Goal: Task Accomplishment & Management: Manage account settings

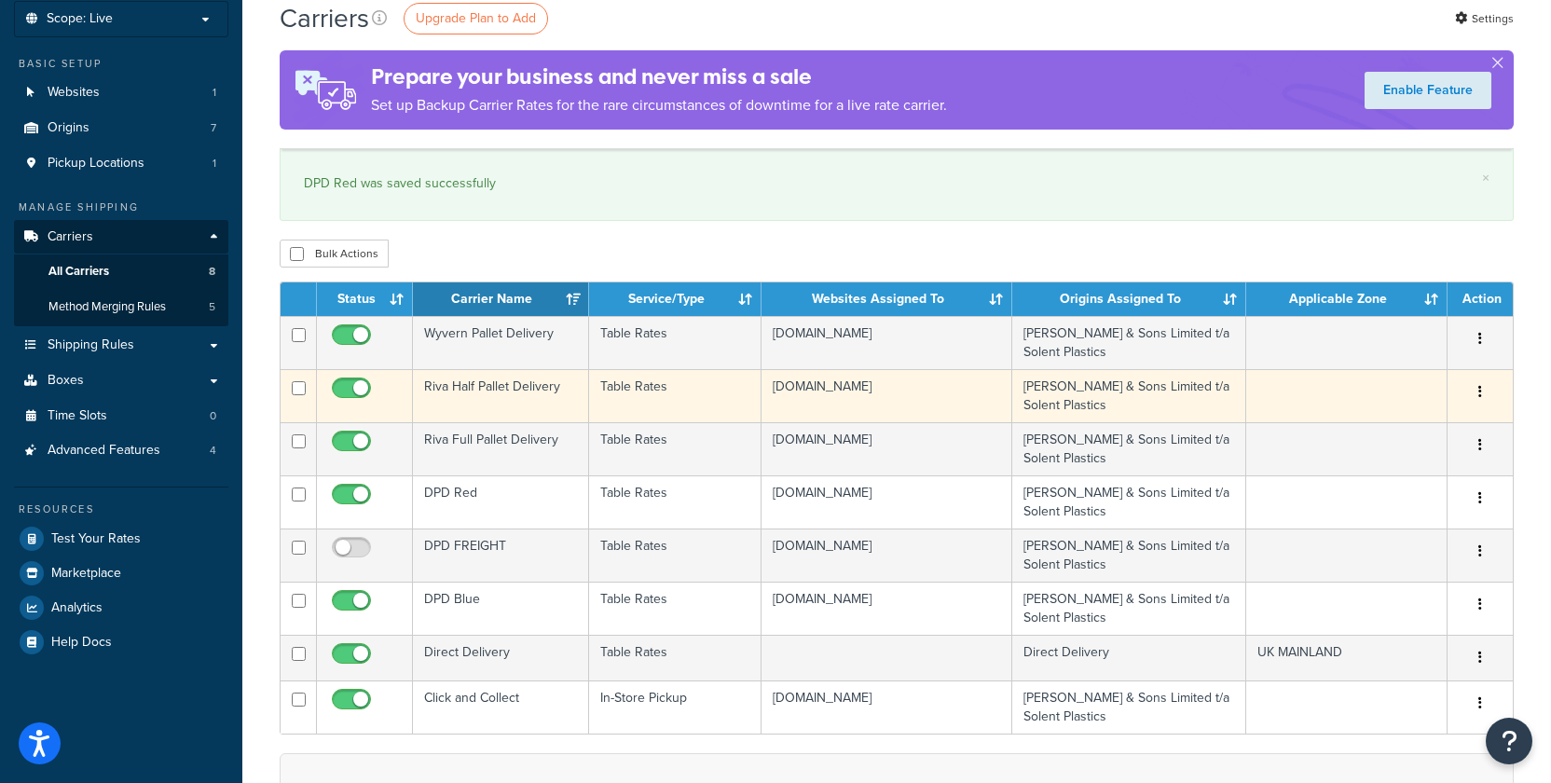
scroll to position [122, 0]
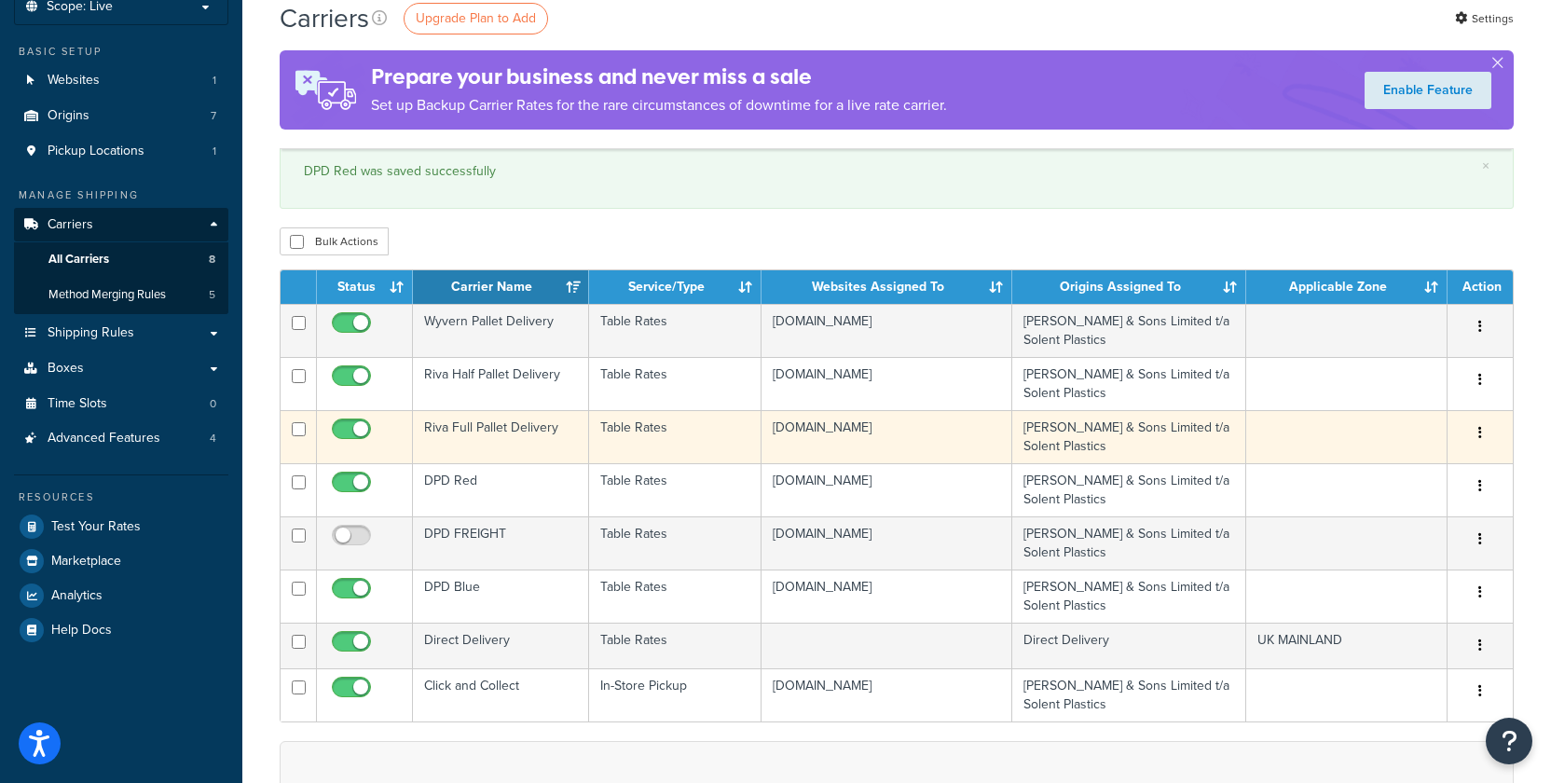
click at [527, 434] on td "Riva Full Pallet Delivery" at bounding box center [501, 436] width 176 height 53
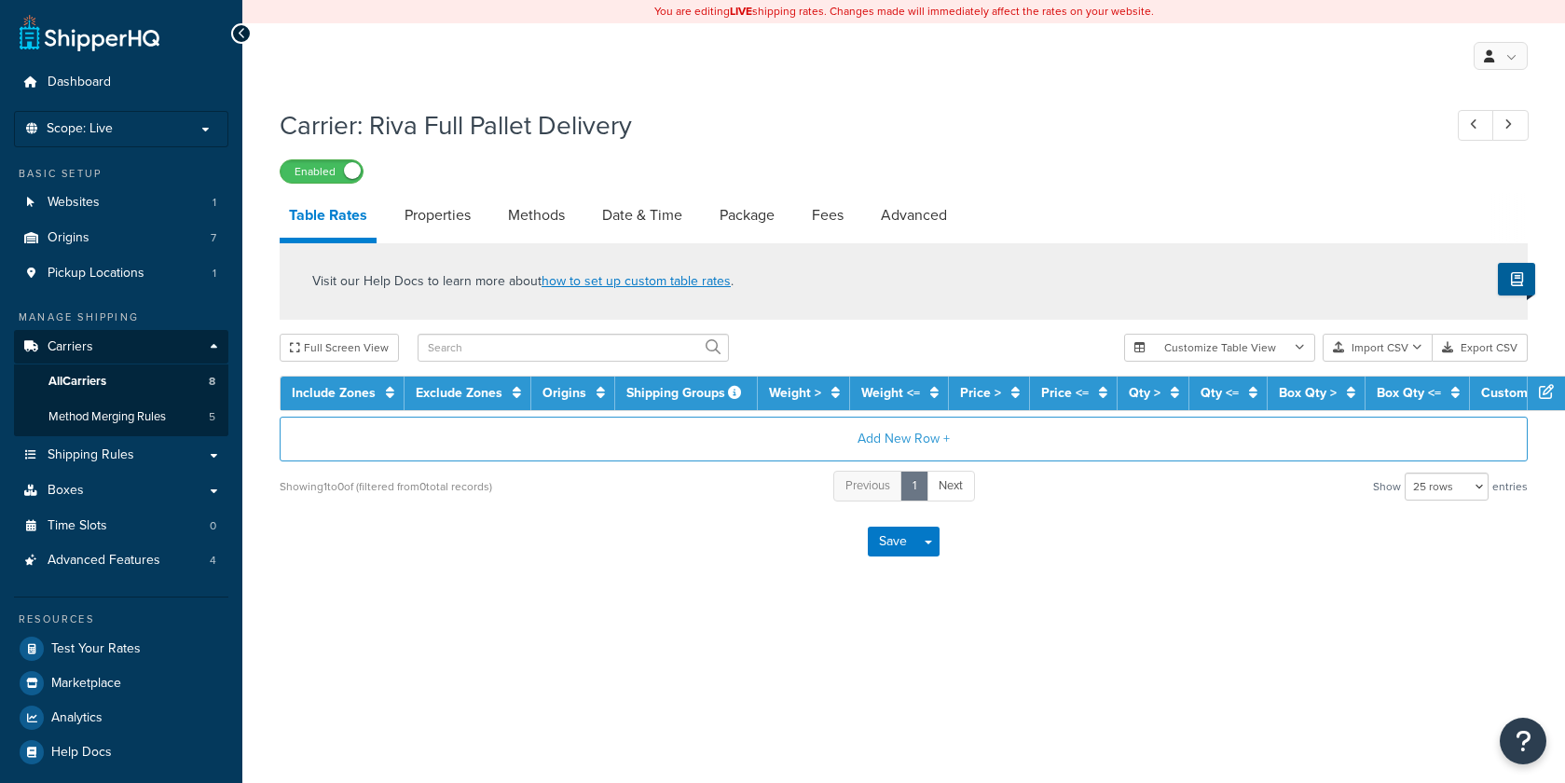
select select "25"
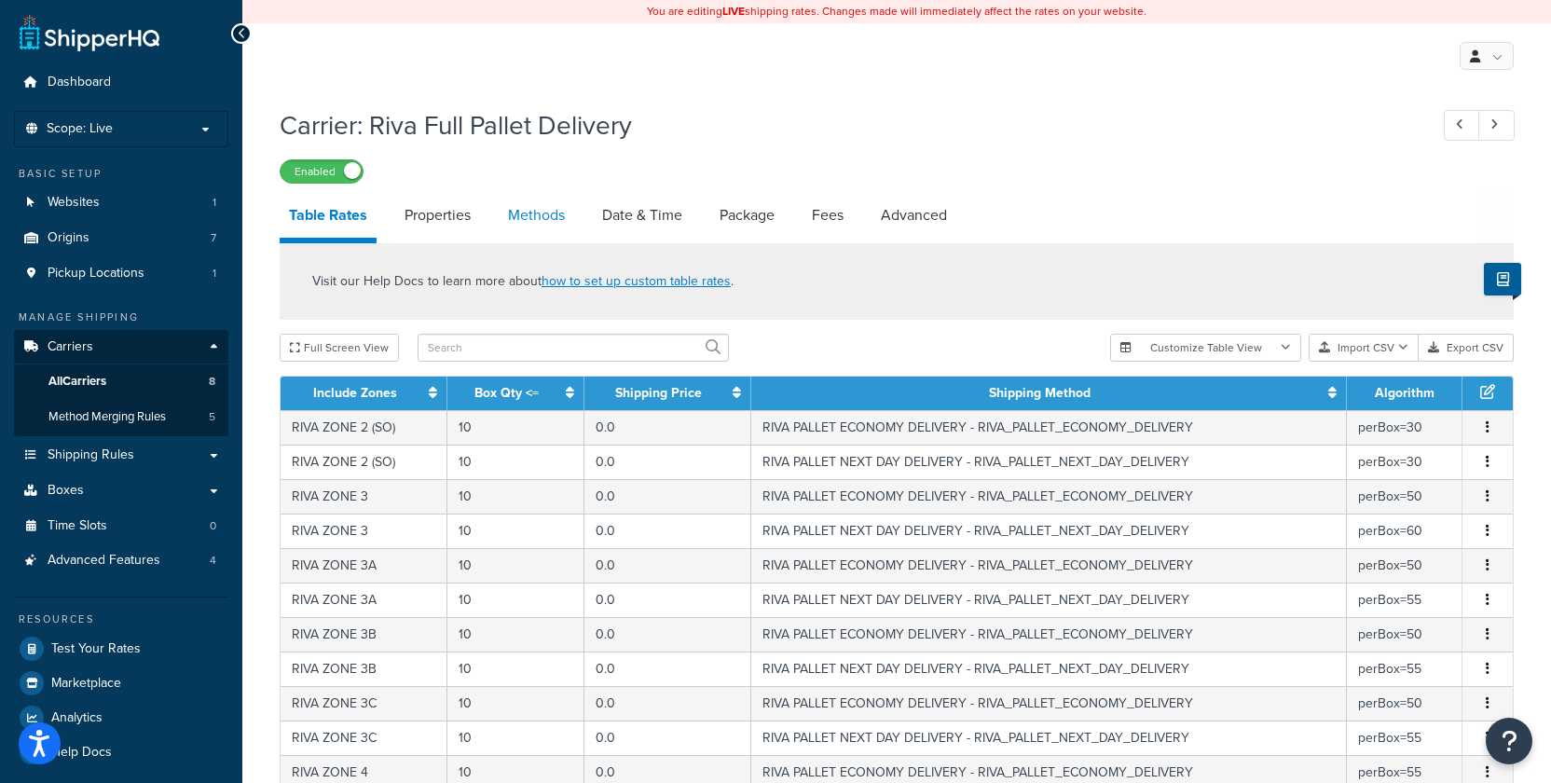
click at [524, 225] on link "Methods" at bounding box center [536, 215] width 75 height 45
select select "25"
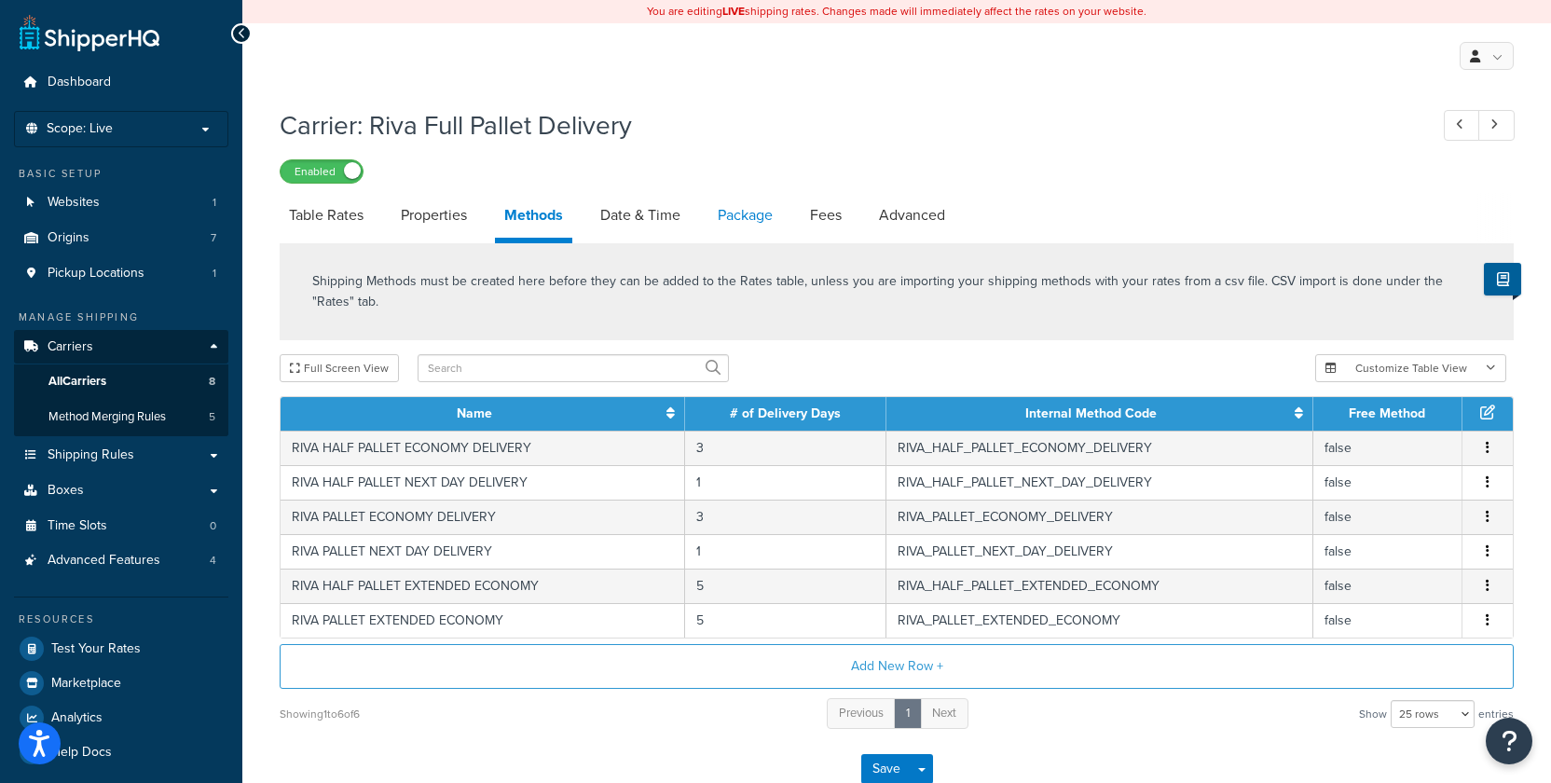
click at [742, 227] on link "Package" at bounding box center [745, 215] width 74 height 45
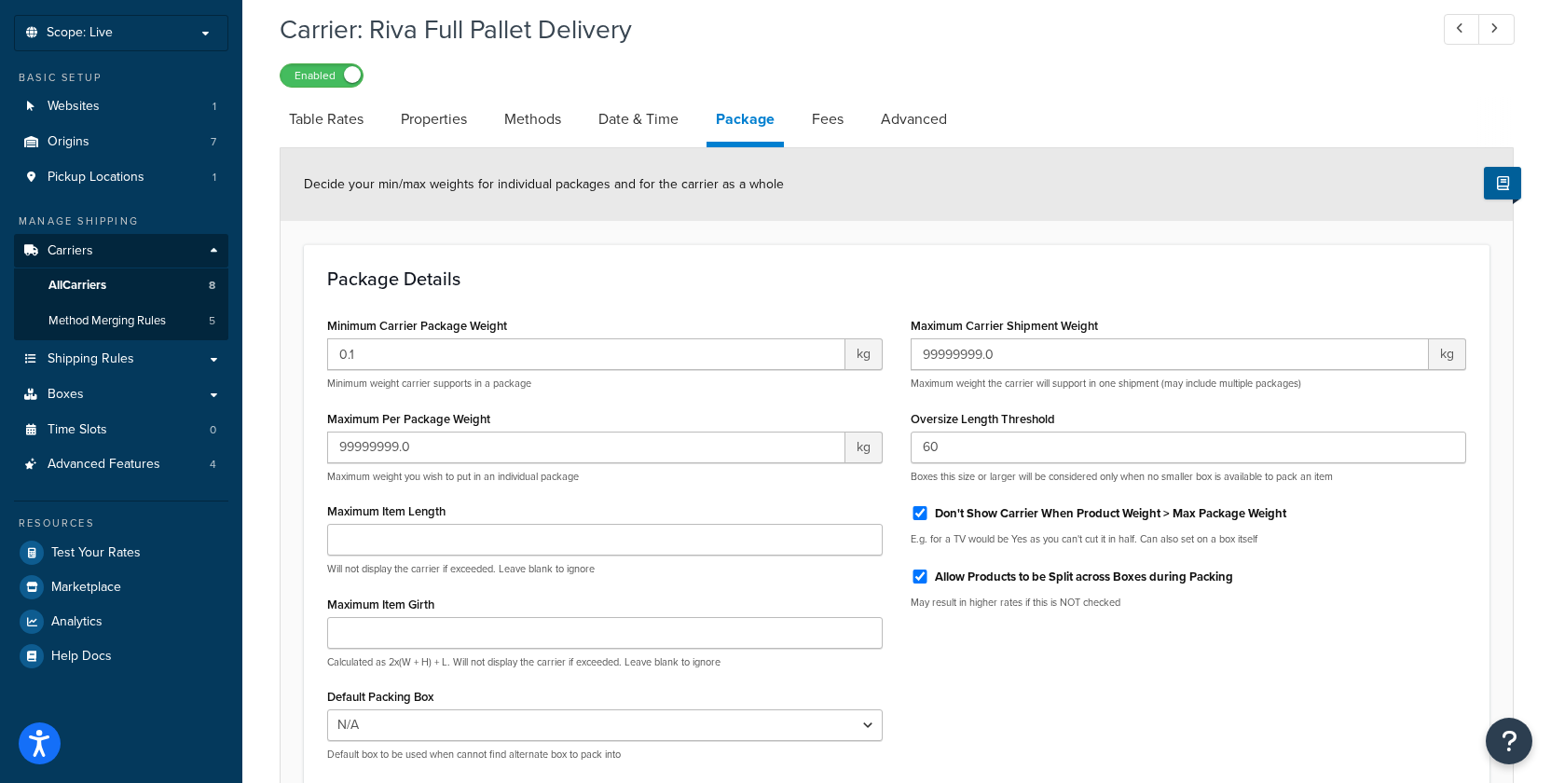
scroll to position [97, 0]
drag, startPoint x: 1019, startPoint y: 363, endPoint x: 893, endPoint y: 353, distance: 127.1
click at [892, 357] on div "Minimum Carrier Package Weight 0.1 kg Minimum weight carrier supports in a pack…" at bounding box center [896, 542] width 1167 height 463
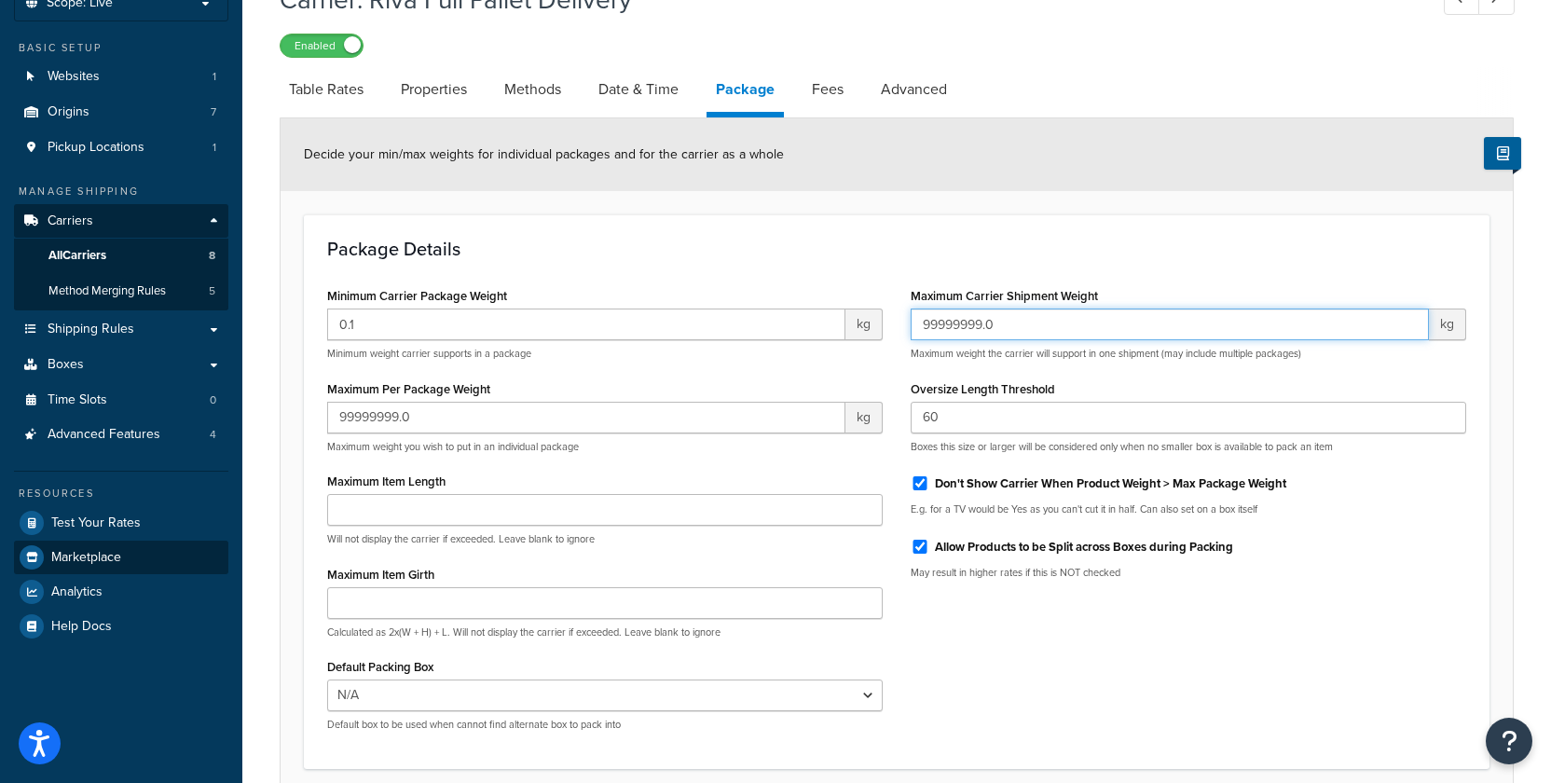
scroll to position [145, 0]
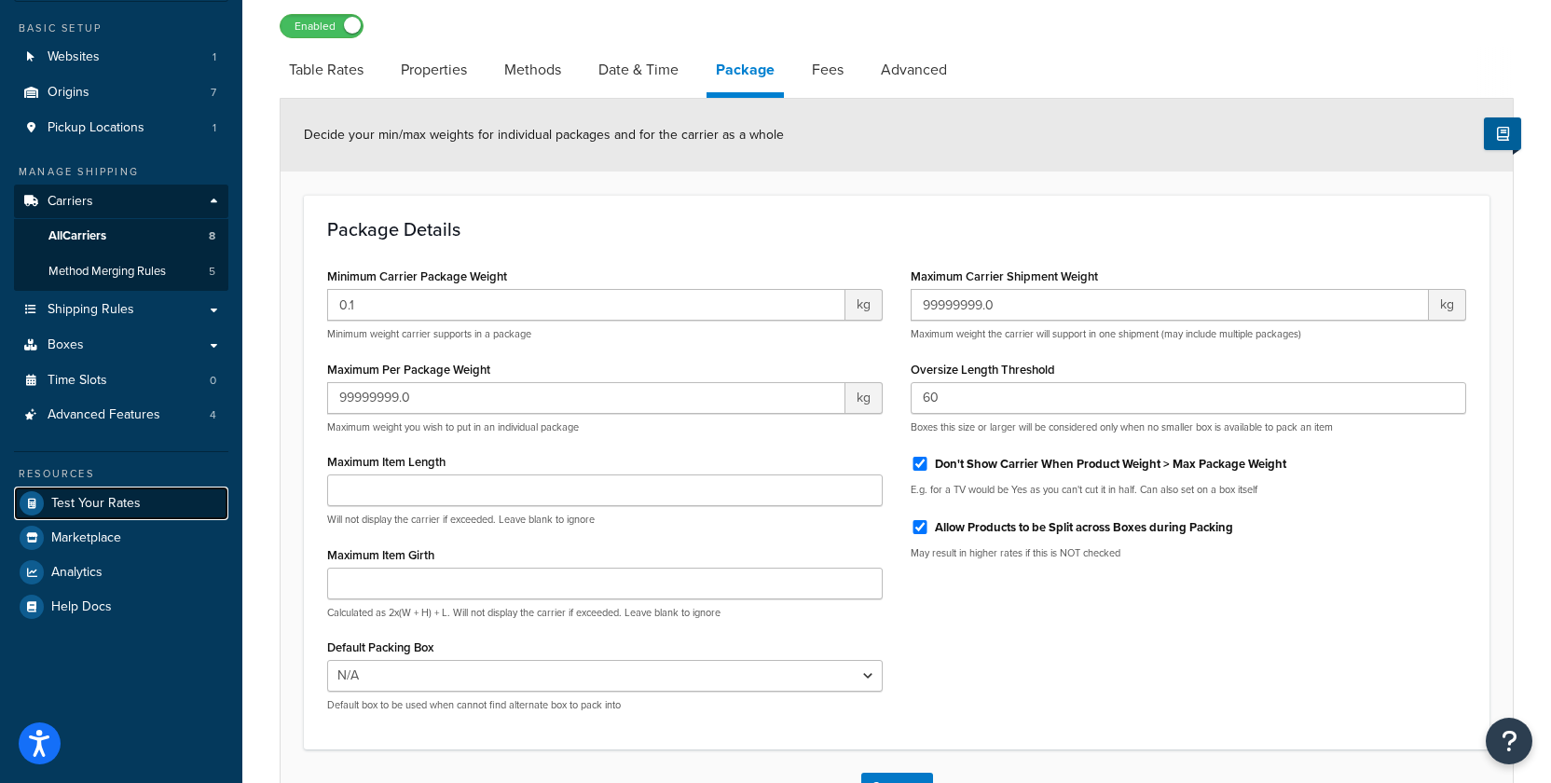
click at [115, 500] on span "Test Your Rates" at bounding box center [95, 504] width 89 height 16
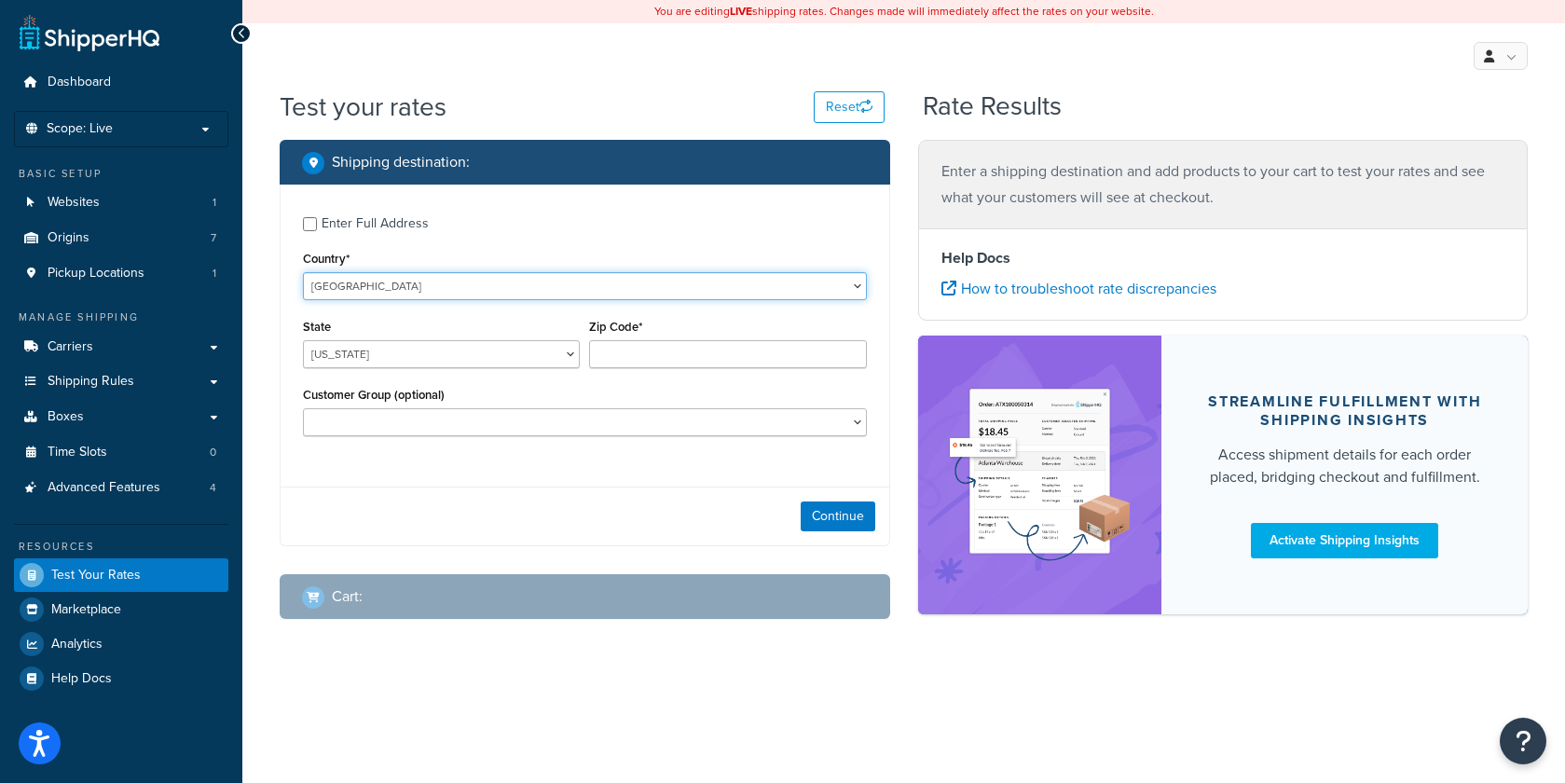
click at [323, 294] on select "United States United Kingdom Afghanistan Åland Islands Albania Algeria American…" at bounding box center [585, 286] width 564 height 28
select select "GB"
click at [303, 273] on select "United States United Kingdom Afghanistan Åland Islands Albania Algeria American…" at bounding box center [585, 286] width 564 height 28
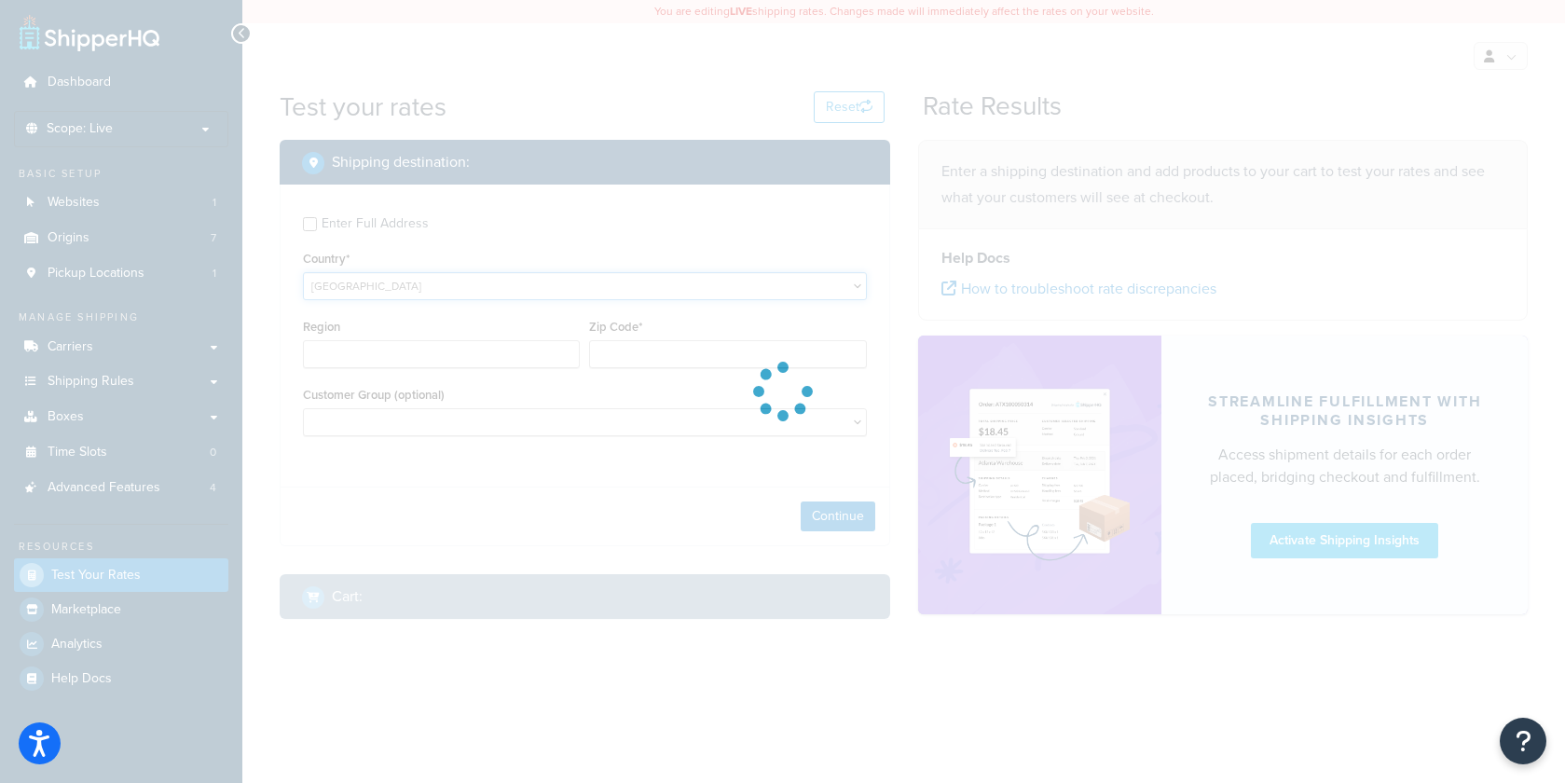
type input "AL"
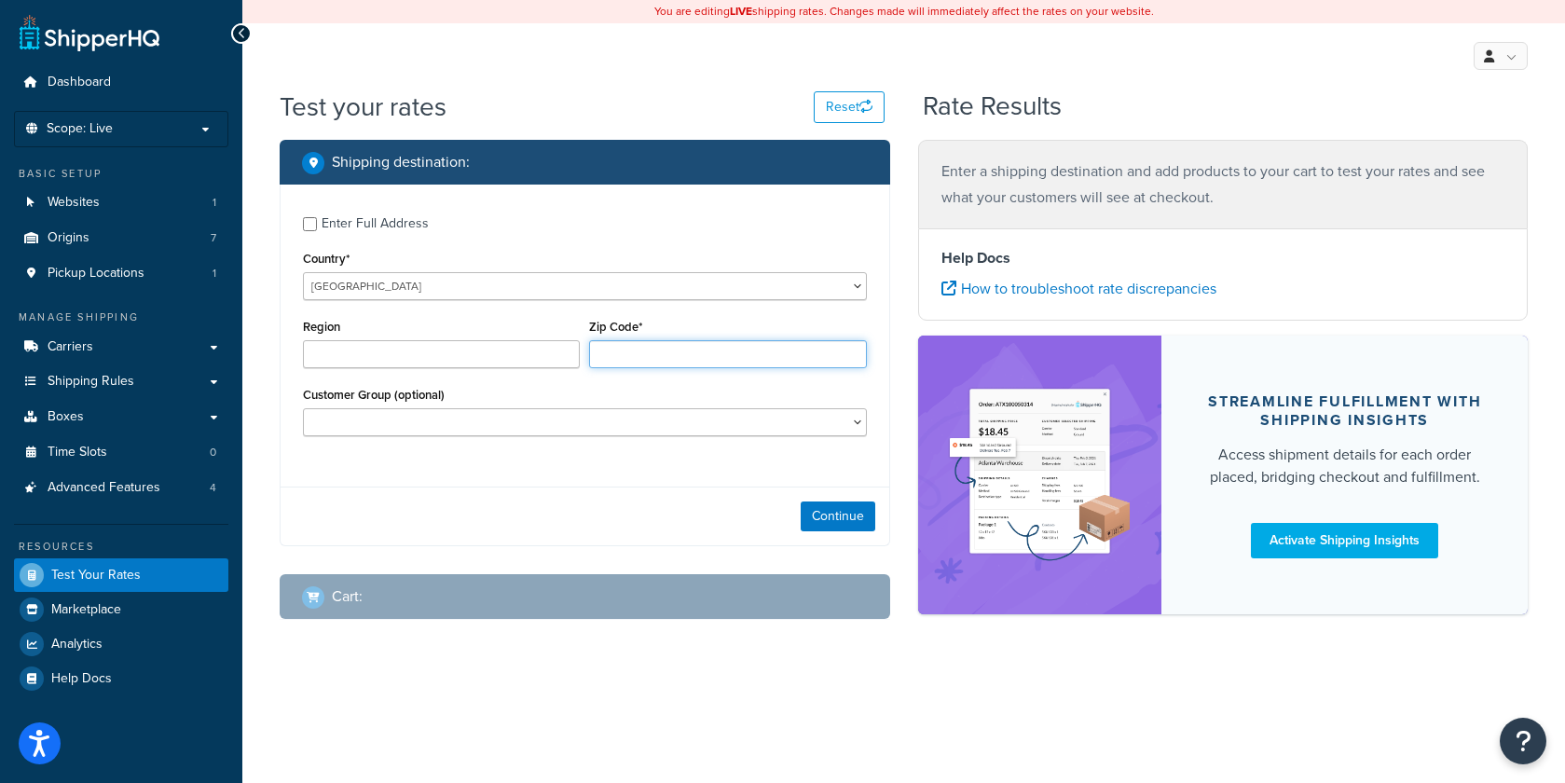
click at [635, 353] on input "Zip Code*" at bounding box center [727, 354] width 277 height 28
type input "EX27SA"
type input "County (optional)"
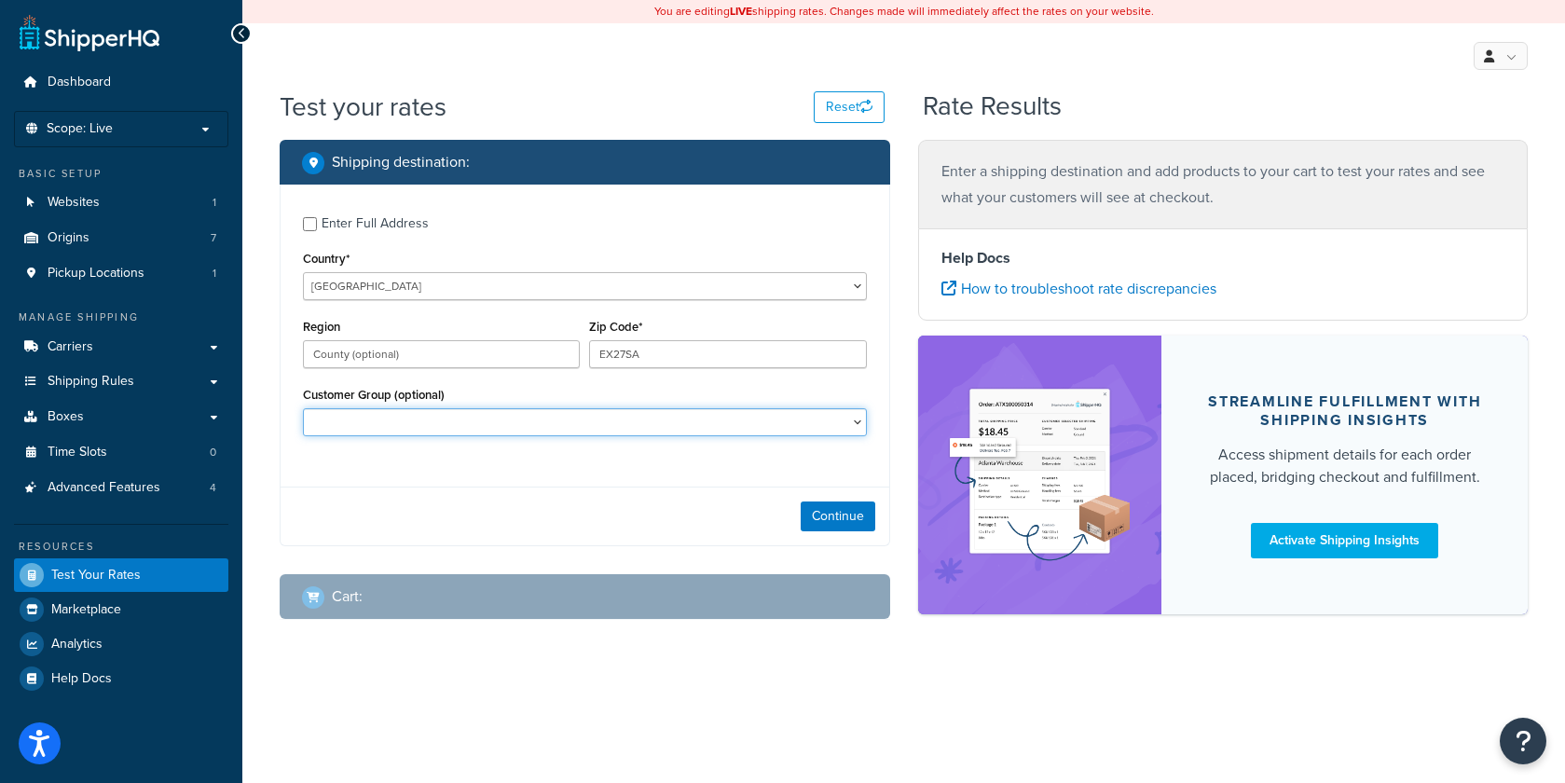
click at [390, 421] on select "Logged In Not Logged in Retail Wholesale" at bounding box center [585, 422] width 564 height 28
click at [856, 525] on button "Continue" at bounding box center [837, 516] width 75 height 30
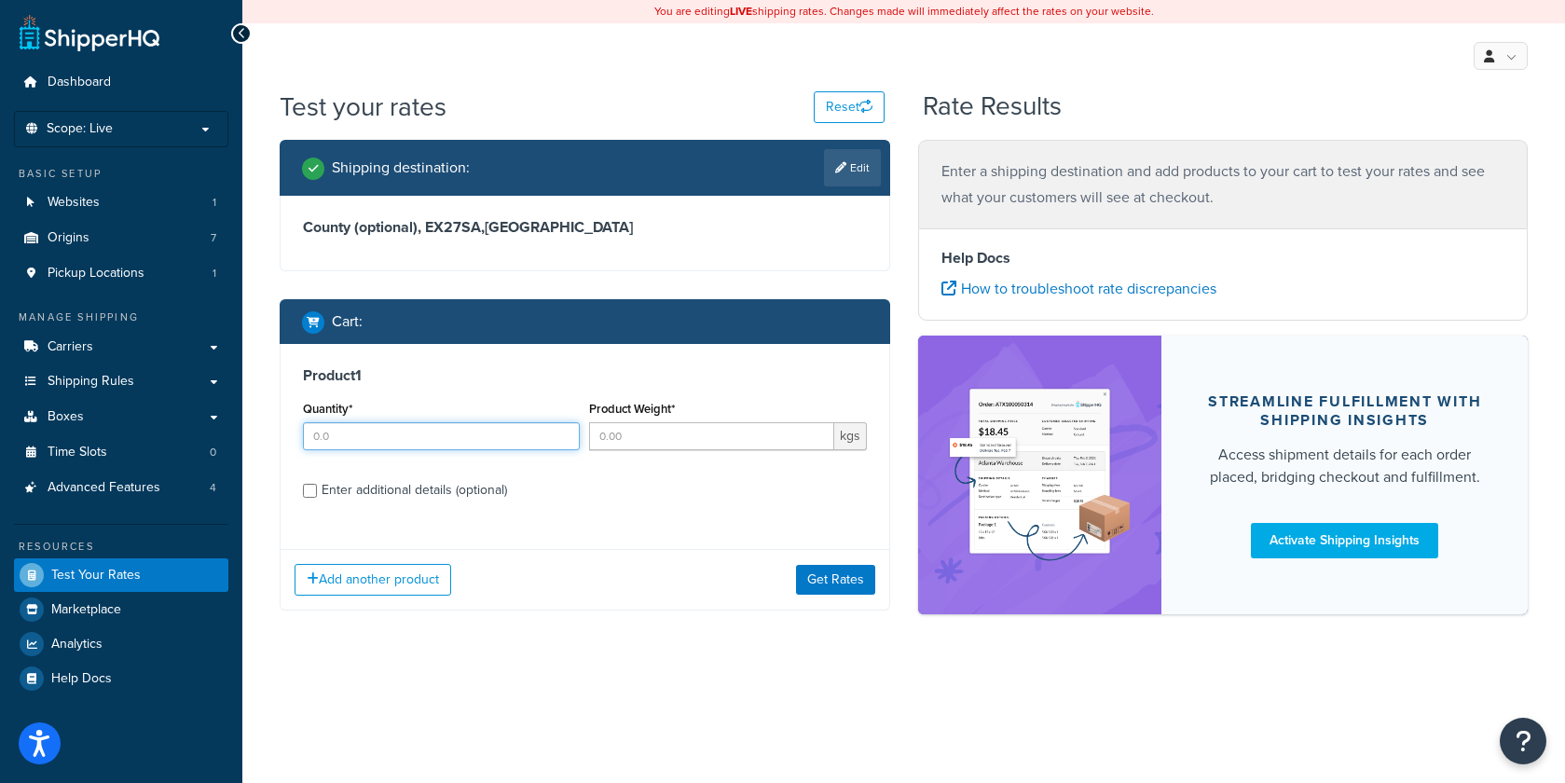
click at [346, 434] on input "Quantity*" at bounding box center [441, 436] width 277 height 28
type input "1"
click at [637, 437] on input "Product Weight*" at bounding box center [711, 436] width 244 height 28
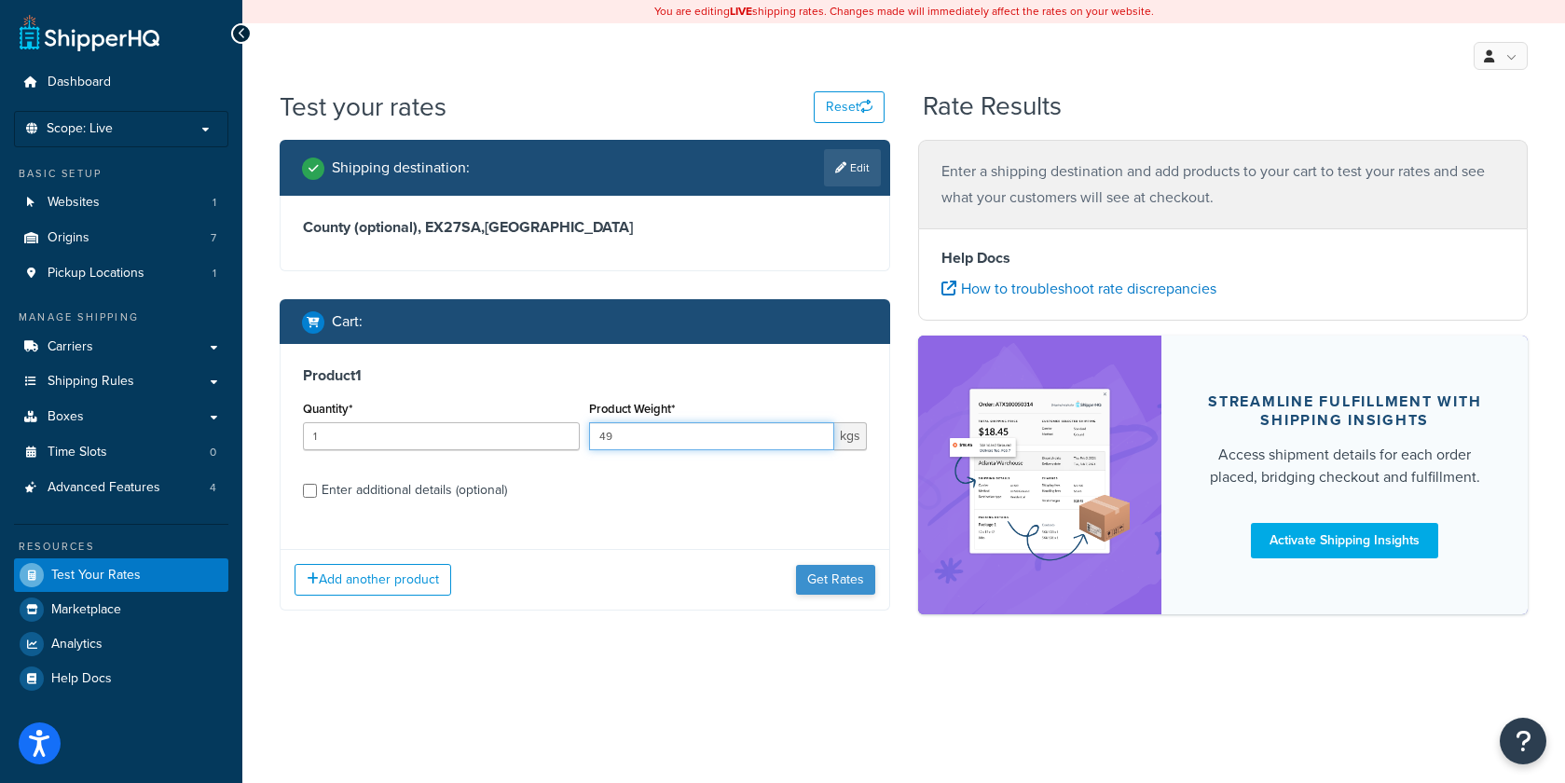
type input "49"
click at [816, 580] on button "Get Rates" at bounding box center [835, 580] width 79 height 30
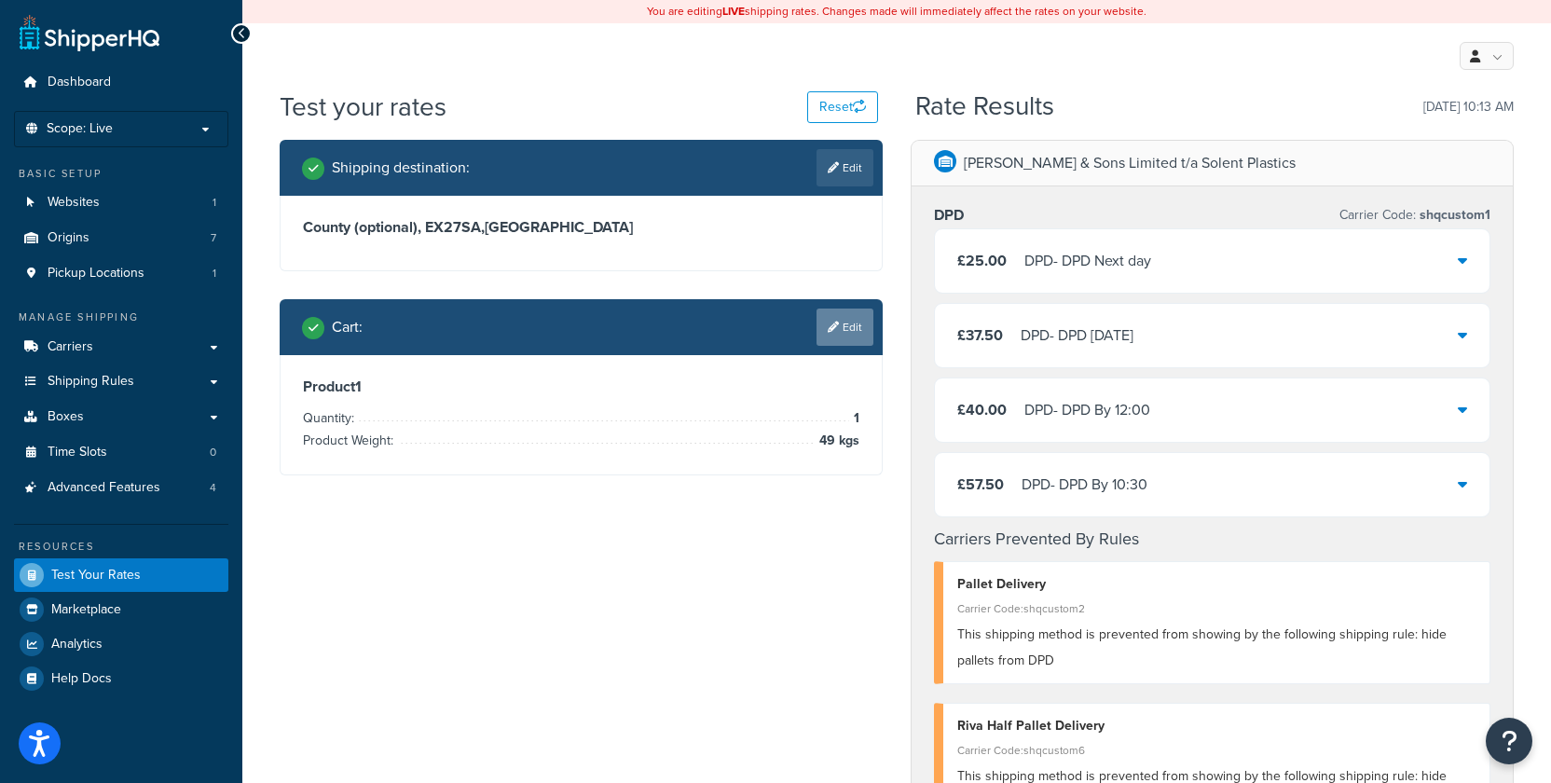
click at [841, 331] on link "Edit" at bounding box center [844, 326] width 57 height 37
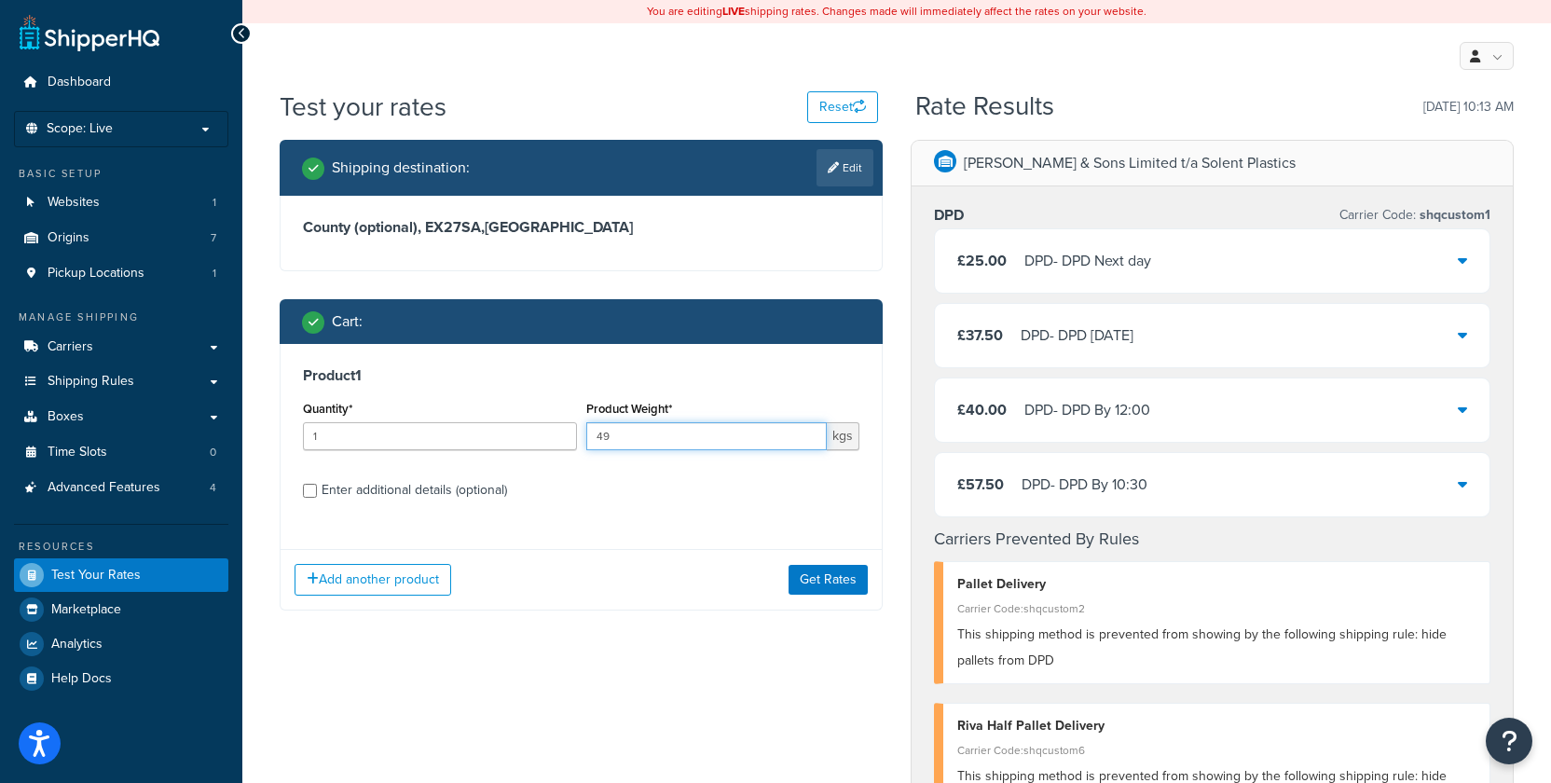
click at [592, 433] on input "49" at bounding box center [706, 436] width 241 height 28
type input "549"
click at [829, 581] on button "Get Rates" at bounding box center [827, 580] width 79 height 30
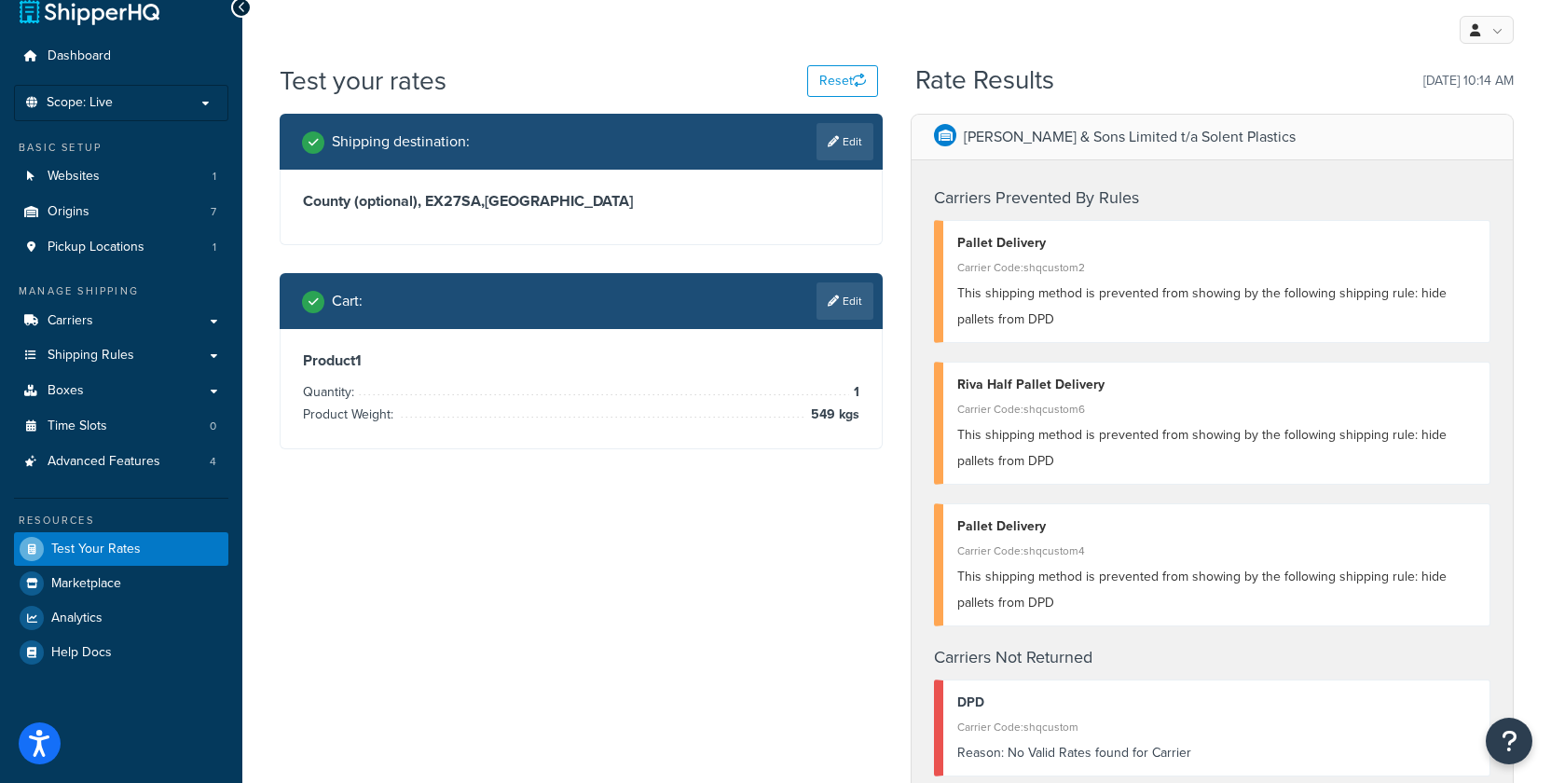
scroll to position [27, 0]
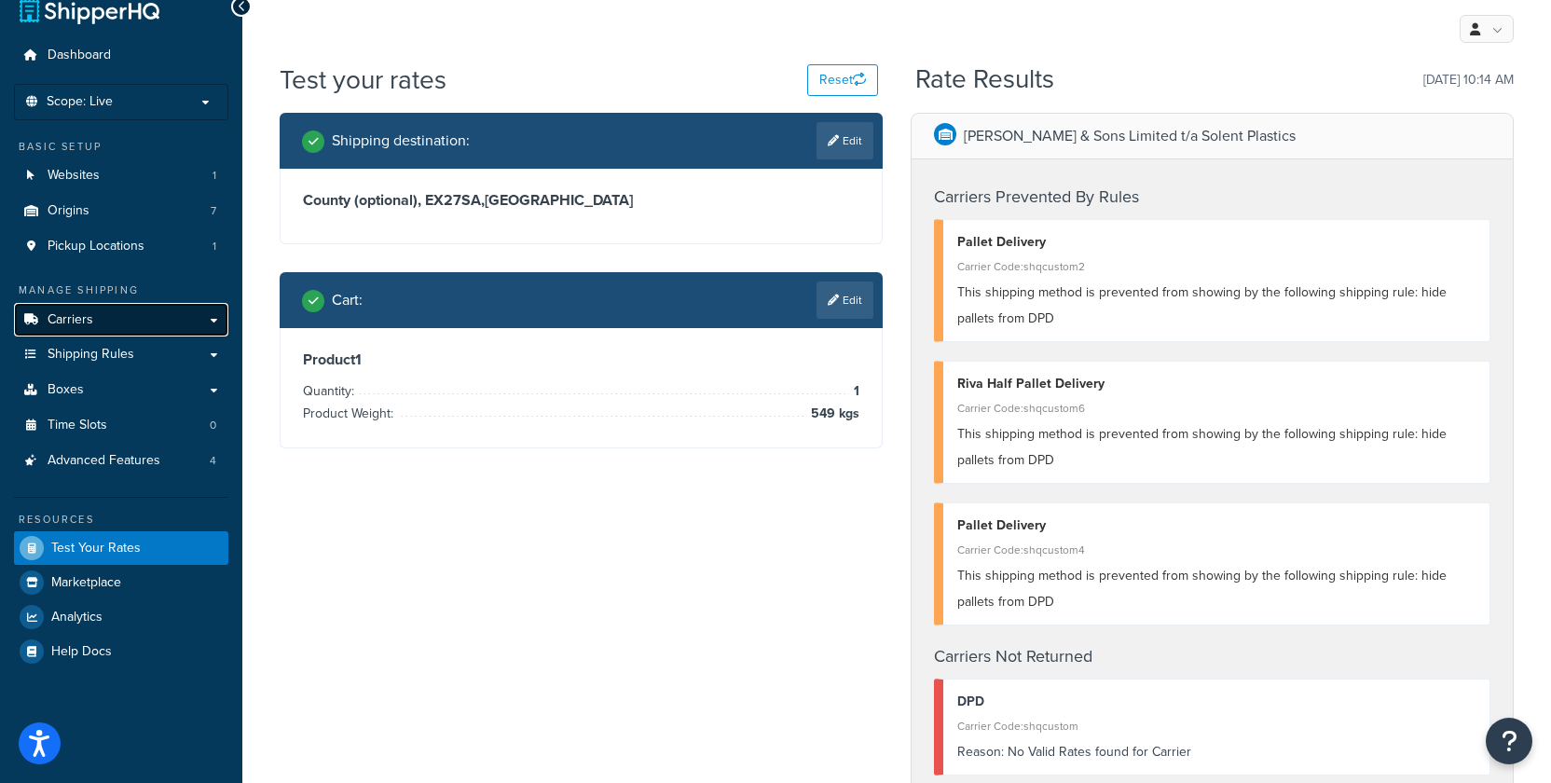
click at [83, 322] on span "Carriers" at bounding box center [71, 320] width 46 height 16
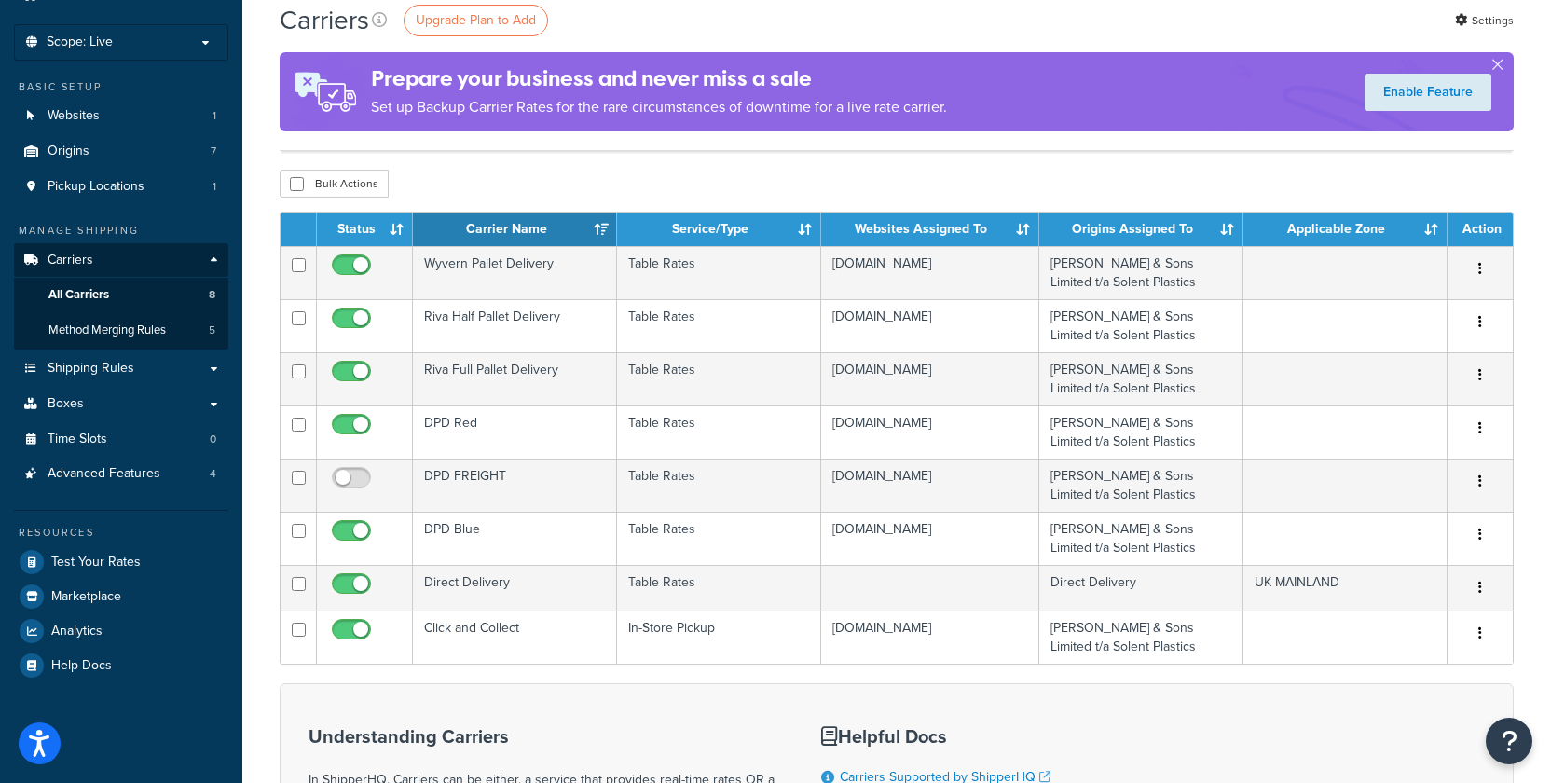
scroll to position [100, 0]
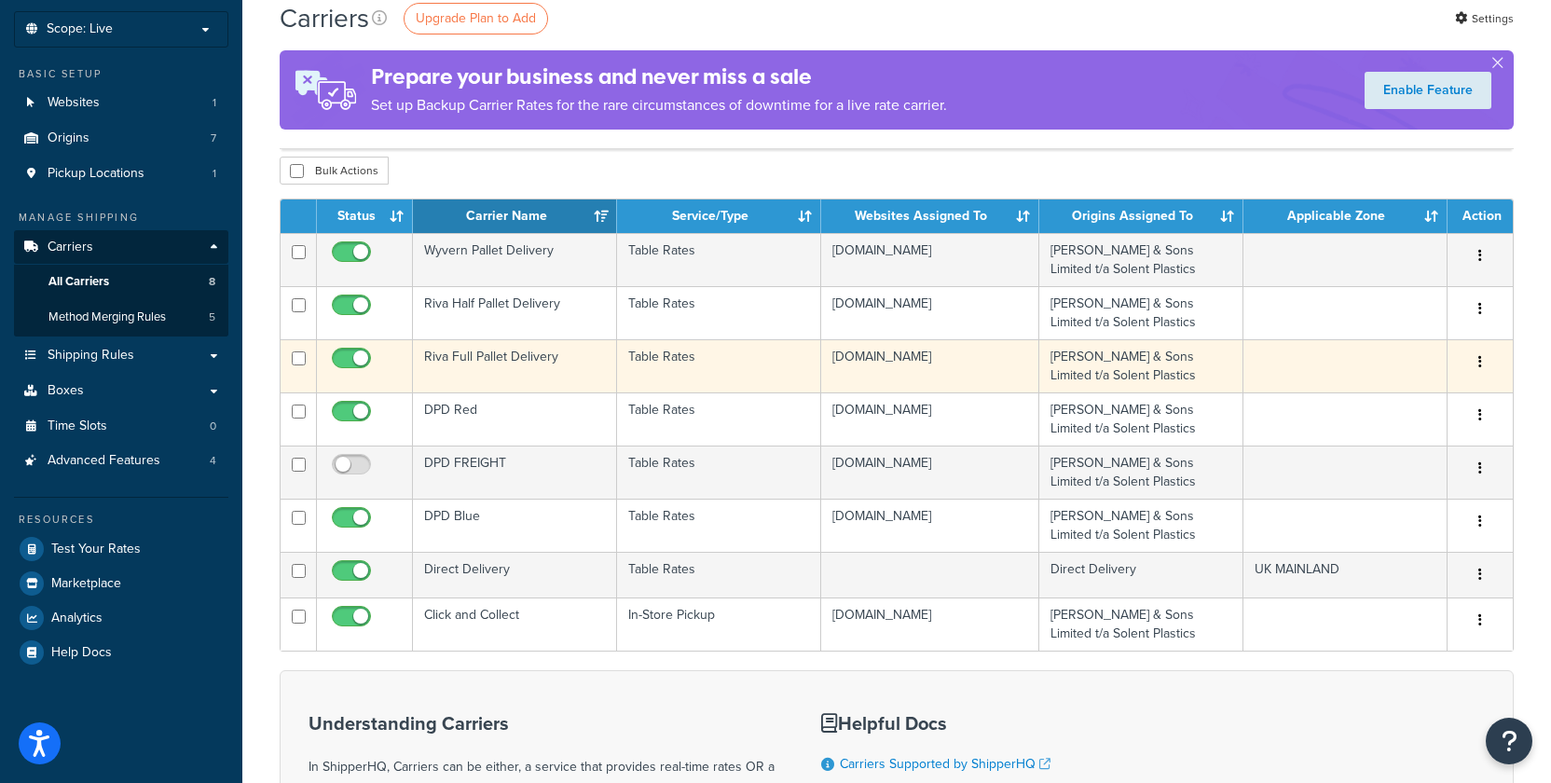
click at [1088, 359] on td "[PERSON_NAME] & Sons Limited t/a Solent Plastics" at bounding box center [1141, 365] width 204 height 53
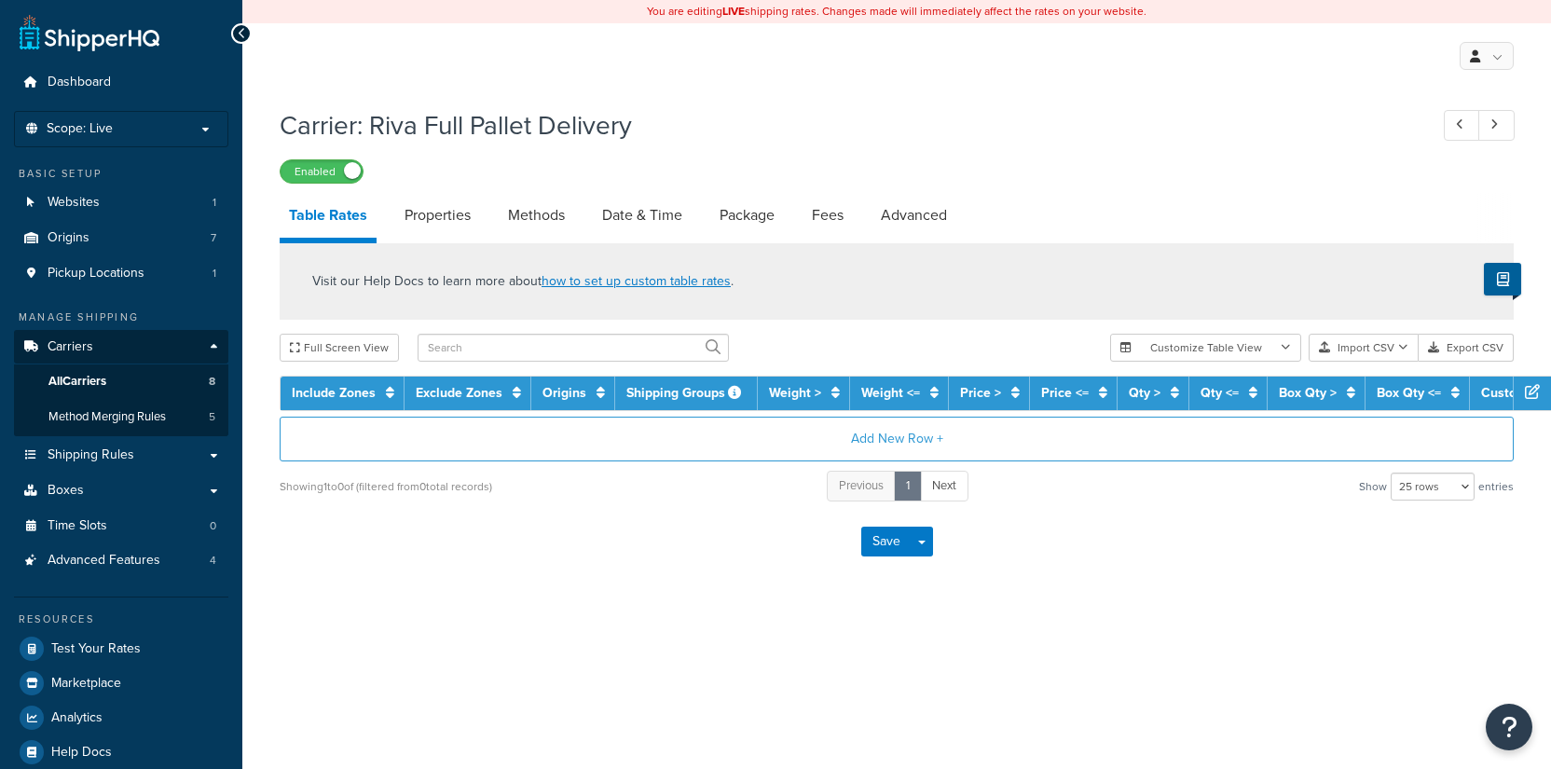
select select "25"
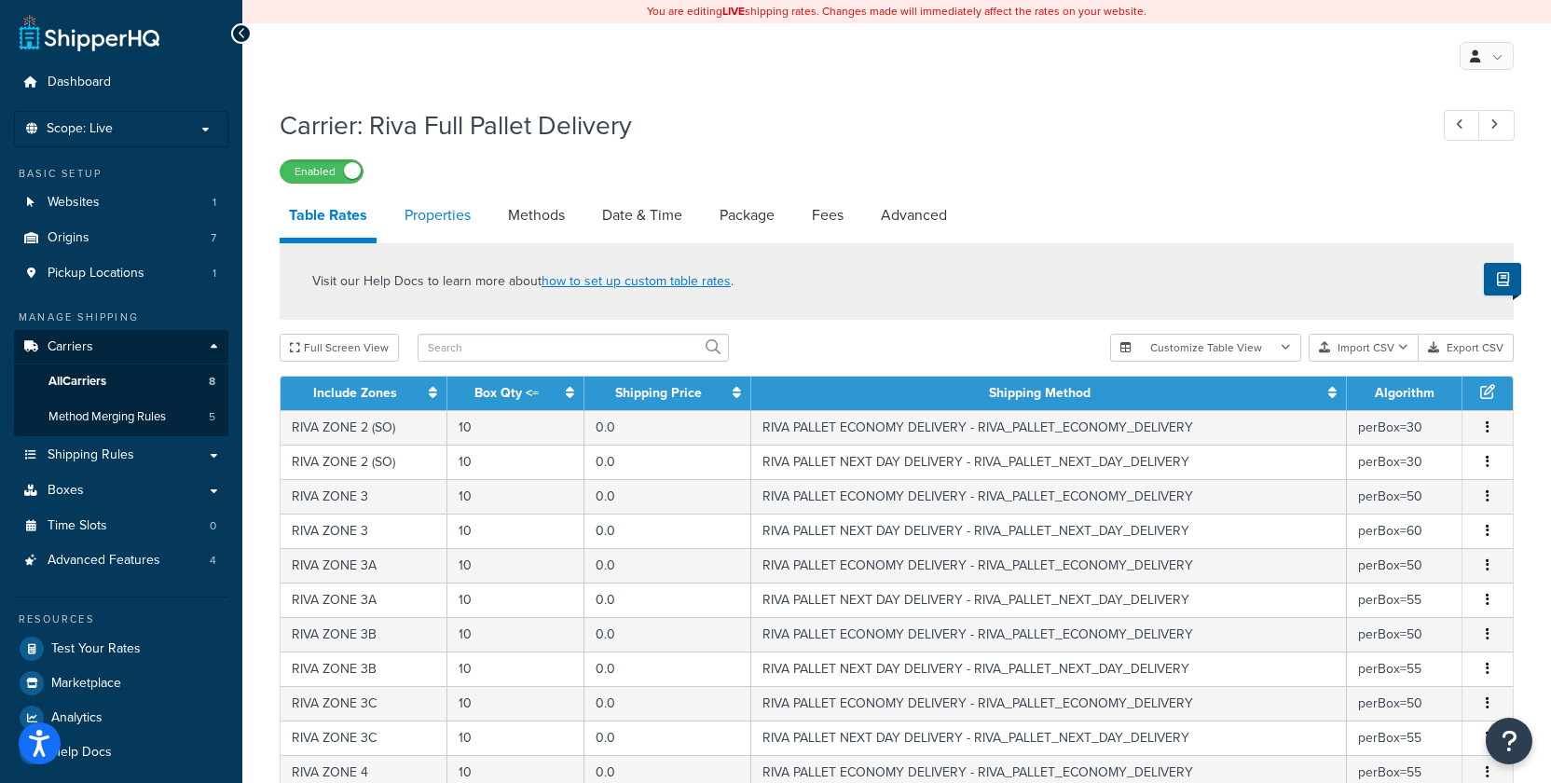
click at [450, 214] on link "Properties" at bounding box center [437, 215] width 85 height 45
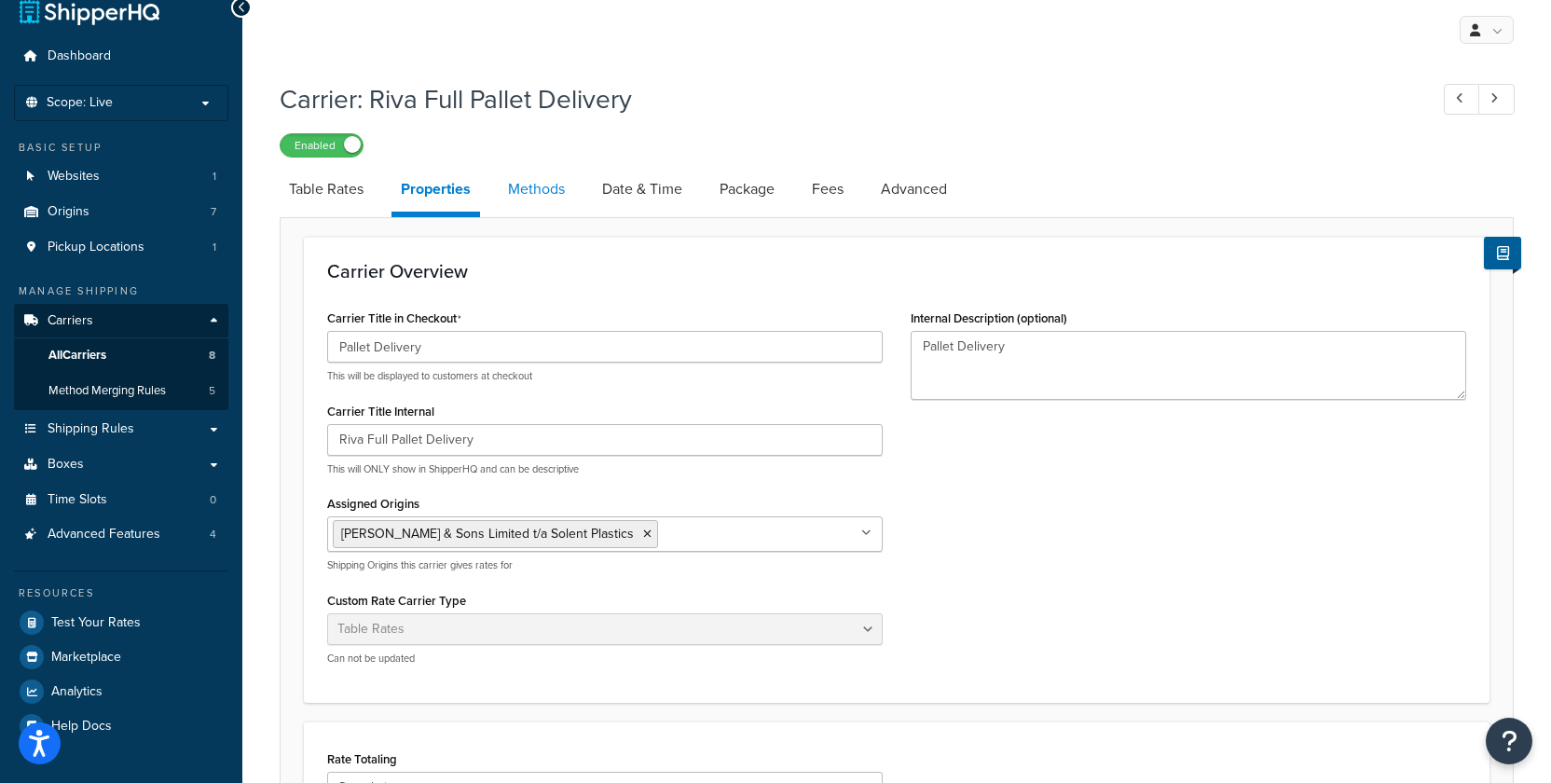
click at [562, 206] on link "Methods" at bounding box center [536, 189] width 75 height 45
select select "25"
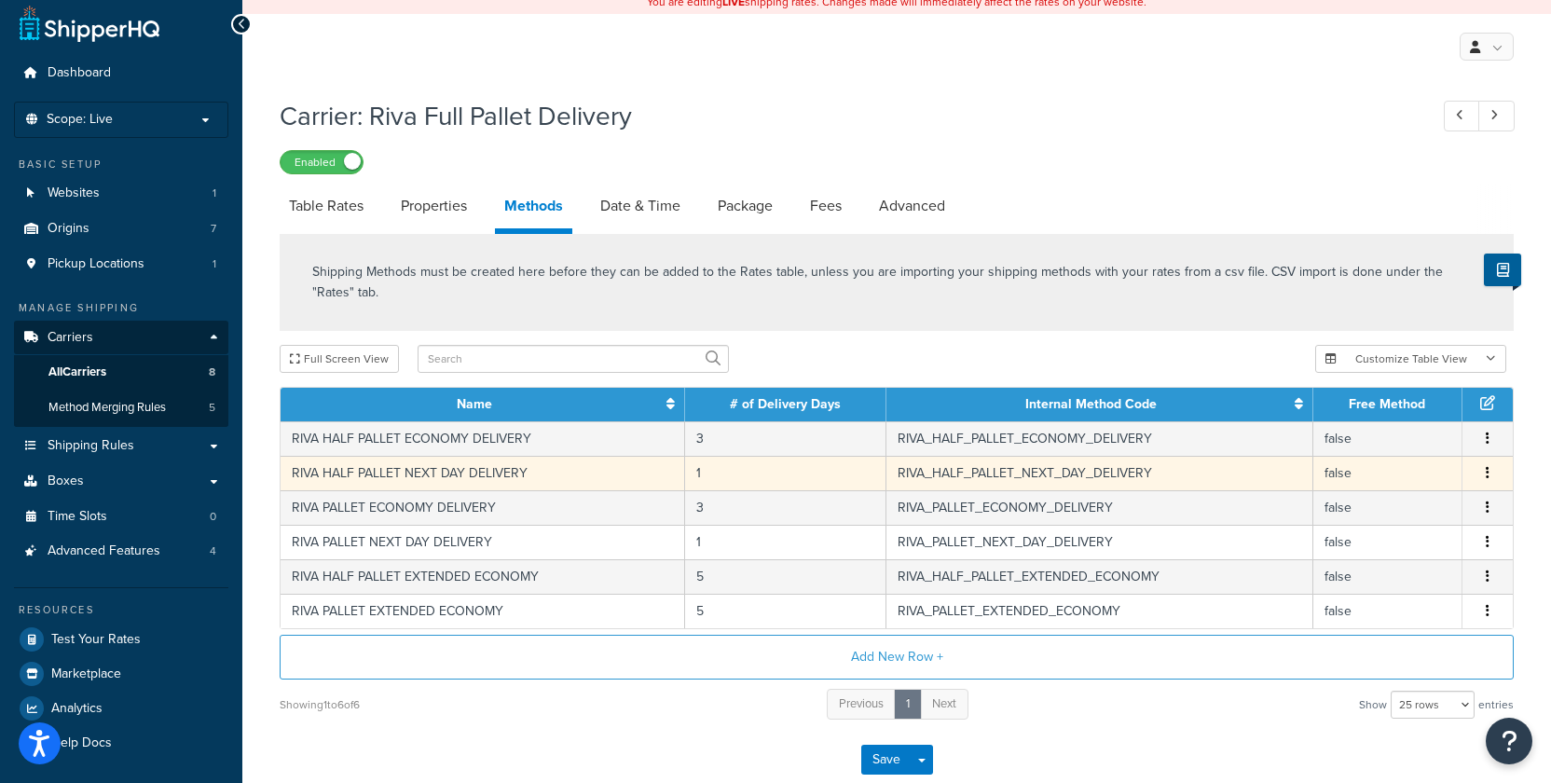
scroll to position [26, 0]
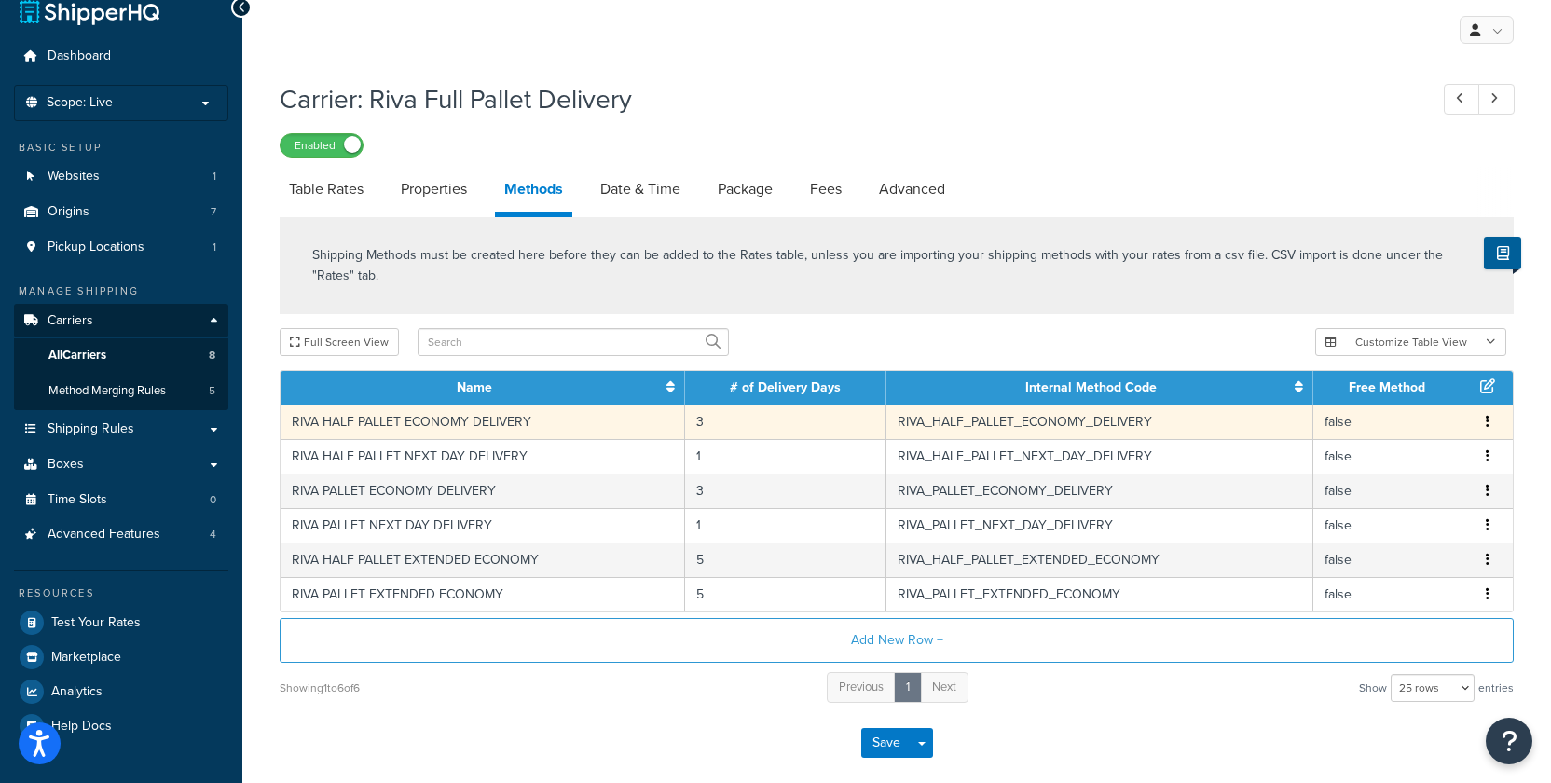
click at [1018, 424] on td "RIVA_HALF_PALLET_ECONOMY_DELIVERY" at bounding box center [1099, 421] width 427 height 34
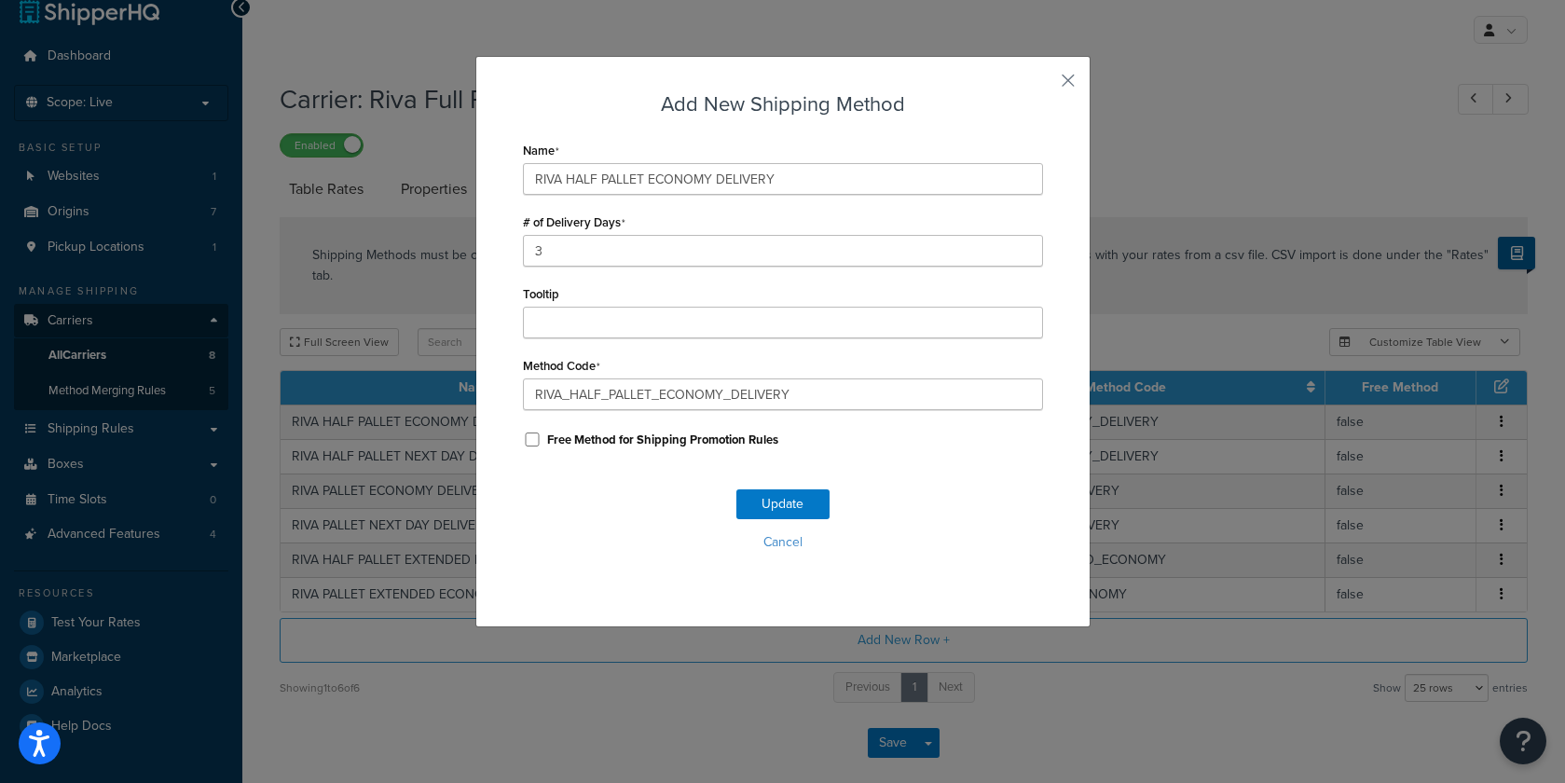
click at [1068, 77] on div "Add New Shipping Method Name RIVA HALF PALLET ECONOMY DELIVERY # of Delivery Da…" at bounding box center [782, 341] width 615 height 571
click at [772, 548] on button "Cancel" at bounding box center [783, 542] width 520 height 28
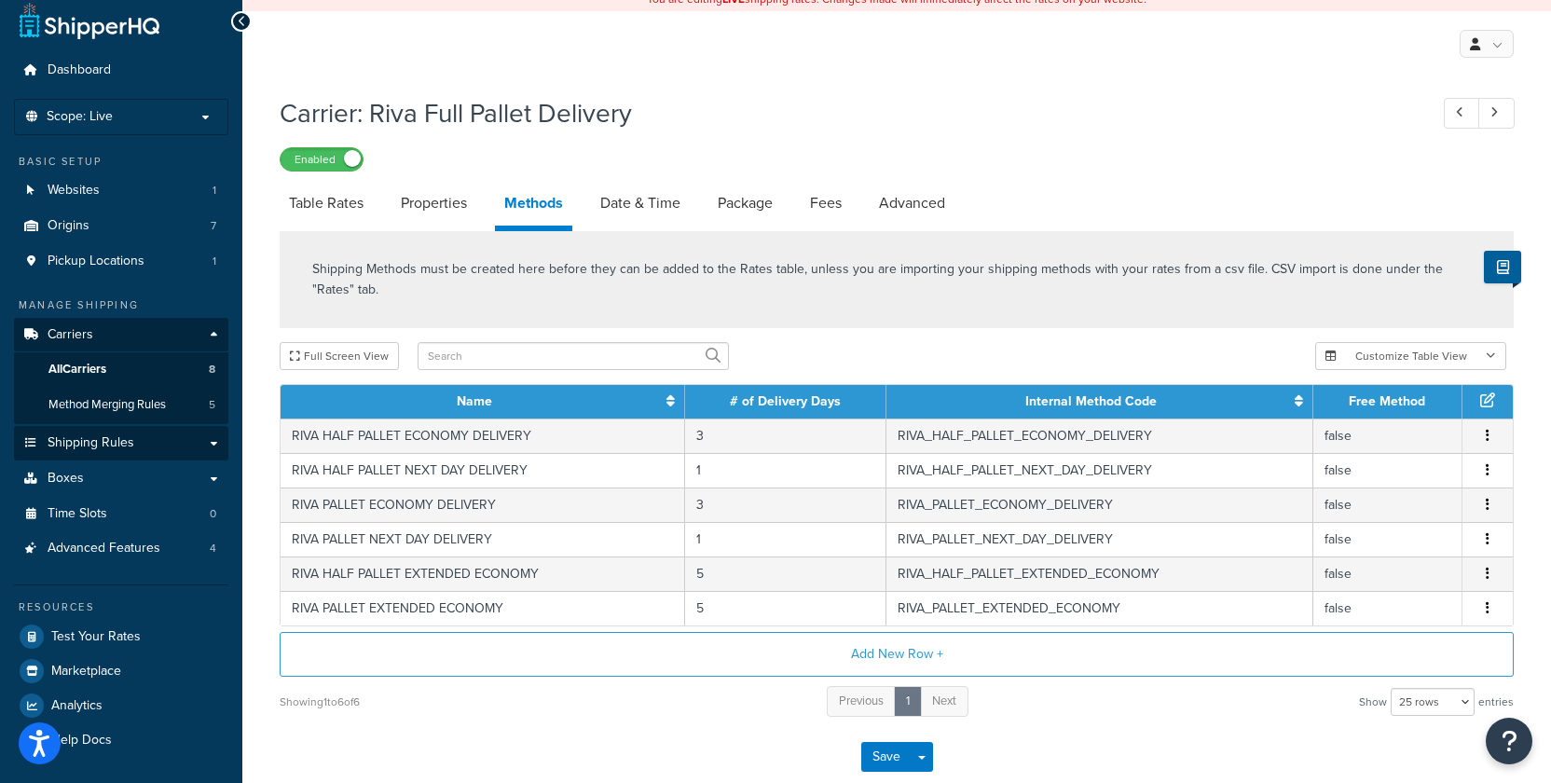
scroll to position [8, 0]
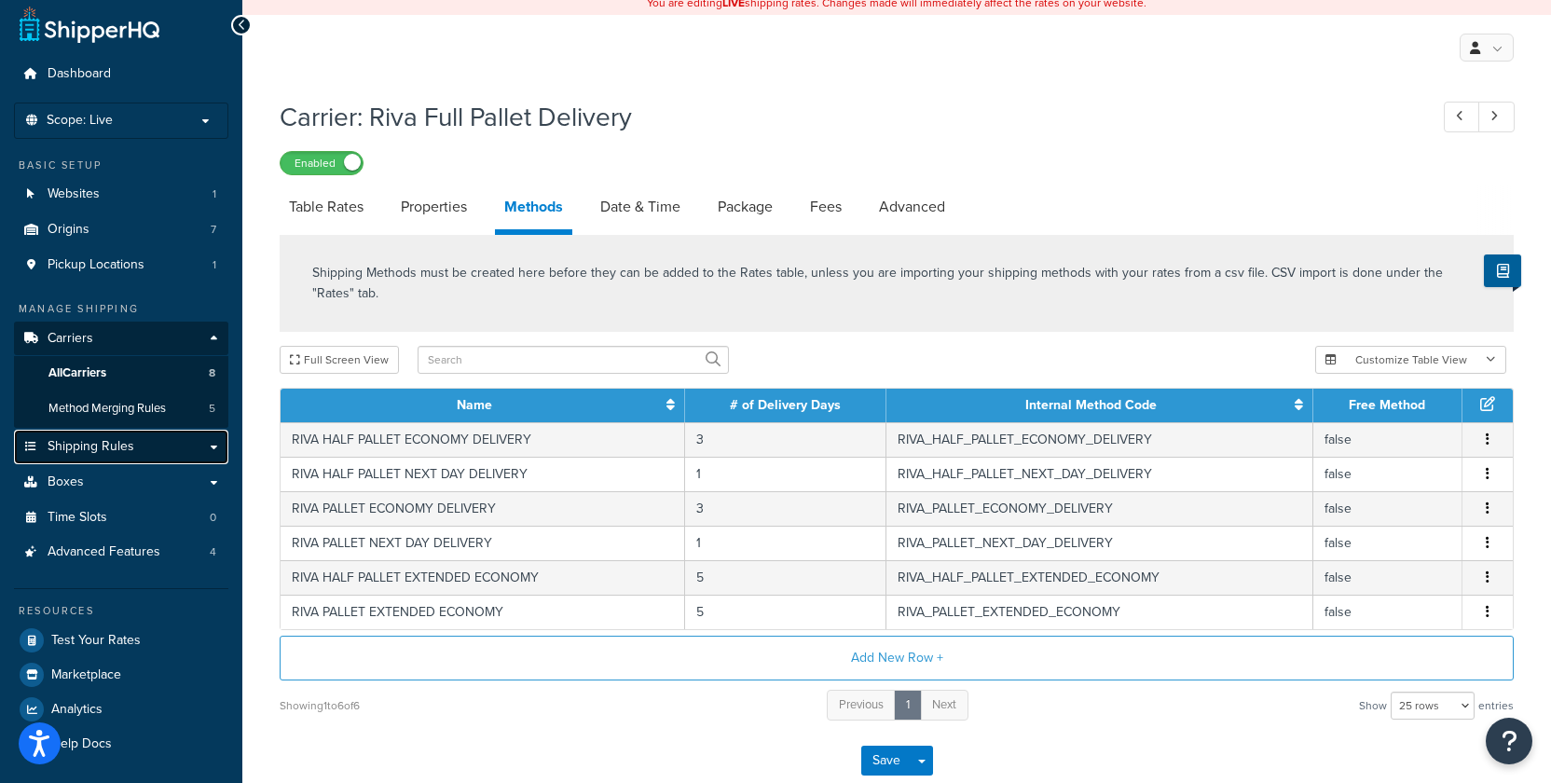
click at [99, 454] on span "Shipping Rules" at bounding box center [91, 447] width 87 height 16
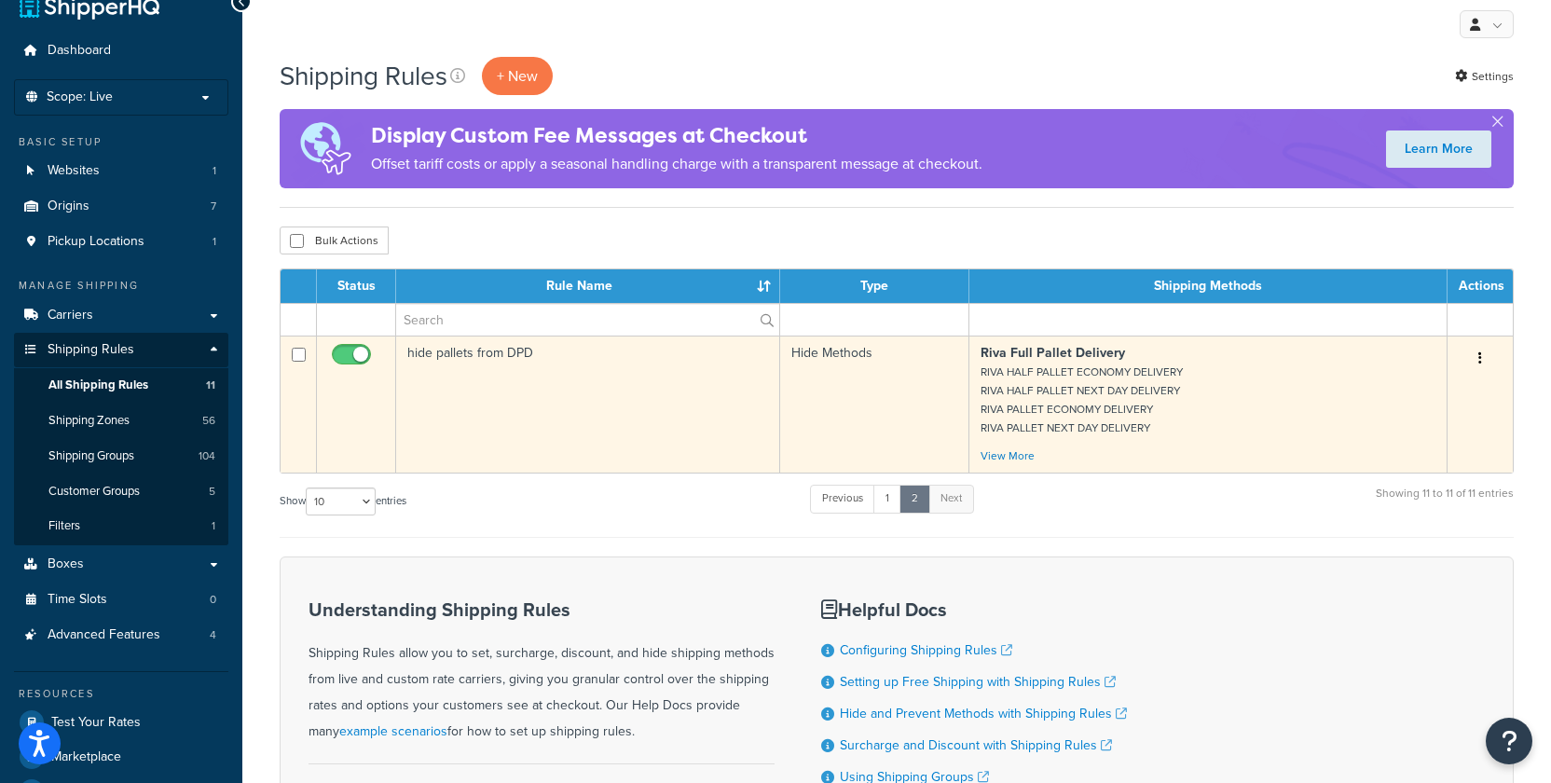
scroll to position [34, 0]
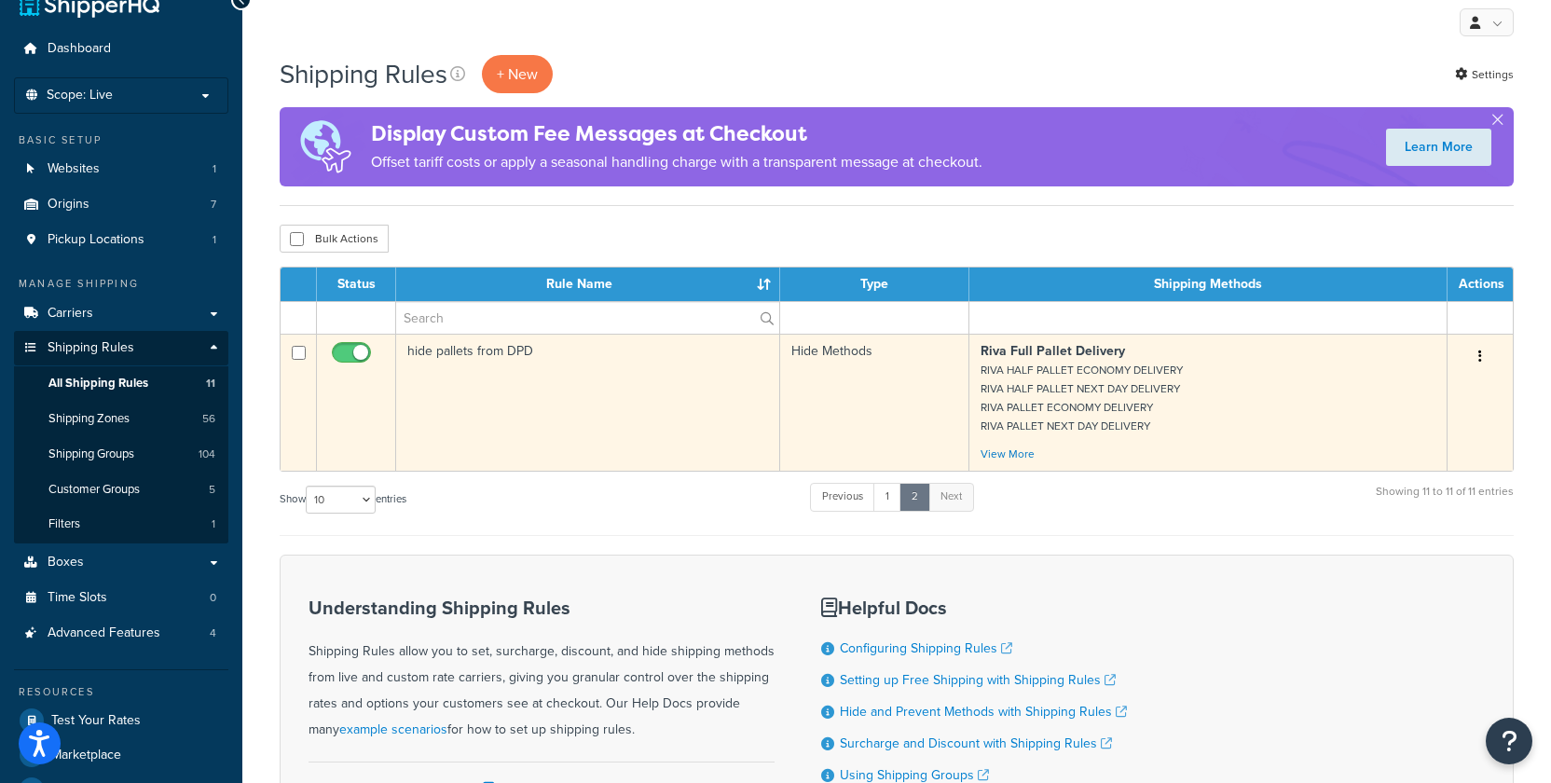
click at [1084, 360] on strong "Riva Full Pallet Delivery" at bounding box center [1052, 351] width 144 height 20
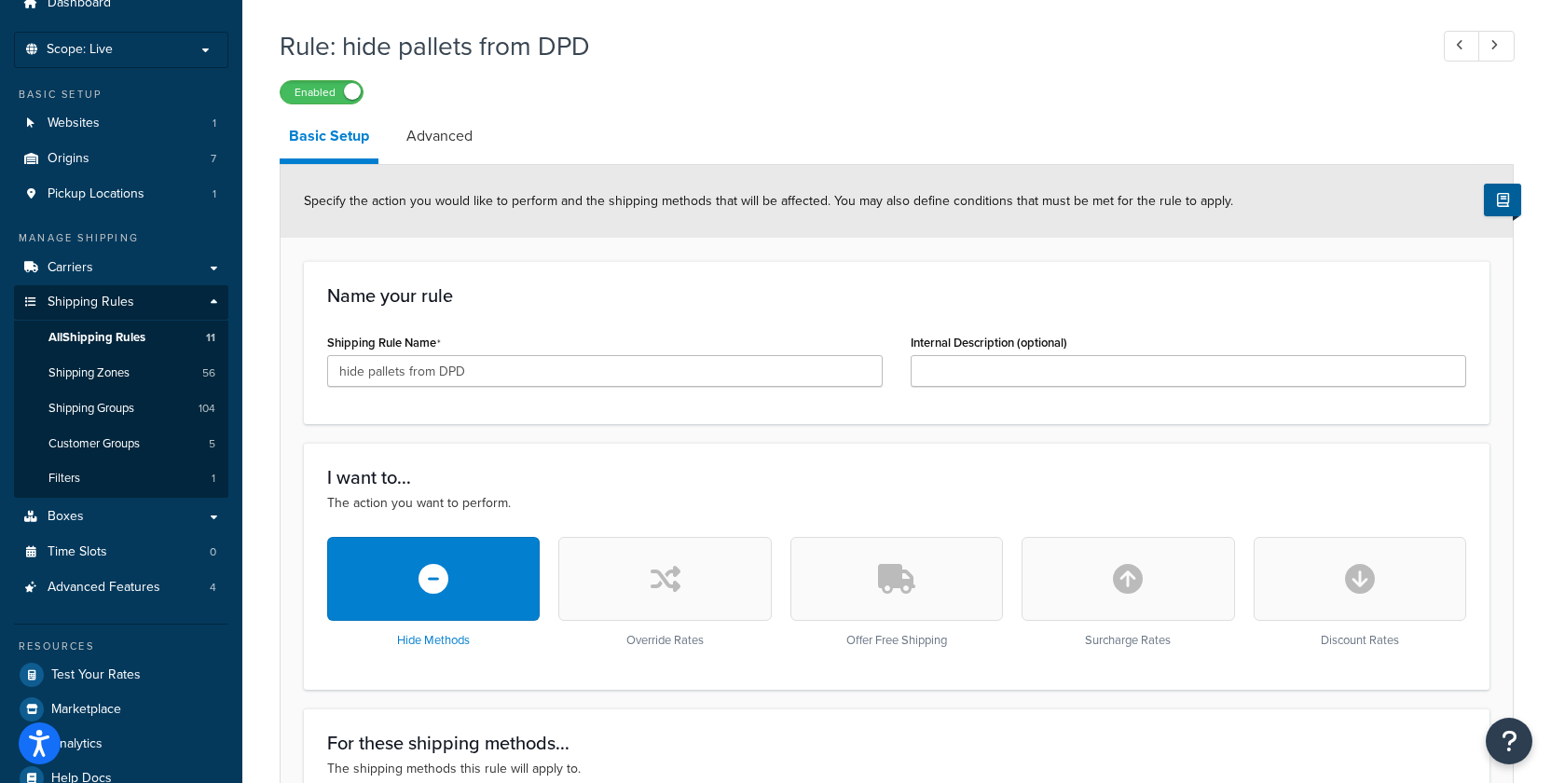
scroll to position [78, 0]
click at [427, 143] on link "Advanced" at bounding box center [439, 137] width 85 height 45
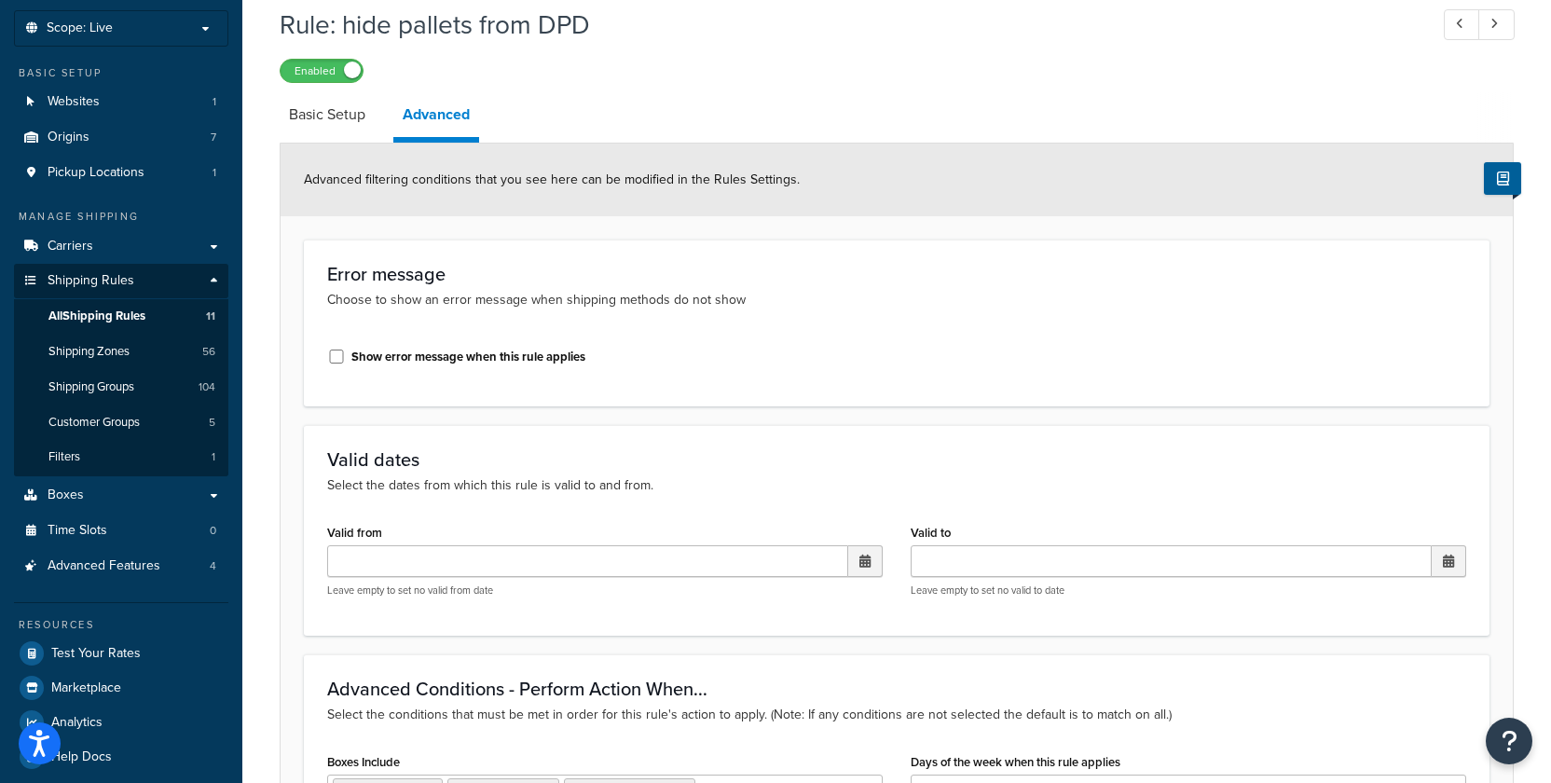
scroll to position [103, 0]
click at [334, 116] on link "Basic Setup" at bounding box center [327, 112] width 95 height 45
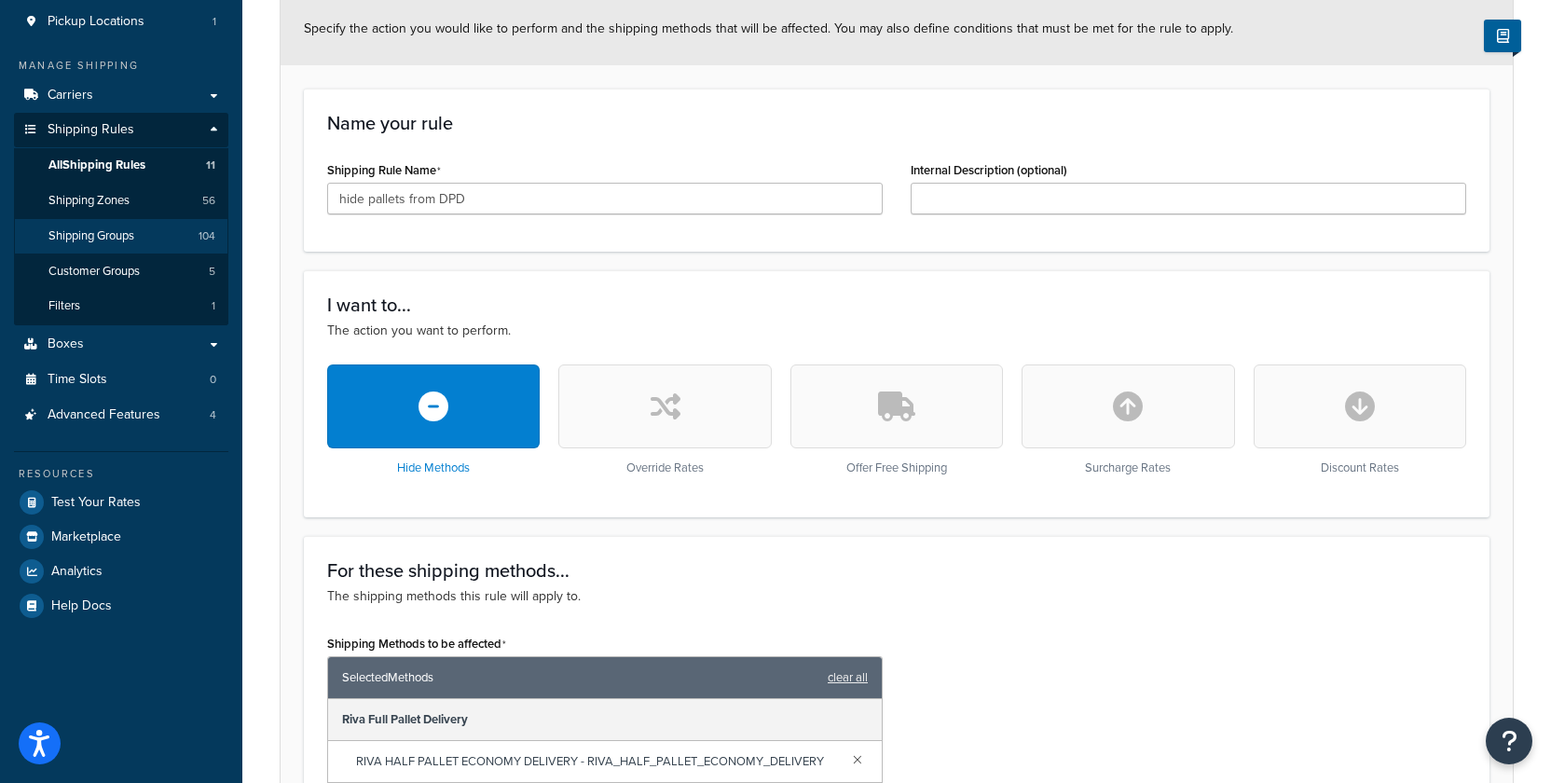
scroll to position [257, 0]
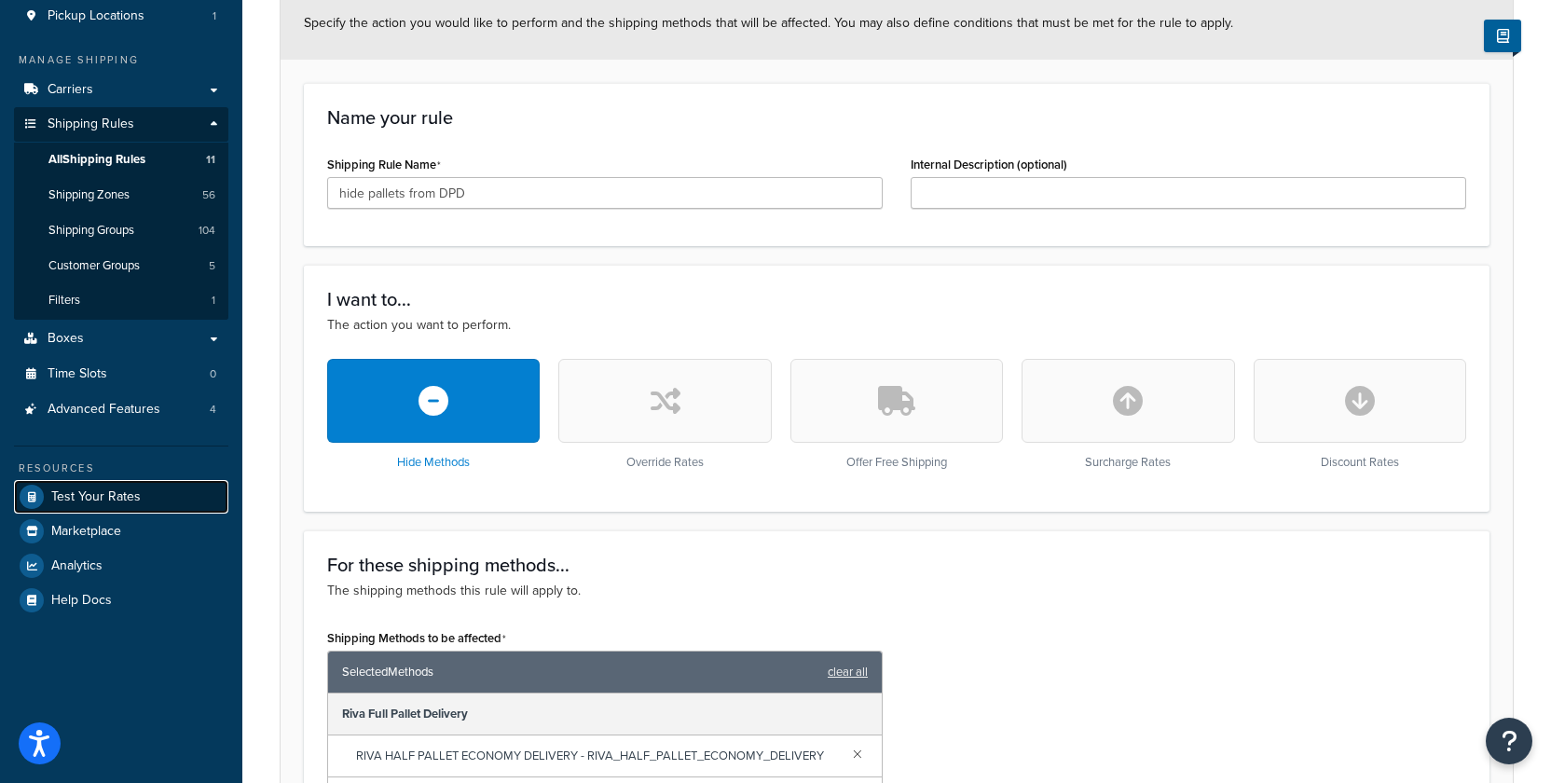
click at [108, 499] on span "Test Your Rates" at bounding box center [95, 497] width 89 height 16
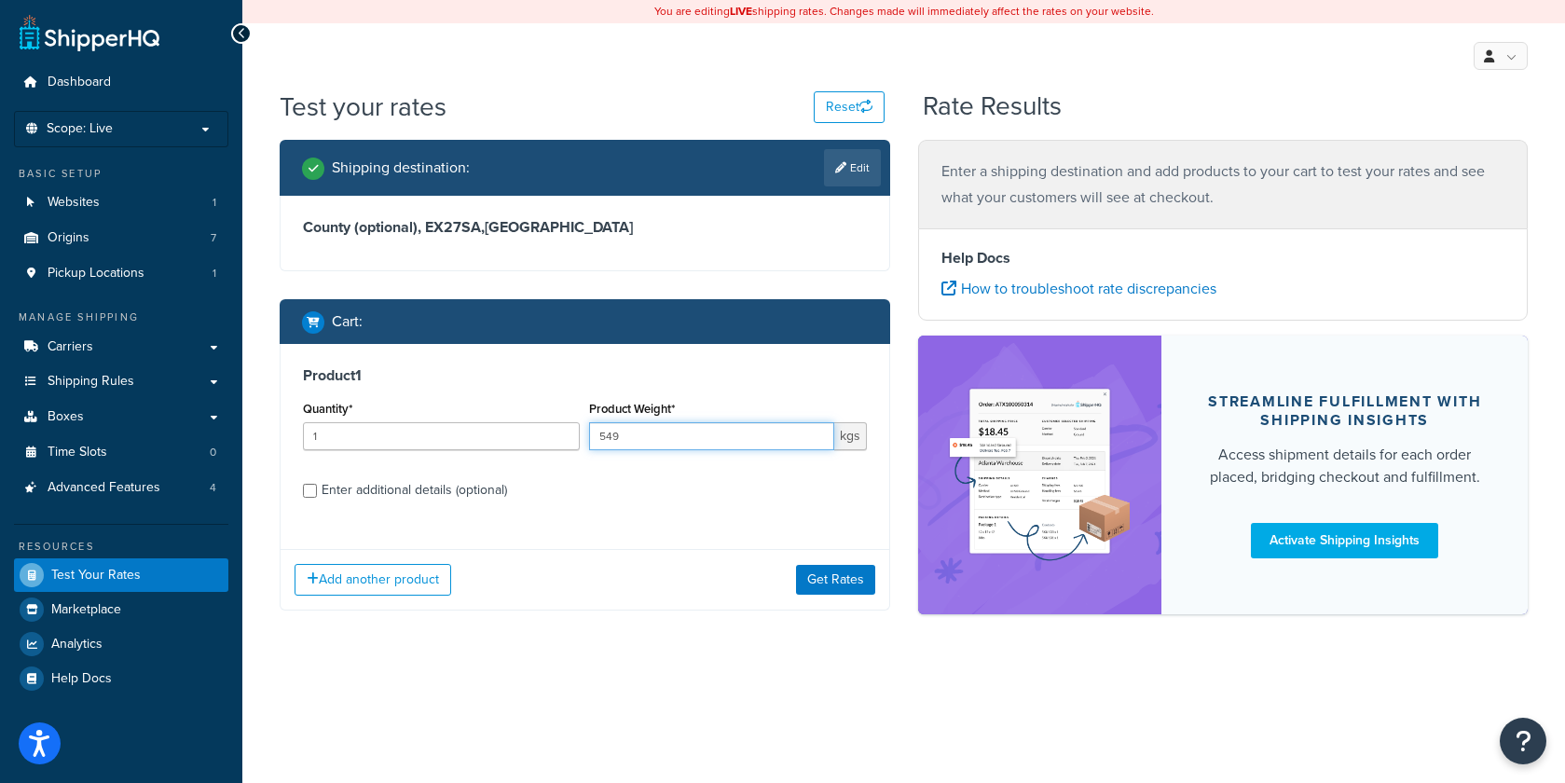
drag, startPoint x: 604, startPoint y: 442, endPoint x: 636, endPoint y: 441, distance: 32.6
click at [636, 441] on input "549" at bounding box center [711, 436] width 244 height 28
type input "50"
click at [817, 584] on button "Get Rates" at bounding box center [835, 580] width 79 height 30
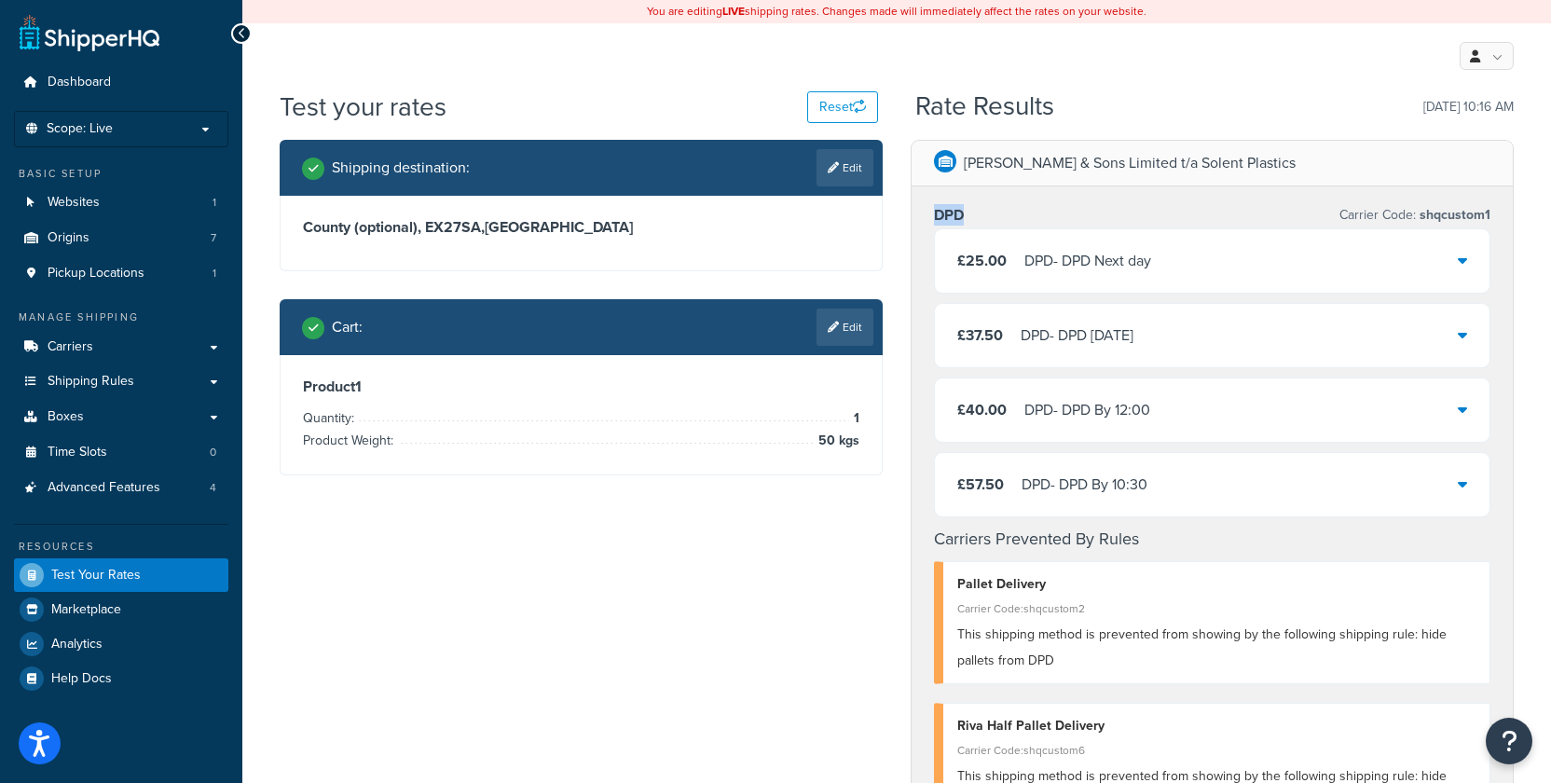
drag, startPoint x: 937, startPoint y: 216, endPoint x: 974, endPoint y: 210, distance: 37.8
click at [974, 210] on div "DPD Carrier Code: shqcustom1" at bounding box center [1212, 215] width 556 height 26
click at [841, 331] on link "Edit" at bounding box center [844, 326] width 57 height 37
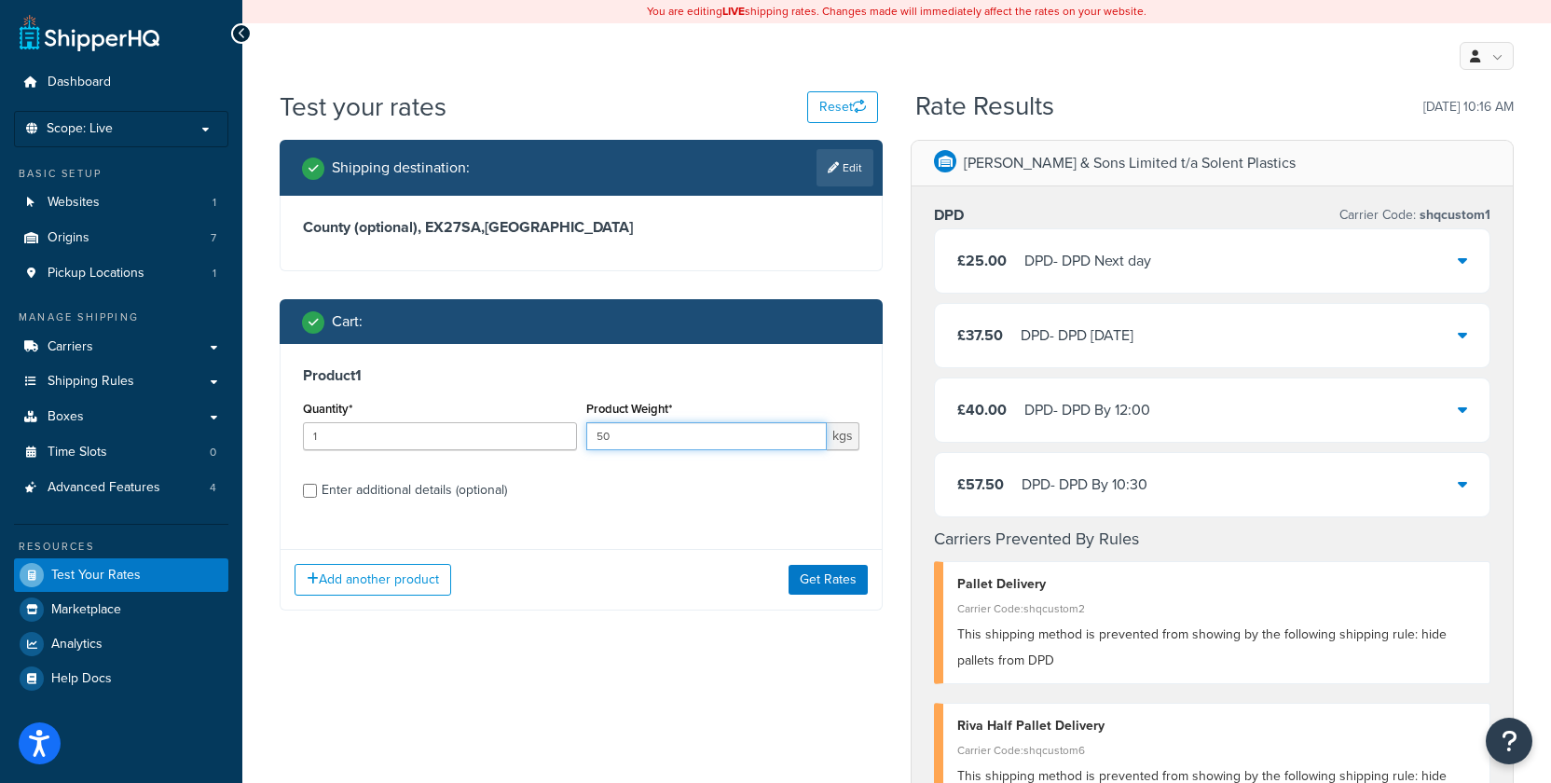
click at [593, 438] on input "50" at bounding box center [706, 436] width 241 height 28
type input "8850"
click at [828, 577] on button "Get Rates" at bounding box center [827, 580] width 79 height 30
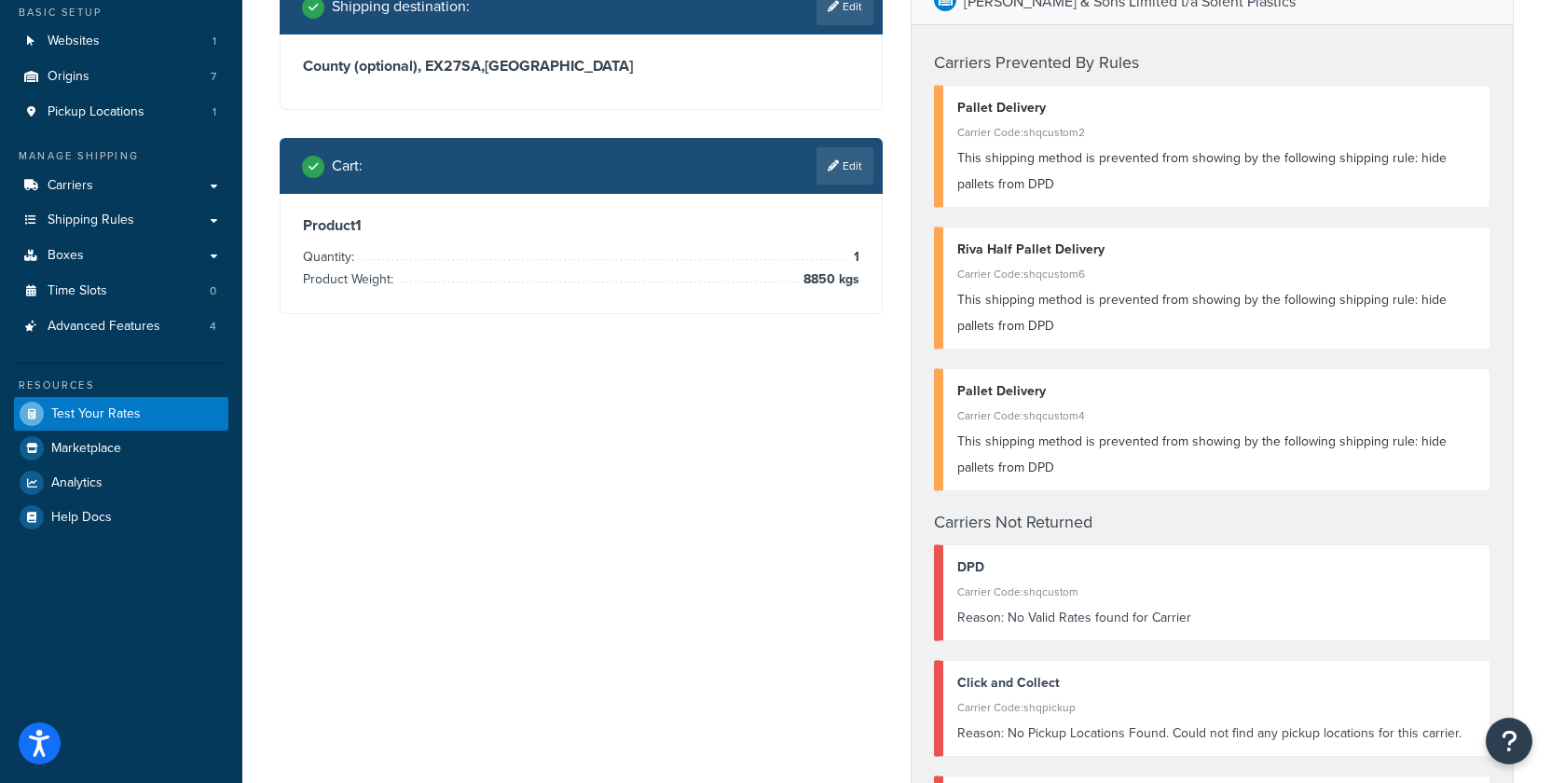
scroll to position [159, 0]
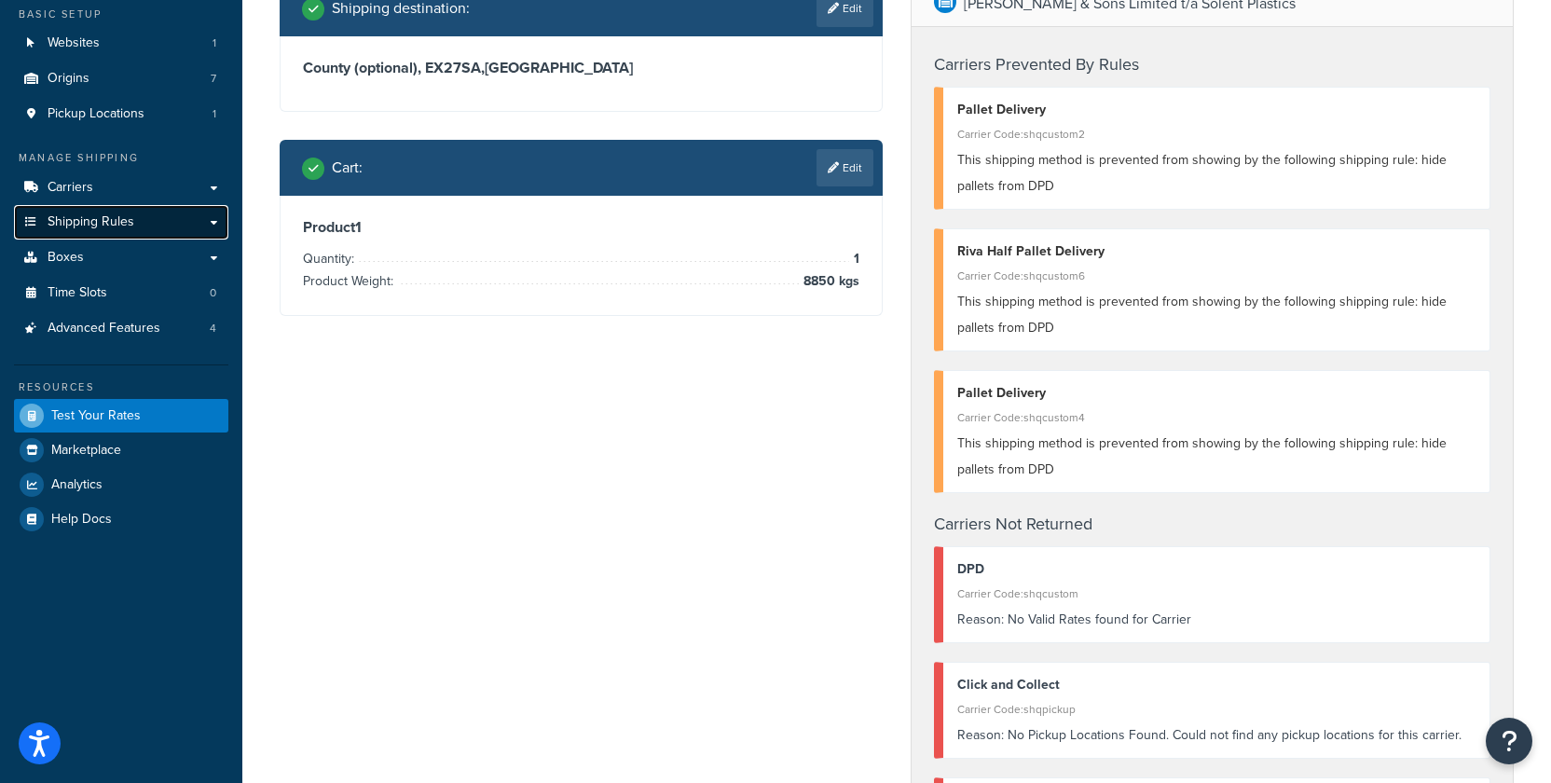
click at [109, 219] on span "Shipping Rules" at bounding box center [91, 222] width 87 height 16
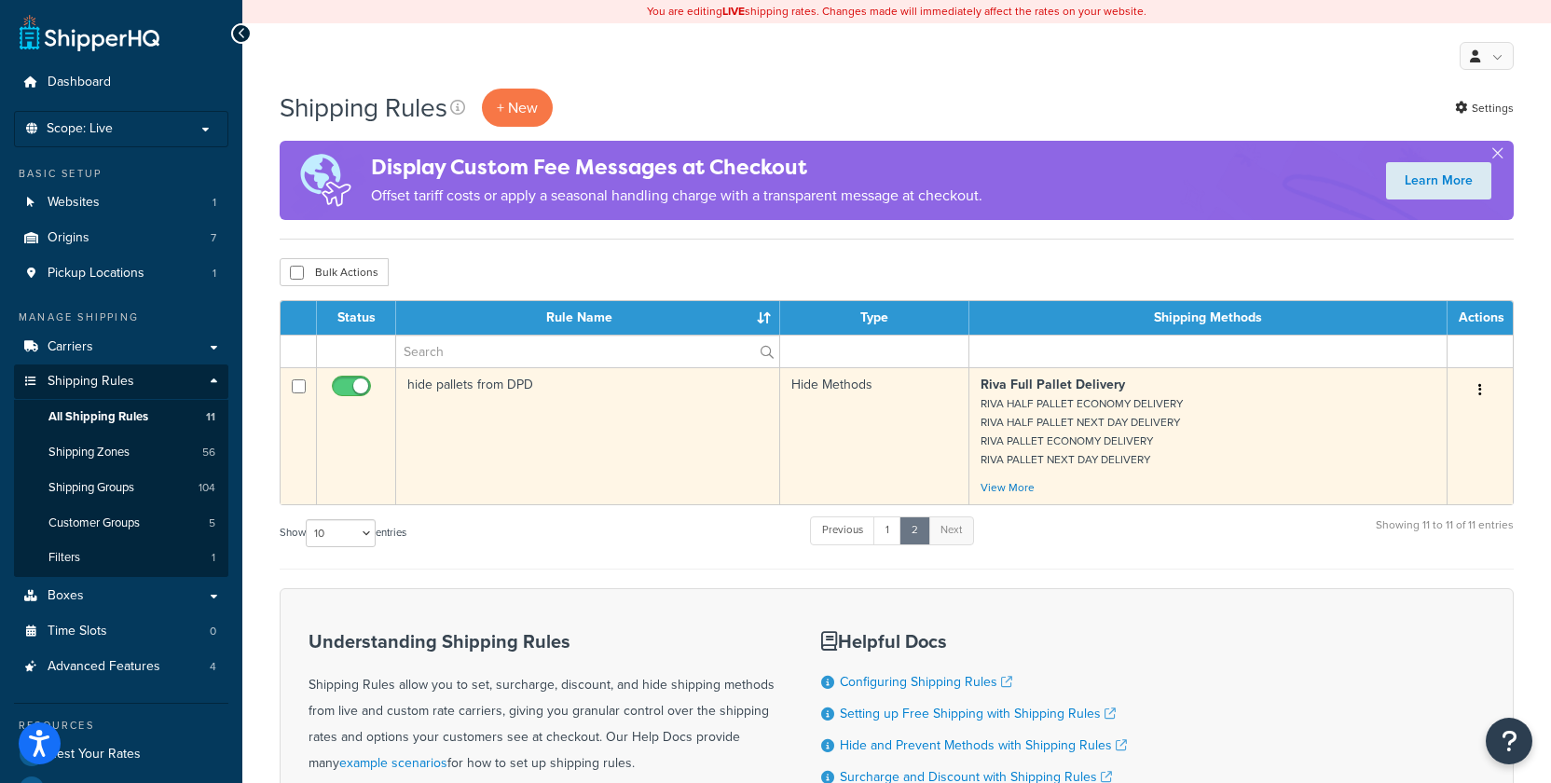
click at [344, 390] on input "checkbox" at bounding box center [353, 390] width 51 height 23
click at [349, 383] on input "checkbox" at bounding box center [353, 390] width 51 height 23
checkbox input "true"
click at [1083, 407] on small "RIVA HALF PALLET ECONOMY DELIVERY RIVA HALF PALLET NEXT DAY DELIVERY RIVA PALLE…" at bounding box center [1081, 431] width 202 height 73
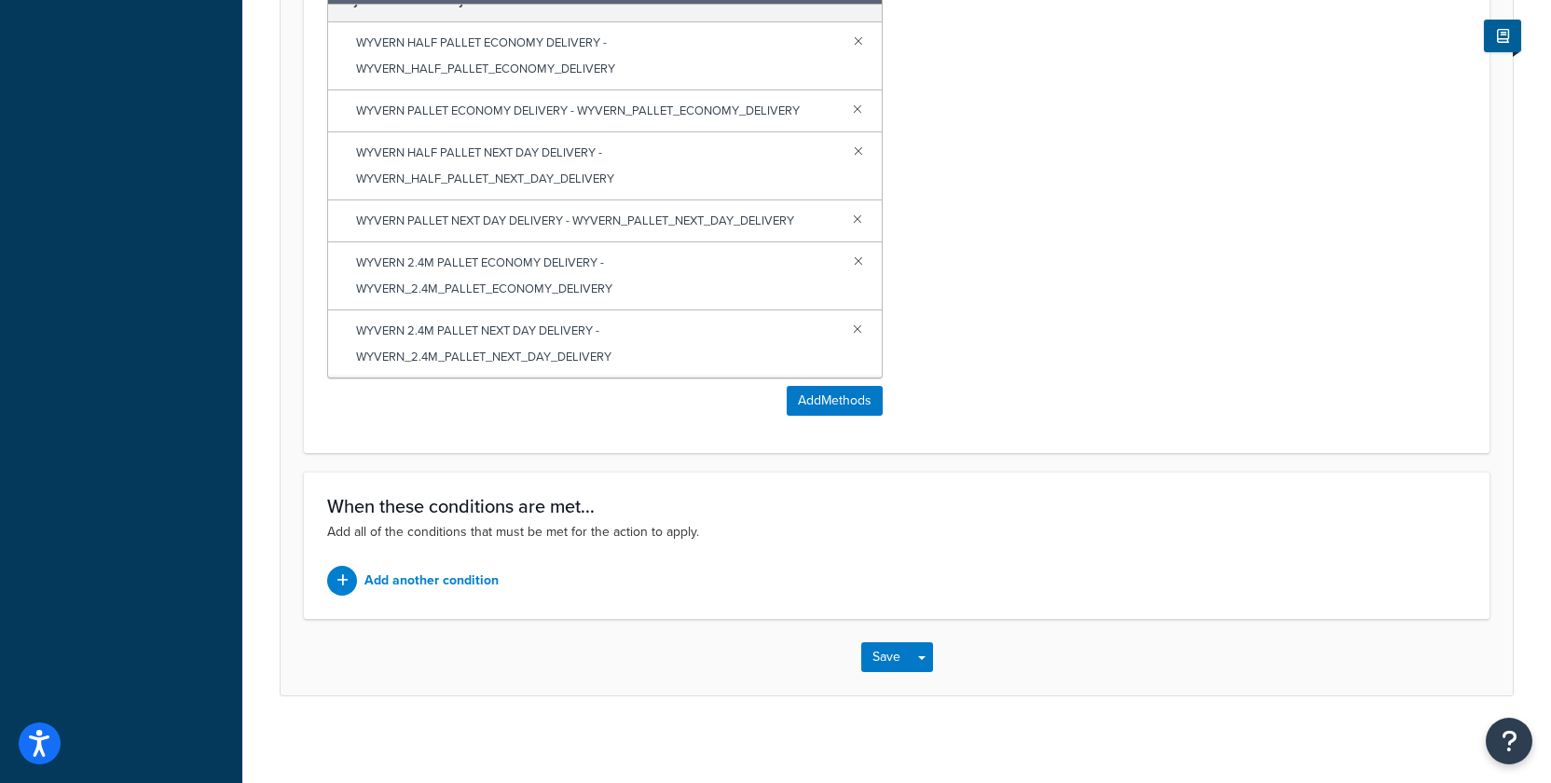
scroll to position [954, 0]
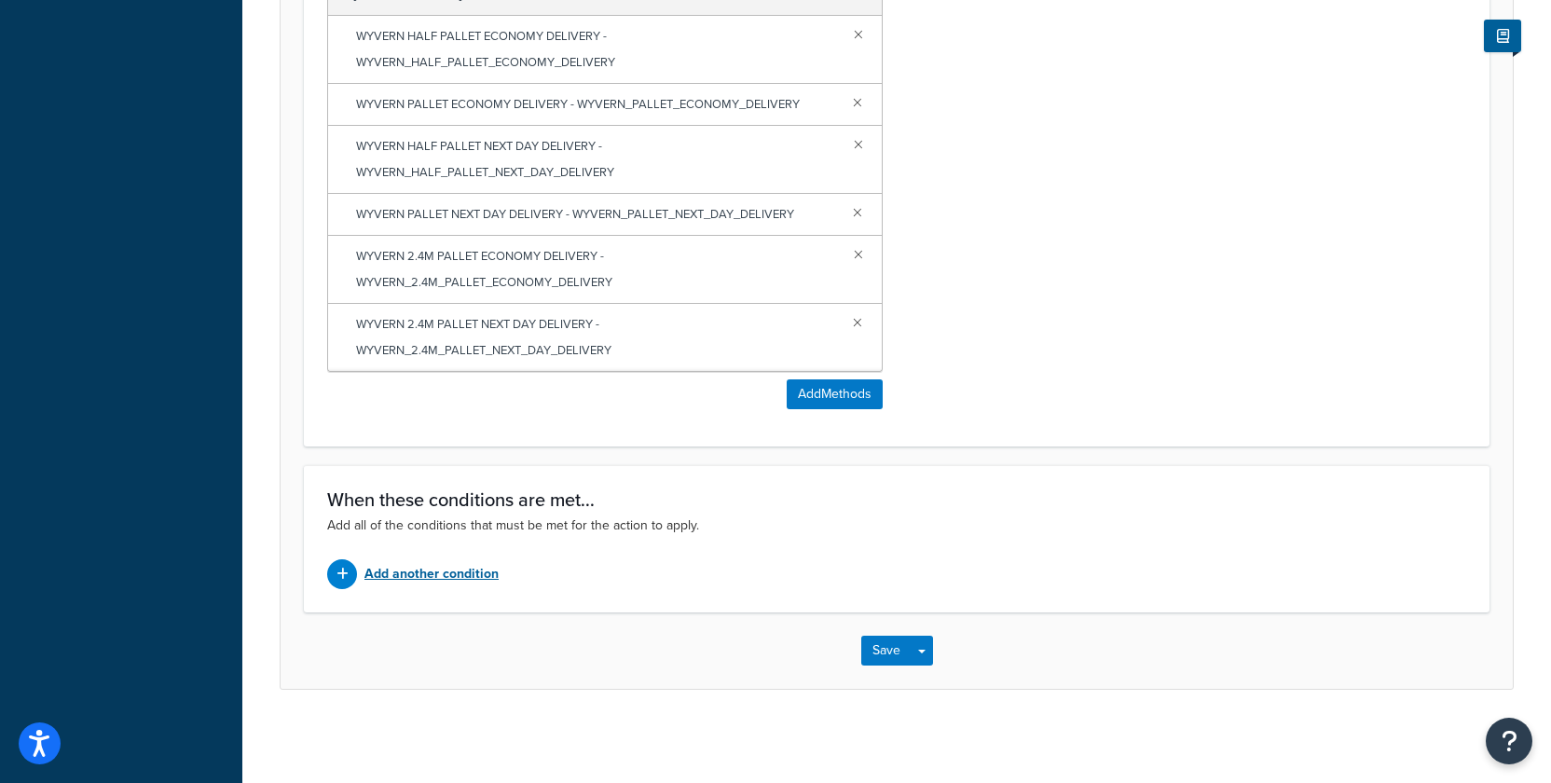
click at [455, 581] on p "Add another condition" at bounding box center [431, 574] width 134 height 26
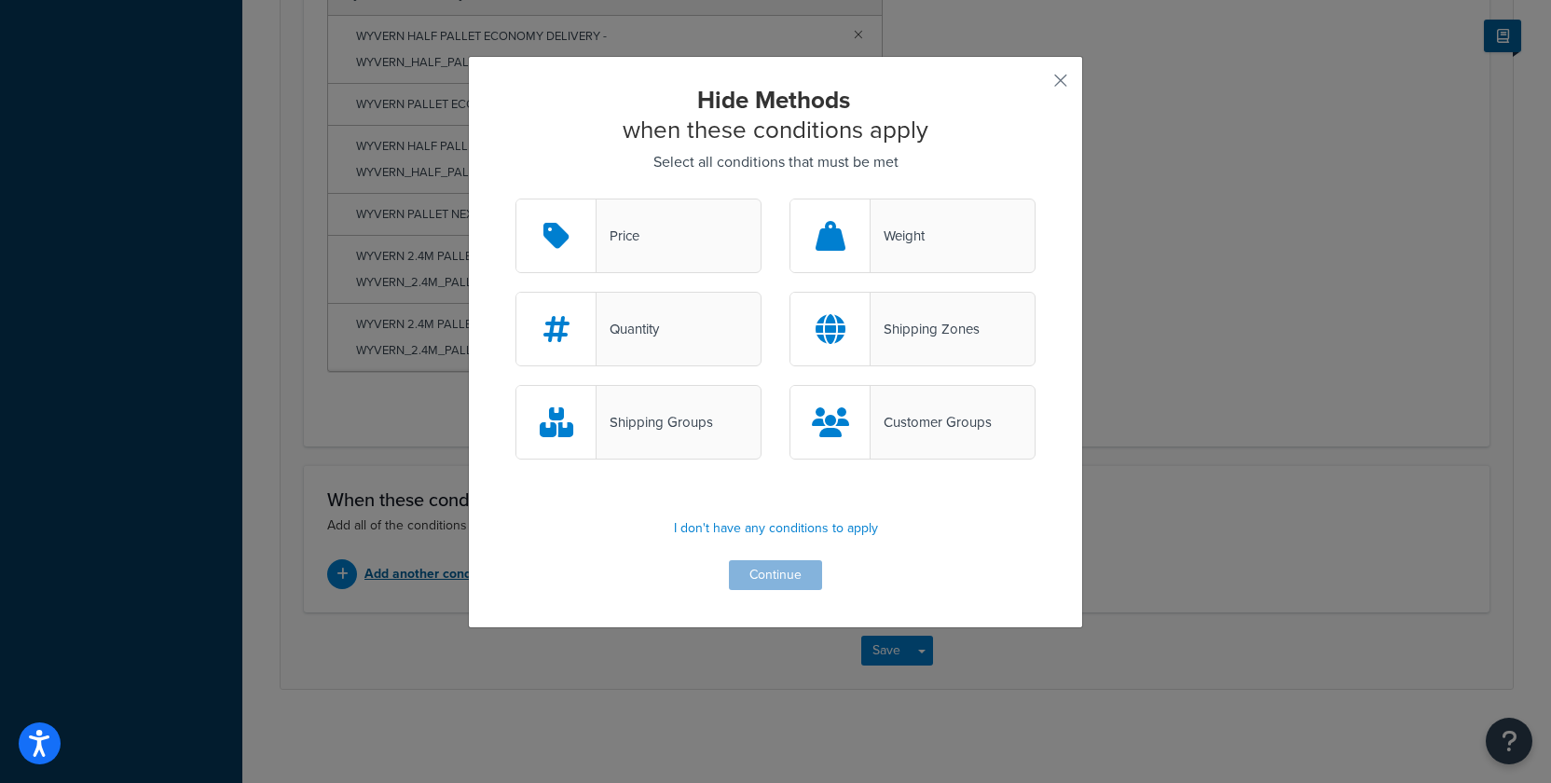
scroll to position [953, 0]
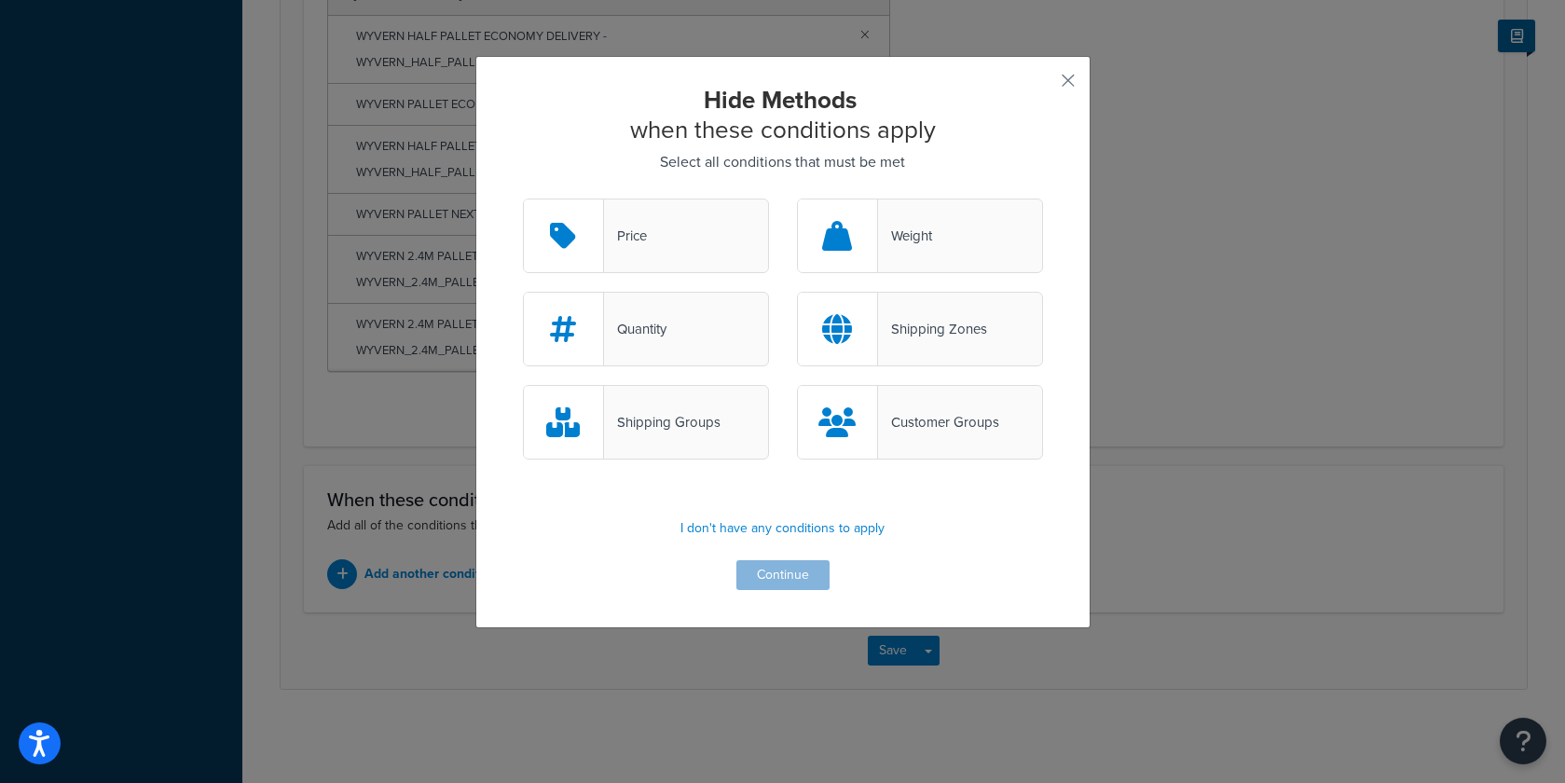
click at [946, 257] on div "Weight" at bounding box center [920, 235] width 246 height 75
click at [0, 0] on input "Weight" at bounding box center [0, 0] width 0 height 0
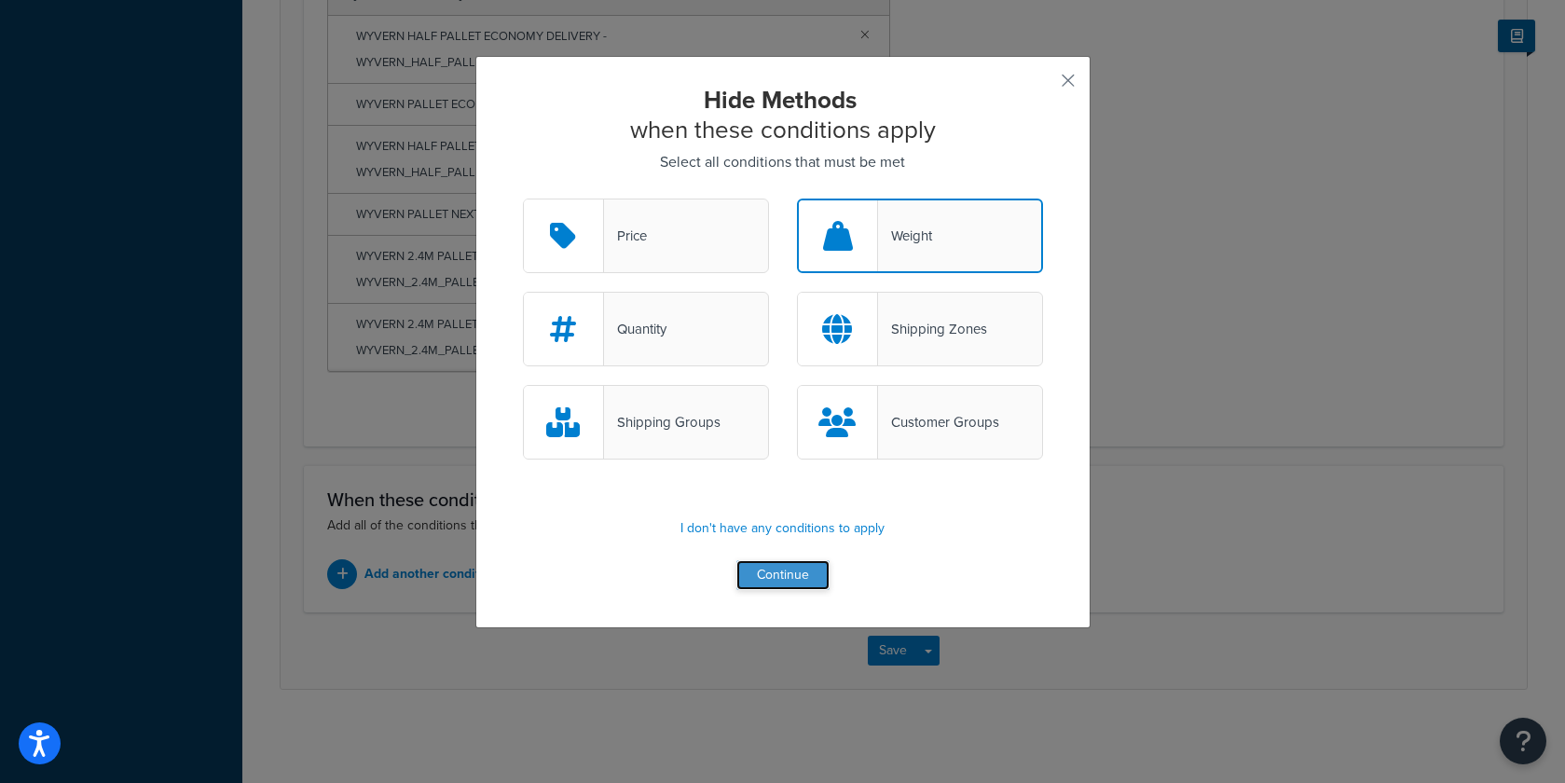
click at [755, 576] on button "Continue" at bounding box center [782, 575] width 93 height 30
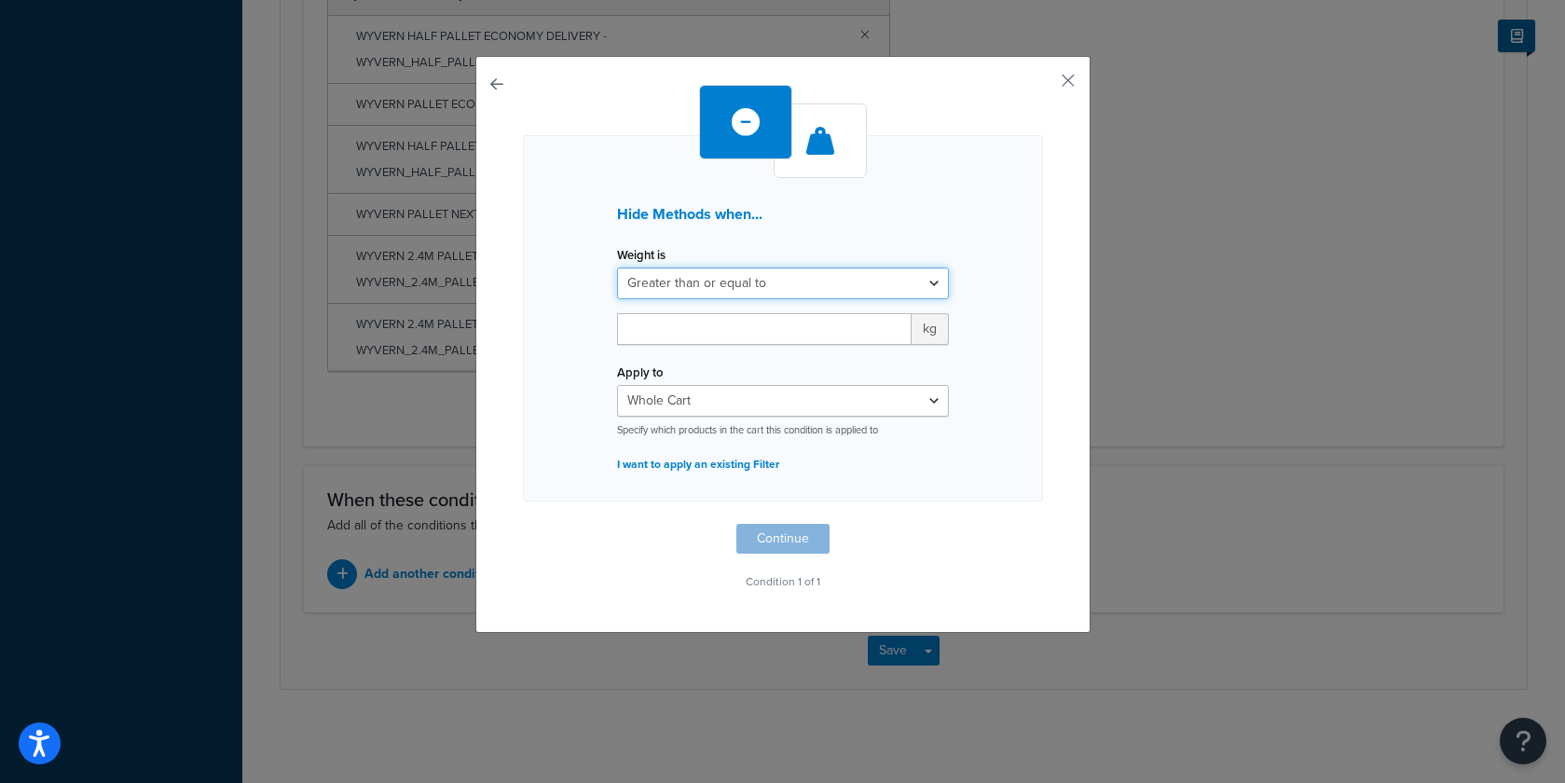
click at [734, 279] on select "Greater than or equal to Between or equal to Less than or equal to" at bounding box center [783, 283] width 332 height 32
select select "UNDER"
click at [617, 267] on select "Greater than or equal to Between or equal to Less than or equal to" at bounding box center [783, 283] width 332 height 32
click at [759, 331] on input "number" at bounding box center [764, 329] width 294 height 32
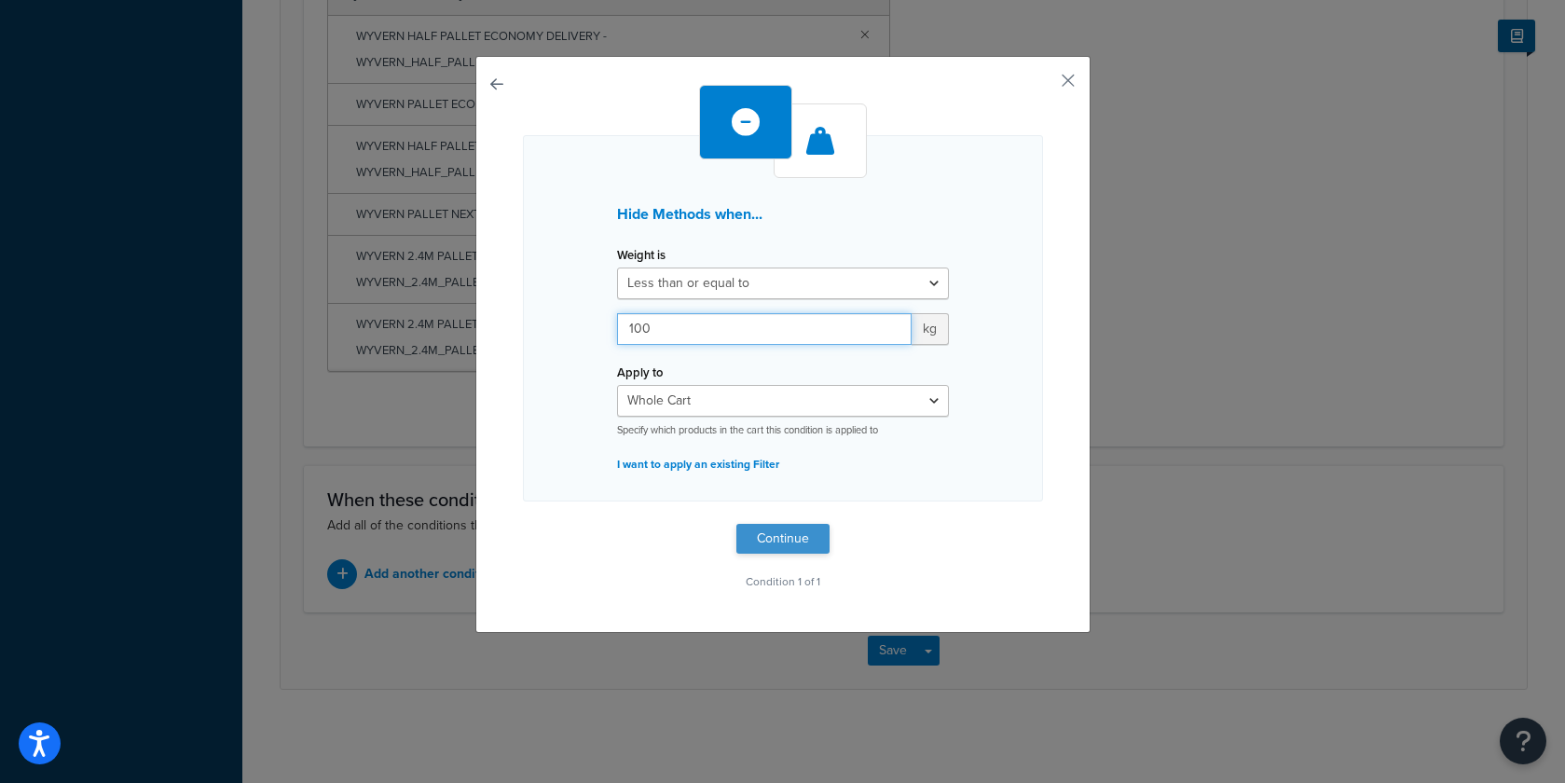
type input "100"
click at [774, 536] on button "Continue" at bounding box center [782, 539] width 93 height 30
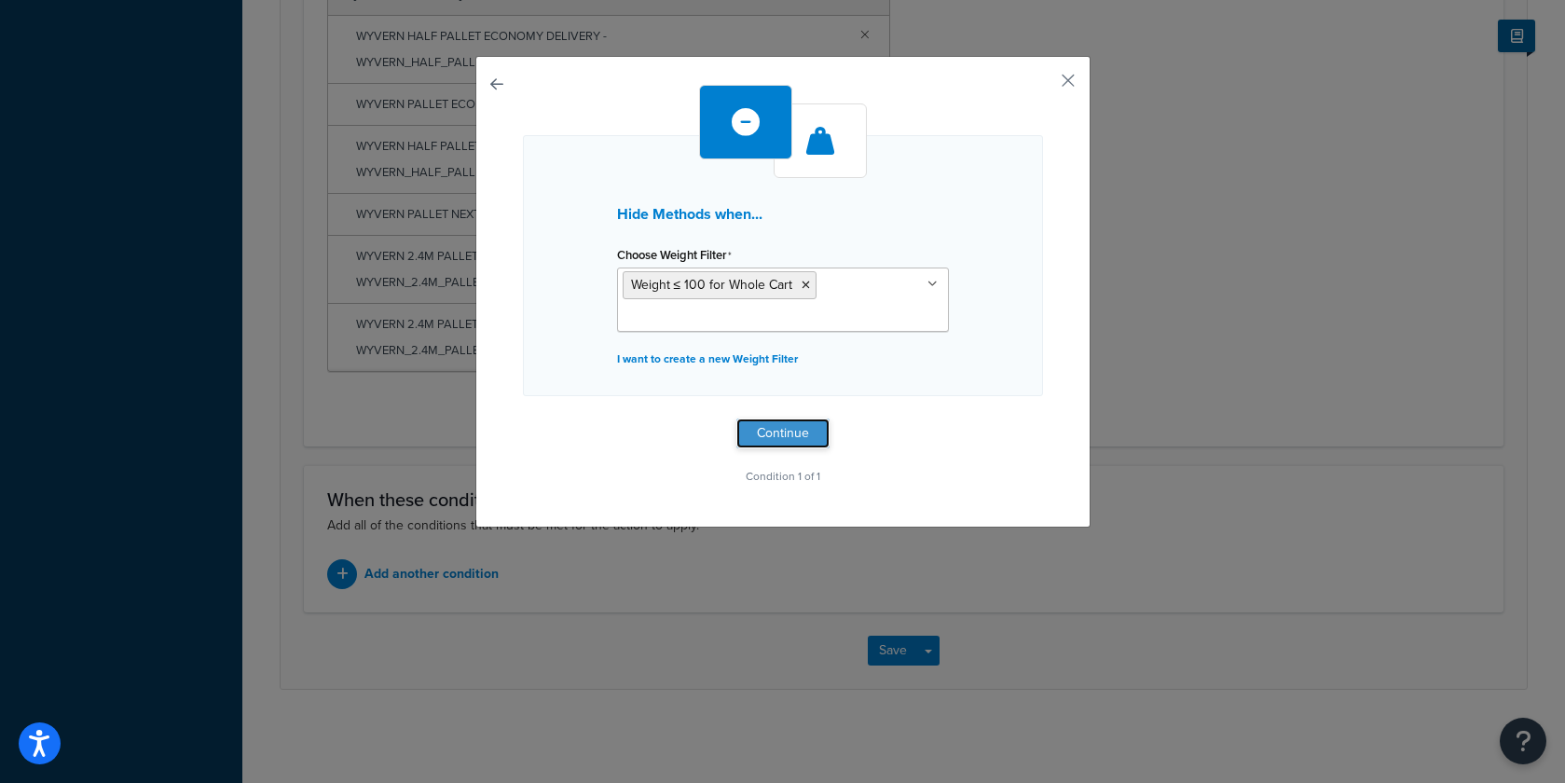
click at [784, 431] on button "Continue" at bounding box center [782, 433] width 93 height 30
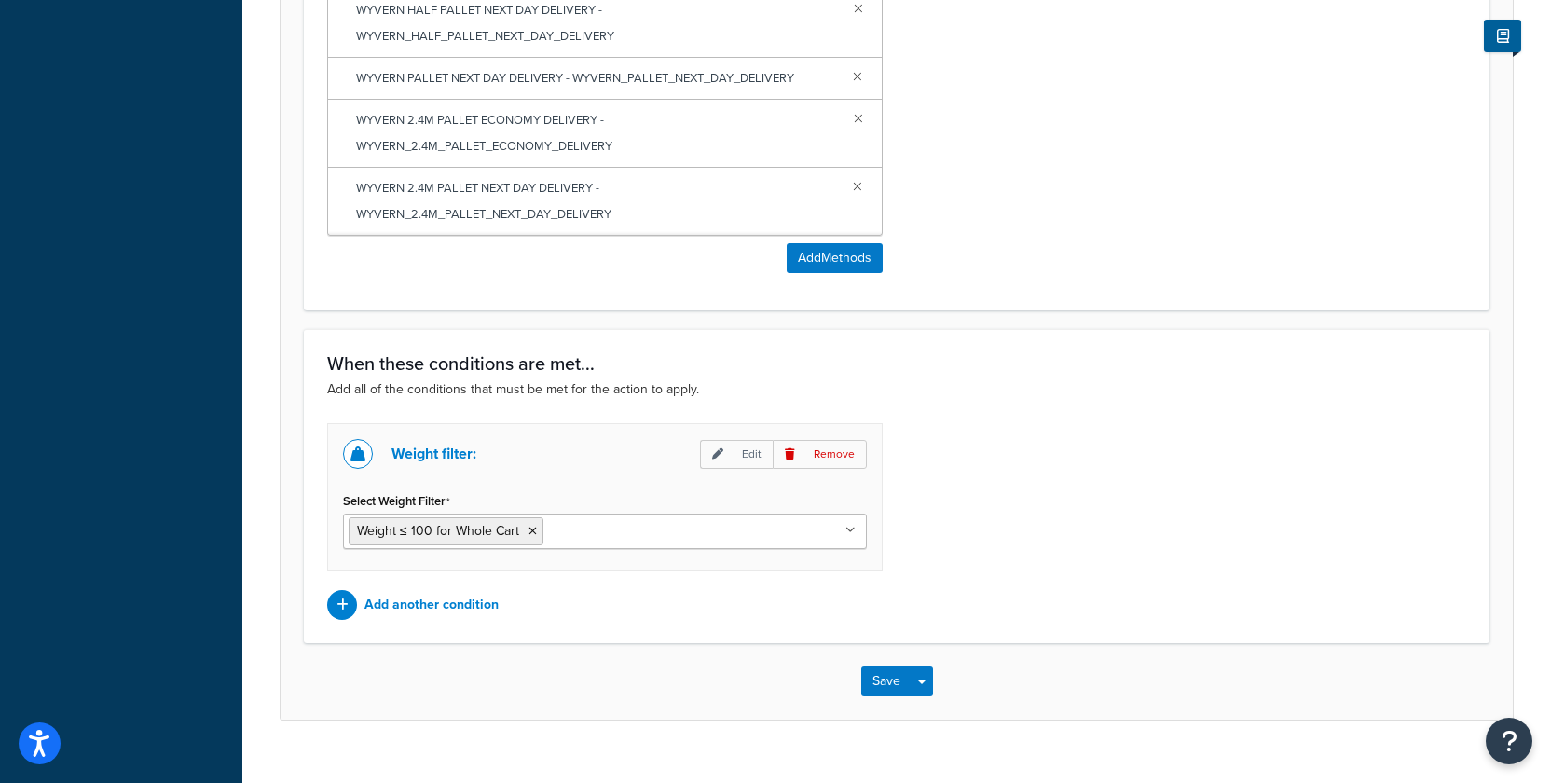
scroll to position [1121, 0]
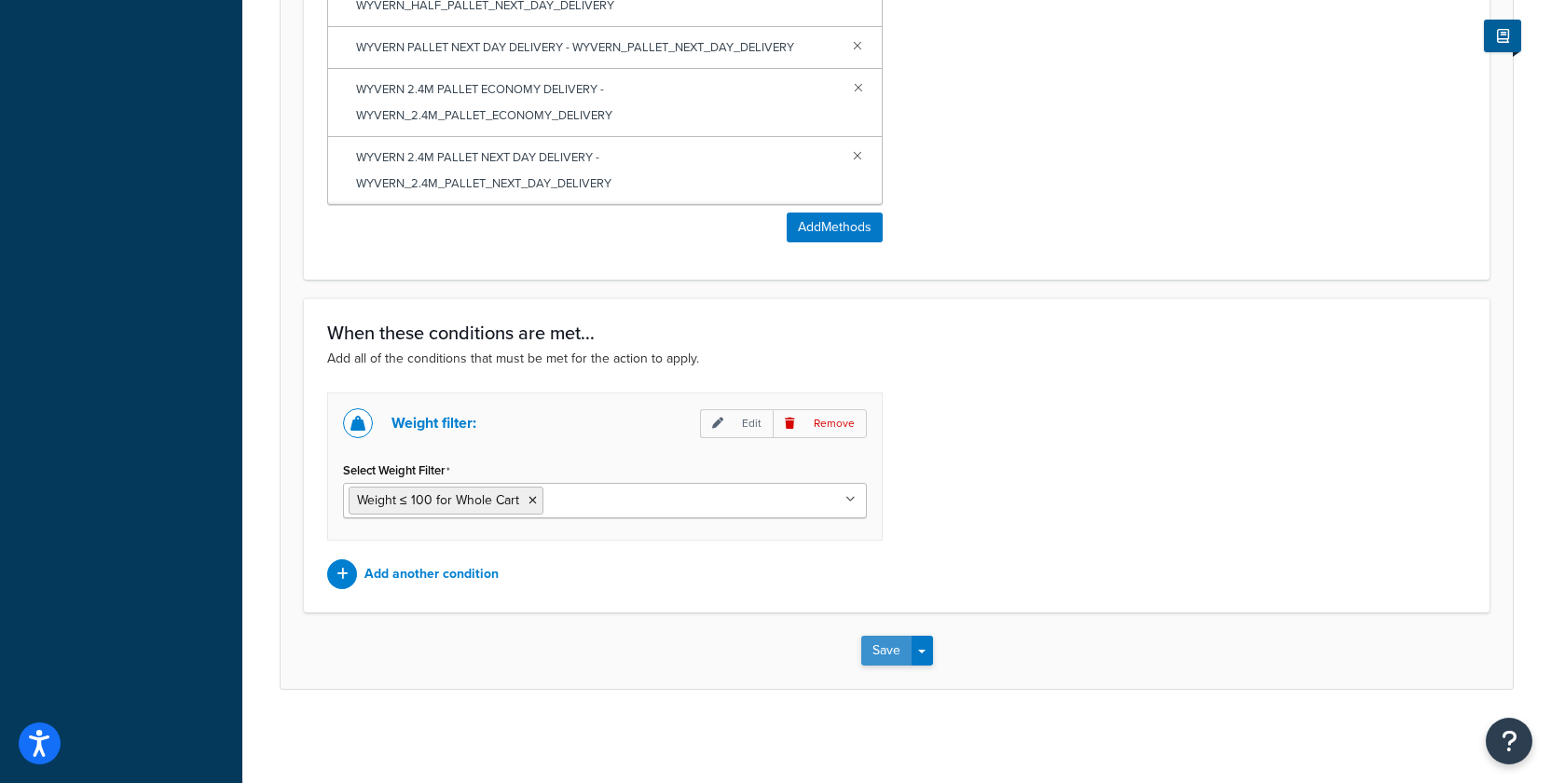
click at [876, 654] on button "Save" at bounding box center [886, 651] width 50 height 30
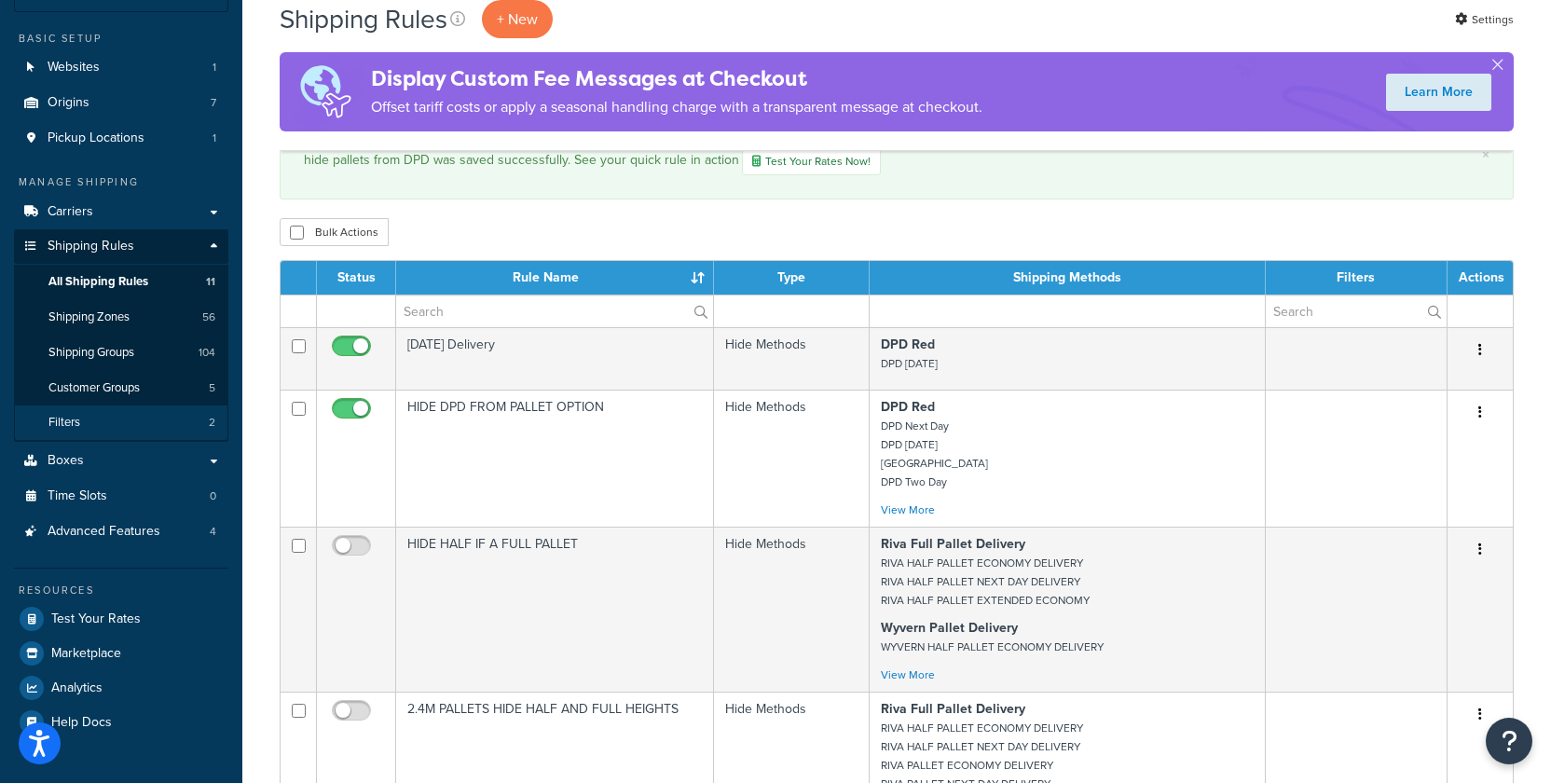
scroll to position [137, 0]
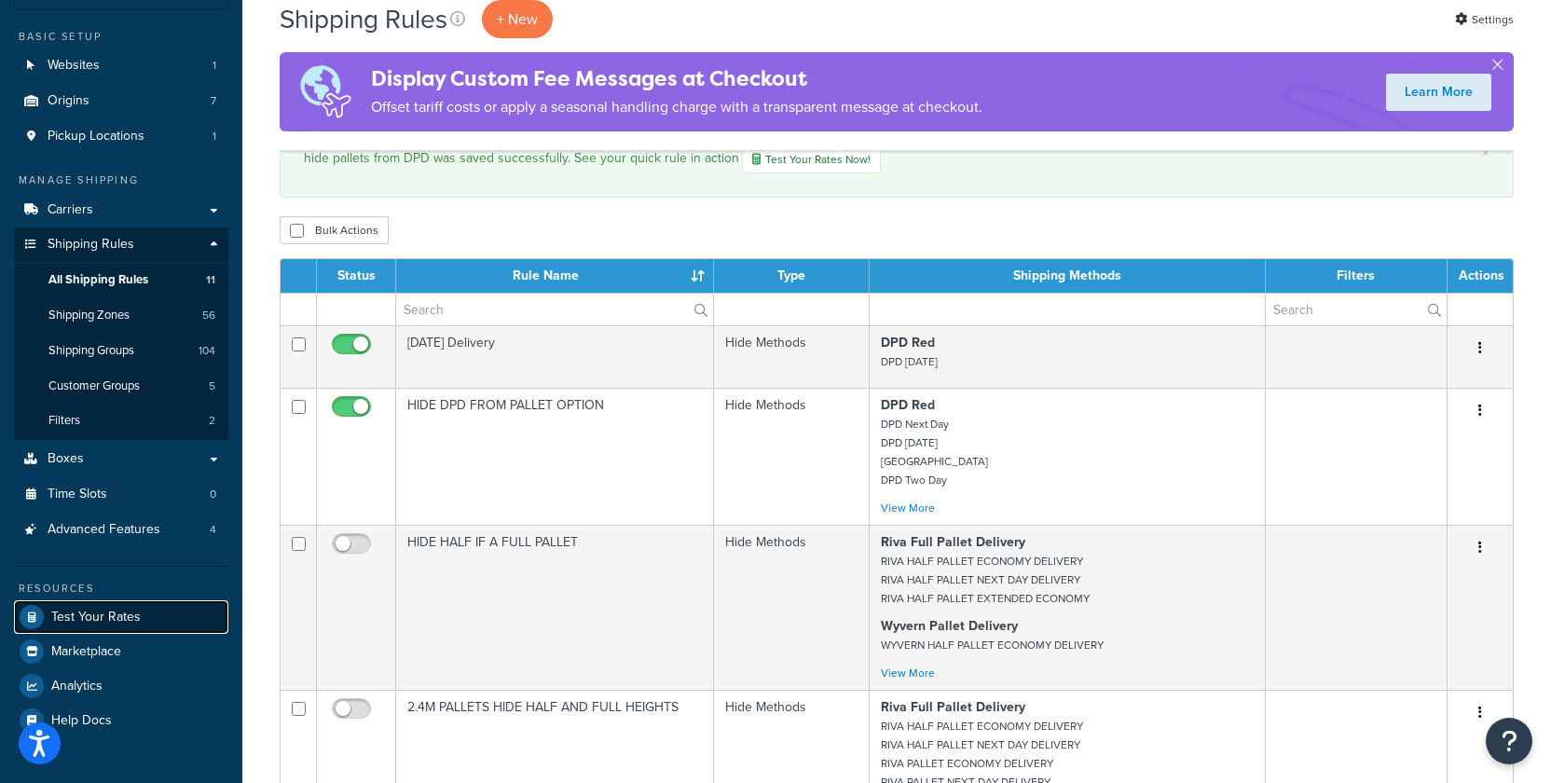
click at [133, 622] on span "Test Your Rates" at bounding box center [95, 617] width 89 height 16
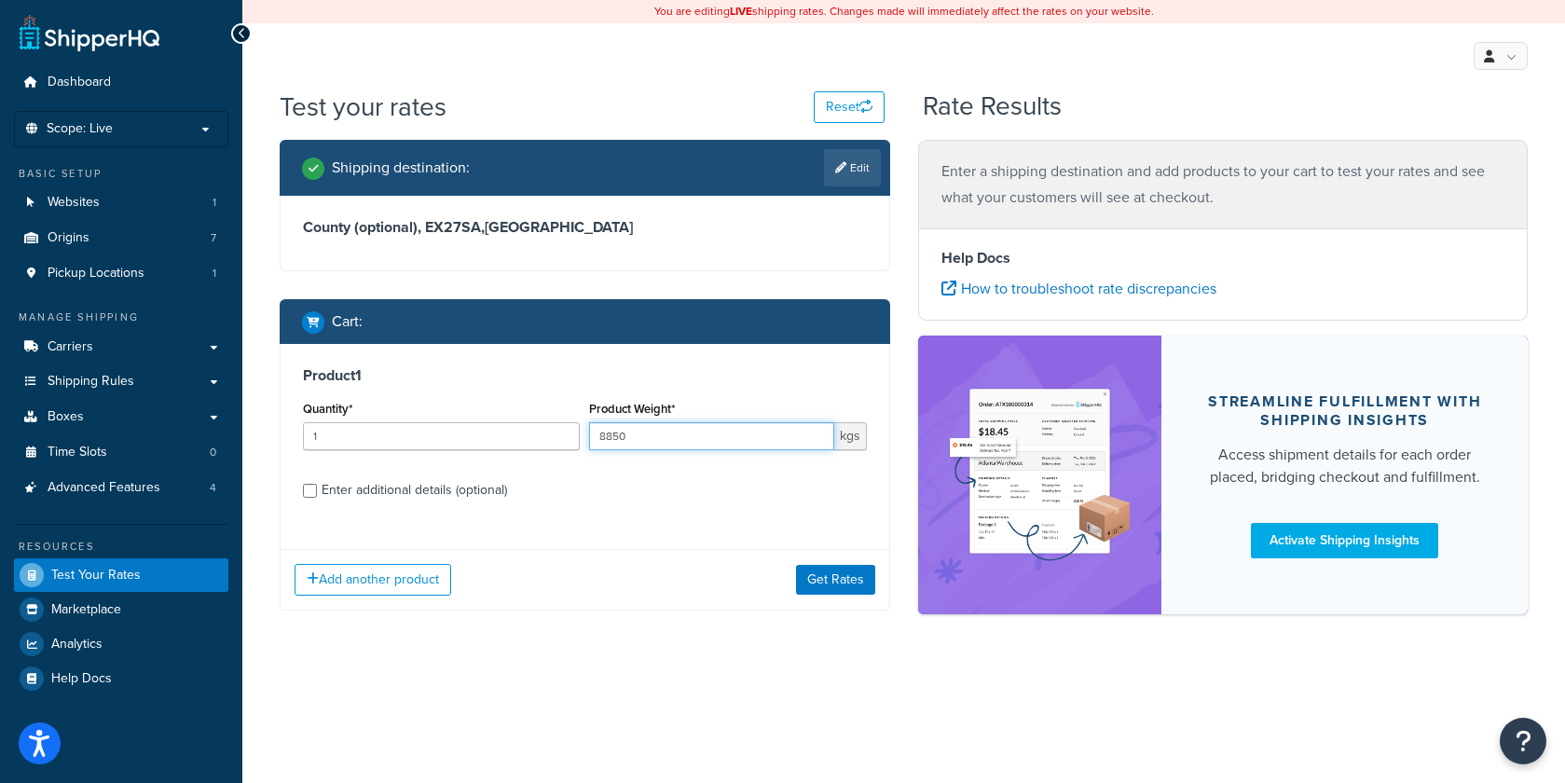
drag, startPoint x: 639, startPoint y: 440, endPoint x: 488, endPoint y: 411, distance: 153.7
click at [489, 411] on div "Quantity* 1 Product Weight* 8850 kgs" at bounding box center [584, 430] width 573 height 68
type input "90"
click at [827, 588] on button "Get Rates" at bounding box center [835, 580] width 79 height 30
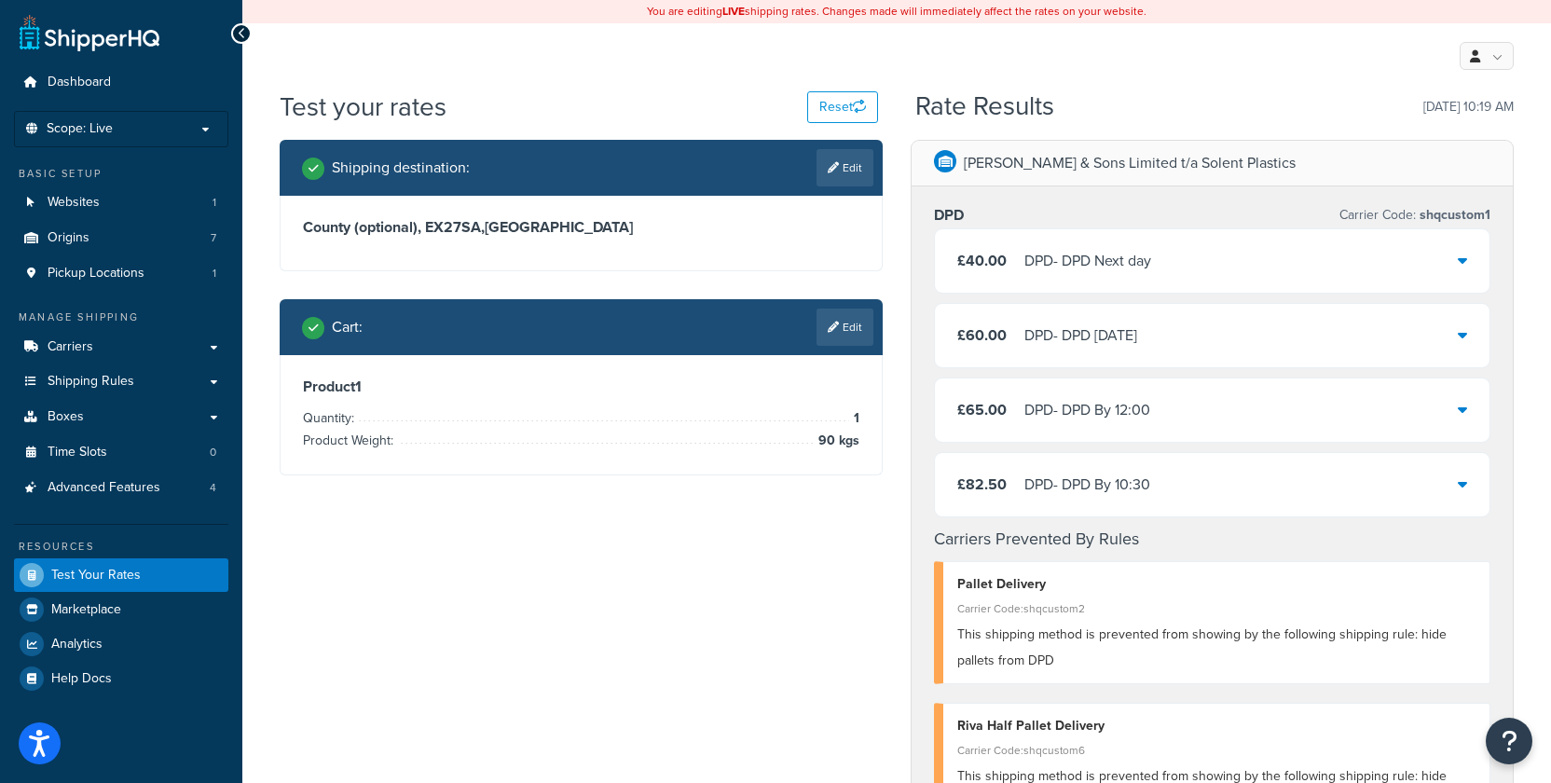
click at [835, 334] on link "Edit" at bounding box center [844, 326] width 57 height 37
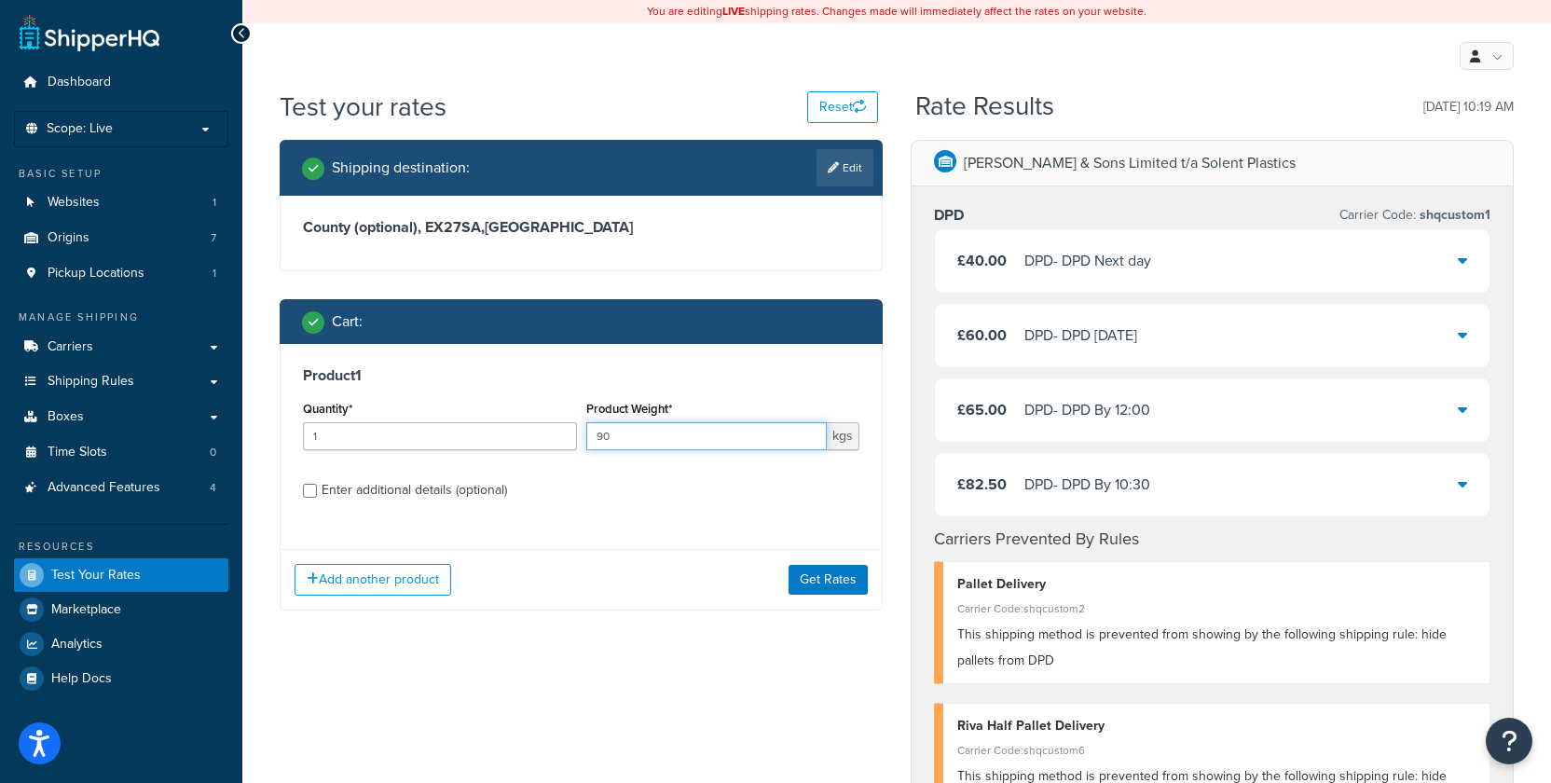
drag, startPoint x: 657, startPoint y: 445, endPoint x: 577, endPoint y: 433, distance: 81.1
click at [577, 433] on div "Quantity* 1 Product Weight* 90 kgs" at bounding box center [581, 430] width 566 height 68
type input "110"
click at [809, 580] on button "Get Rates" at bounding box center [827, 580] width 79 height 30
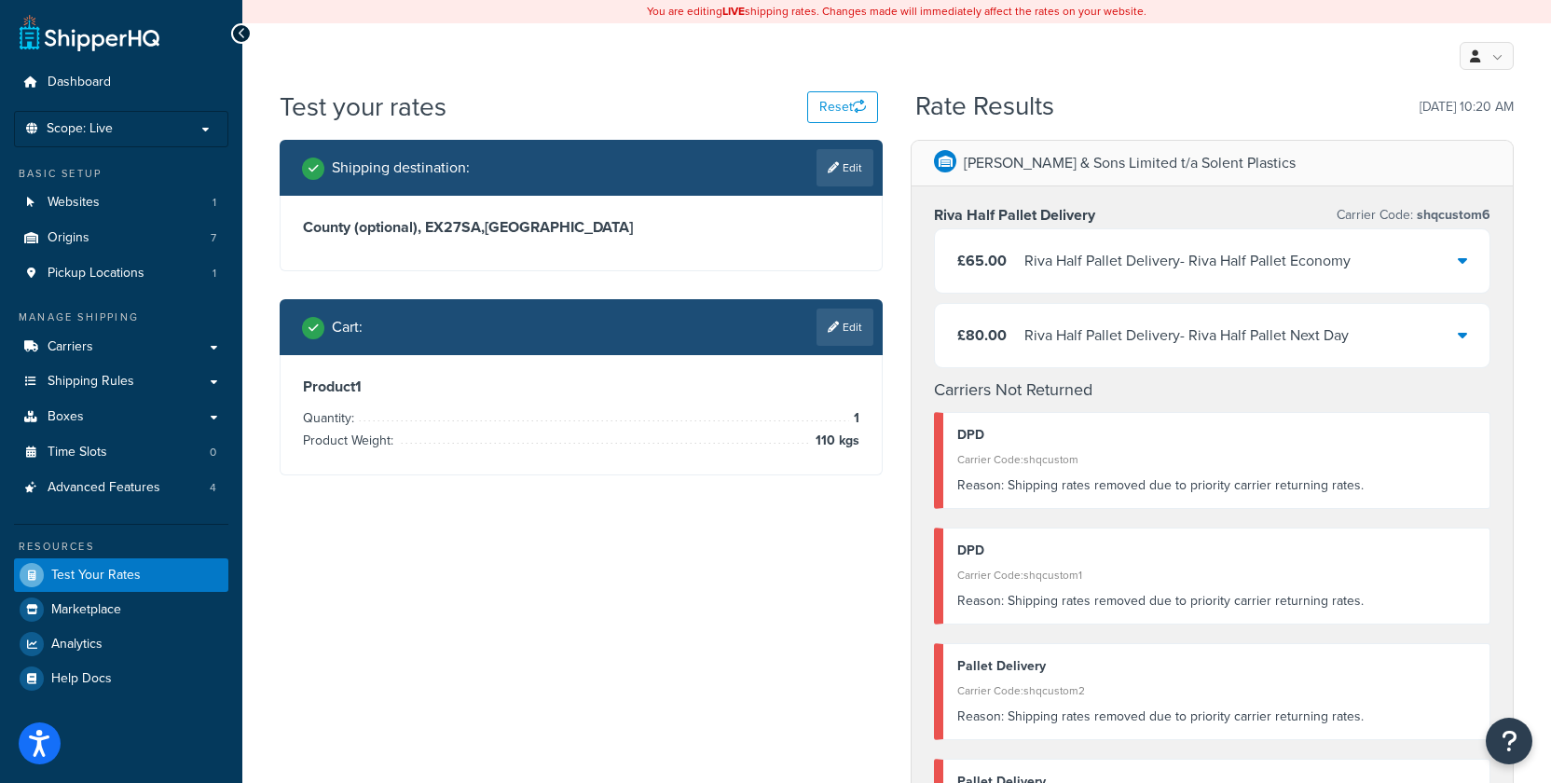
click at [858, 330] on link "Edit" at bounding box center [844, 326] width 57 height 37
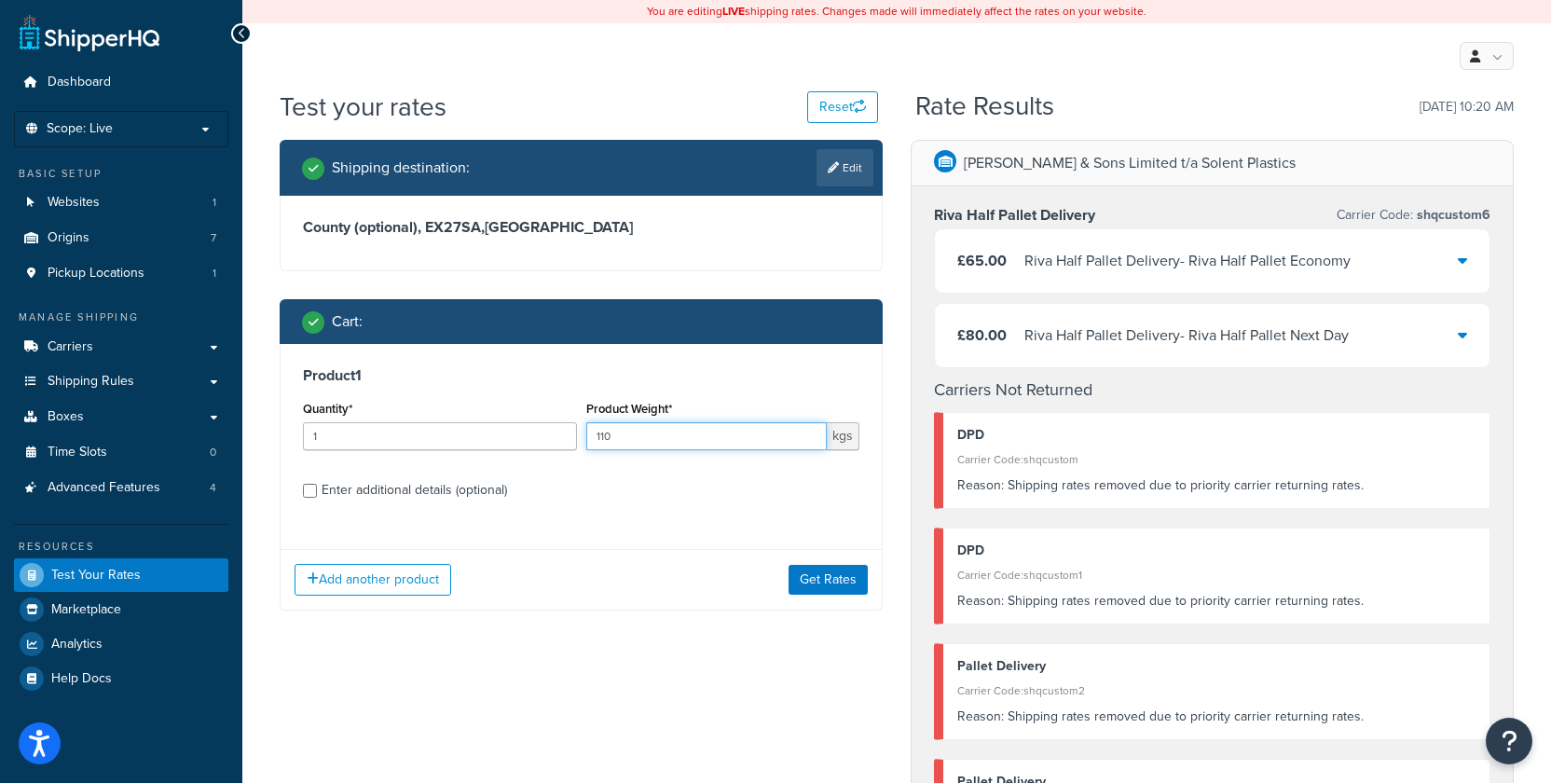
click at [625, 445] on input "110" at bounding box center [706, 436] width 241 height 28
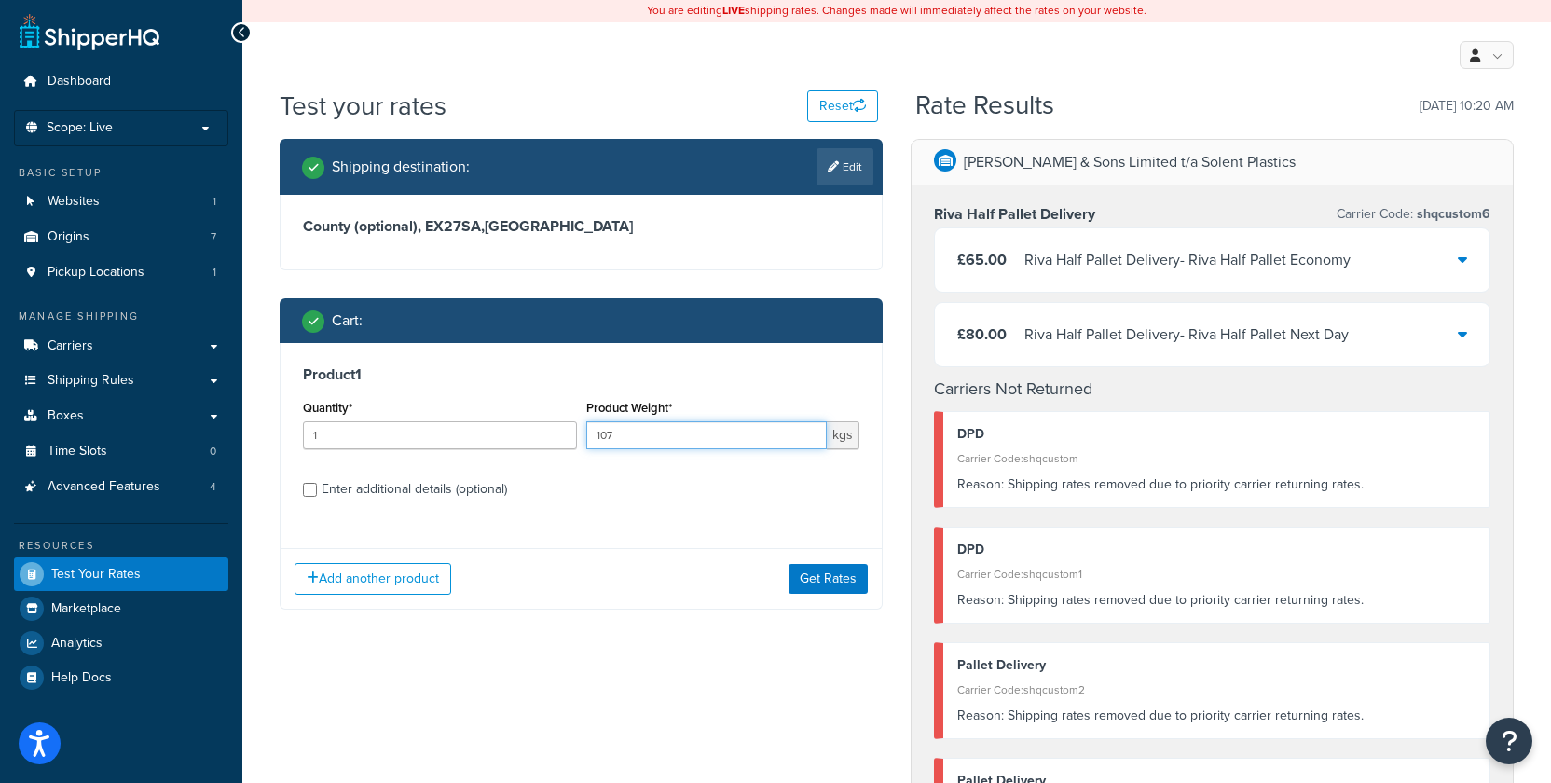
drag, startPoint x: 618, startPoint y: 437, endPoint x: 584, endPoint y: 433, distance: 33.8
click at [586, 433] on input "107" at bounding box center [706, 435] width 241 height 28
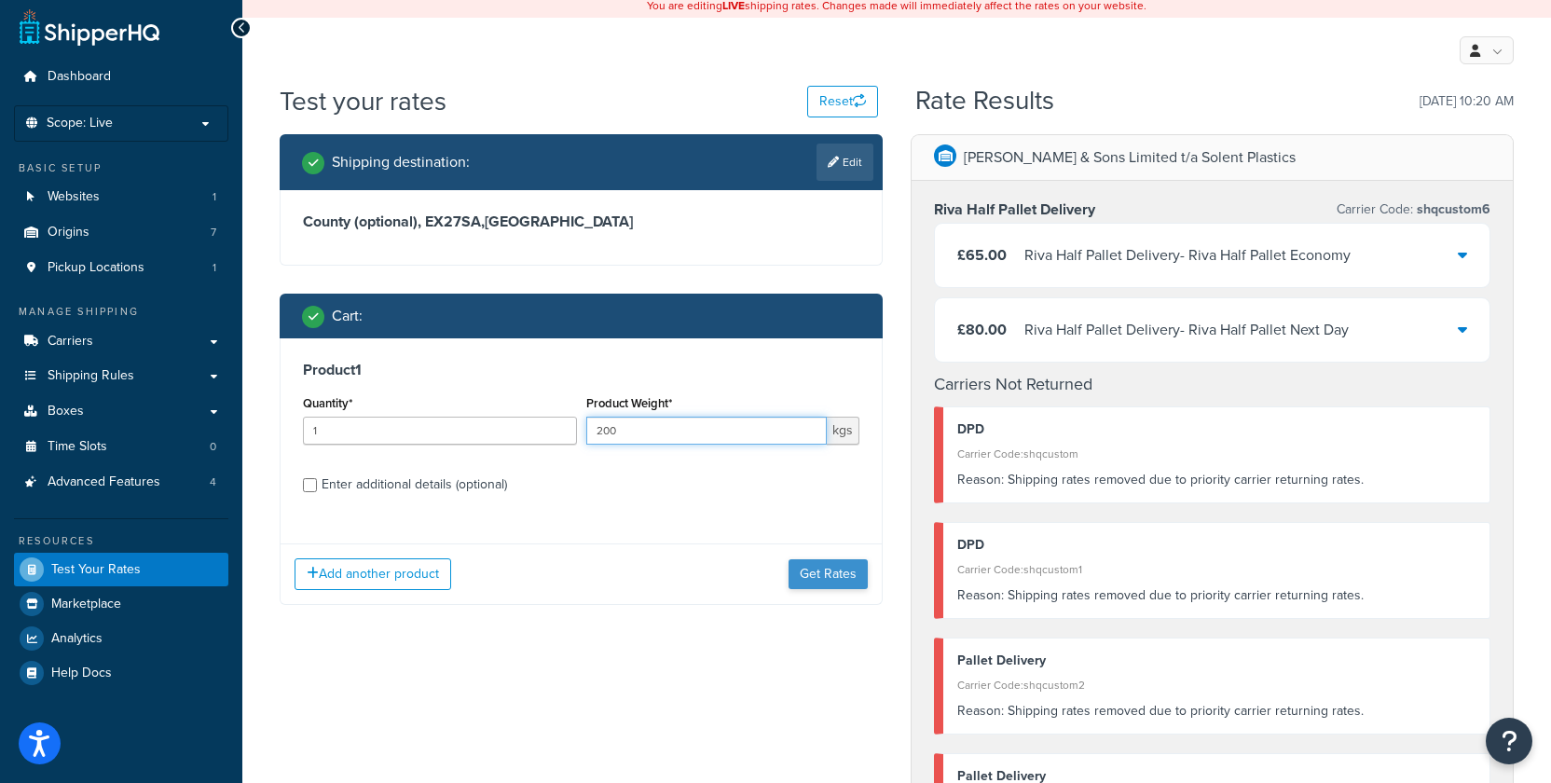
type input "200"
click at [813, 571] on button "Get Rates" at bounding box center [827, 574] width 79 height 30
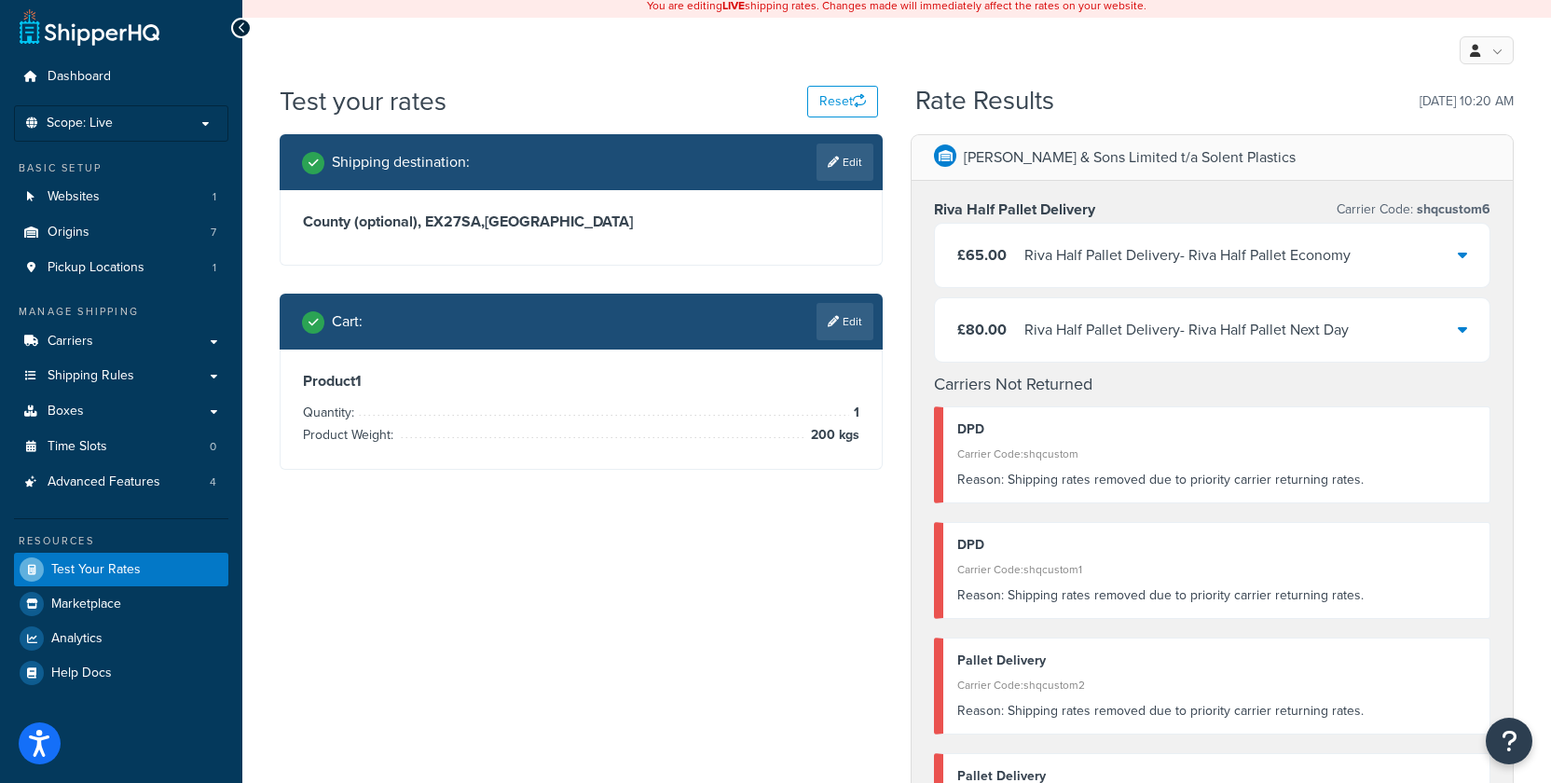
scroll to position [0, 0]
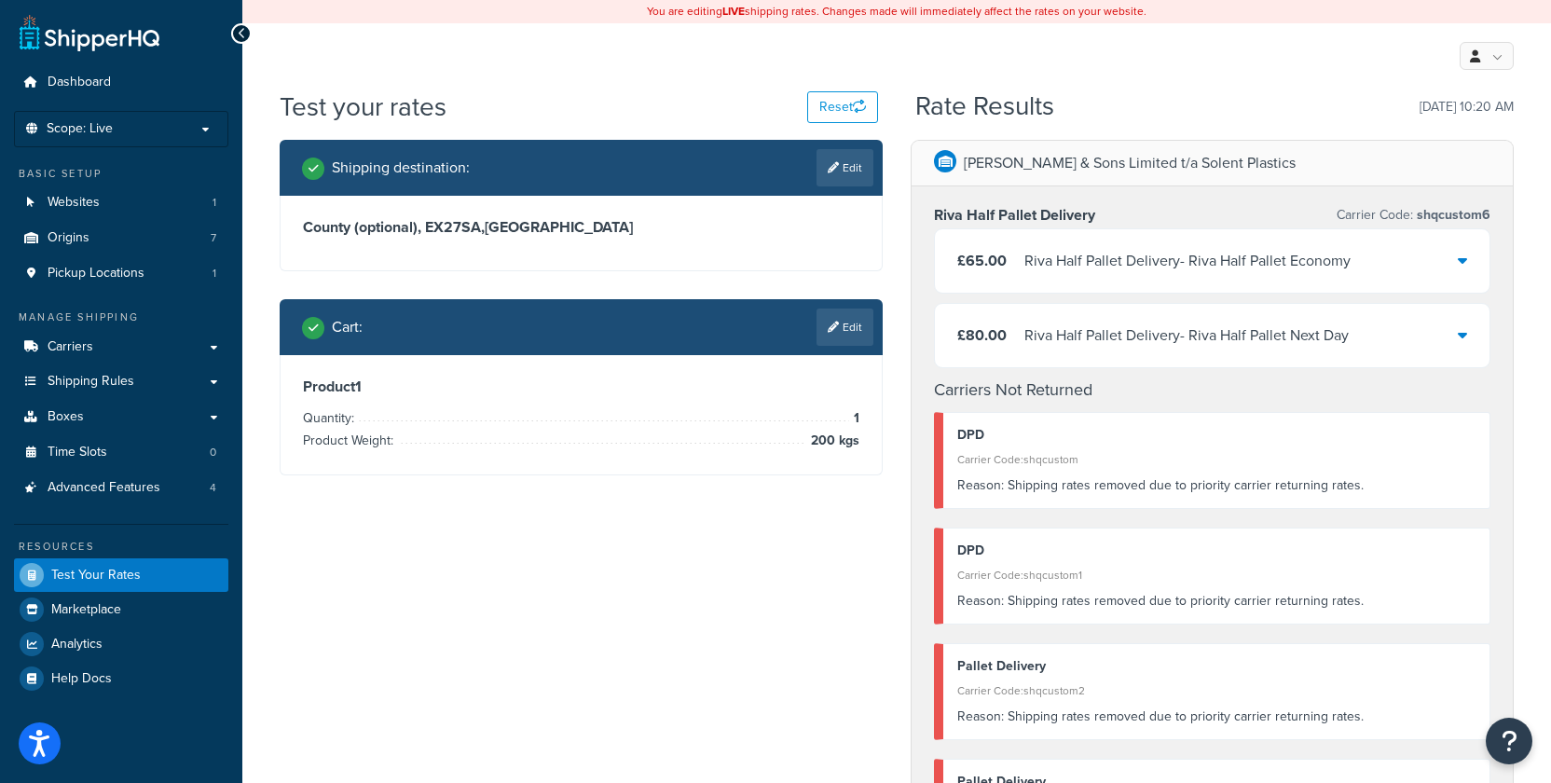
click at [828, 335] on link "Edit" at bounding box center [844, 326] width 57 height 37
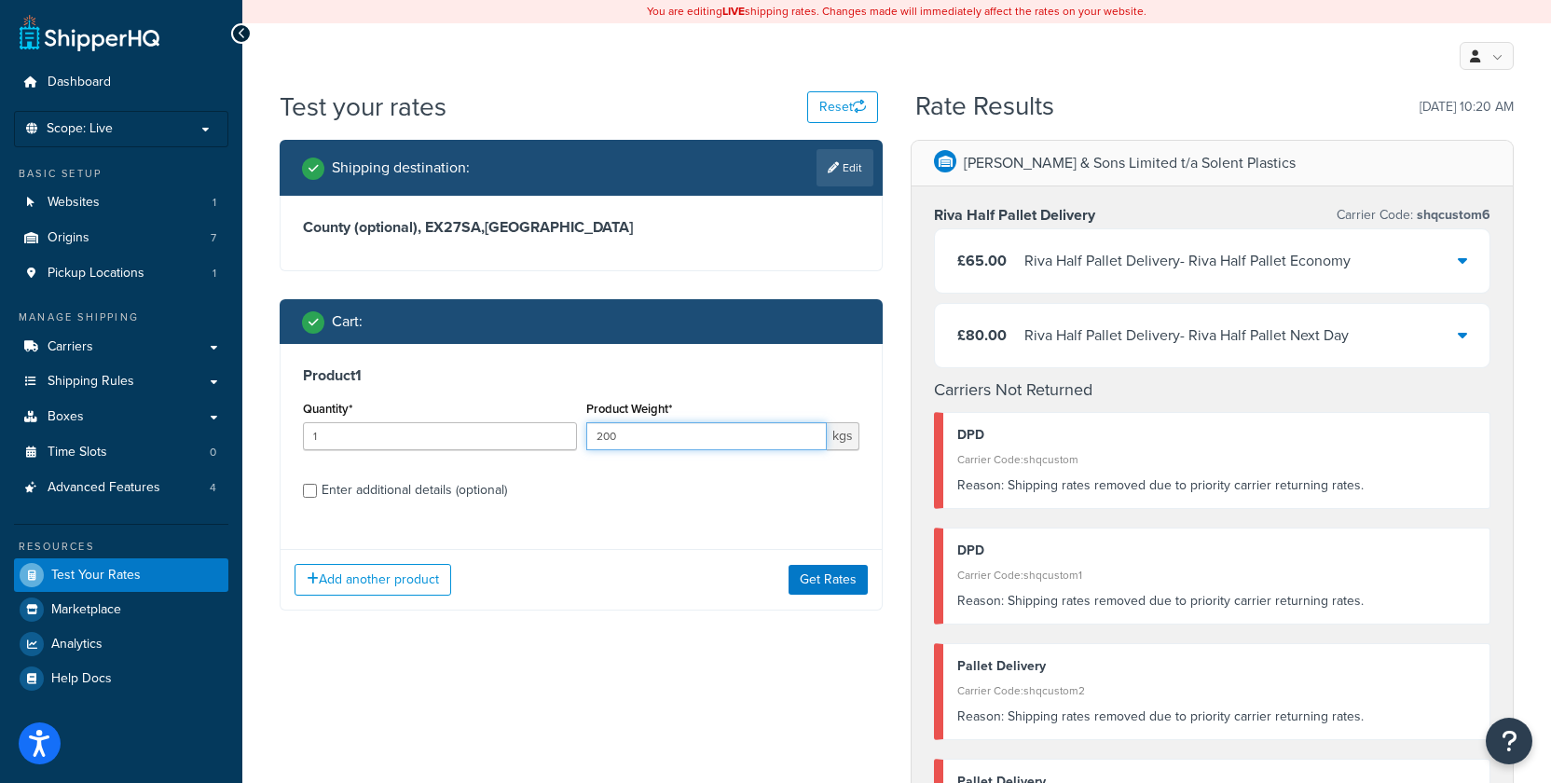
click at [598, 441] on input "200" at bounding box center [706, 436] width 241 height 28
type input "1200"
click at [839, 575] on button "Get Rates" at bounding box center [827, 580] width 79 height 30
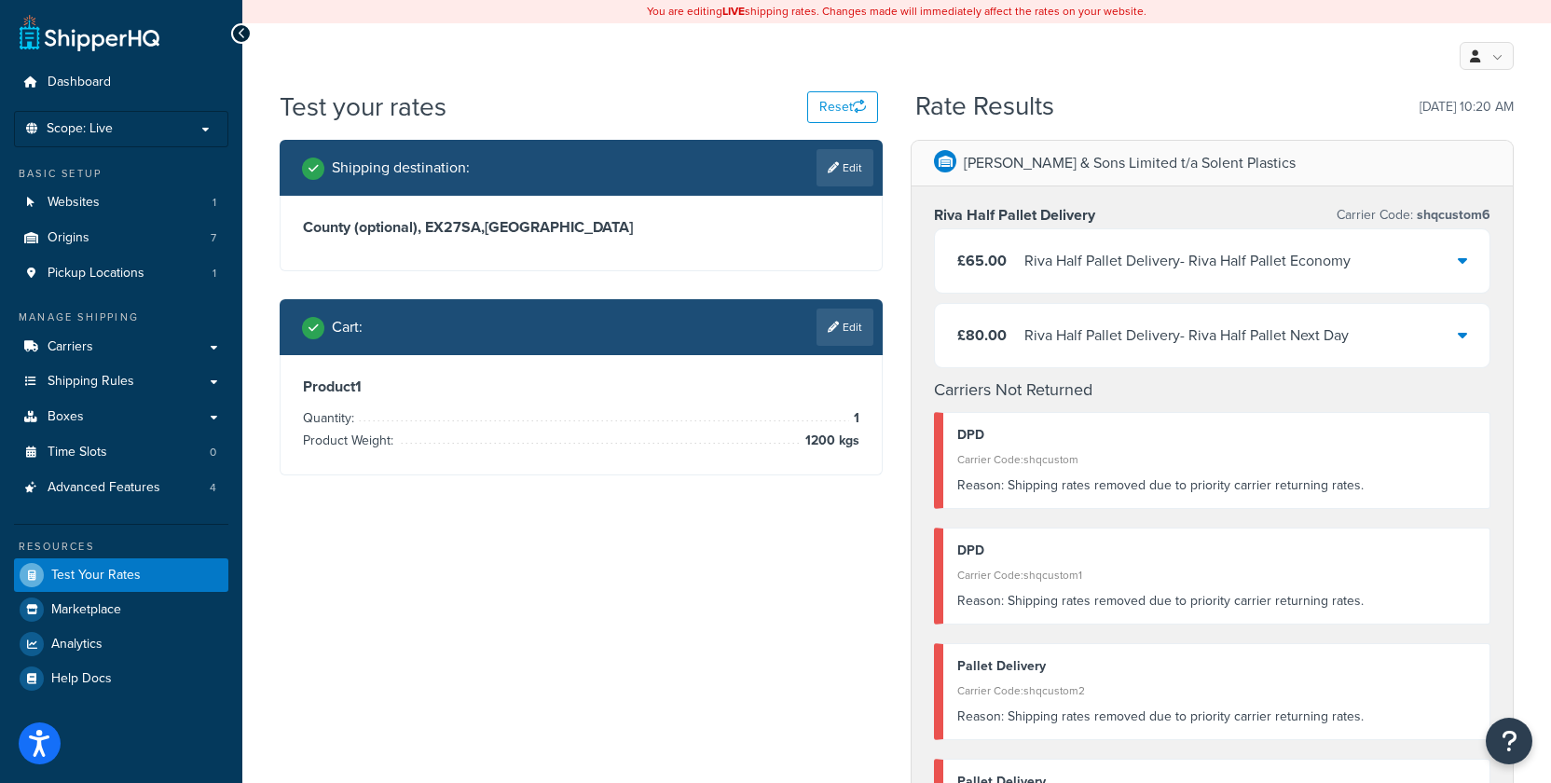
click at [850, 323] on link "Edit" at bounding box center [844, 326] width 57 height 37
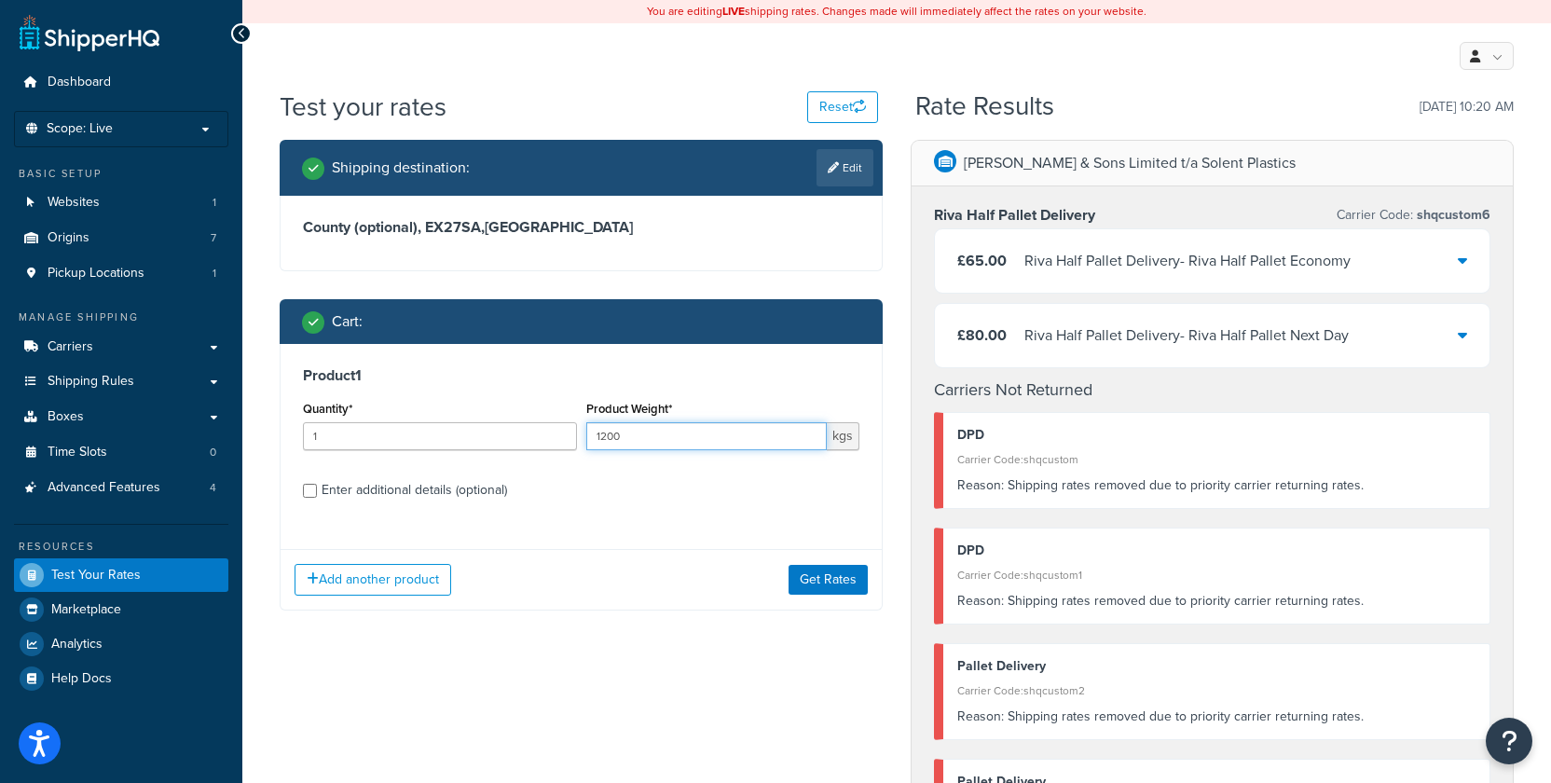
drag, startPoint x: 600, startPoint y: 440, endPoint x: 581, endPoint y: 440, distance: 18.6
click at [581, 440] on div "Product Weight* 1200 kgs" at bounding box center [722, 430] width 283 height 68
type input "5200"
click at [843, 572] on button "Get Rates" at bounding box center [827, 580] width 79 height 30
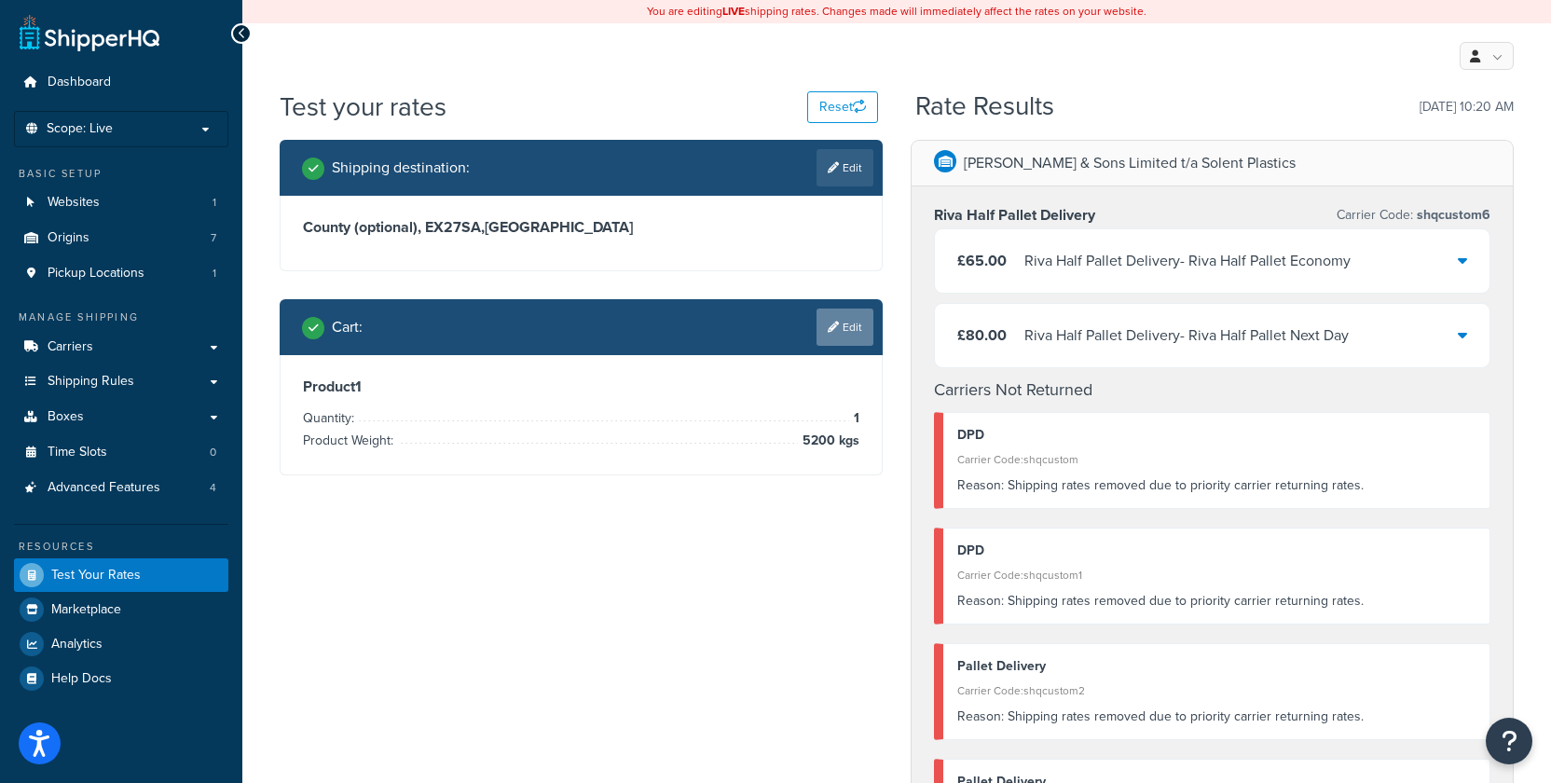
click at [853, 340] on link "Edit" at bounding box center [844, 326] width 57 height 37
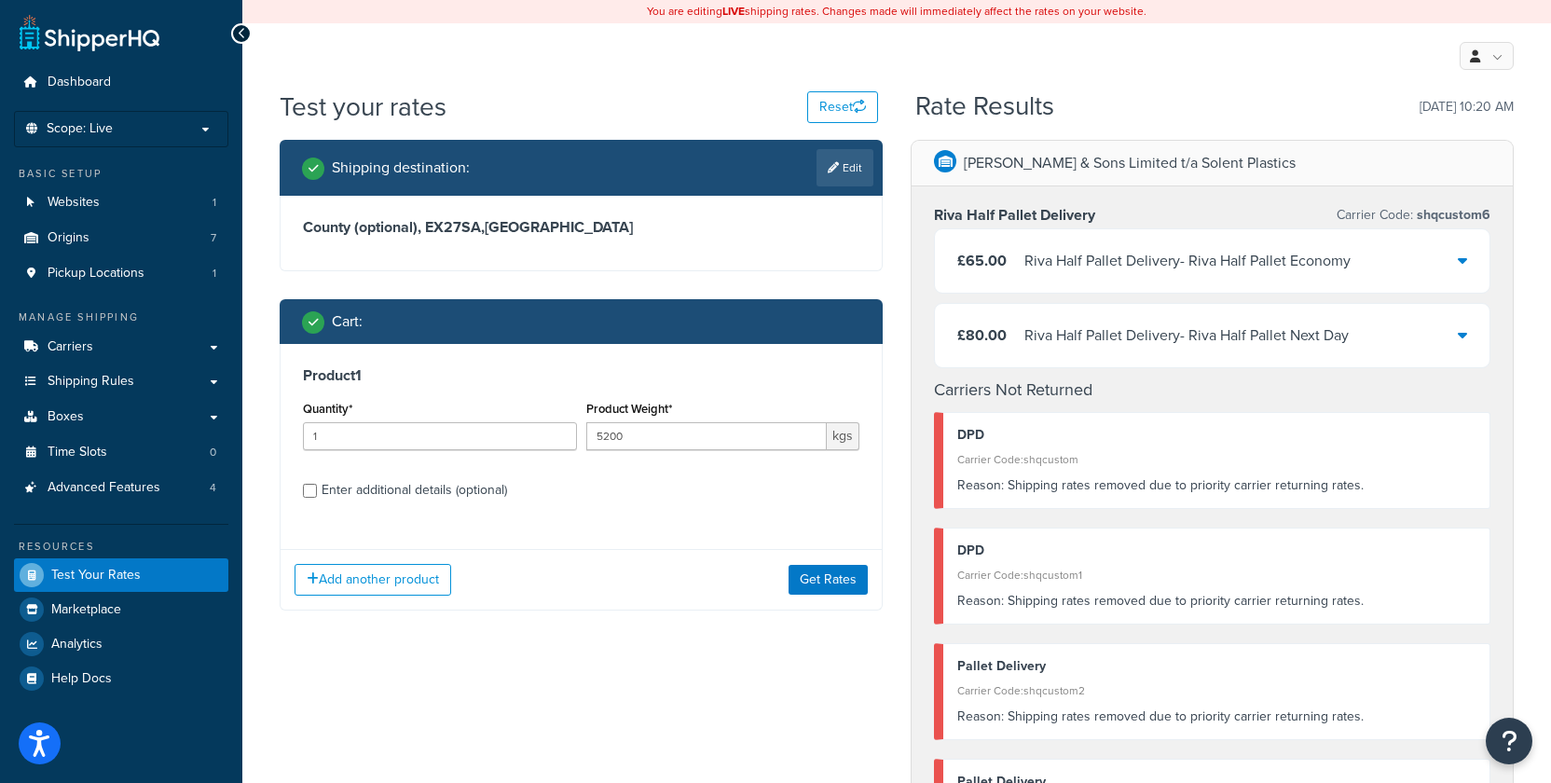
click at [1017, 261] on div "£65.00 Riva Half Pallet Delivery - Riva Half Pallet Economy" at bounding box center [1153, 261] width 393 height 26
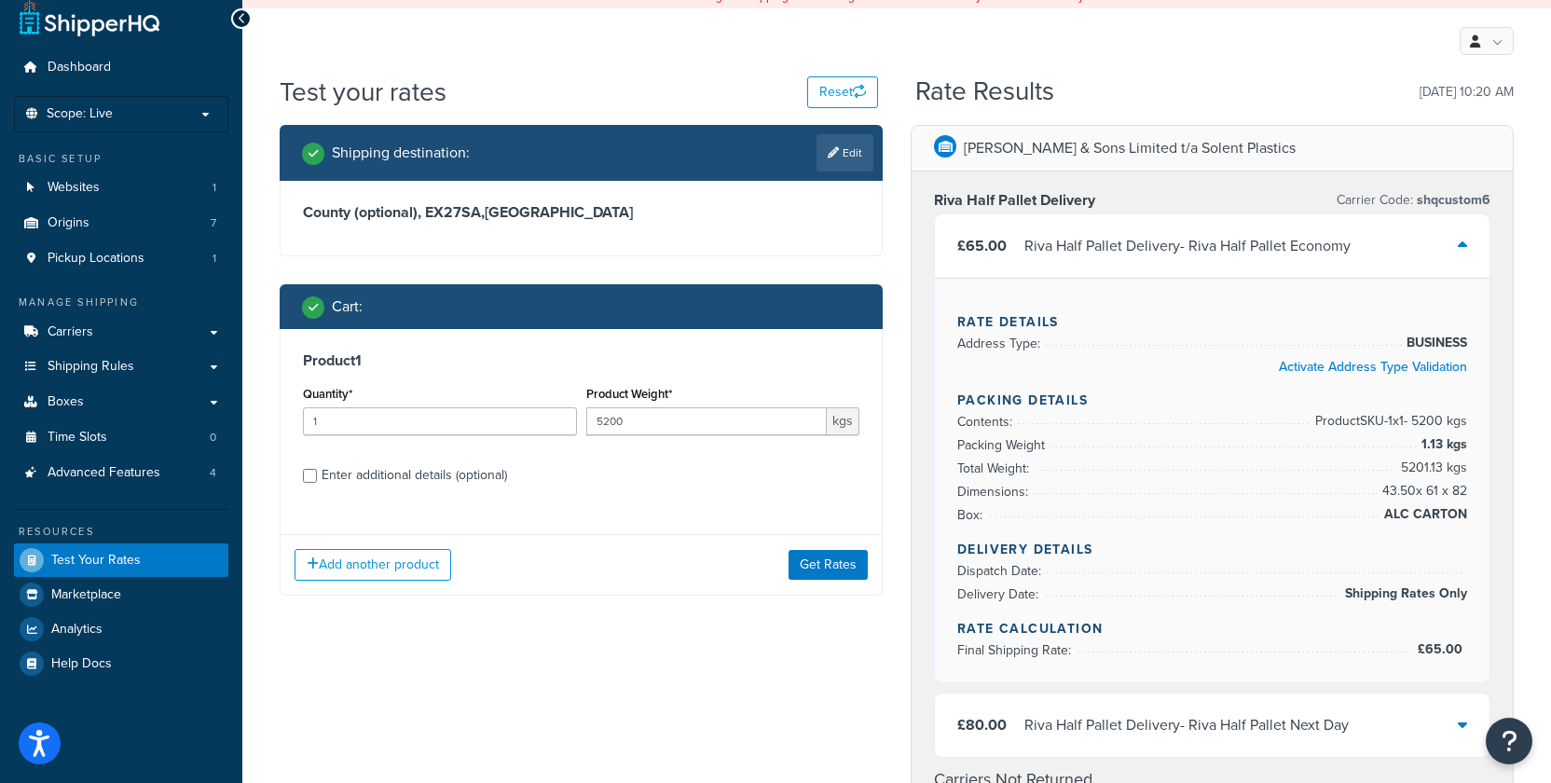
scroll to position [11, 0]
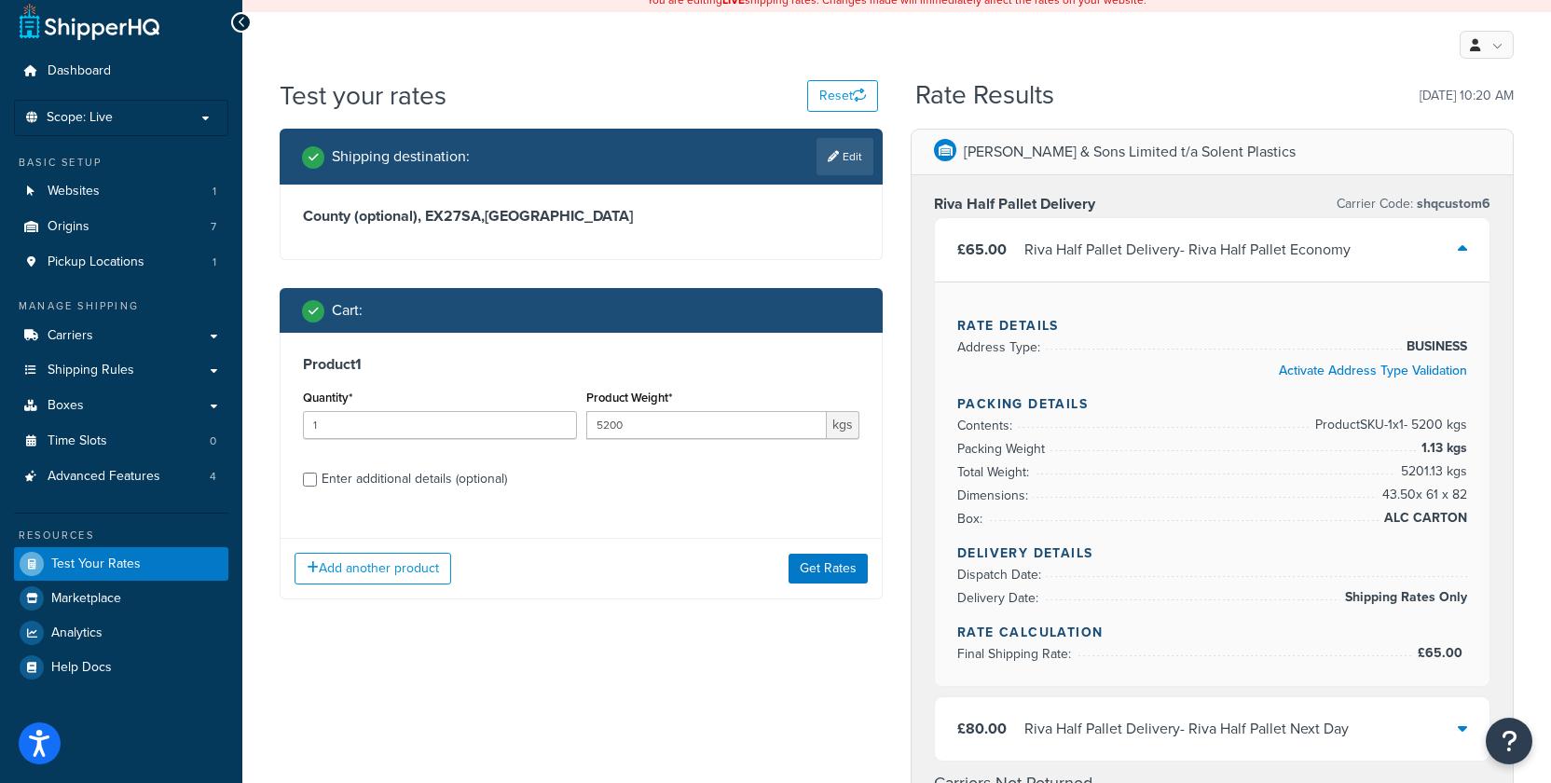
click at [97, 369] on span "Shipping Rules" at bounding box center [91, 371] width 87 height 16
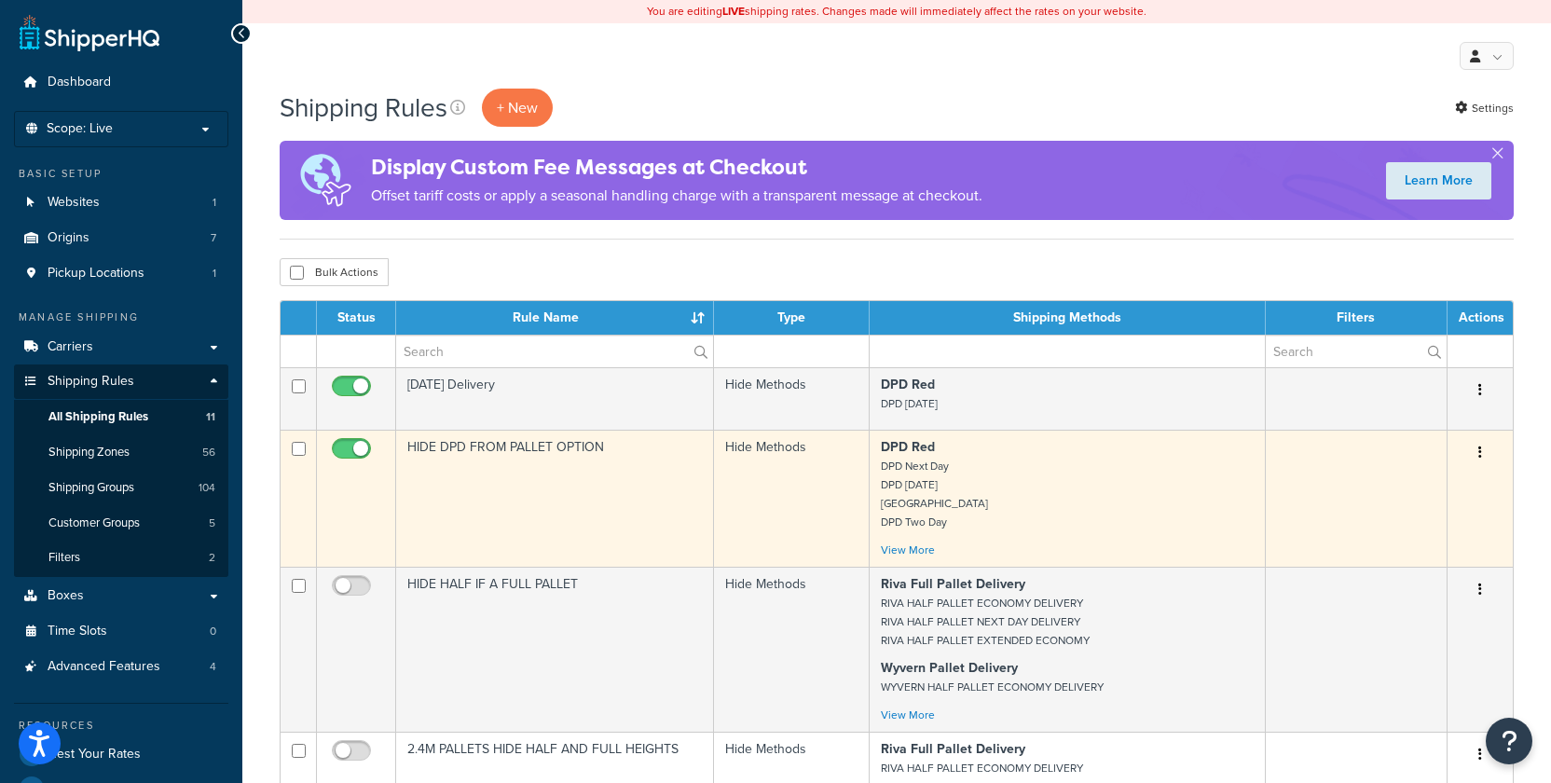
click at [652, 451] on td "HIDE DPD FROM PALLET OPTION" at bounding box center [555, 498] width 318 height 137
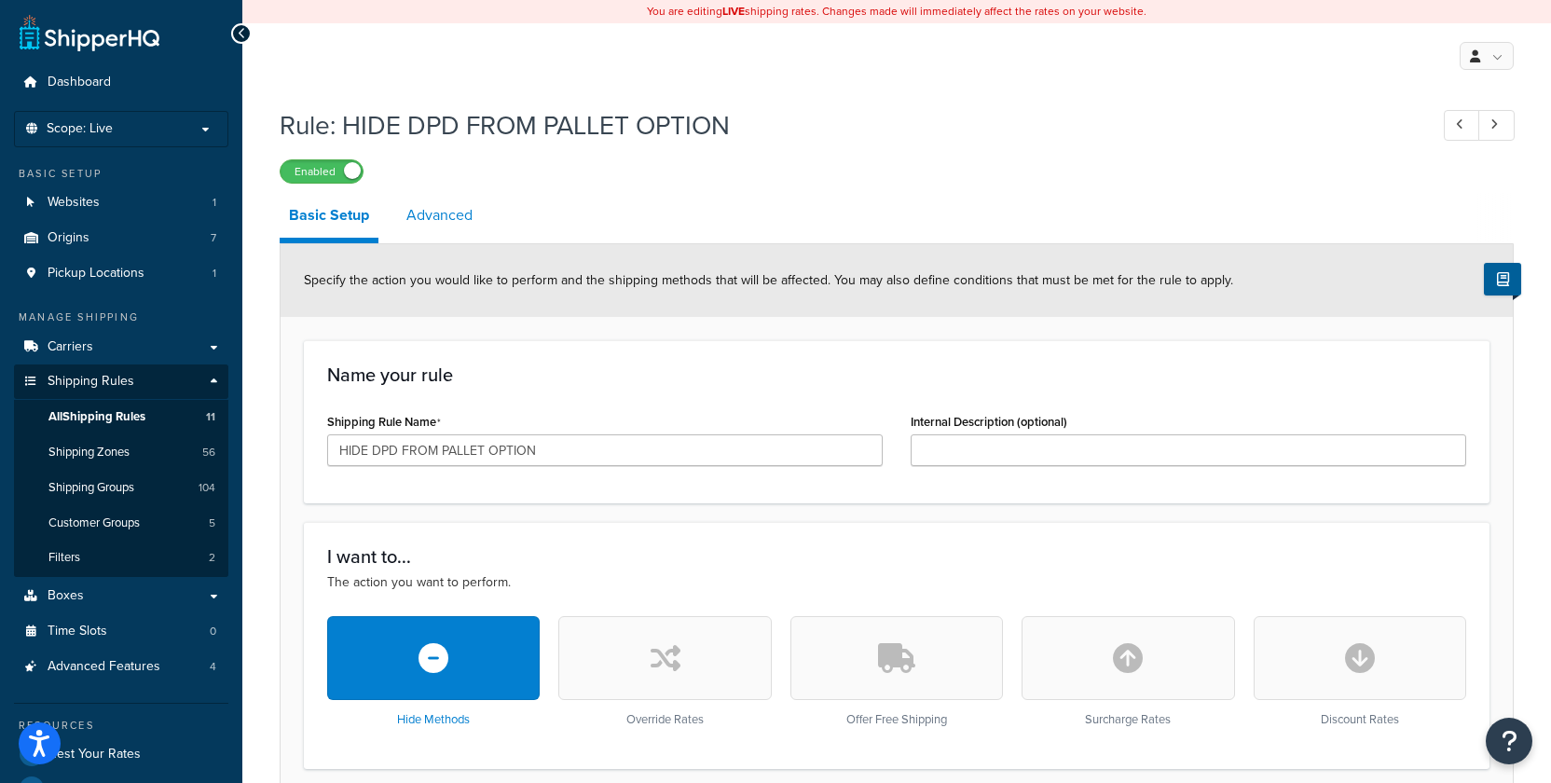
click at [446, 220] on link "Advanced" at bounding box center [439, 215] width 85 height 45
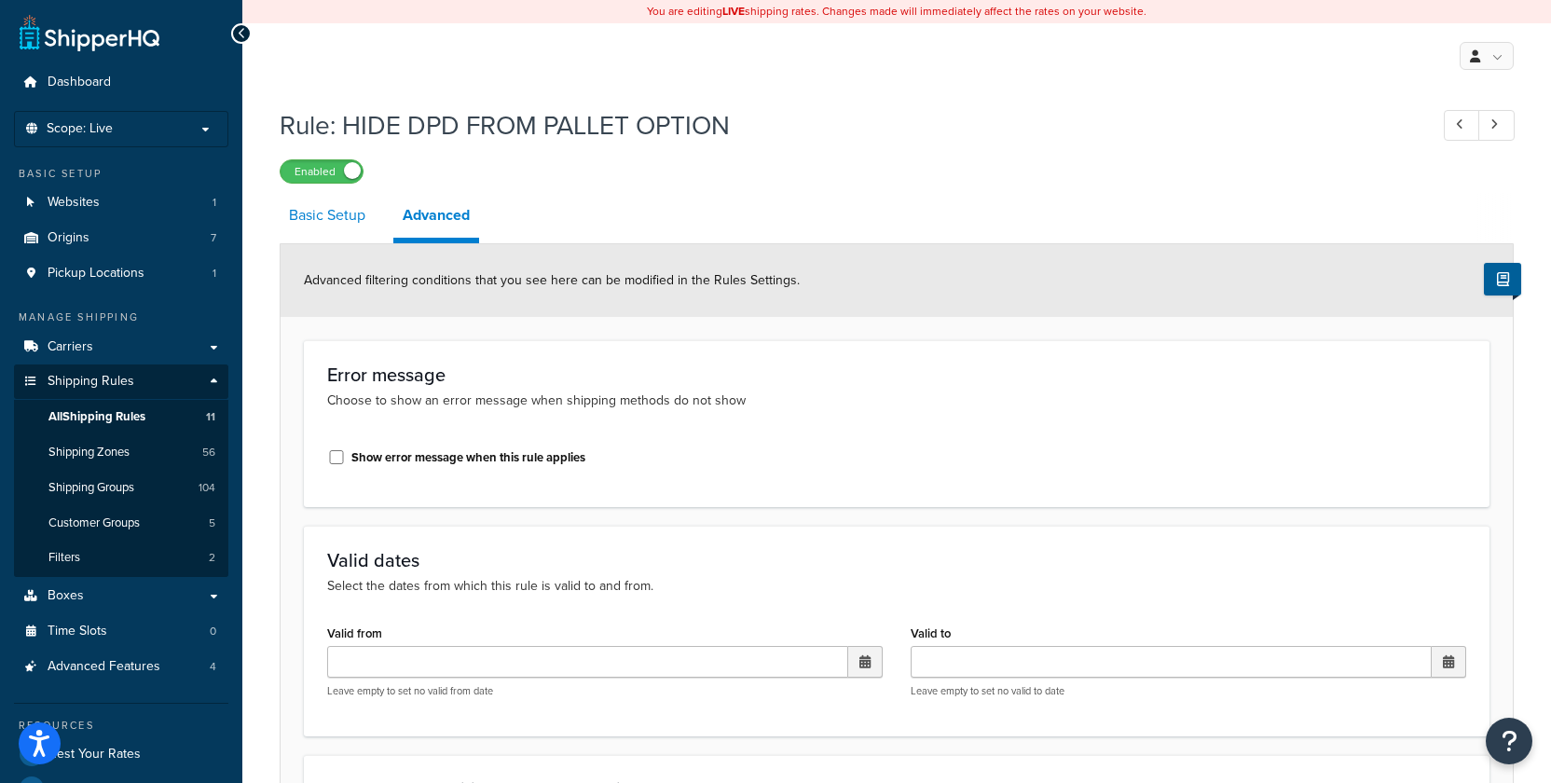
click at [322, 218] on link "Basic Setup" at bounding box center [327, 215] width 95 height 45
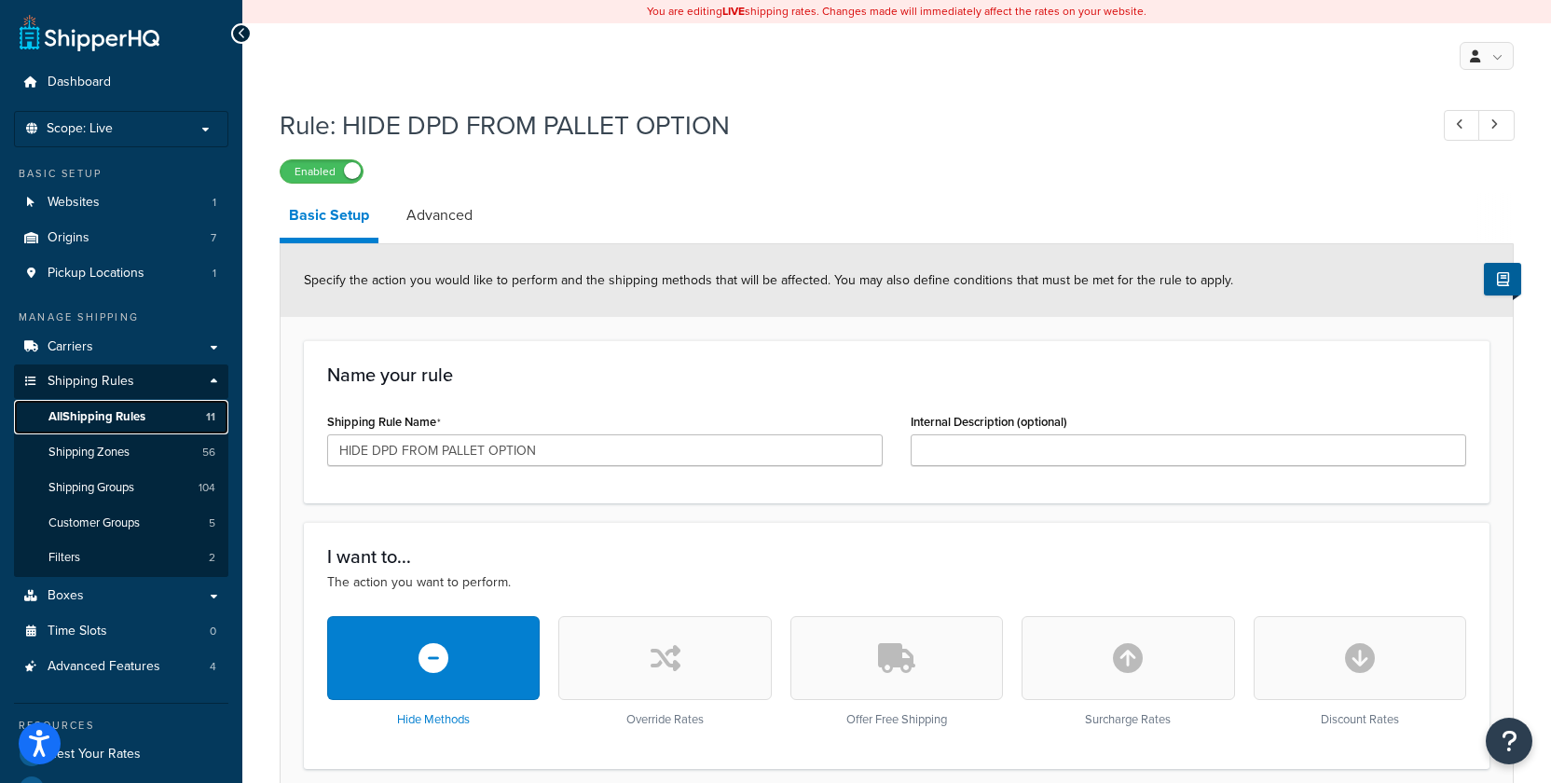
click at [88, 420] on span "All Shipping Rules" at bounding box center [96, 417] width 97 height 16
click at [105, 415] on span "All Shipping Rules" at bounding box center [96, 417] width 97 height 16
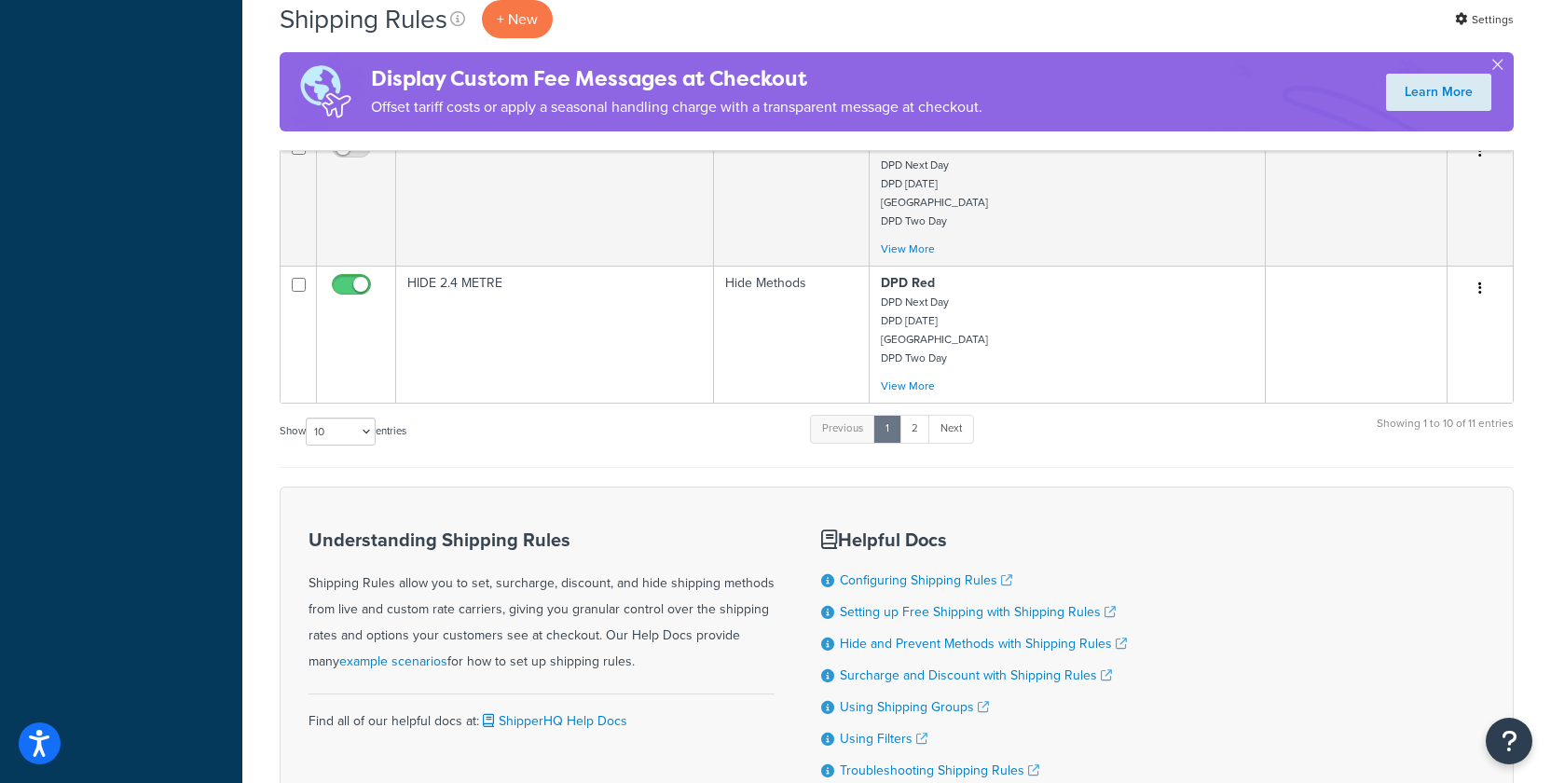
scroll to position [1375, 0]
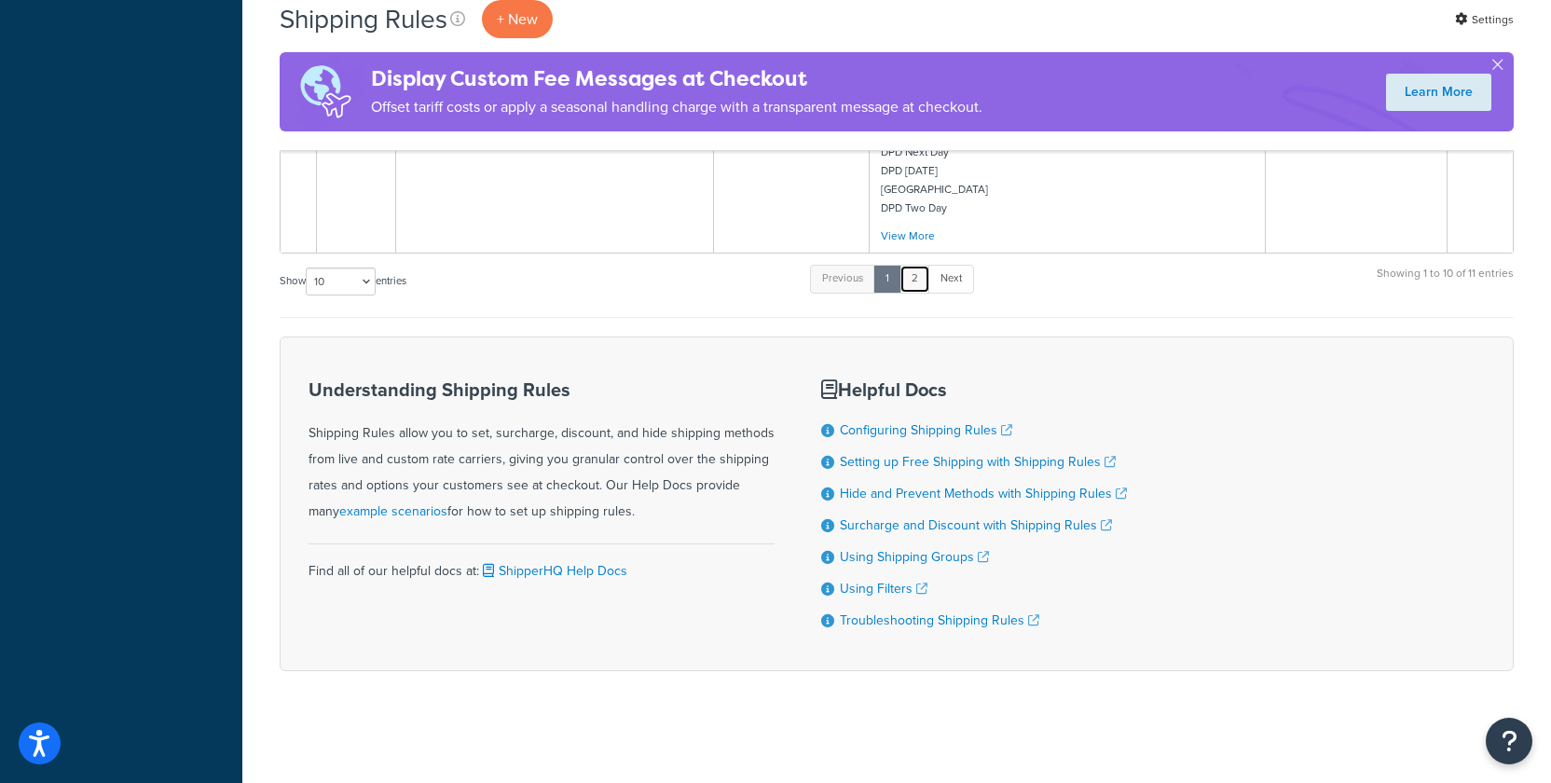
click at [916, 283] on link "2" at bounding box center [914, 279] width 31 height 28
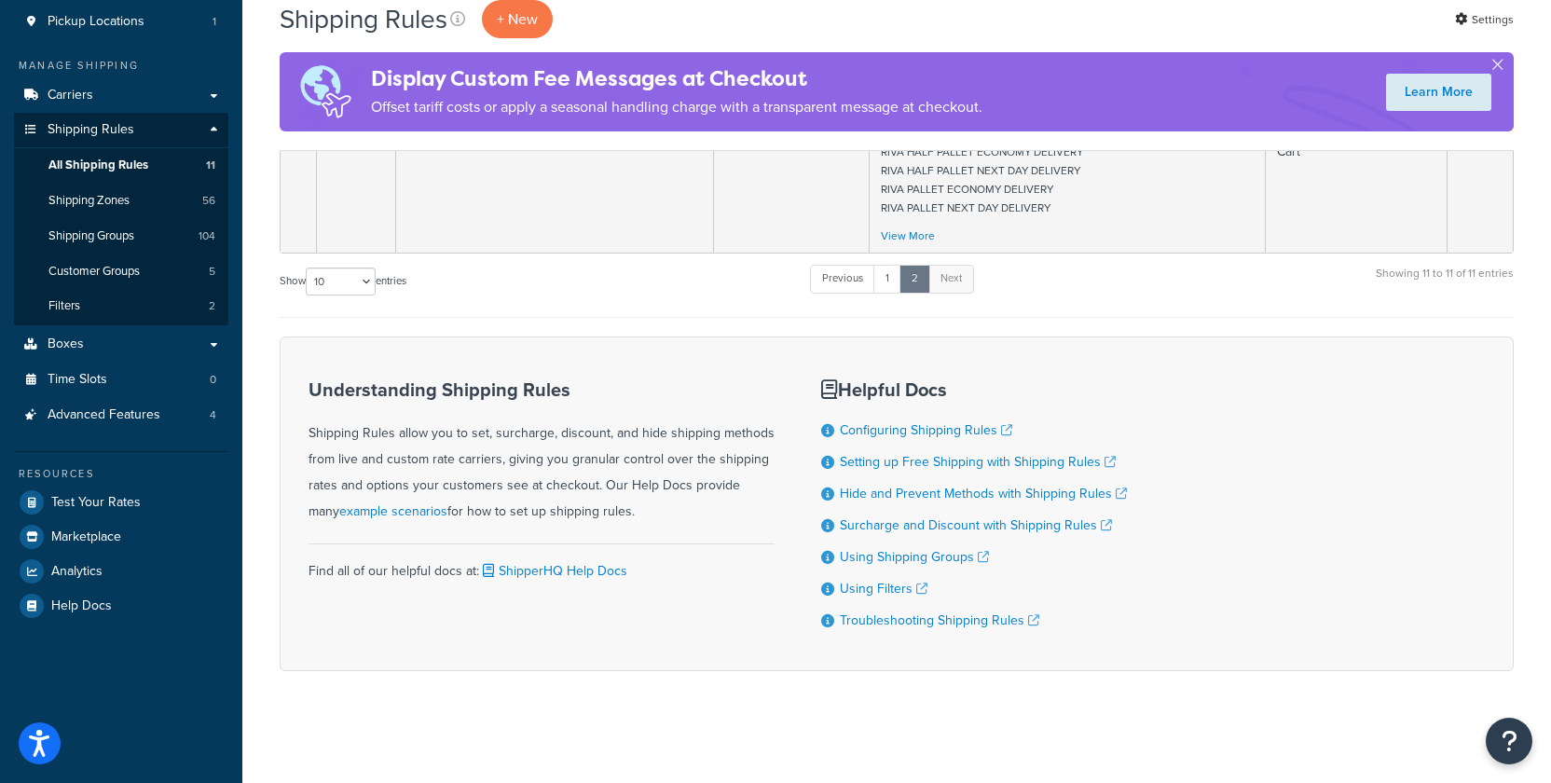
scroll to position [0, 0]
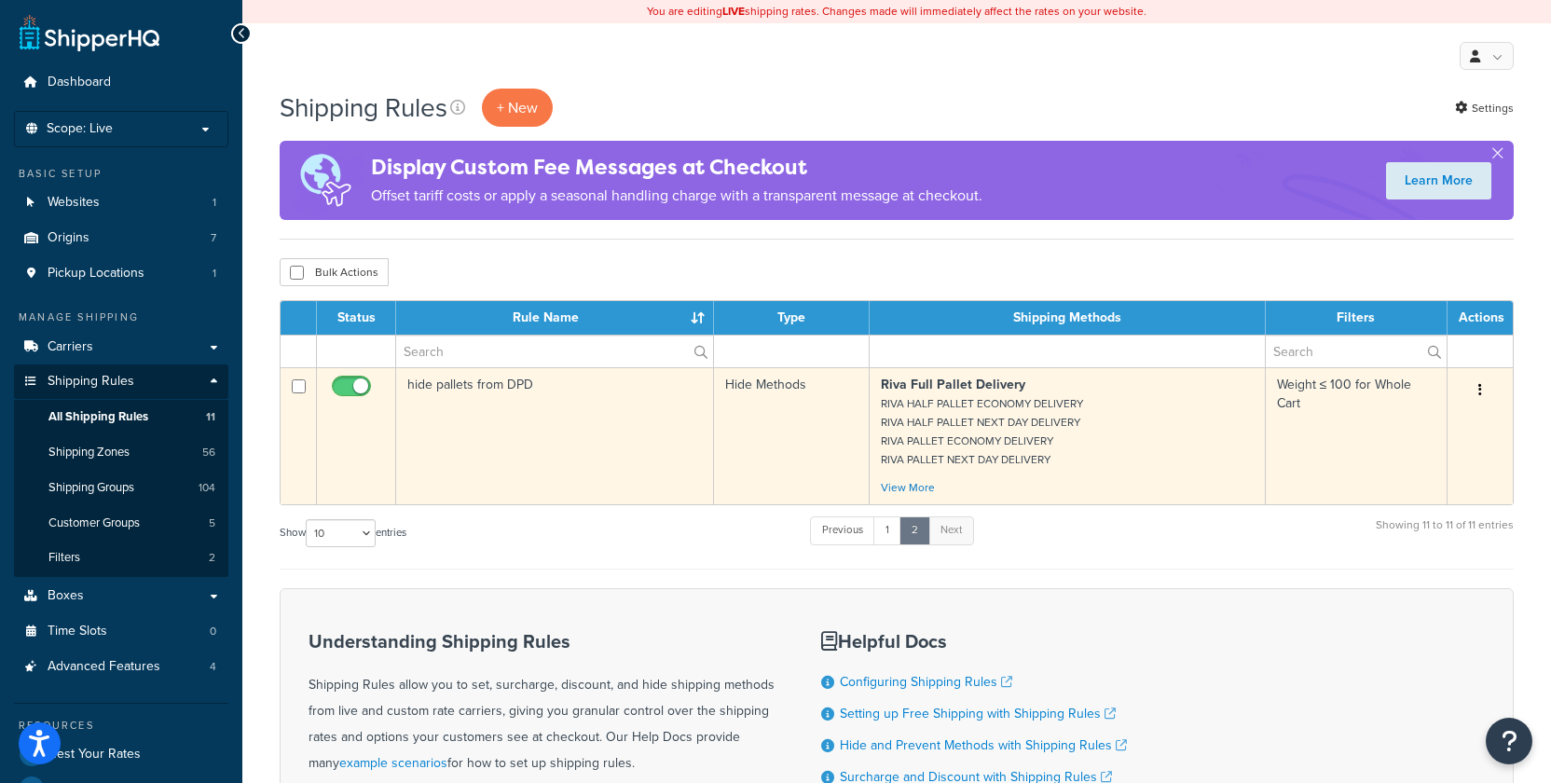
click at [490, 389] on td "hide pallets from DPD" at bounding box center [555, 435] width 318 height 137
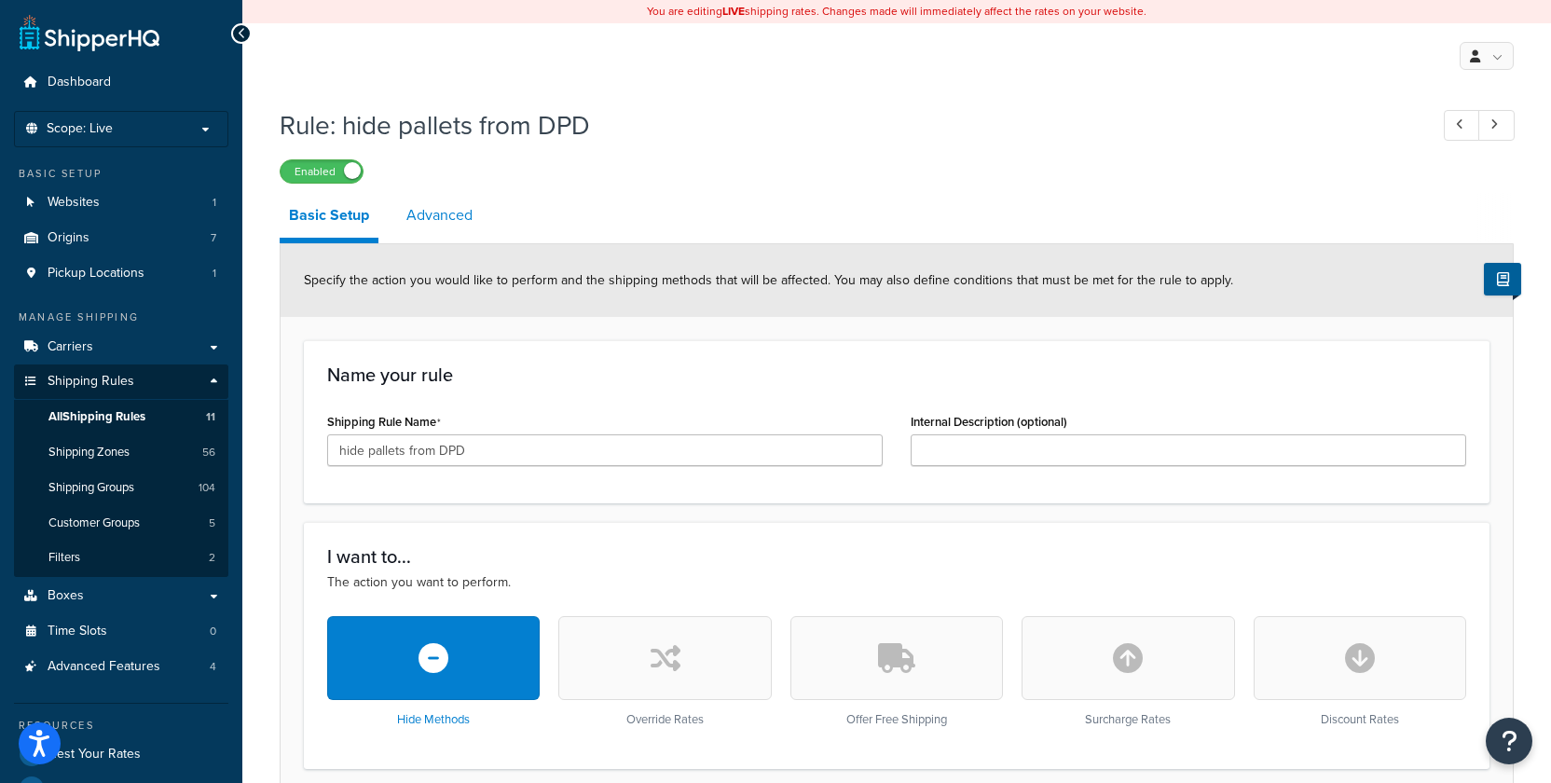
click at [446, 222] on link "Advanced" at bounding box center [439, 215] width 85 height 45
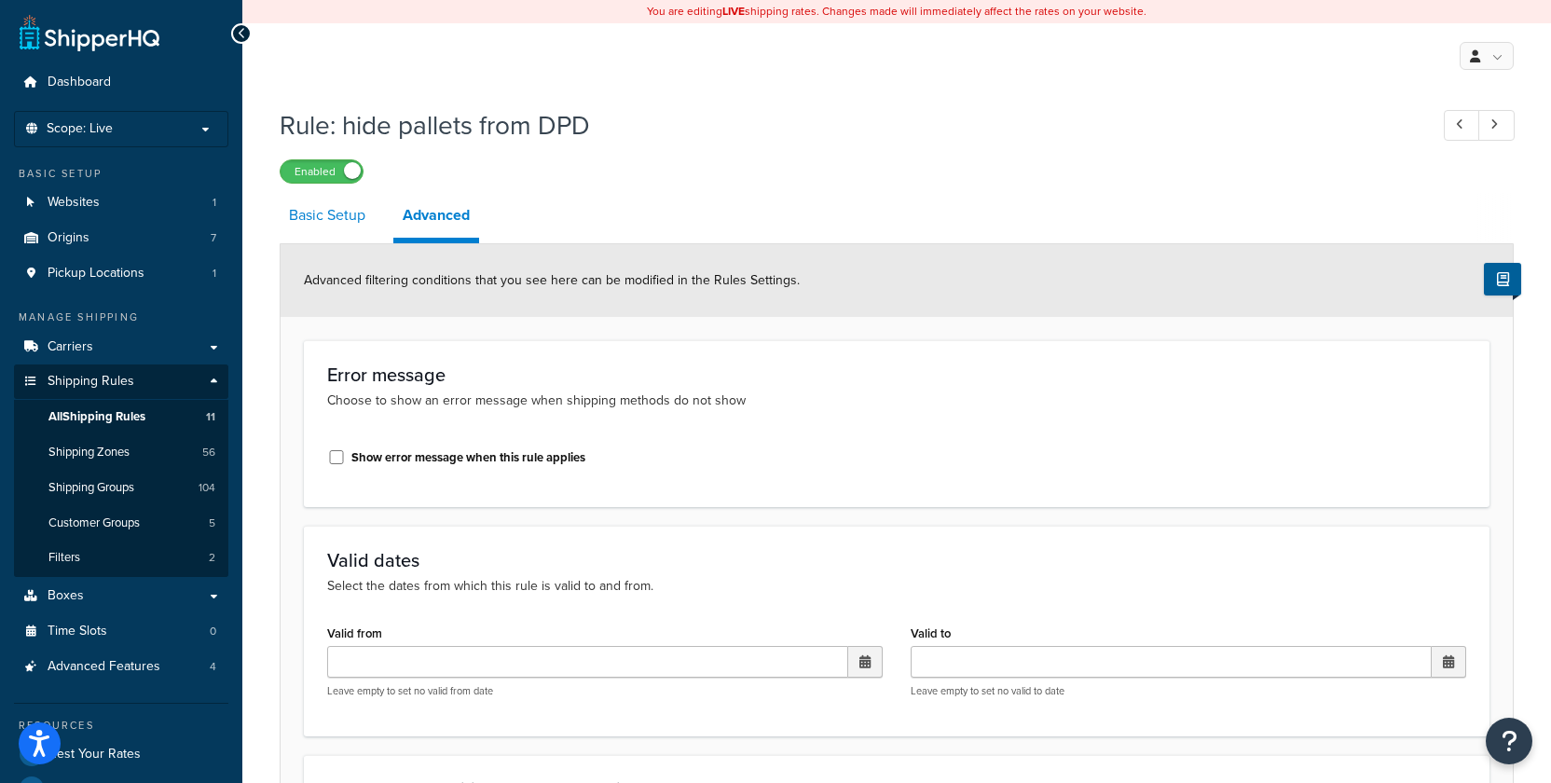
click at [325, 221] on link "Basic Setup" at bounding box center [327, 215] width 95 height 45
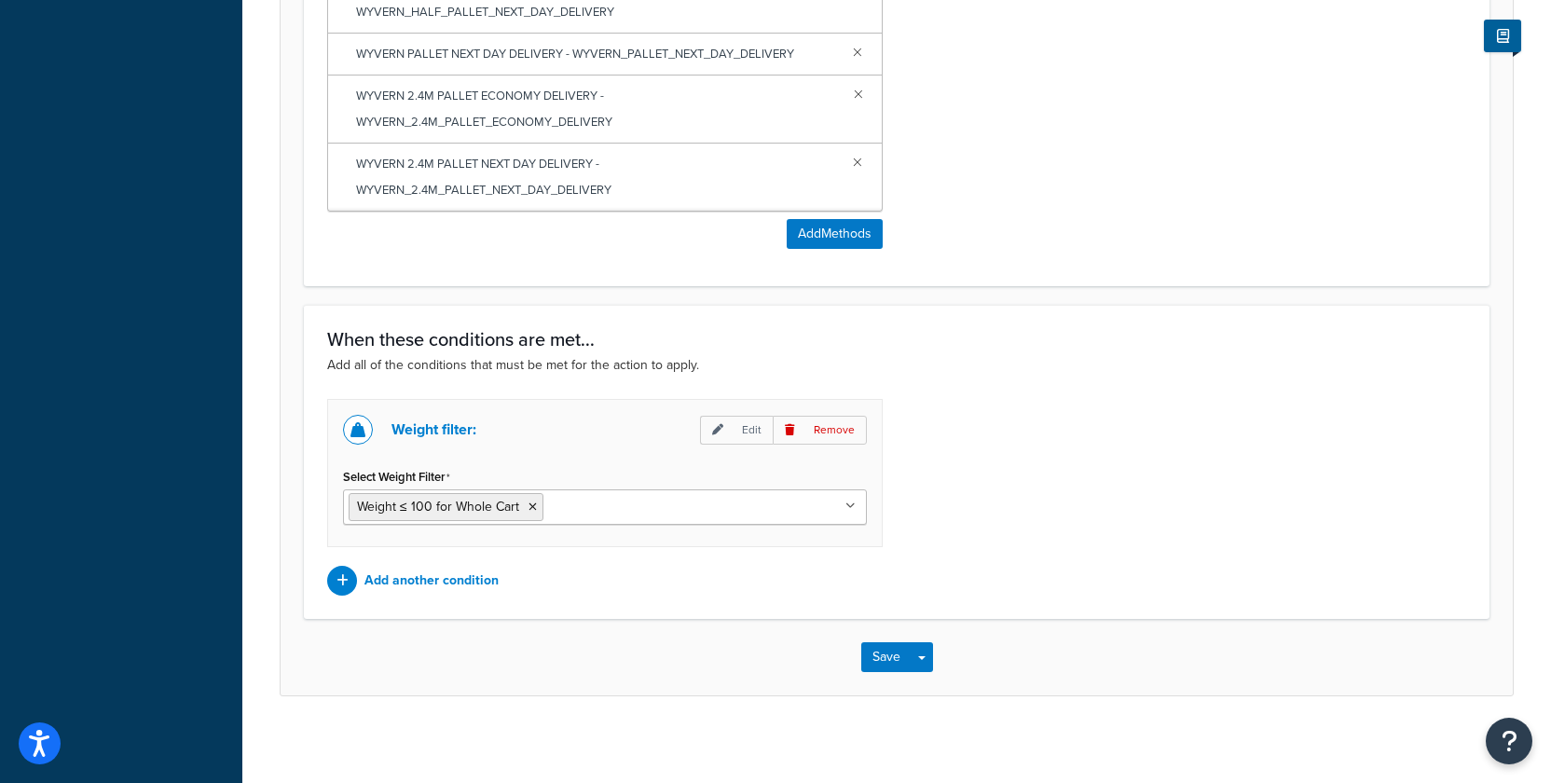
scroll to position [1121, 0]
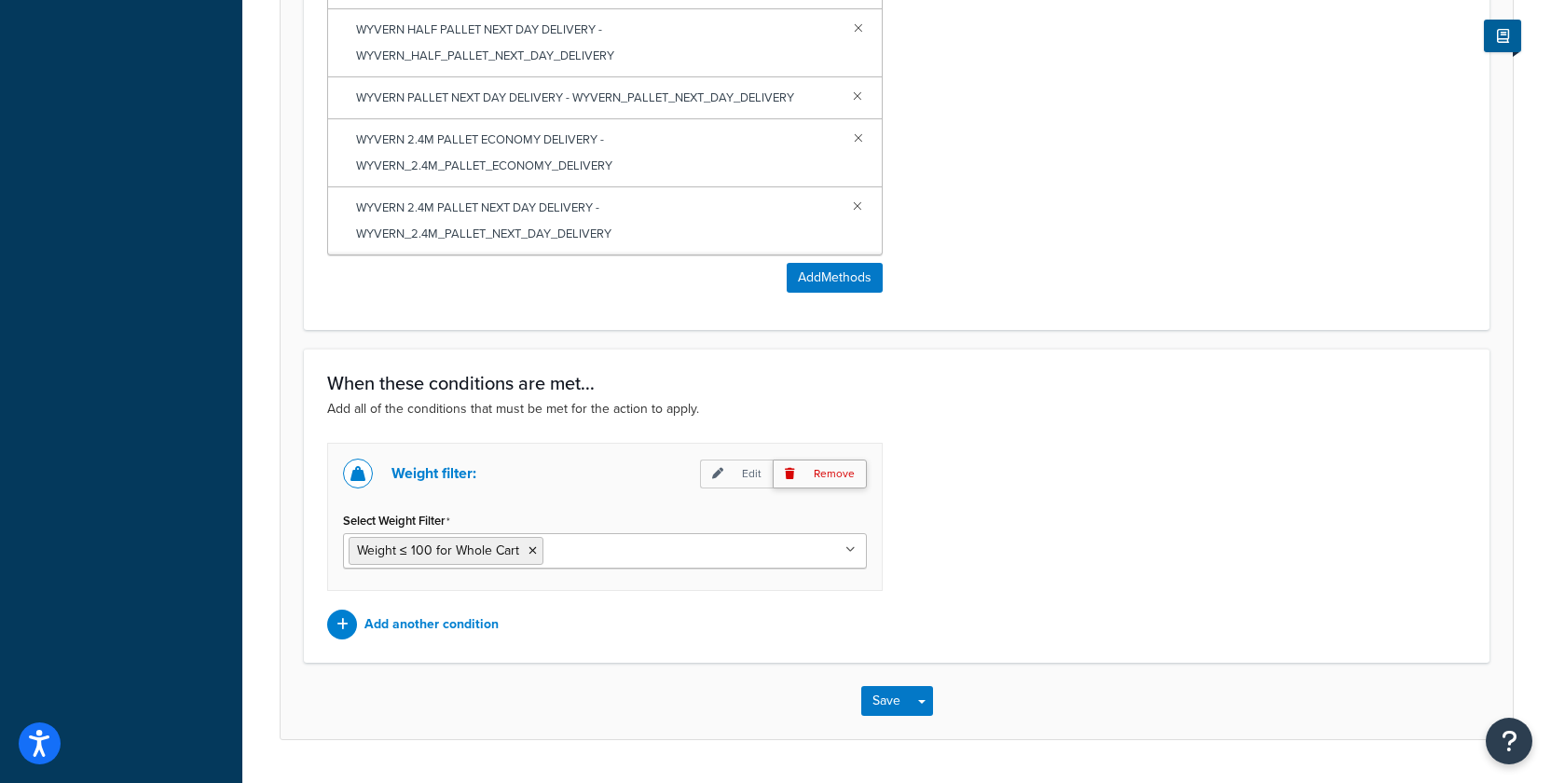
click at [826, 484] on p "Remove" at bounding box center [820, 473] width 94 height 29
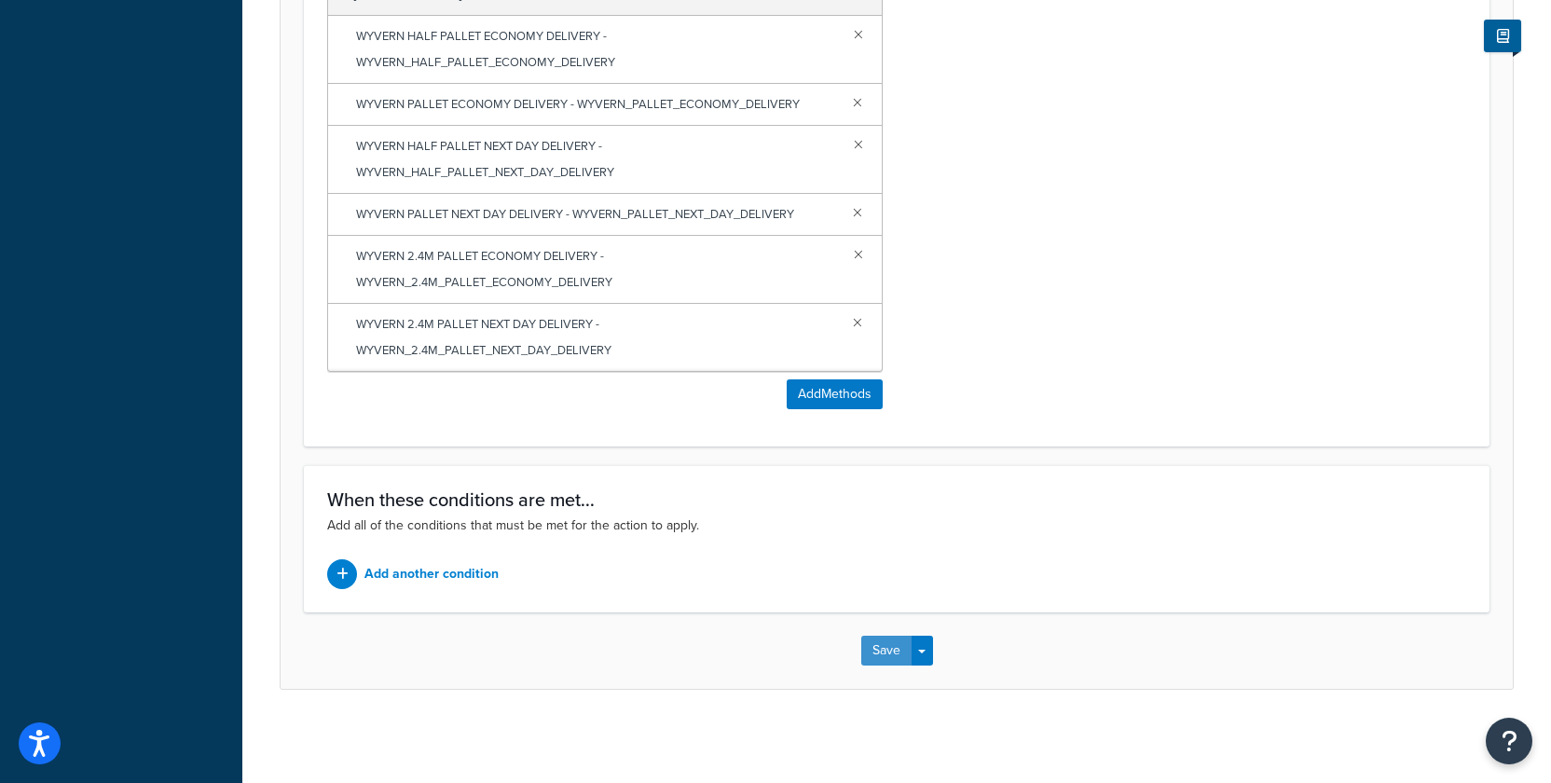
click at [895, 650] on button "Save" at bounding box center [886, 651] width 50 height 30
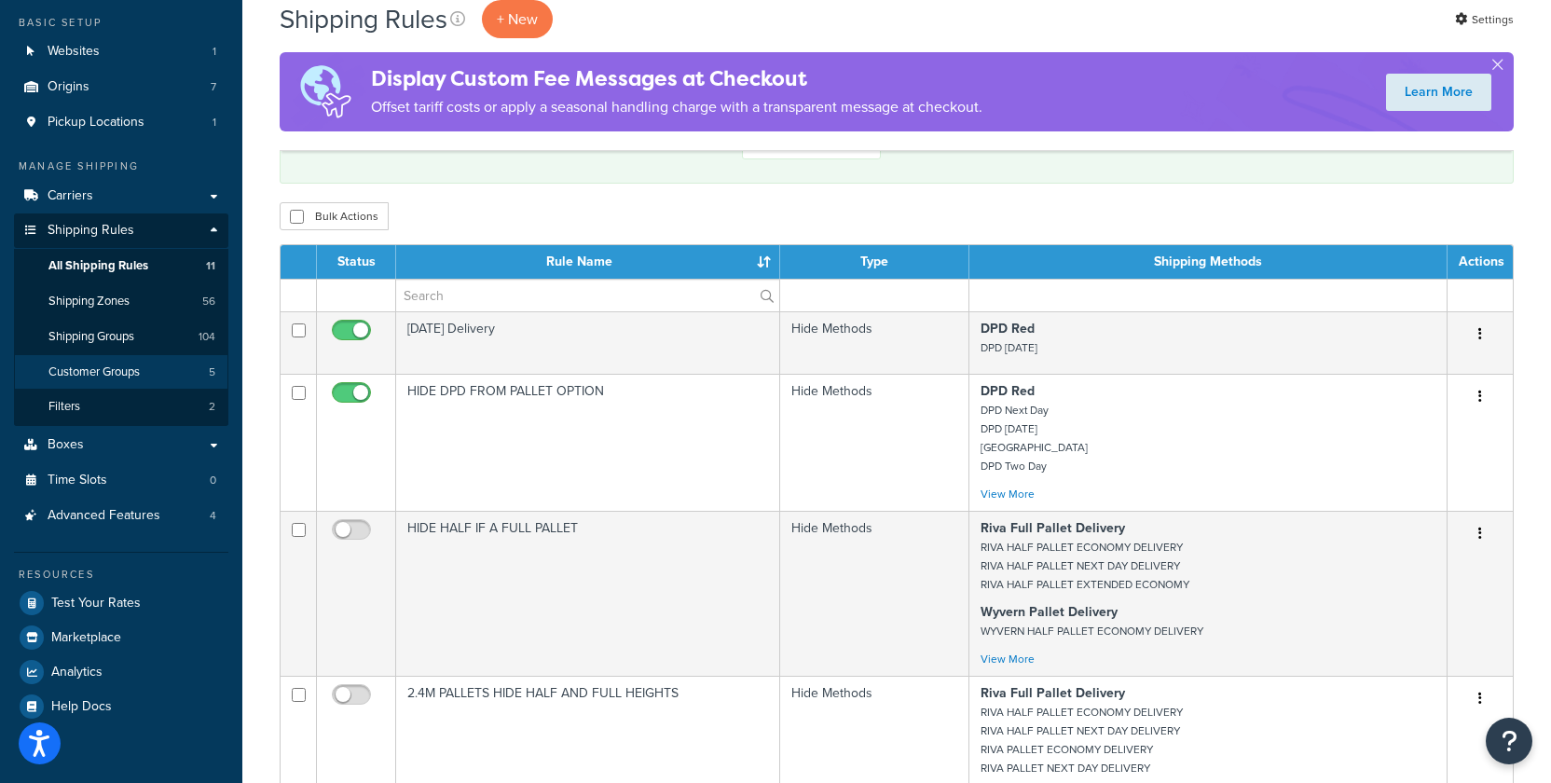
scroll to position [161, 0]
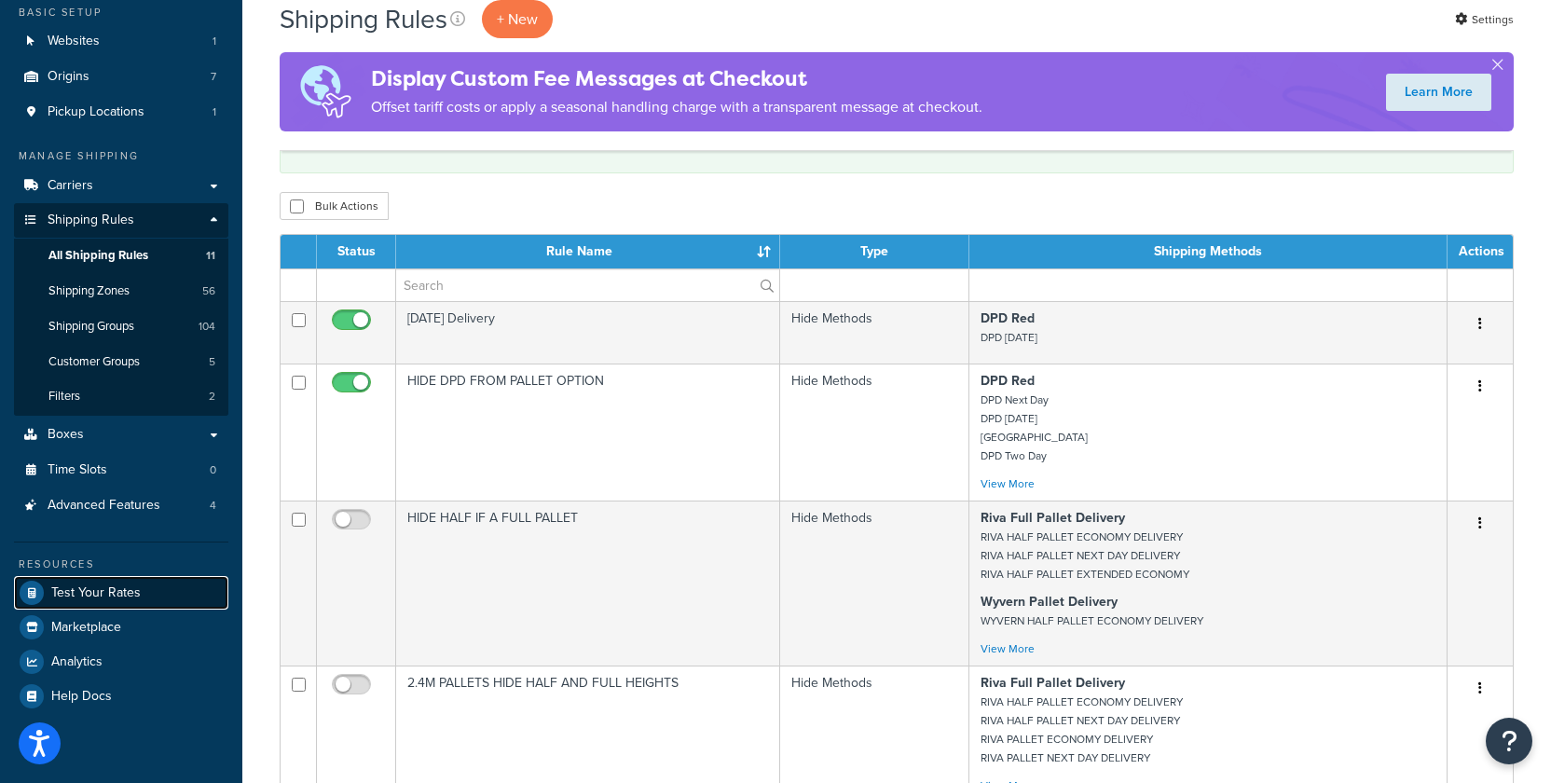
click at [110, 594] on span "Test Your Rates" at bounding box center [95, 593] width 89 height 16
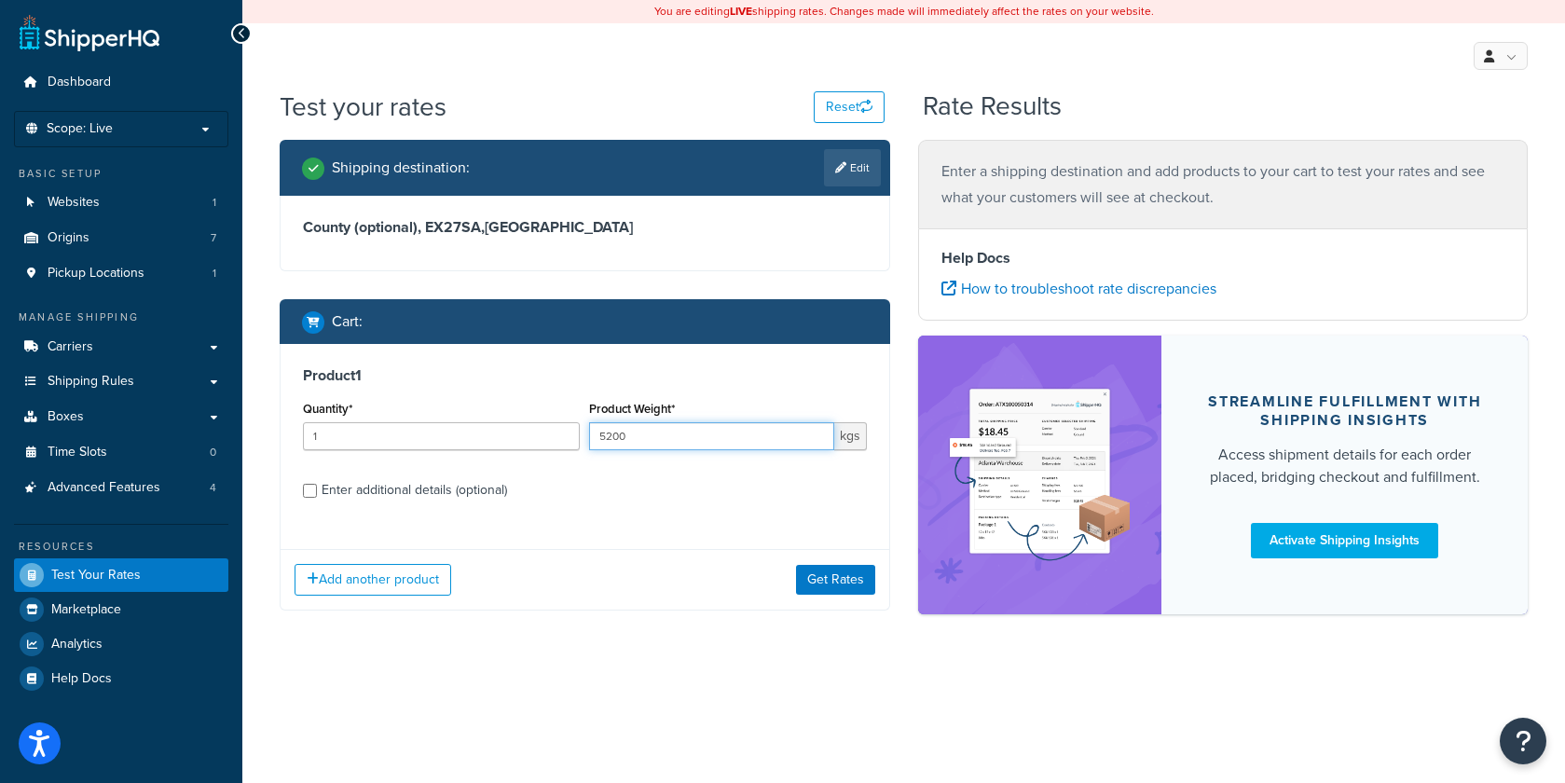
drag, startPoint x: 677, startPoint y: 445, endPoint x: 447, endPoint y: 432, distance: 230.5
click at [446, 437] on div "Quantity* 1 Product Weight* 5200 kgs" at bounding box center [584, 430] width 573 height 68
type input "10"
click at [801, 598] on div "Add another product Get Rates" at bounding box center [584, 579] width 609 height 61
click at [833, 576] on button "Get Rates" at bounding box center [835, 580] width 79 height 30
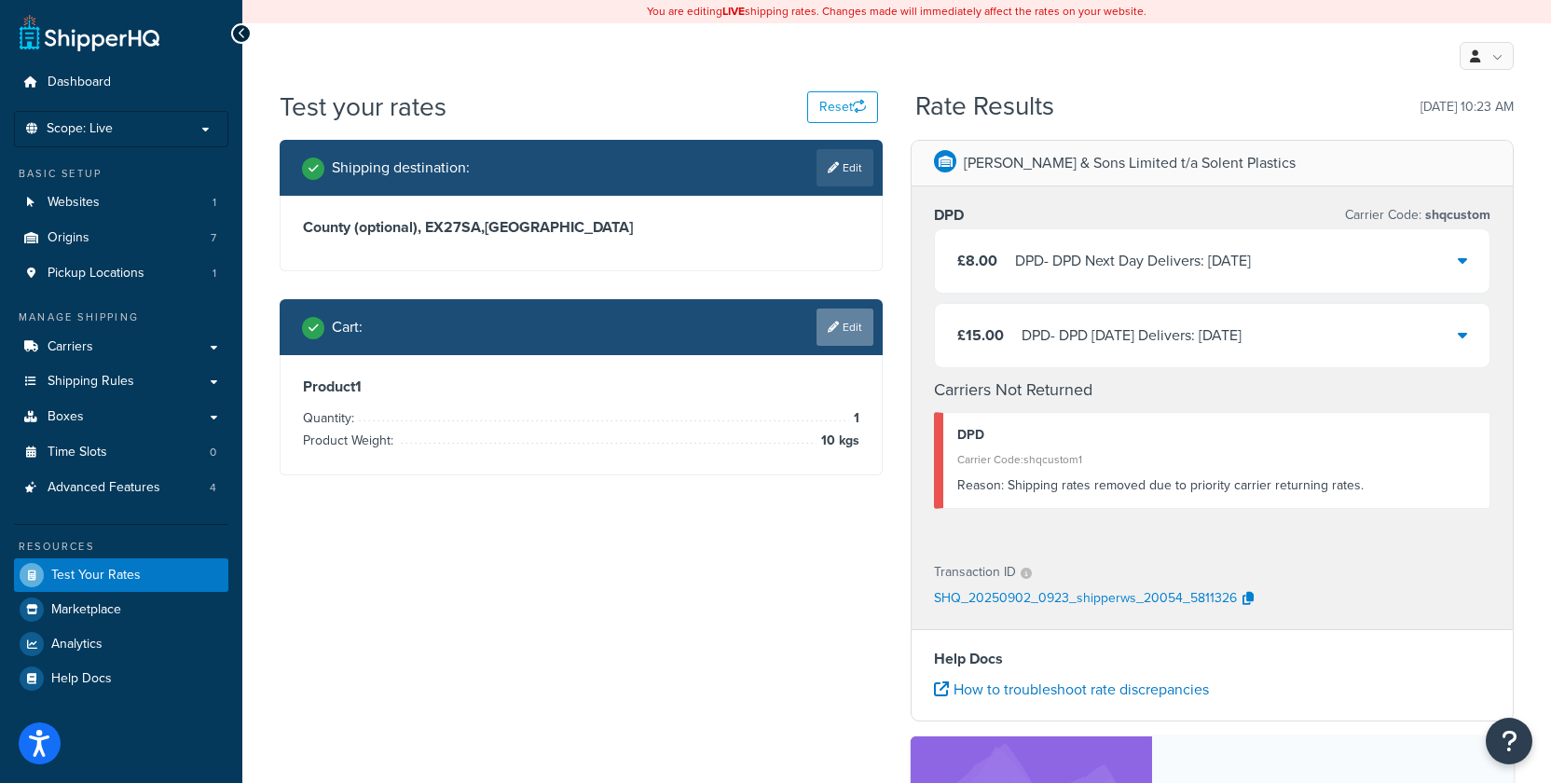
click at [845, 327] on link "Edit" at bounding box center [844, 326] width 57 height 37
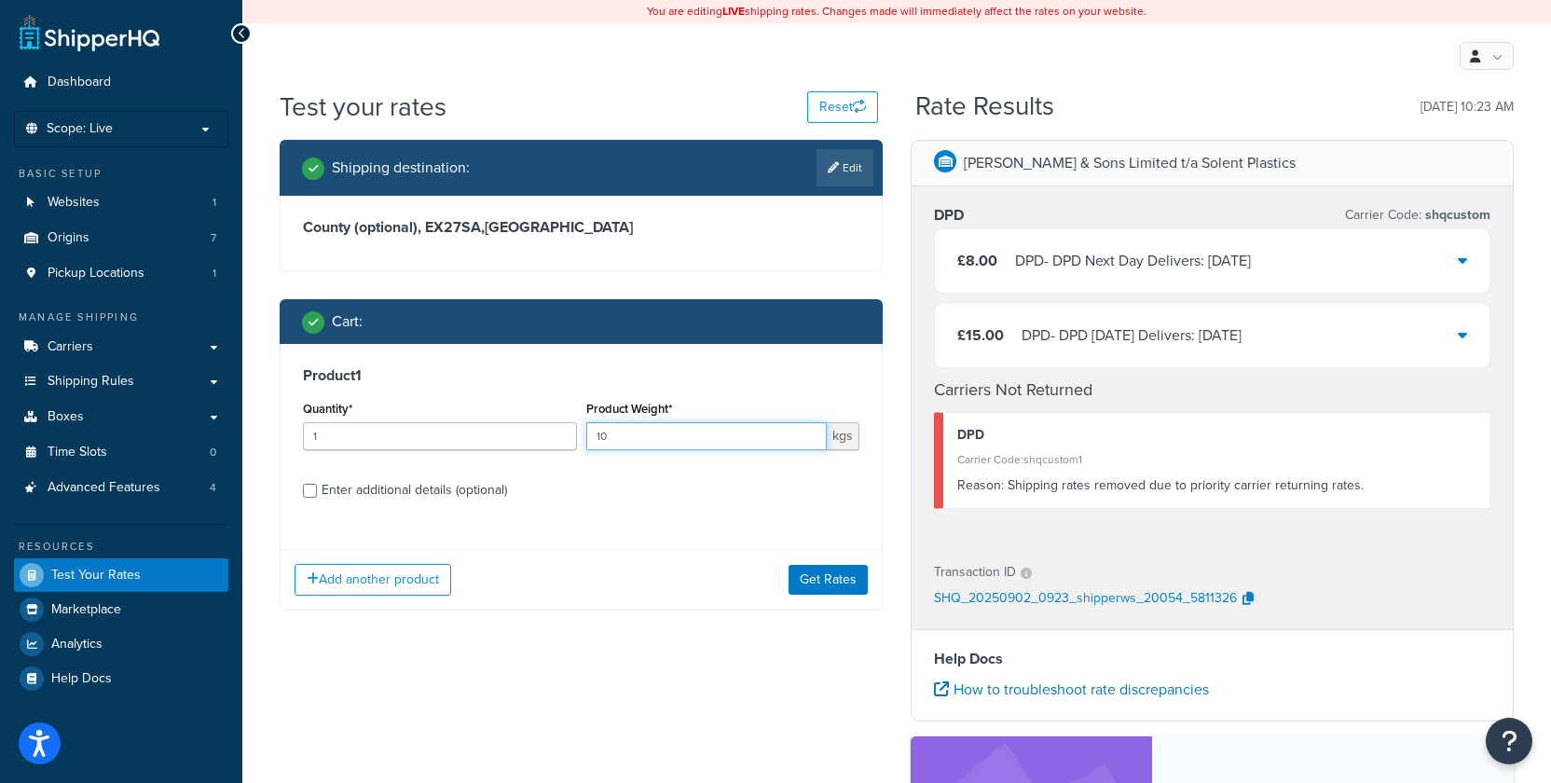
click at [604, 440] on input "10" at bounding box center [706, 436] width 241 height 28
drag, startPoint x: 602, startPoint y: 442, endPoint x: 591, endPoint y: 440, distance: 11.3
click at [592, 441] on input "10" at bounding box center [706, 436] width 241 height 28
type input "50"
click at [845, 588] on button "Get Rates" at bounding box center [827, 580] width 79 height 30
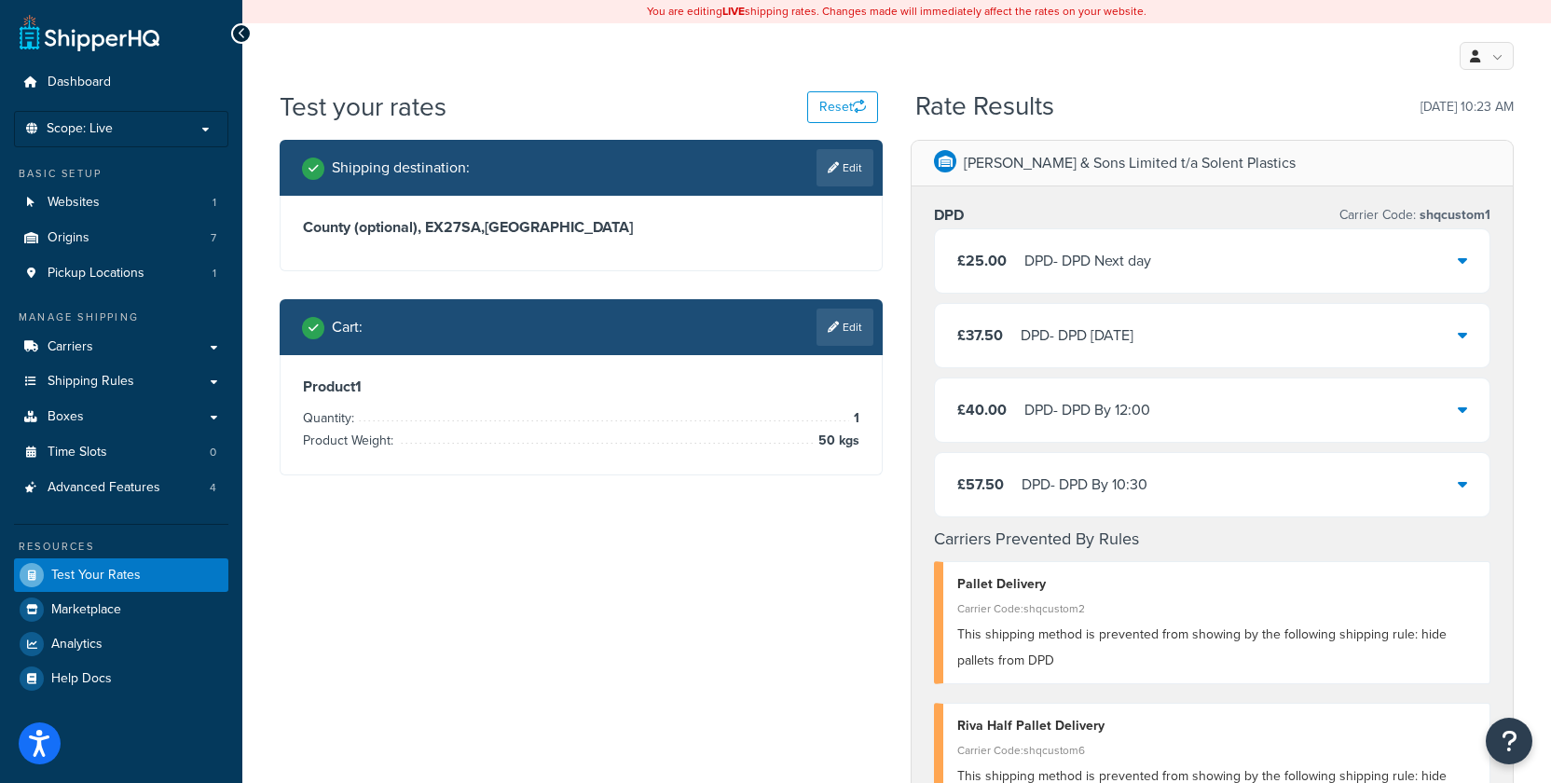
click at [847, 328] on link "Edit" at bounding box center [844, 326] width 57 height 37
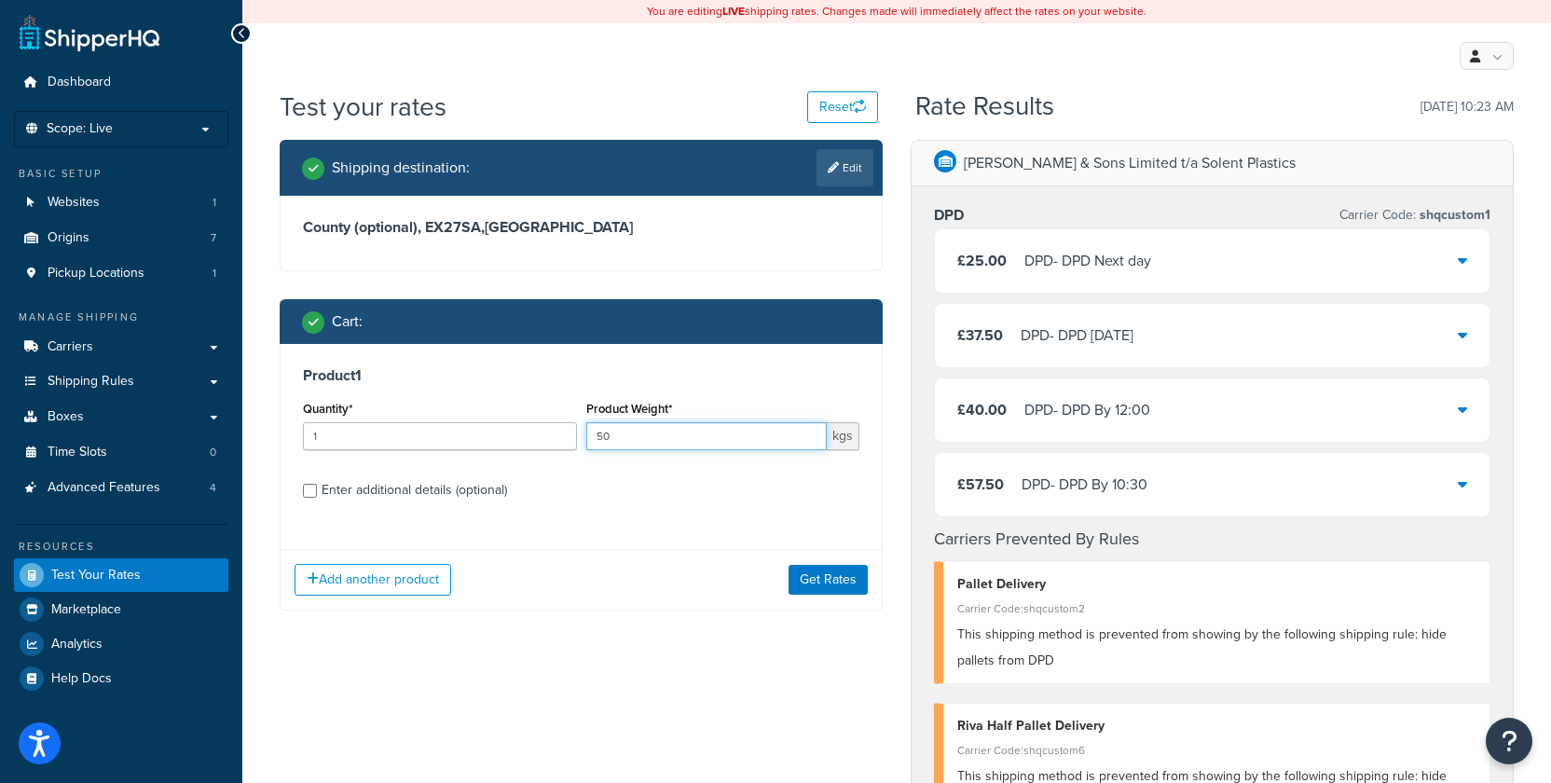
drag, startPoint x: 603, startPoint y: 442, endPoint x: 594, endPoint y: 440, distance: 9.5
click at [593, 443] on input "50" at bounding box center [706, 436] width 241 height 28
type input "10"
click at [812, 587] on button "Get Rates" at bounding box center [827, 580] width 79 height 30
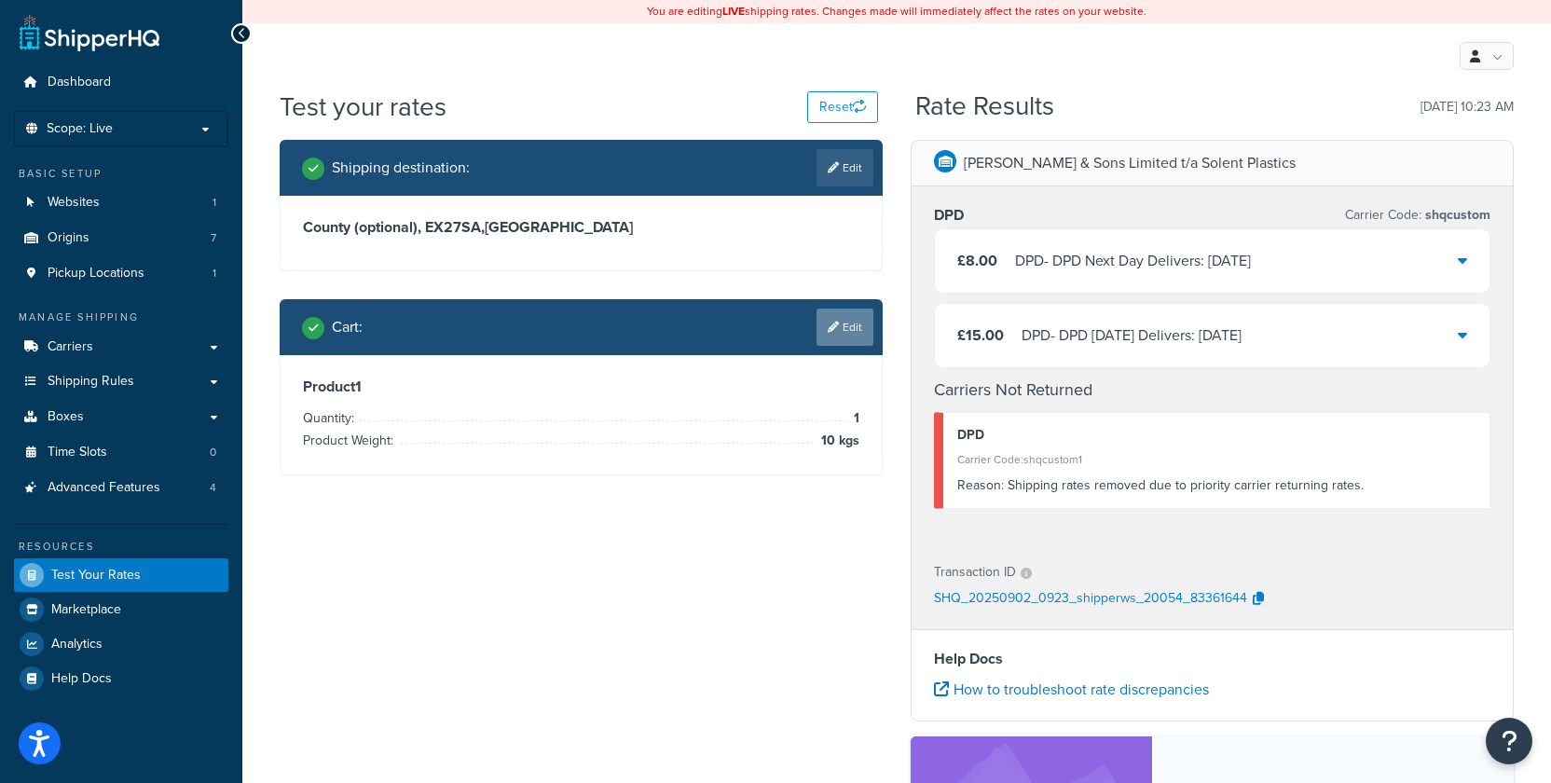
click at [855, 337] on link "Edit" at bounding box center [844, 326] width 57 height 37
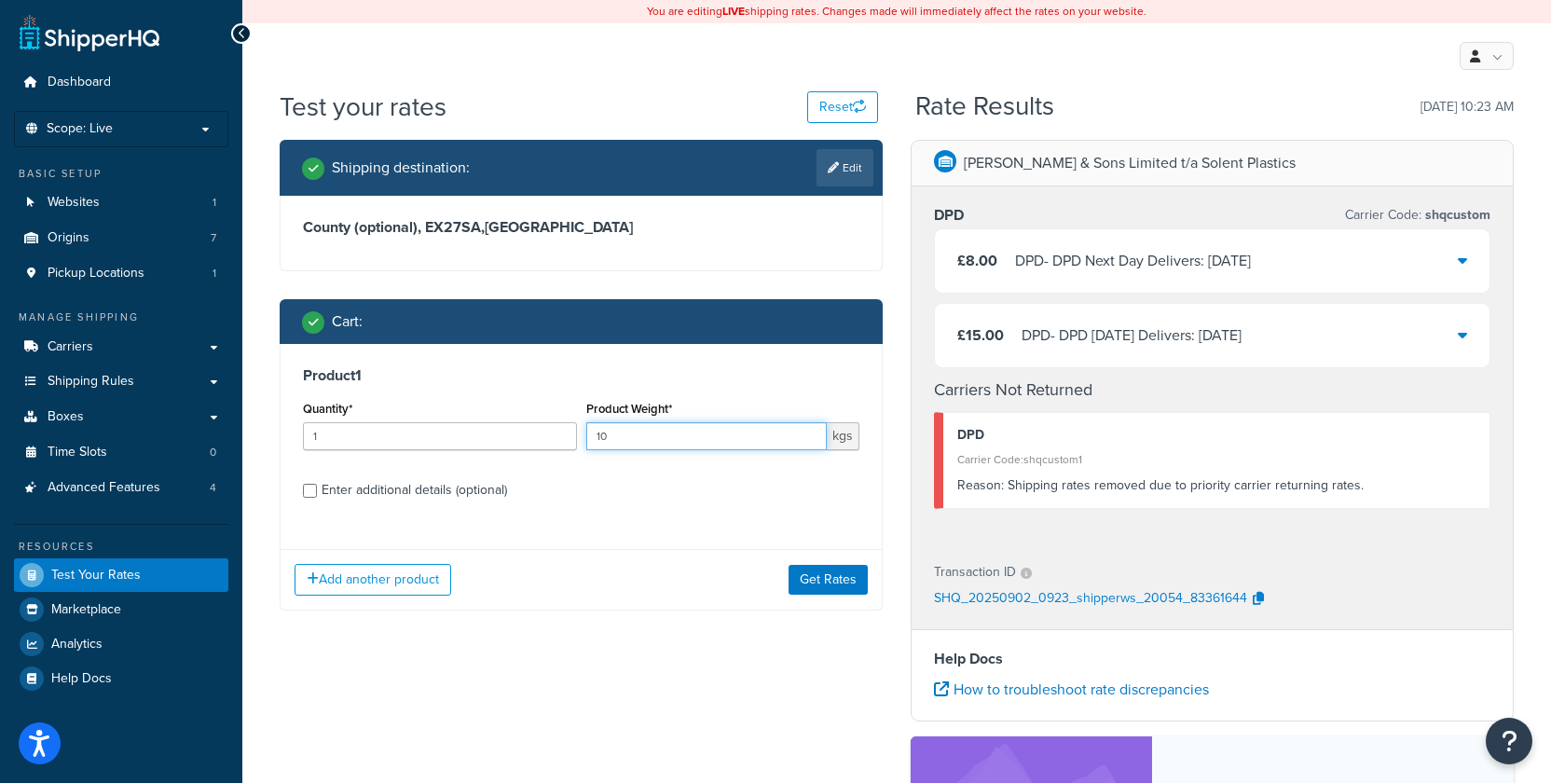
drag, startPoint x: 603, startPoint y: 442, endPoint x: 557, endPoint y: 438, distance: 45.8
click at [557, 438] on div "Quantity* 1 Product Weight* 10 kgs" at bounding box center [581, 430] width 566 height 68
type input "40"
click at [828, 579] on button "Get Rates" at bounding box center [827, 580] width 79 height 30
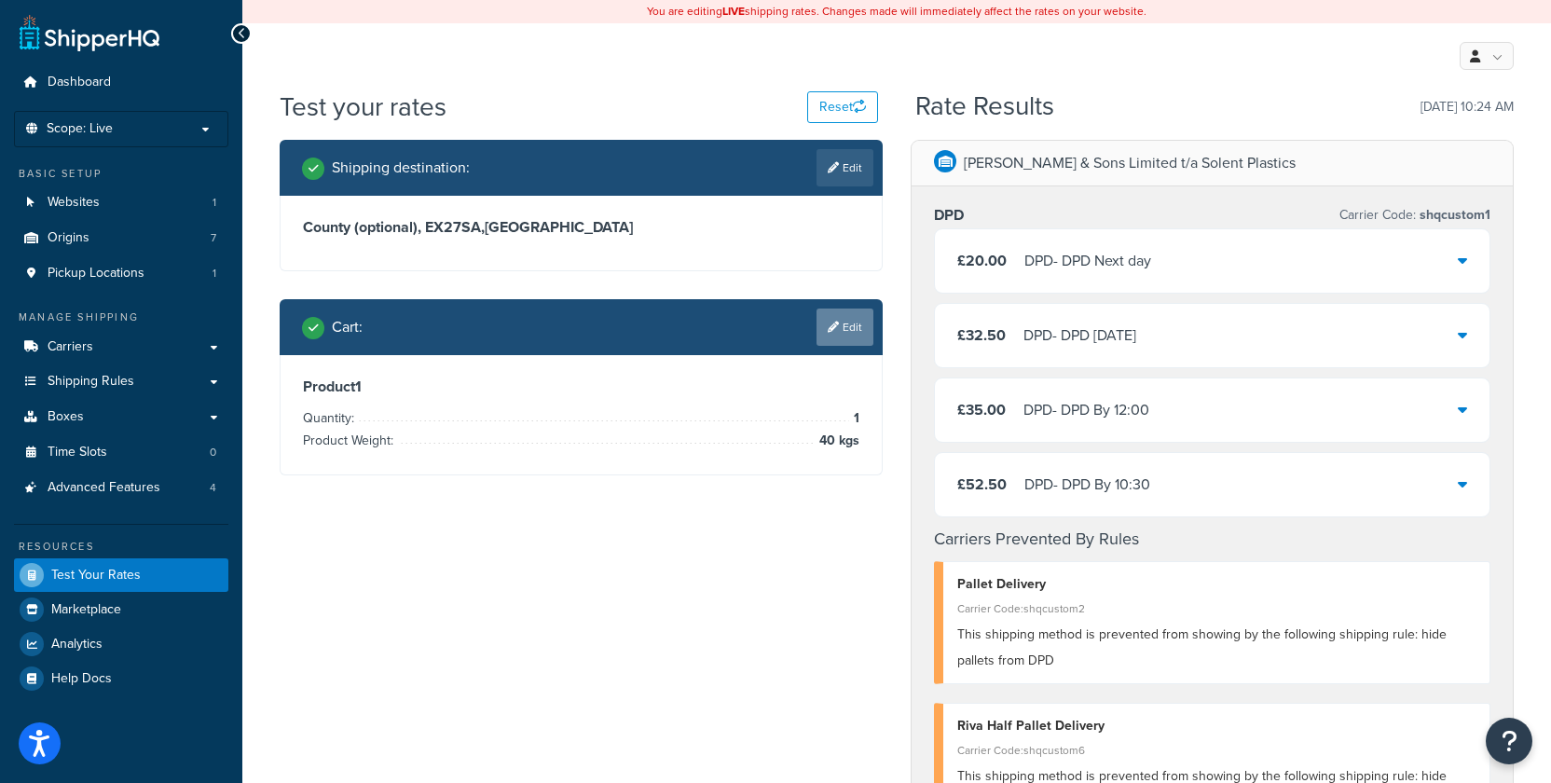
click at [845, 326] on link "Edit" at bounding box center [844, 326] width 57 height 37
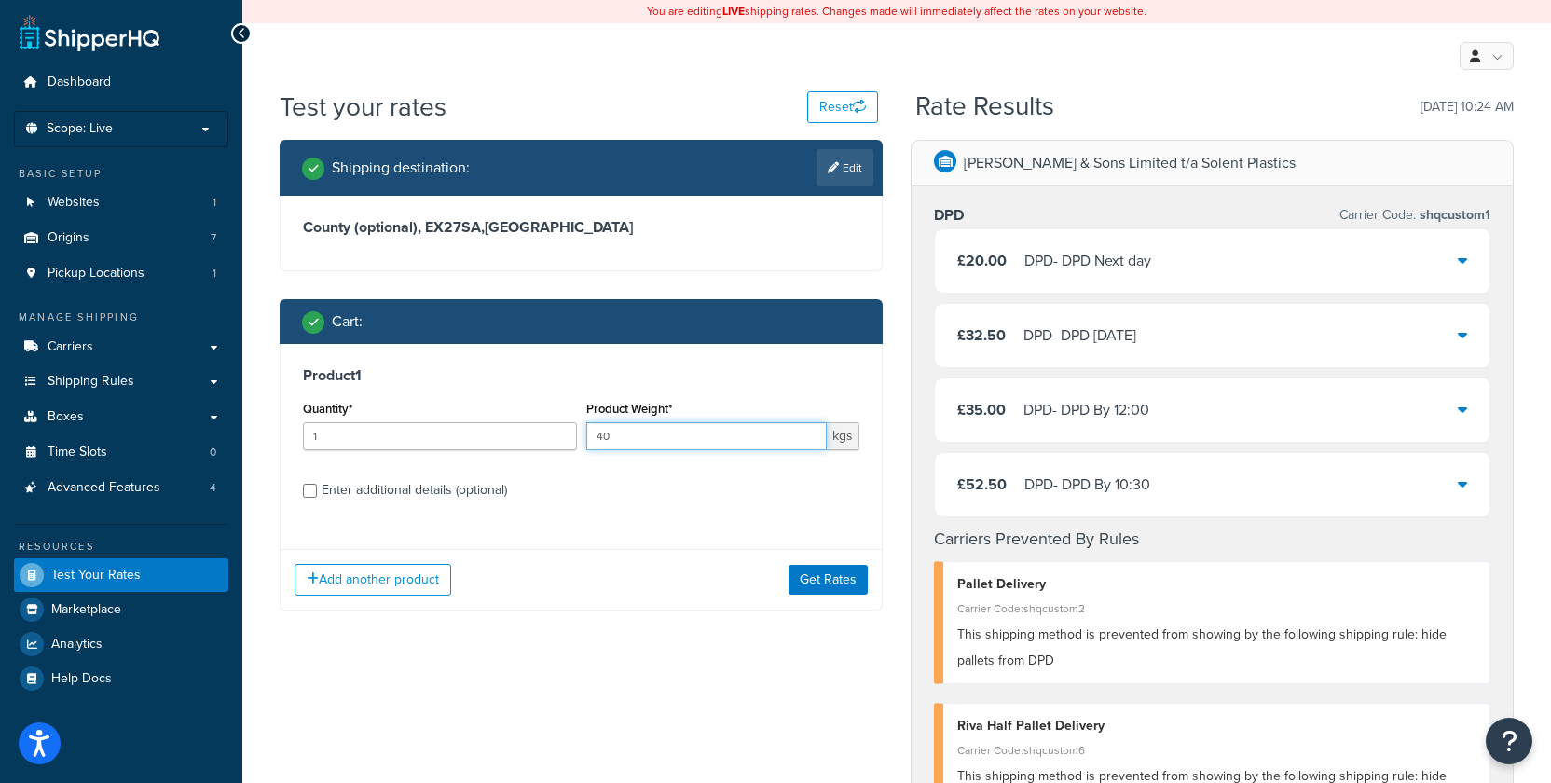
drag, startPoint x: 601, startPoint y: 436, endPoint x: 589, endPoint y: 439, distance: 12.4
click at [589, 439] on input "40" at bounding box center [706, 436] width 241 height 28
type input "60"
click at [822, 573] on button "Get Rates" at bounding box center [827, 580] width 79 height 30
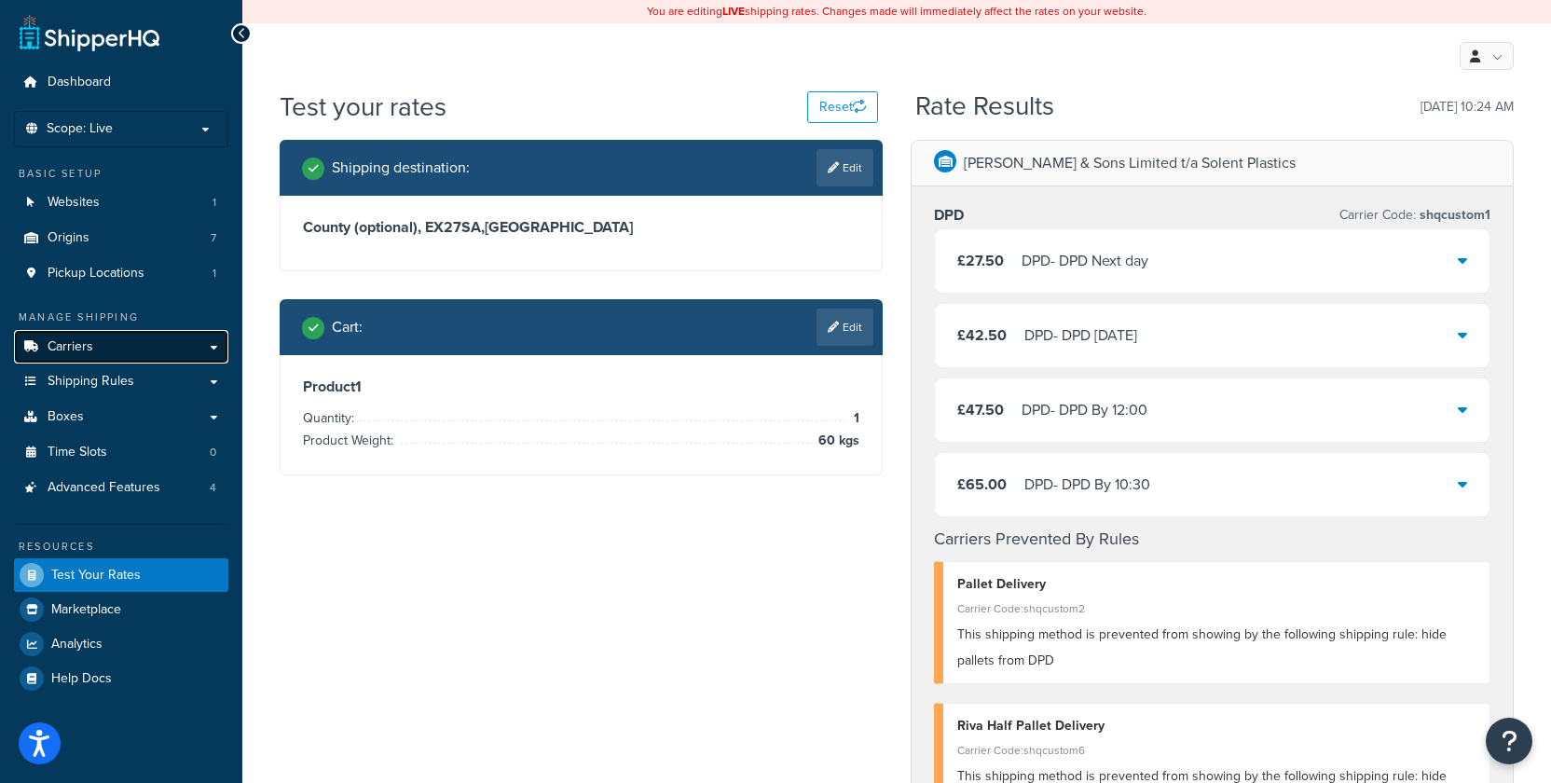
click at [76, 349] on span "Carriers" at bounding box center [71, 347] width 46 height 16
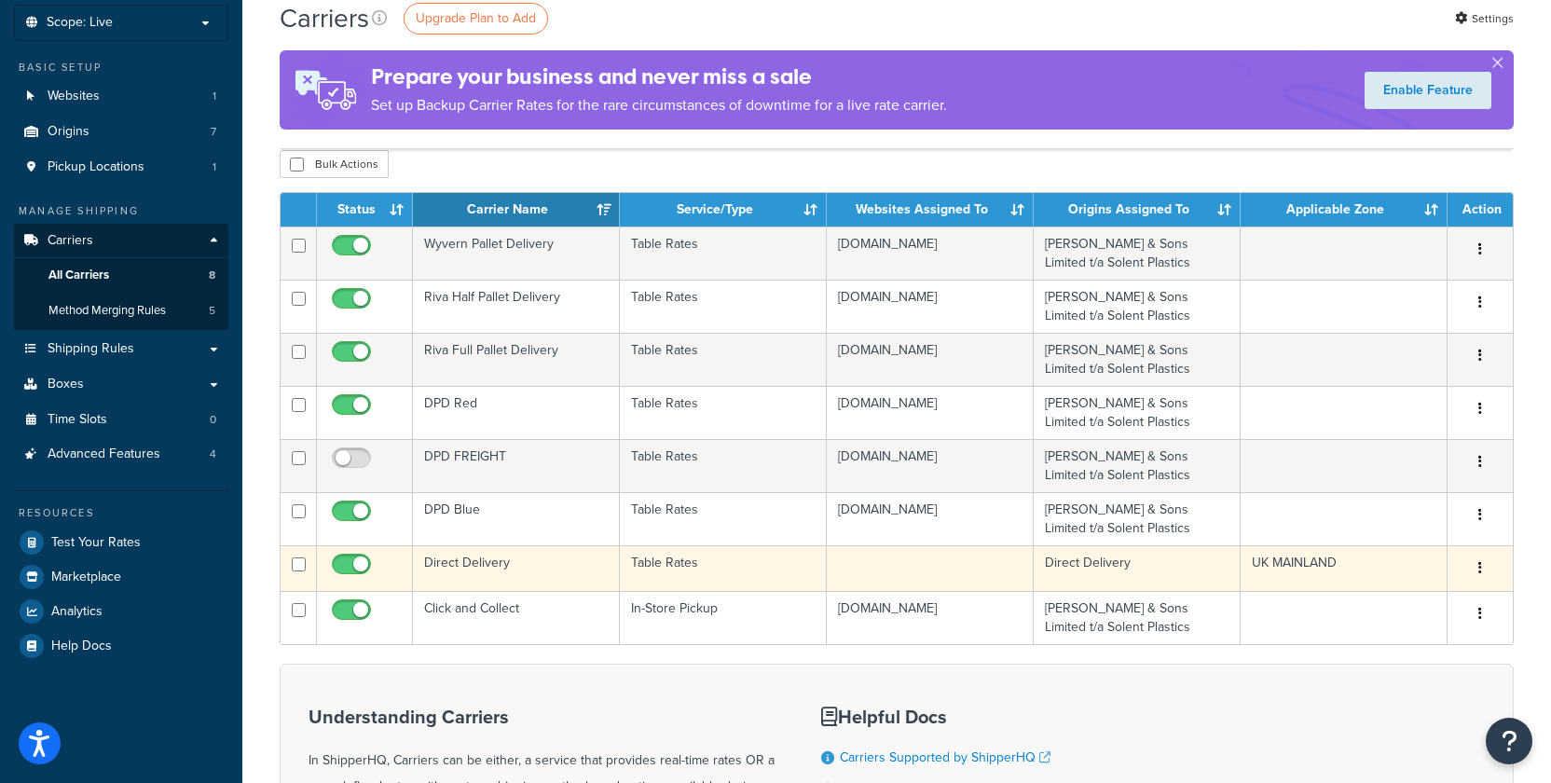
scroll to position [105, 0]
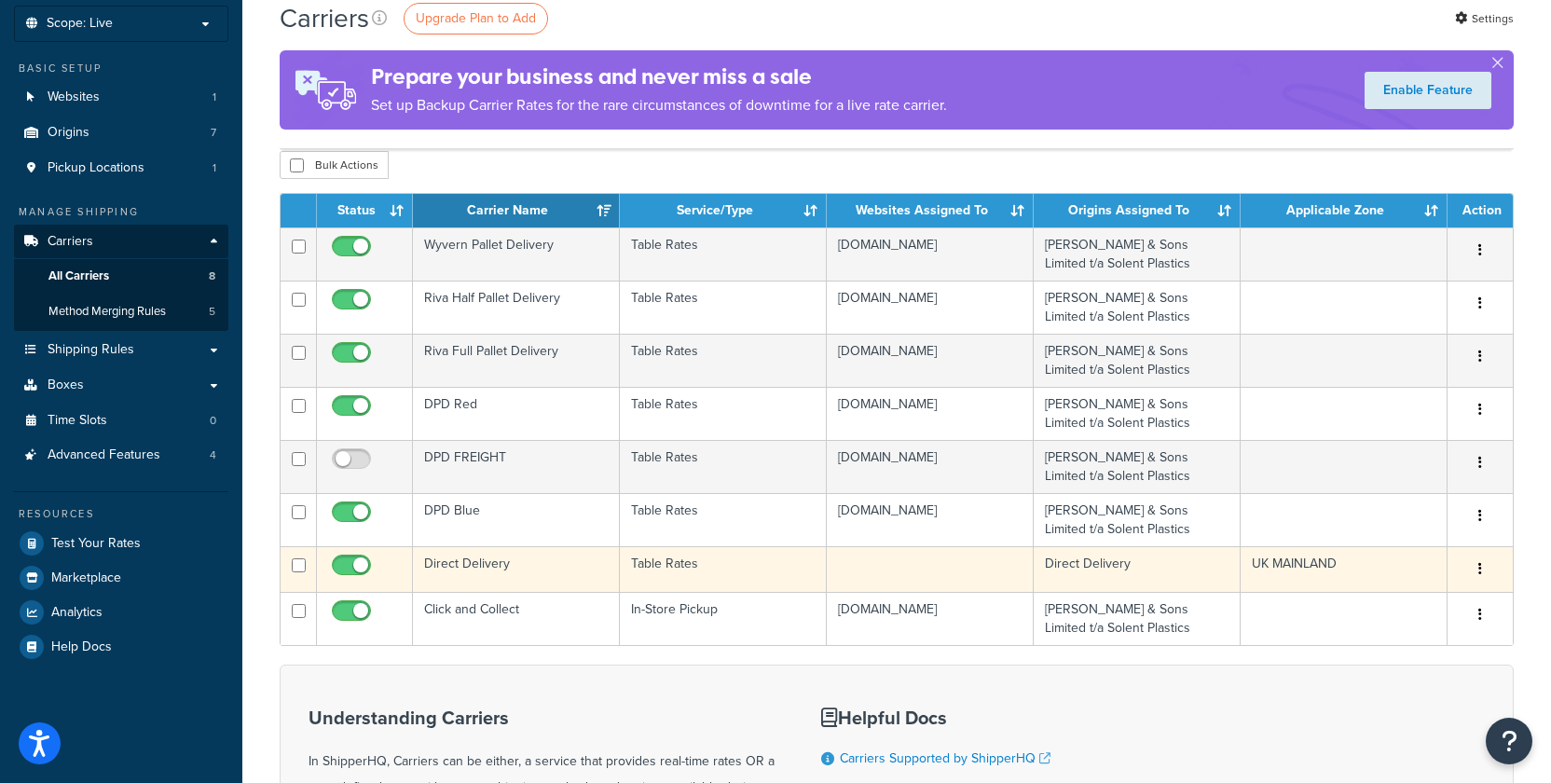
click at [1296, 568] on td "UK MAINLAND" at bounding box center [1343, 569] width 207 height 46
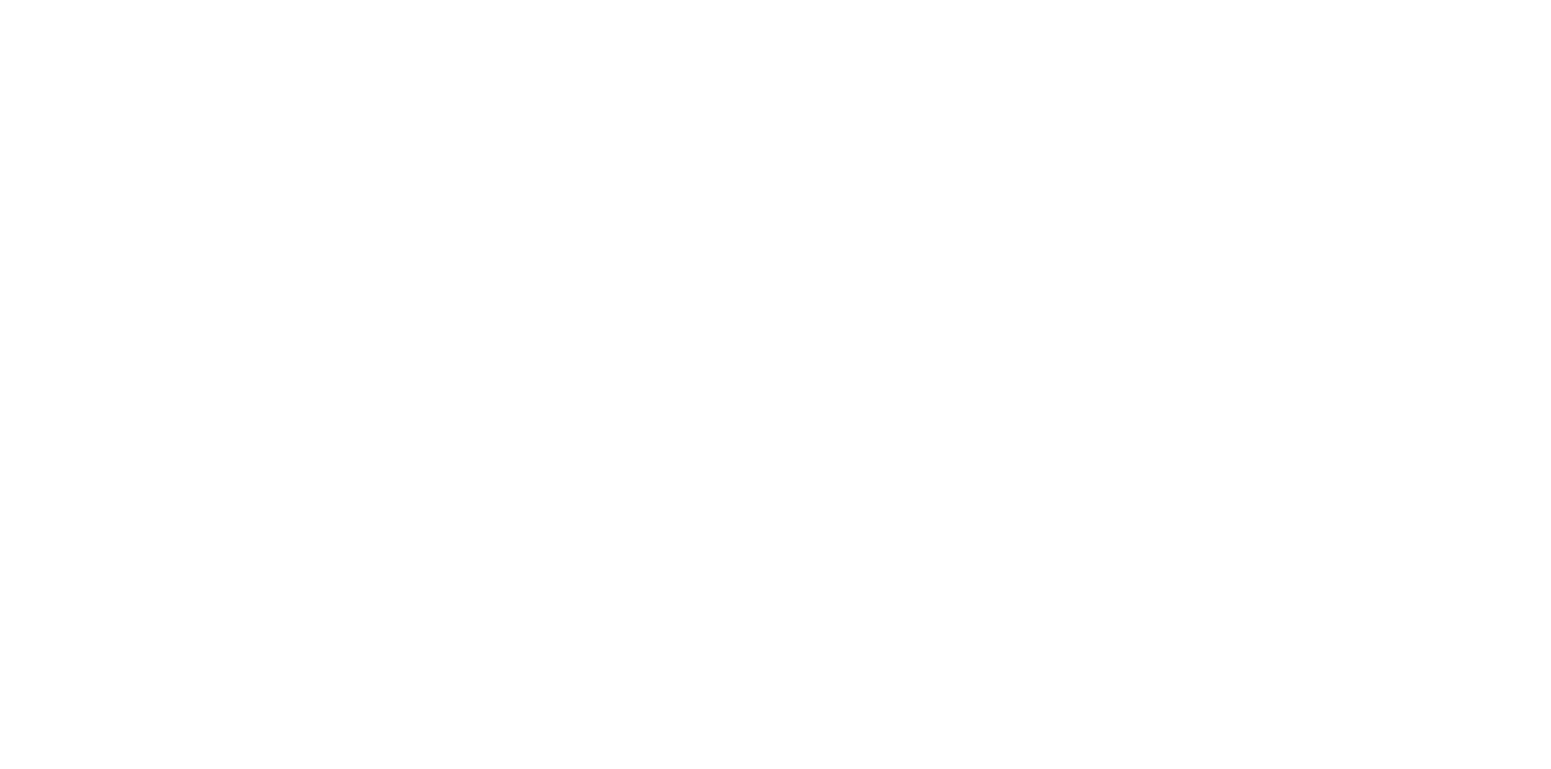
select select "25"
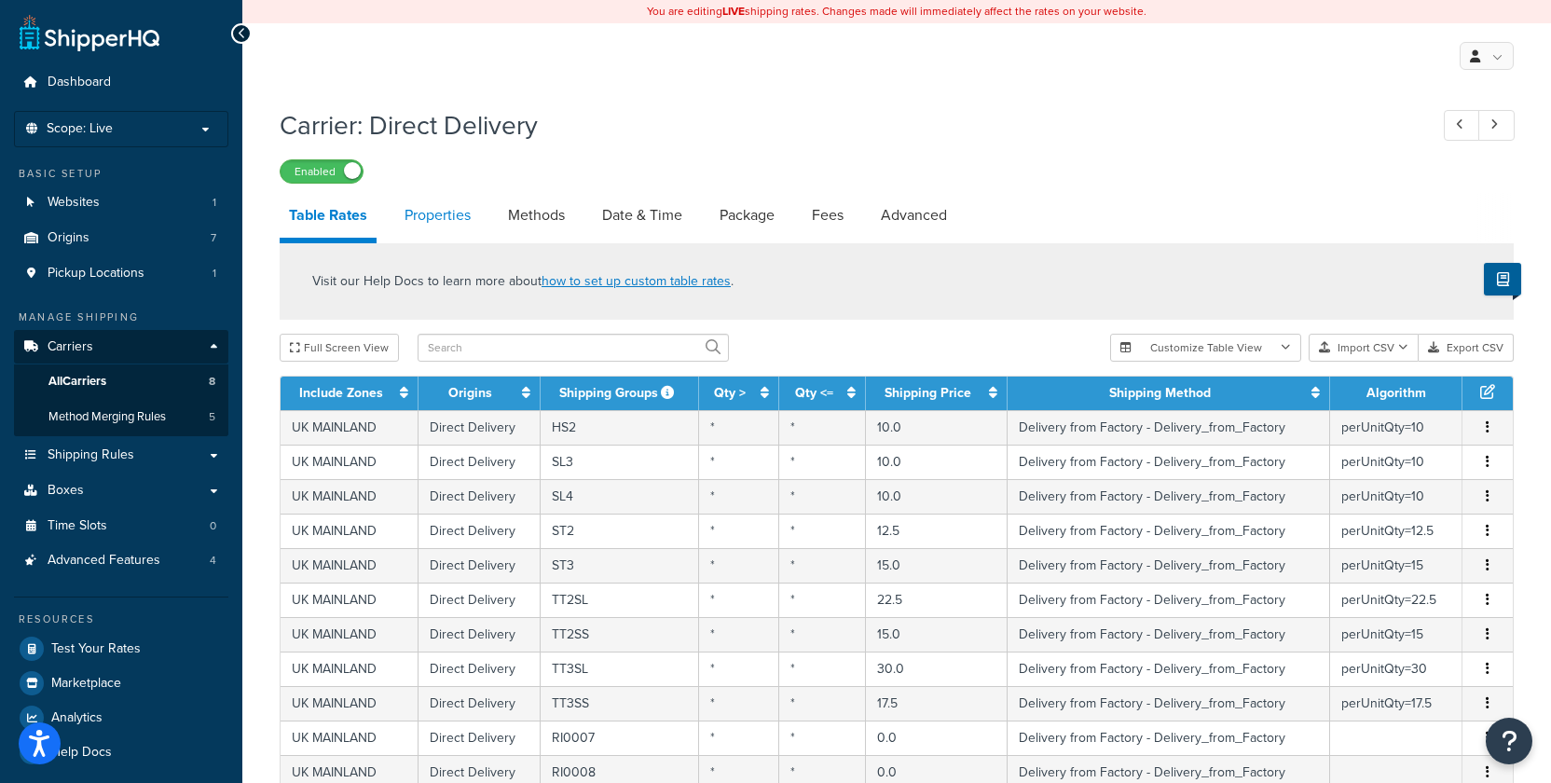
click at [418, 216] on link "Properties" at bounding box center [437, 215] width 85 height 45
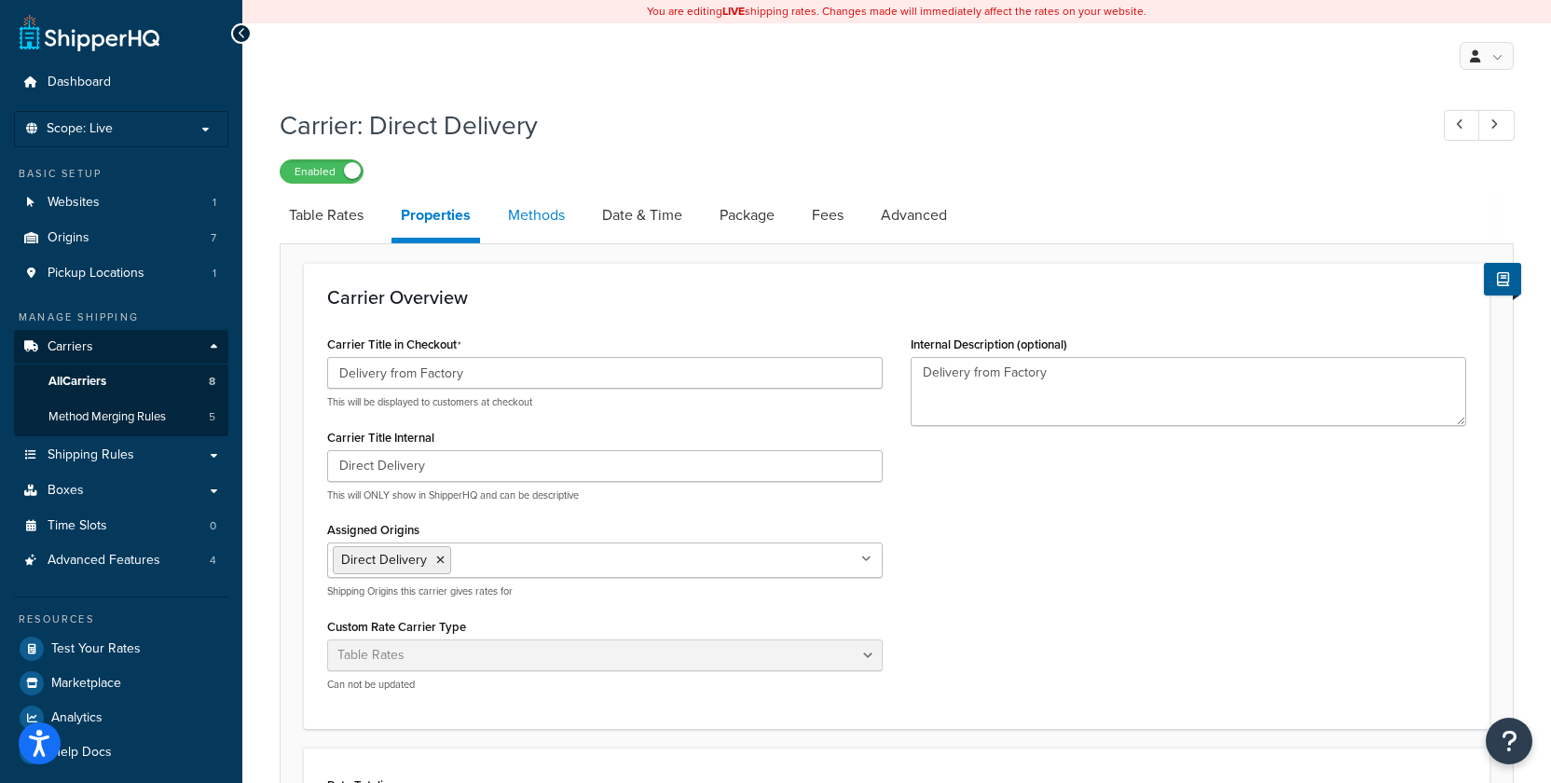
click at [519, 221] on link "Methods" at bounding box center [536, 215] width 75 height 45
select select "25"
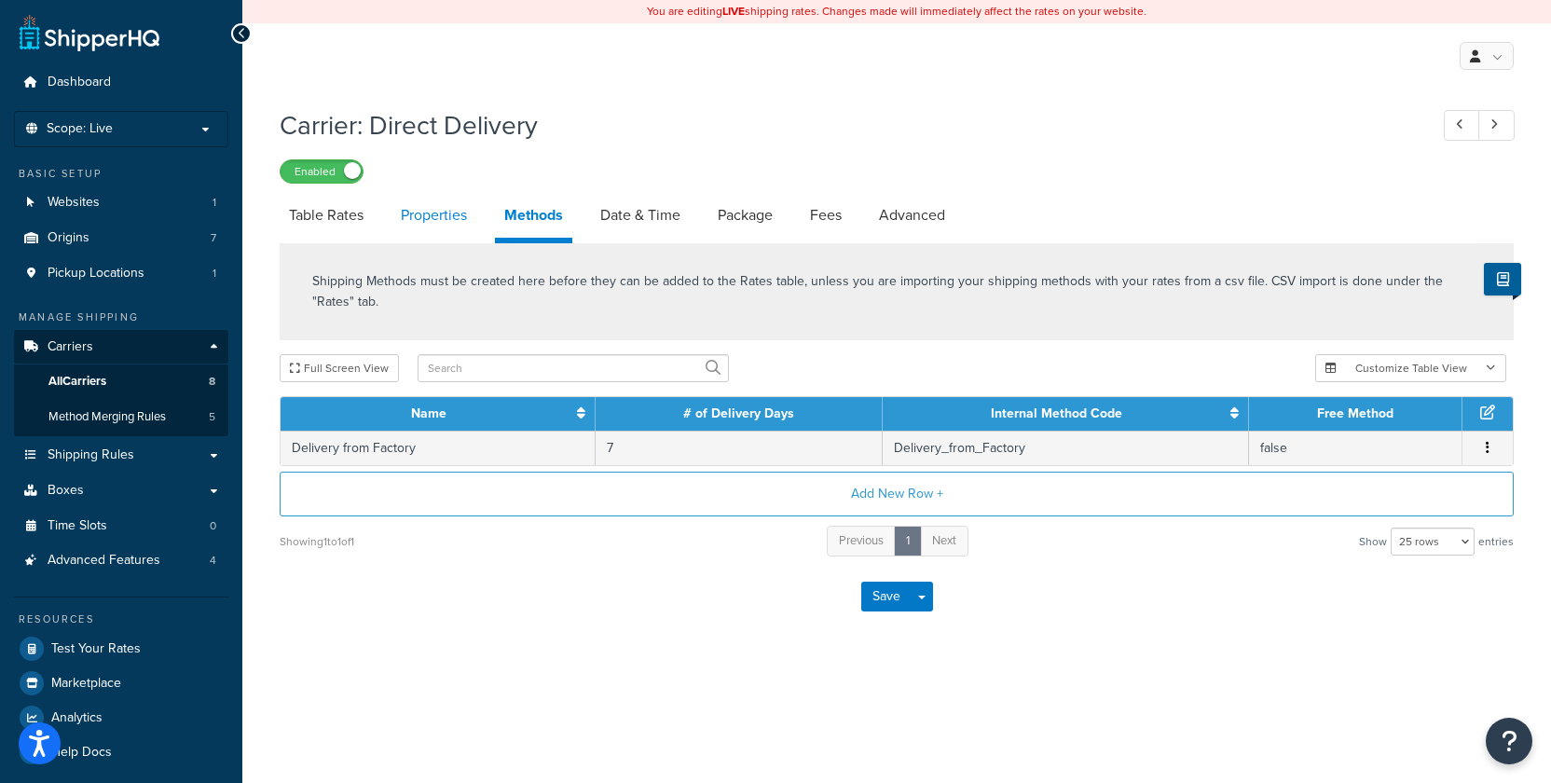
click at [452, 220] on link "Properties" at bounding box center [433, 215] width 85 height 45
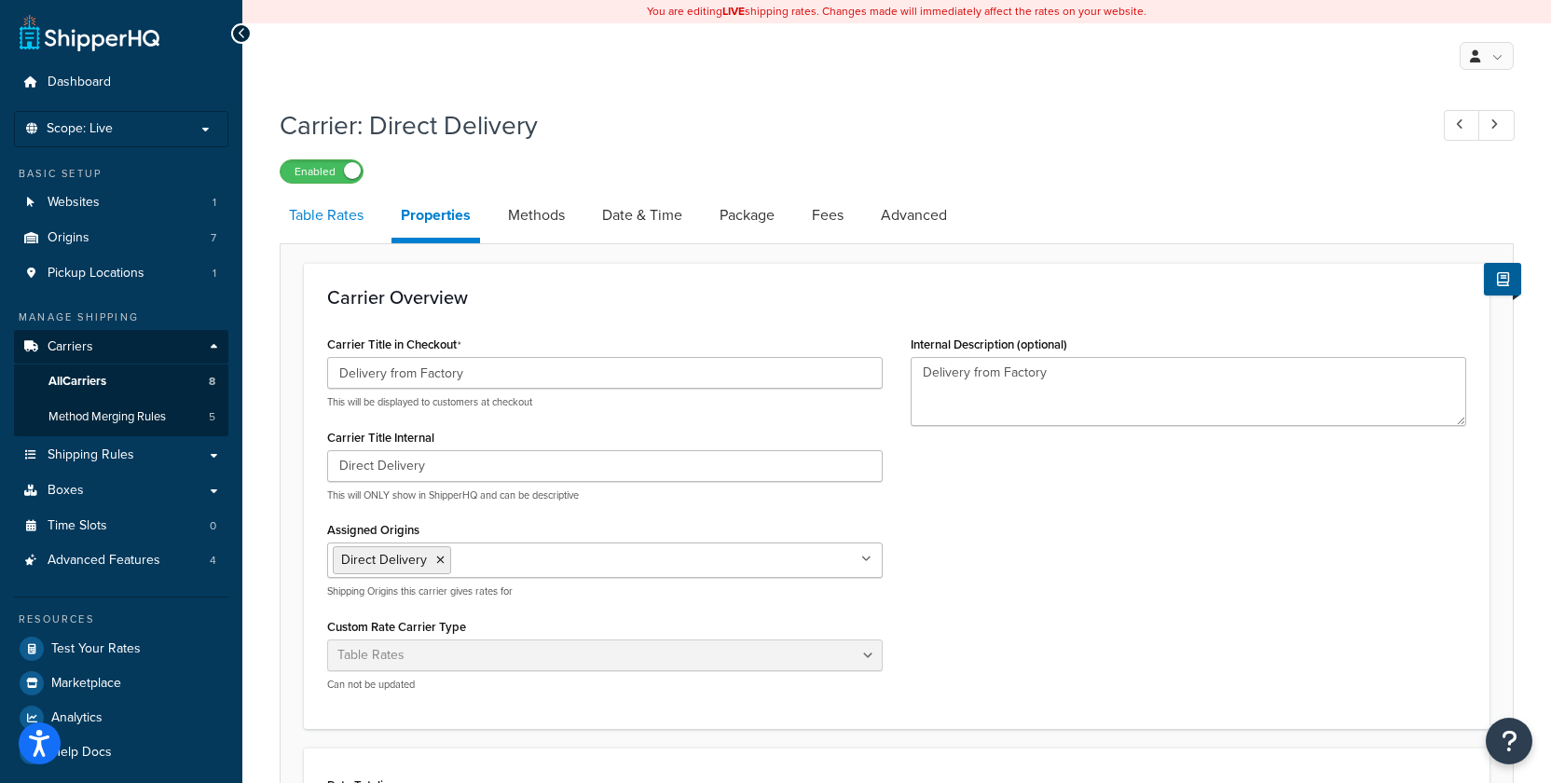
click at [342, 223] on link "Table Rates" at bounding box center [326, 215] width 93 height 45
select select "25"
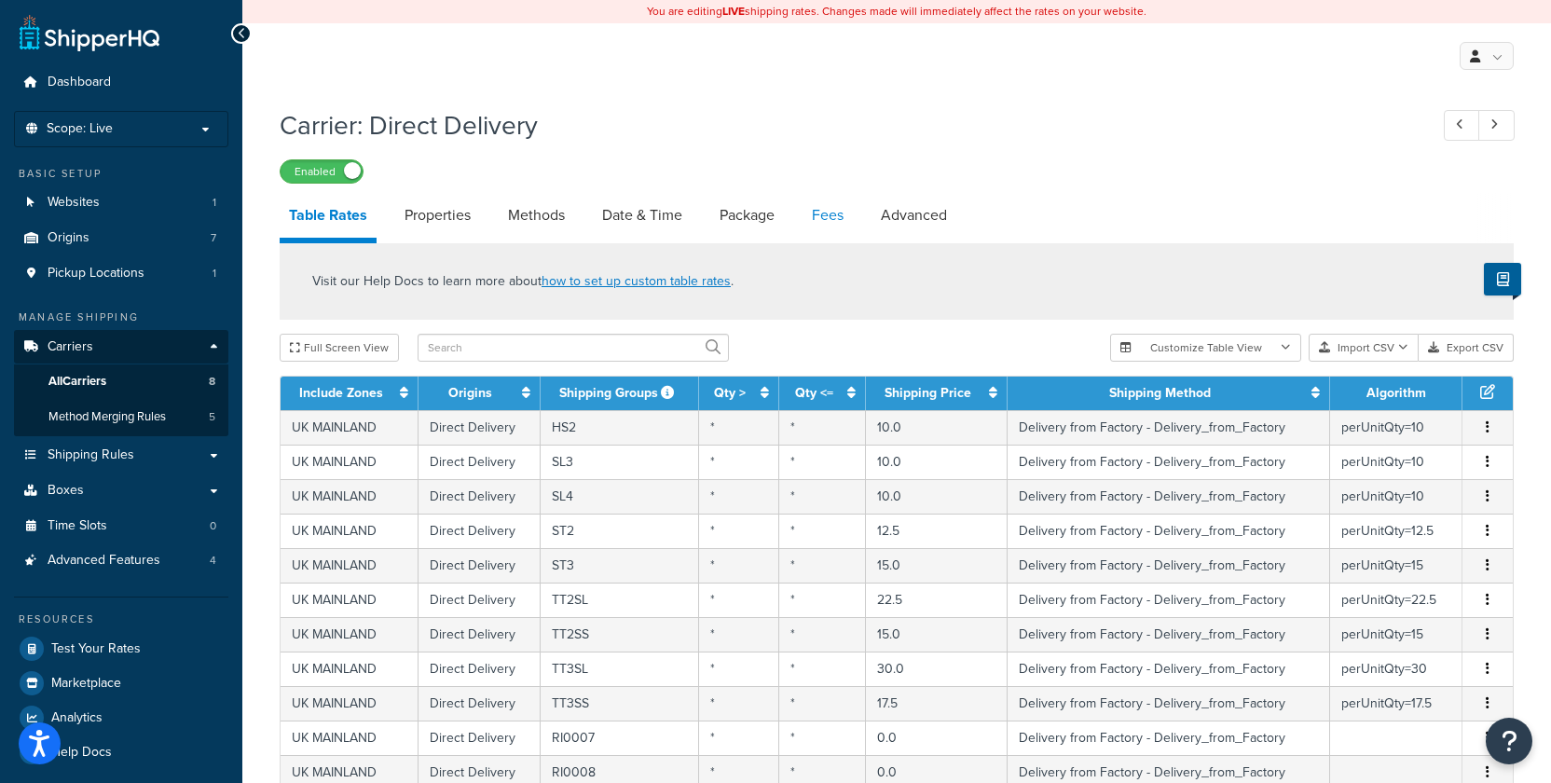
click at [811, 219] on link "Fees" at bounding box center [827, 215] width 50 height 45
select select "AFTER"
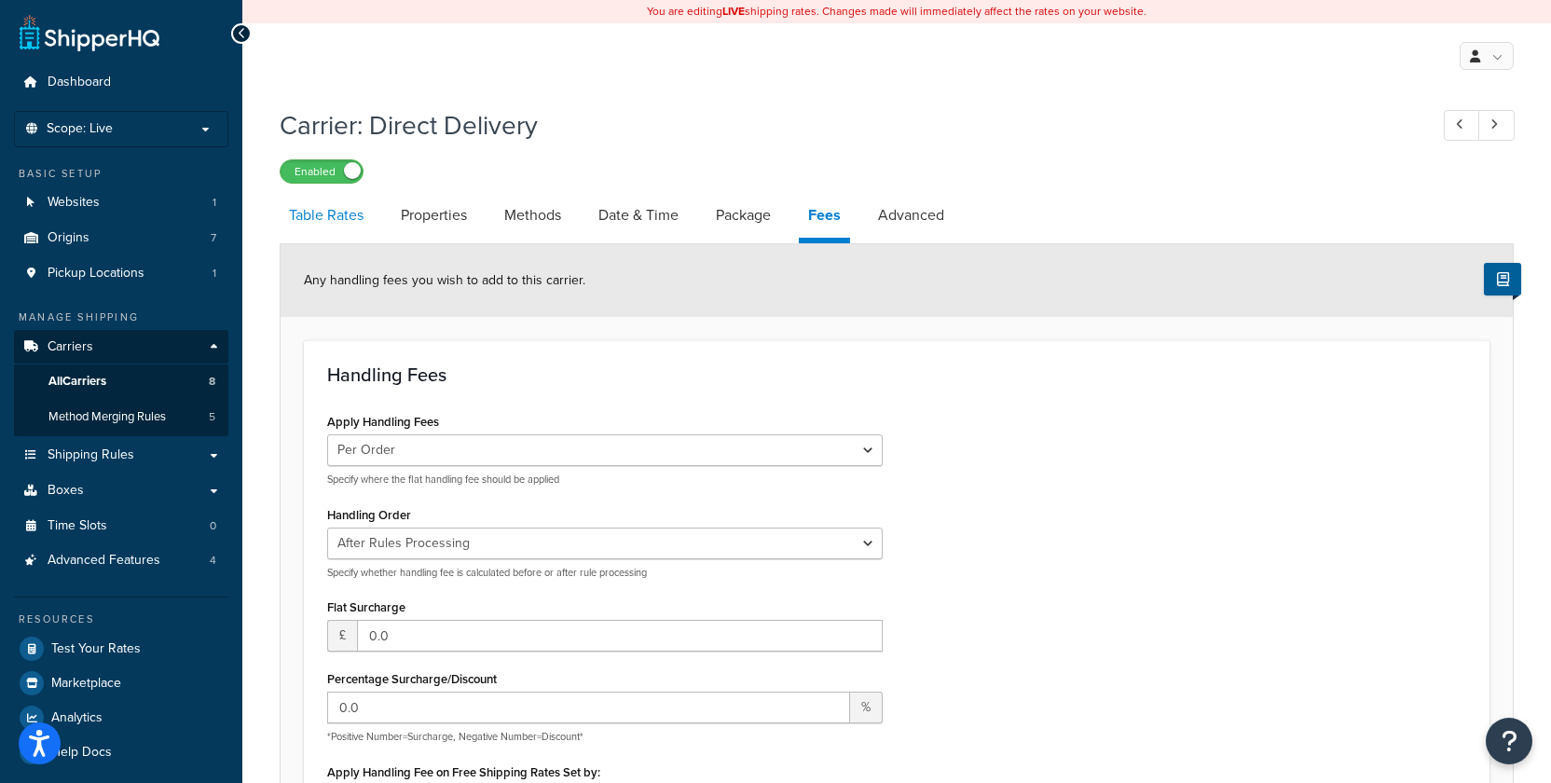
click at [317, 226] on link "Table Rates" at bounding box center [326, 215] width 93 height 45
select select "25"
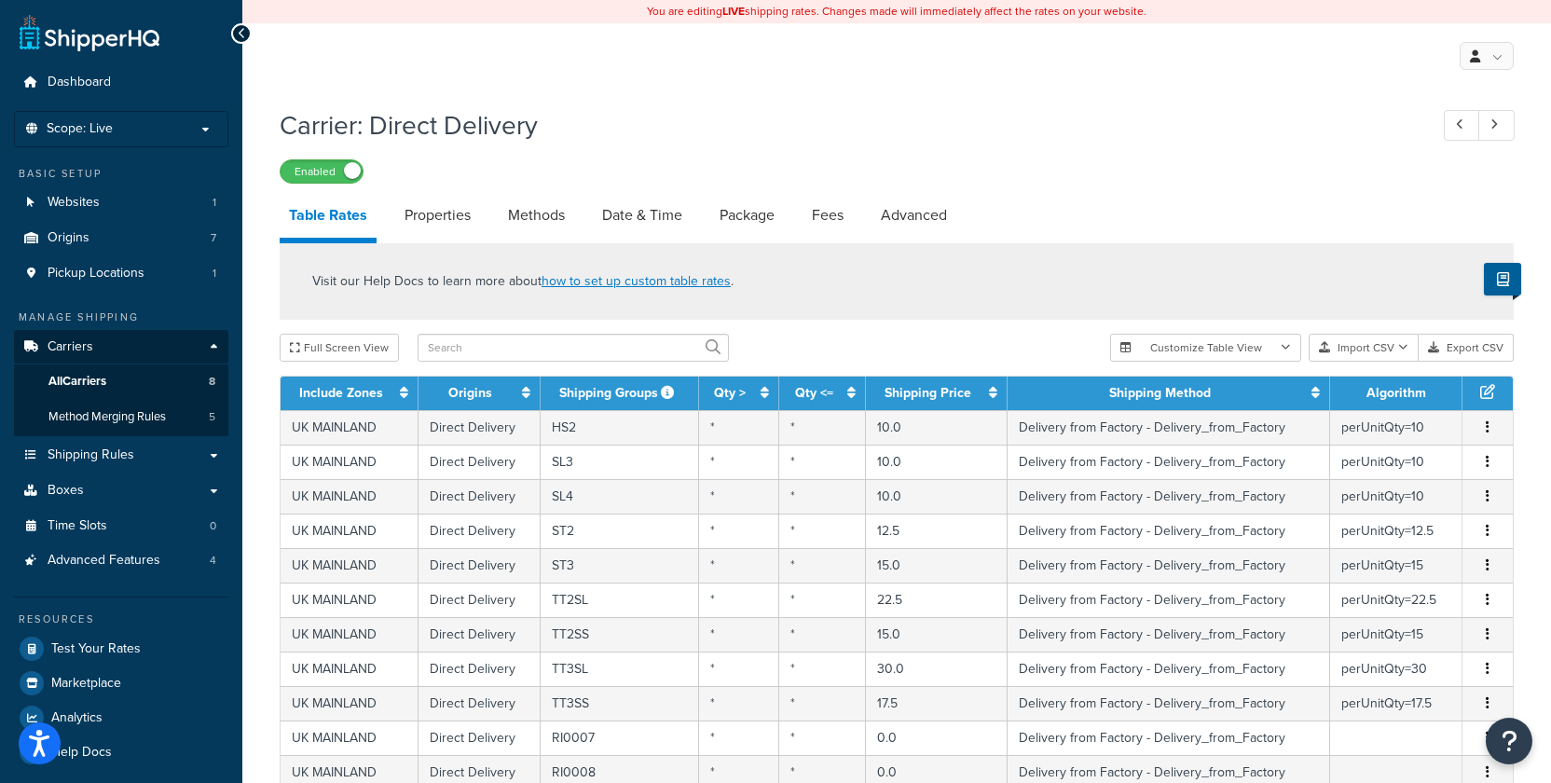
select select "AFTER"
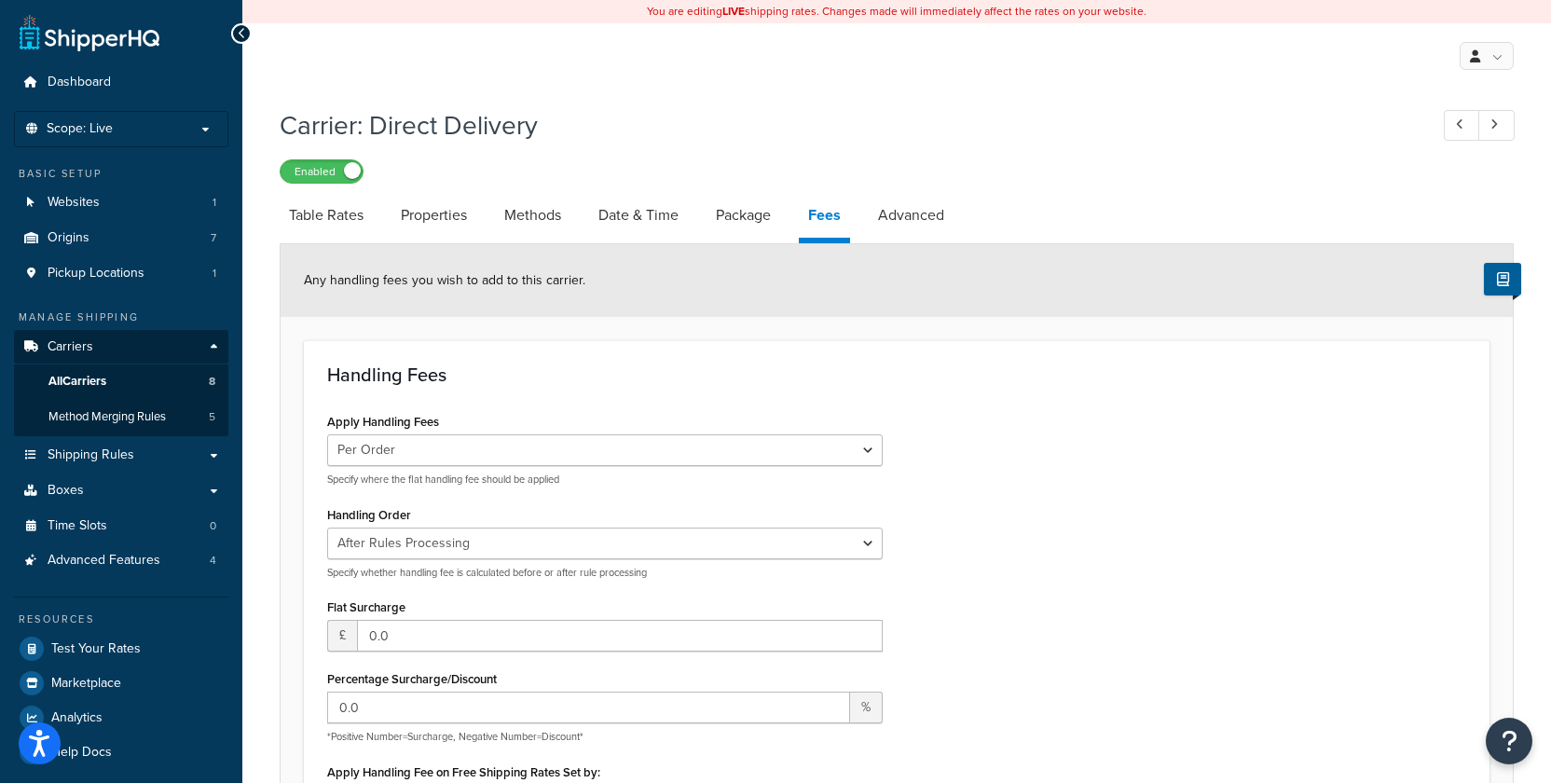
select select "25"
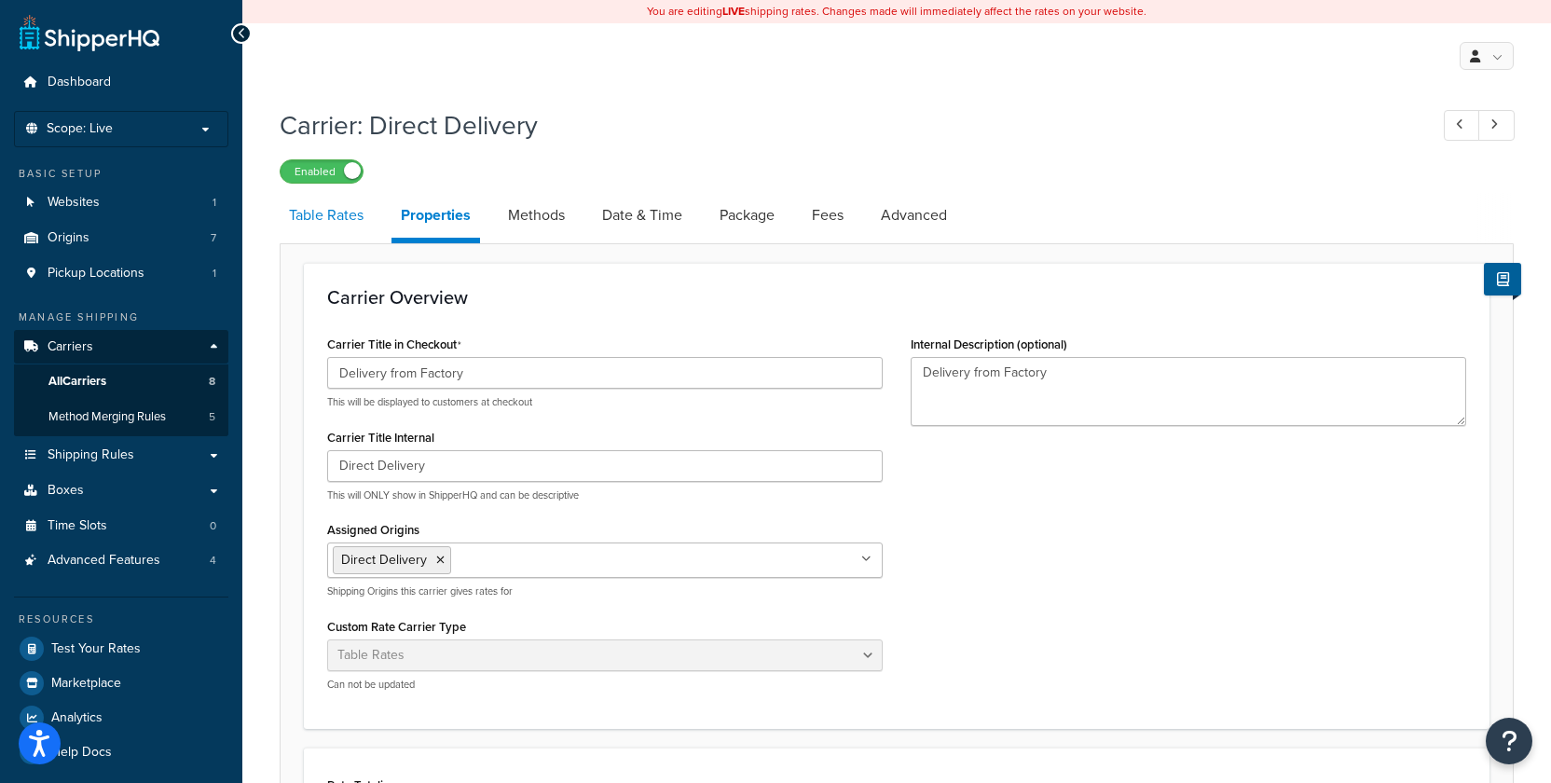
click at [343, 216] on link "Table Rates" at bounding box center [326, 215] width 93 height 45
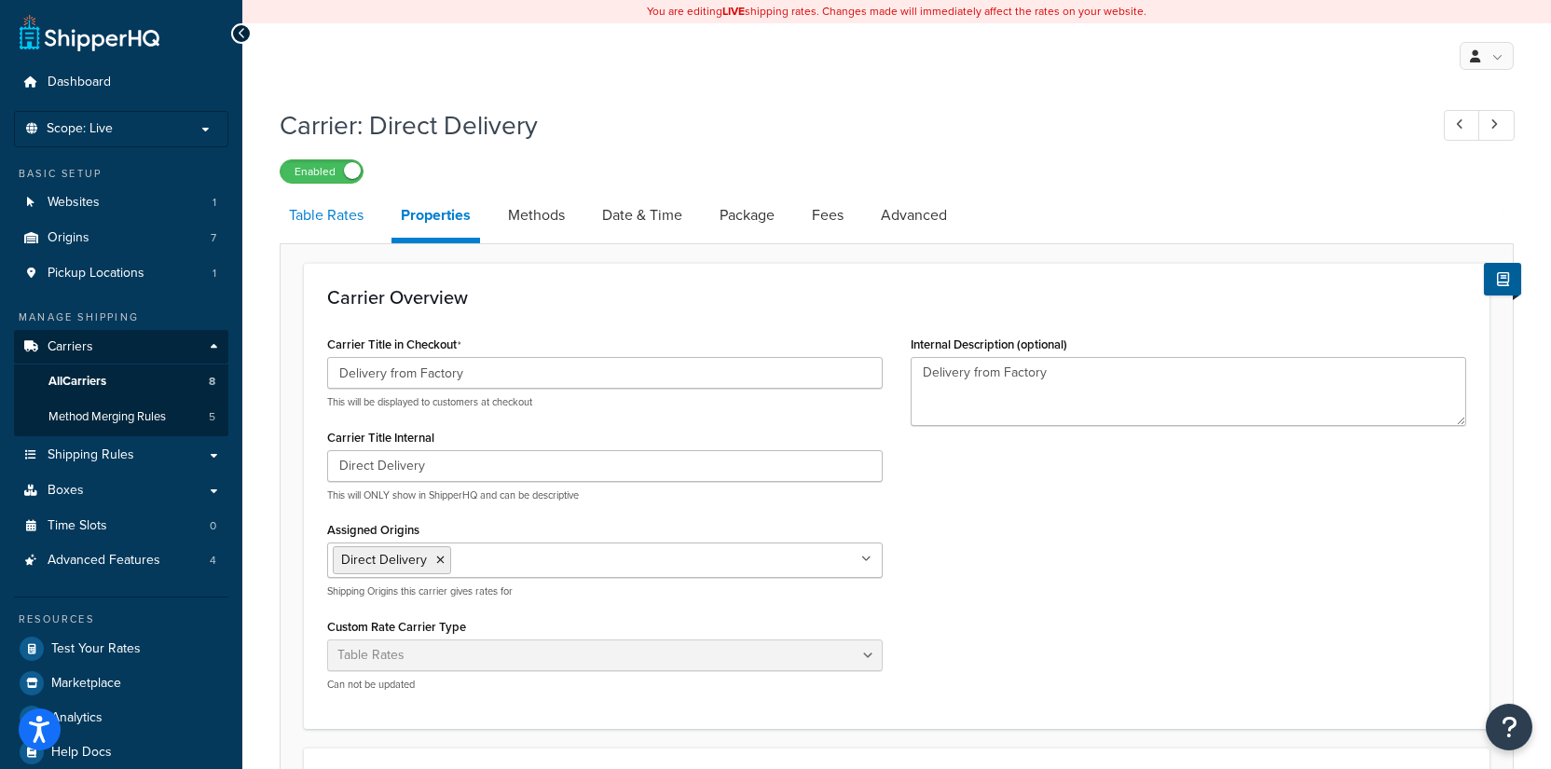
select select "25"
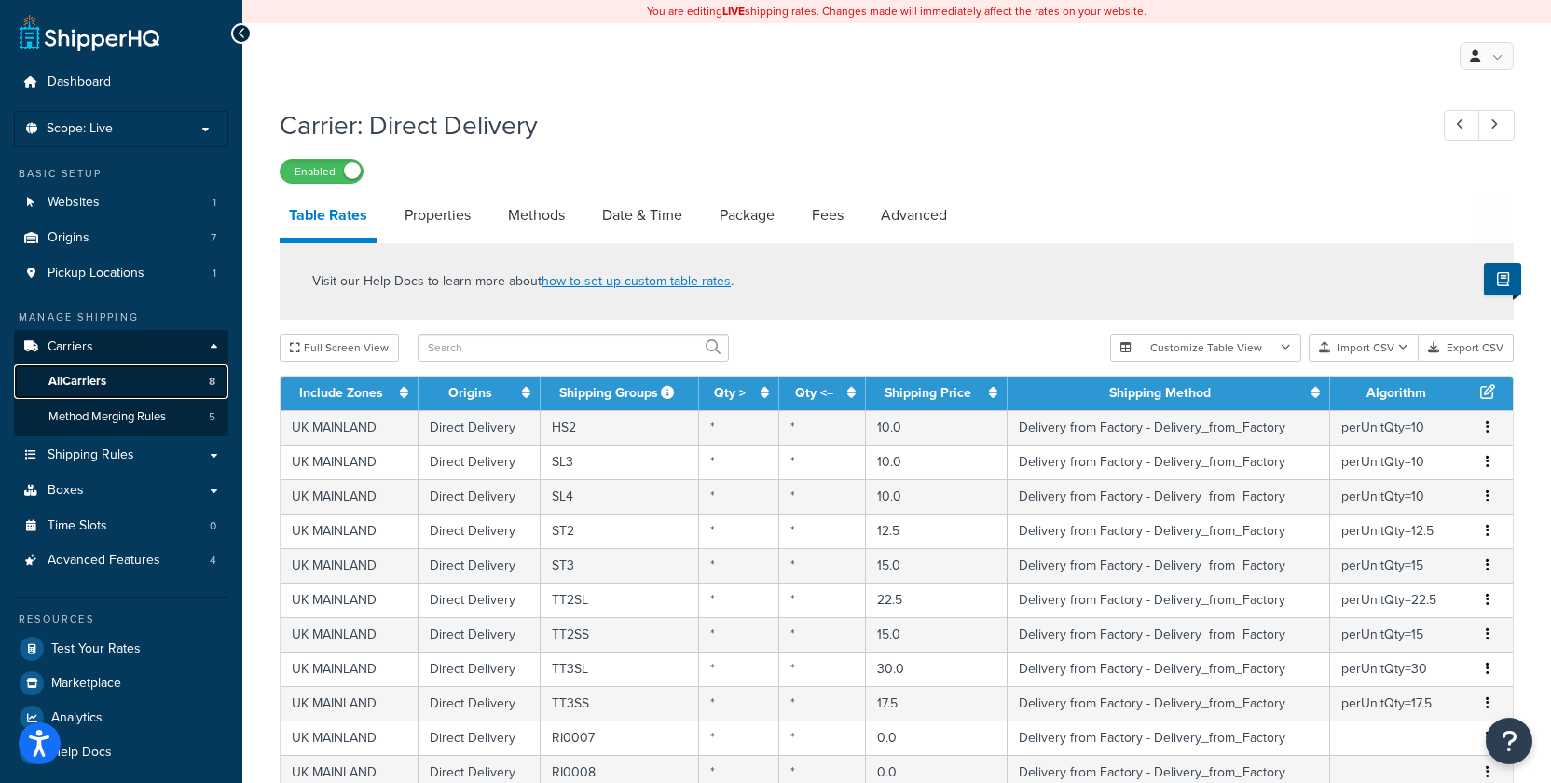
click at [85, 376] on span "All Carriers" at bounding box center [77, 382] width 58 height 16
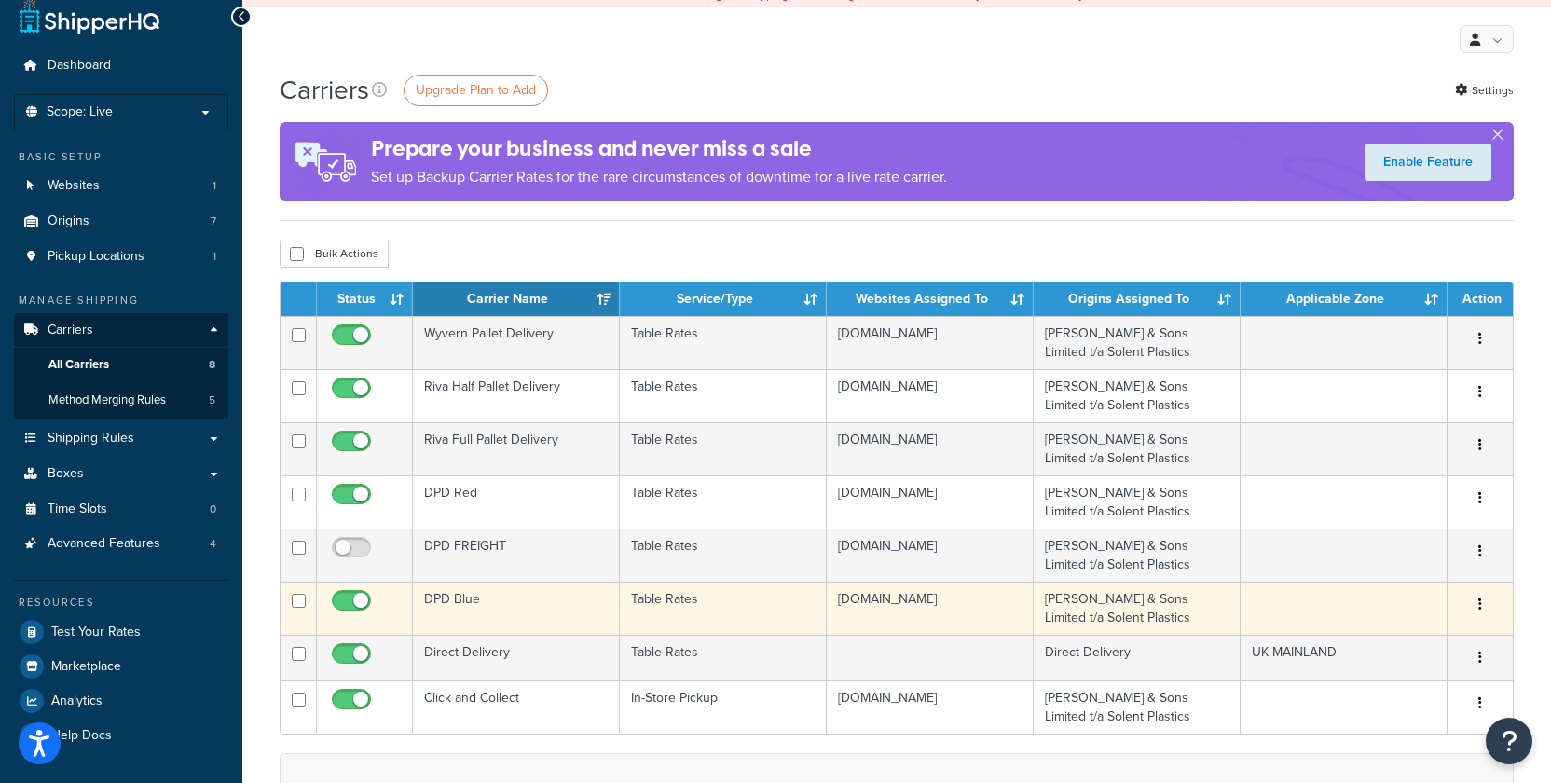
scroll to position [16, 0]
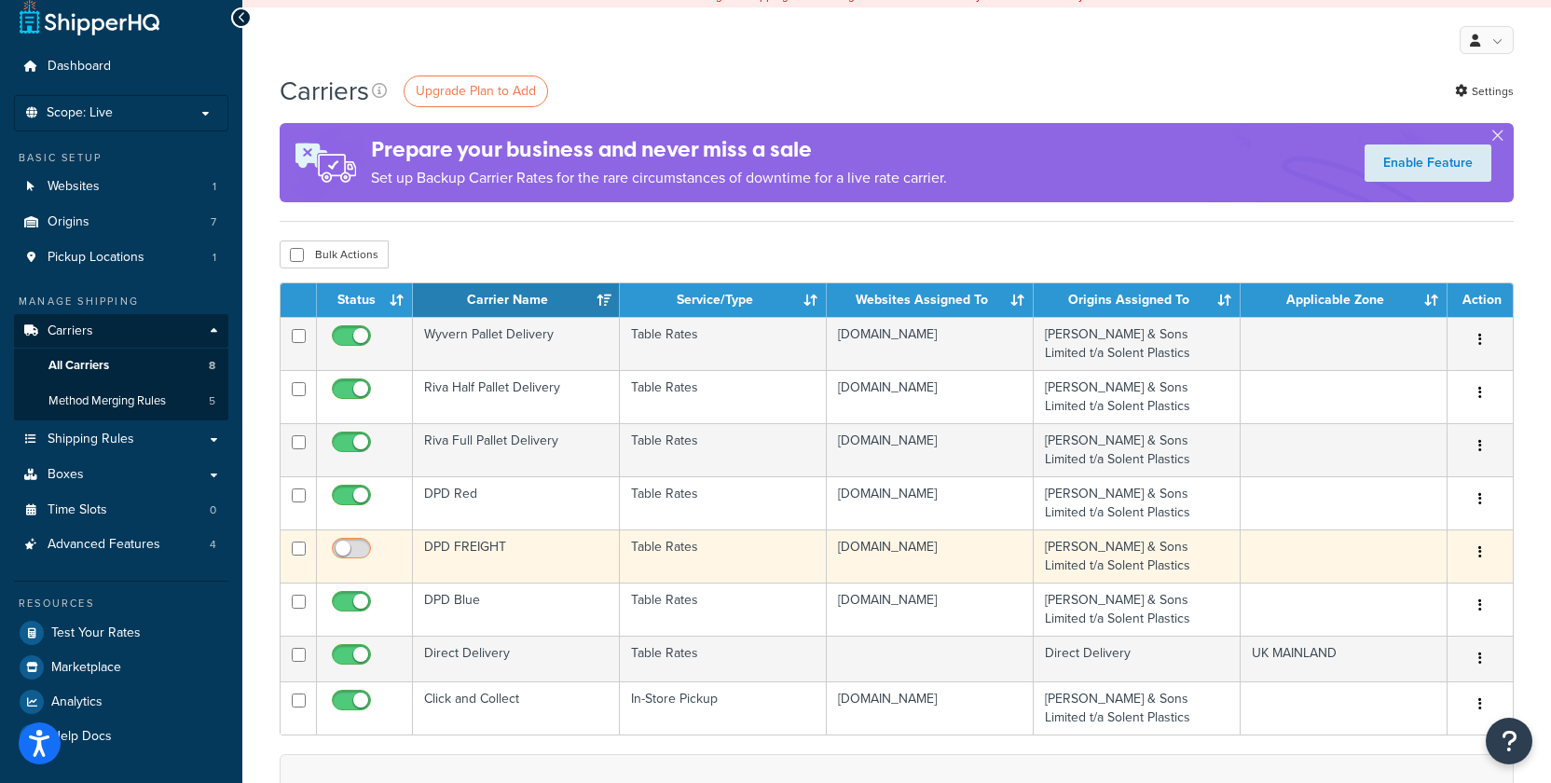
click at [348, 550] on input "checkbox" at bounding box center [353, 552] width 51 height 23
click at [343, 551] on input "checkbox" at bounding box center [353, 552] width 51 height 23
checkbox input "false"
click at [1478, 558] on icon "button" at bounding box center [1480, 551] width 4 height 13
click at [1362, 589] on link "Edit" at bounding box center [1404, 591] width 147 height 38
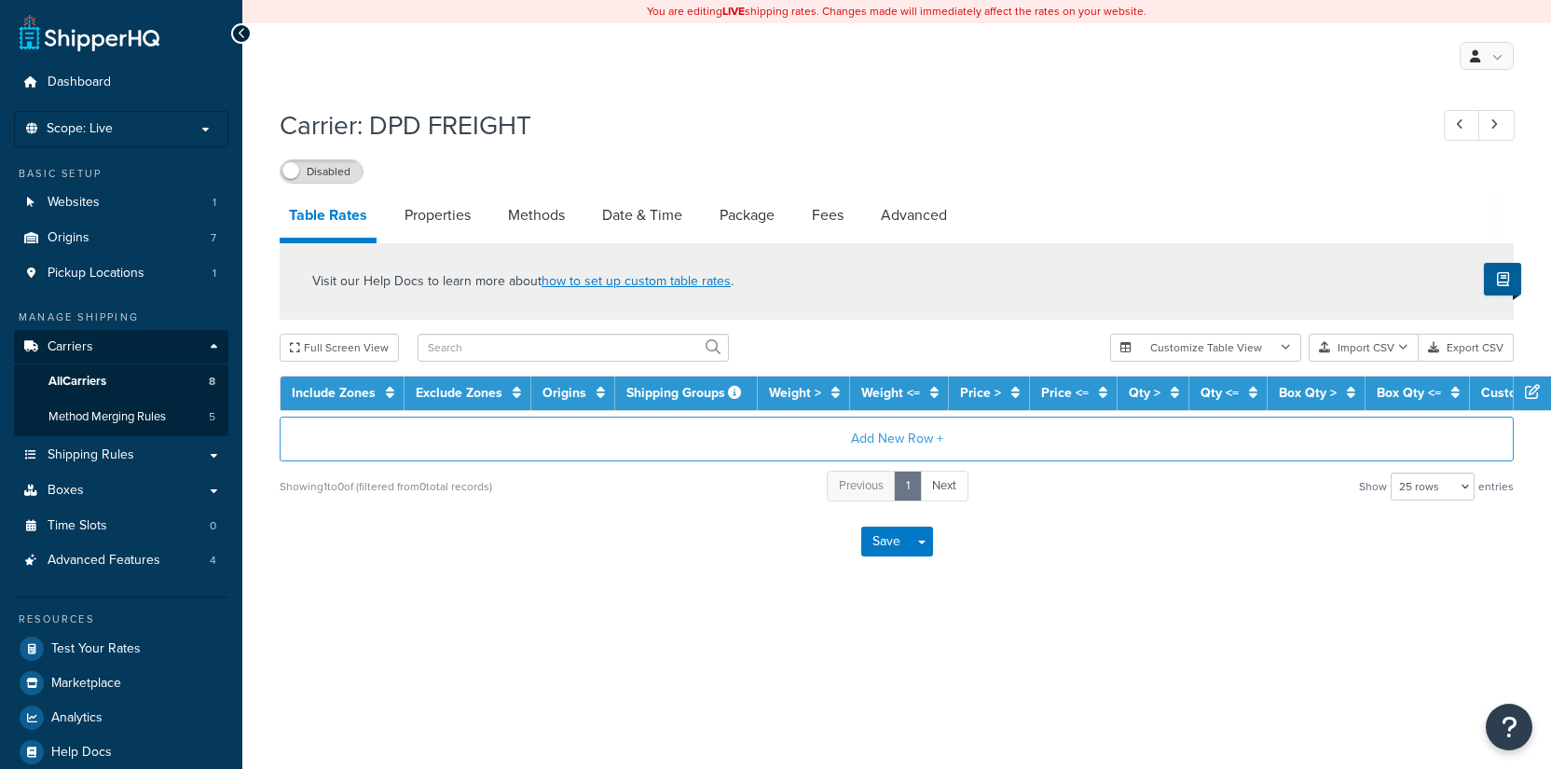
select select "25"
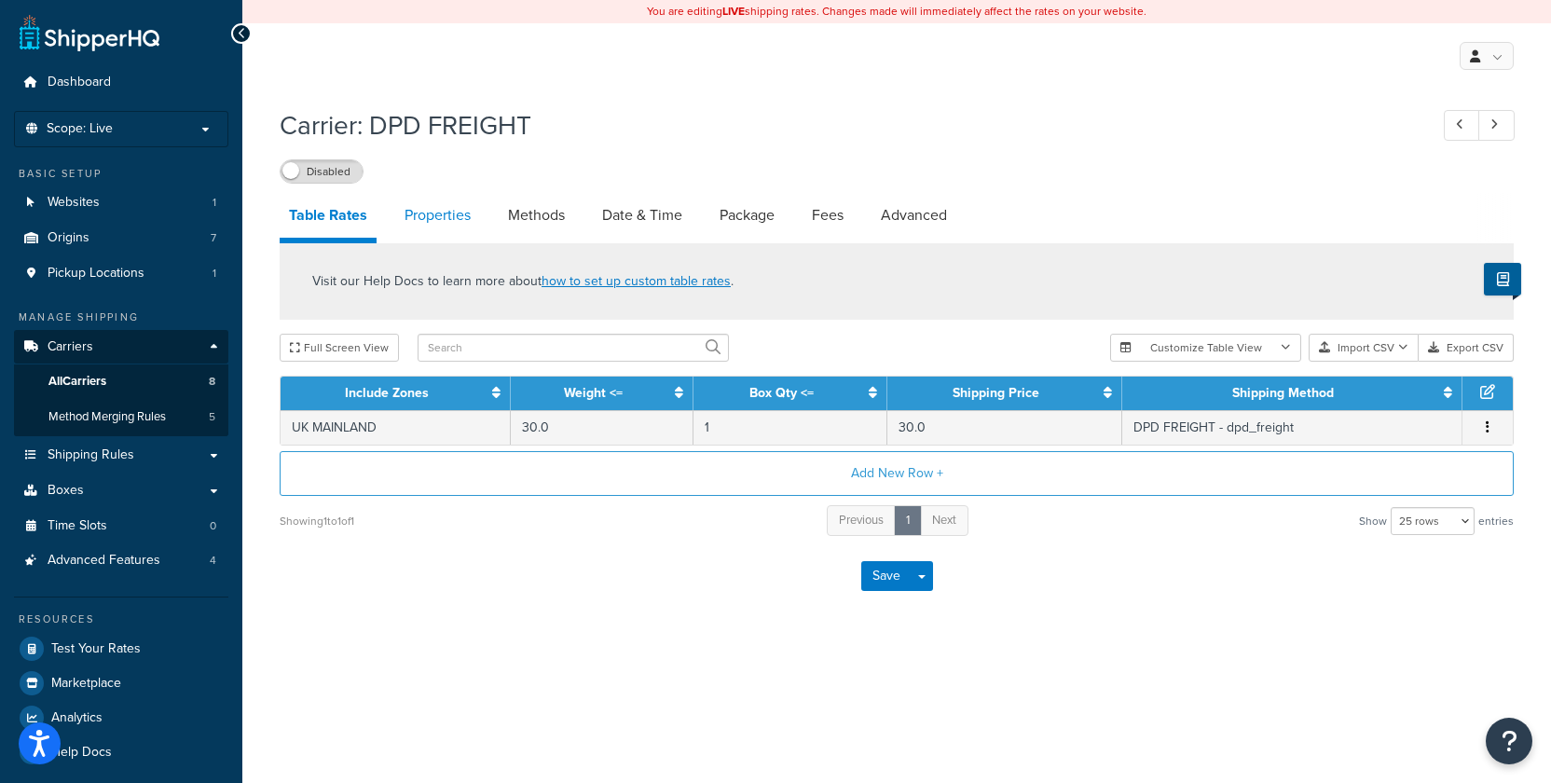
click at [430, 230] on link "Properties" at bounding box center [437, 215] width 85 height 45
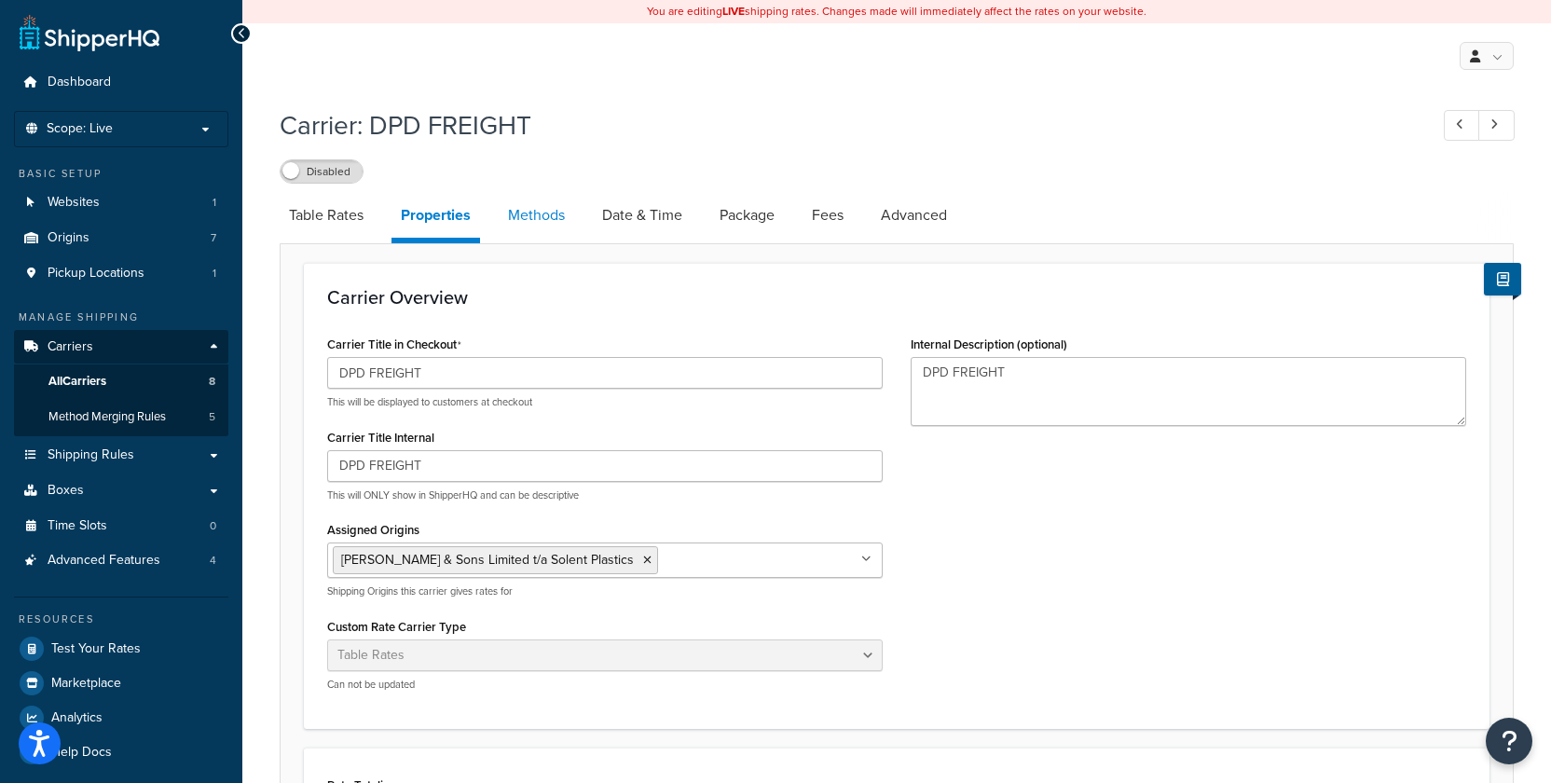
click at [539, 225] on link "Methods" at bounding box center [536, 215] width 75 height 45
select select "25"
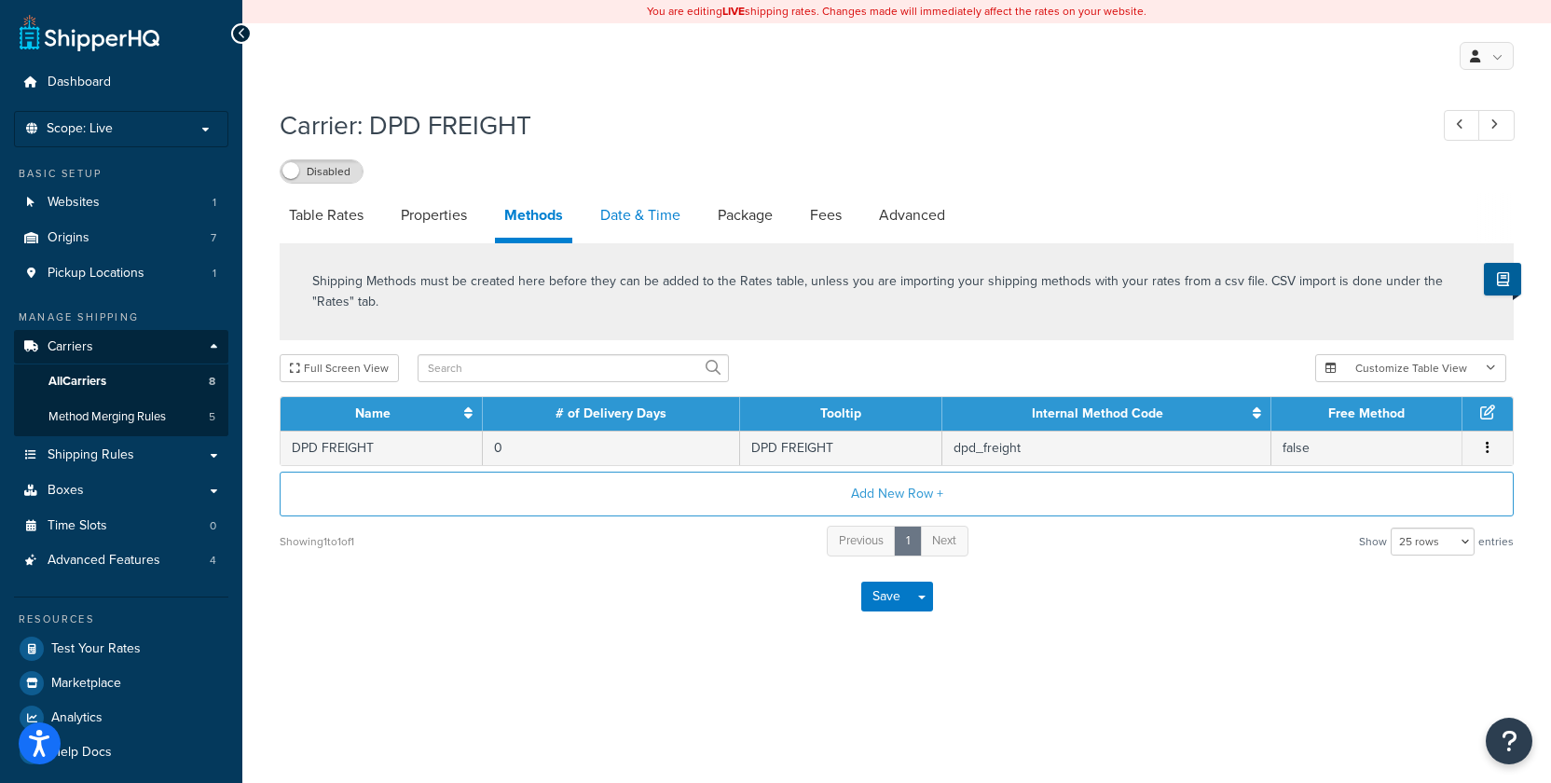
click at [627, 225] on link "Date & Time" at bounding box center [640, 215] width 99 height 45
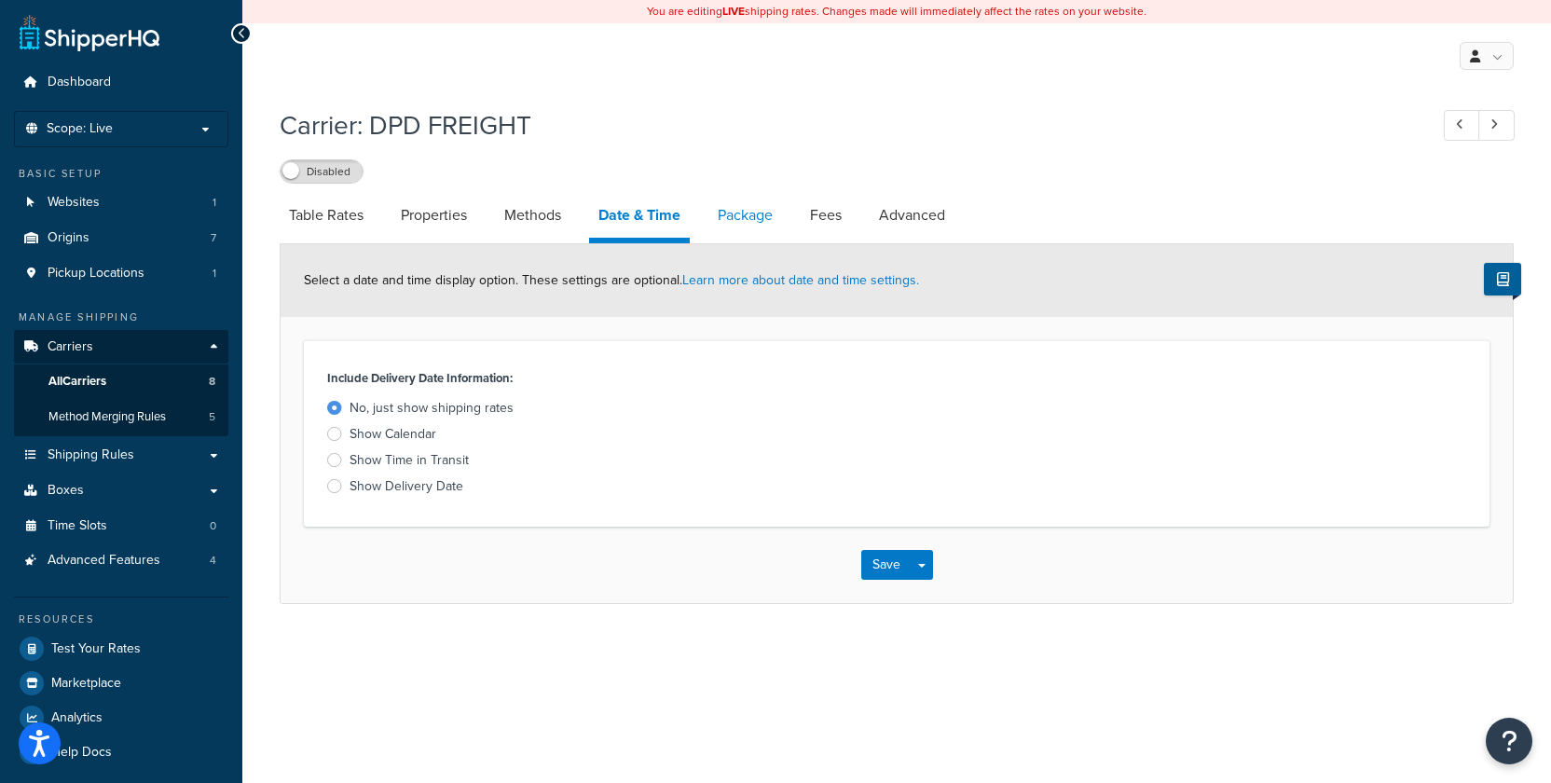
click at [776, 224] on link "Package" at bounding box center [745, 215] width 74 height 45
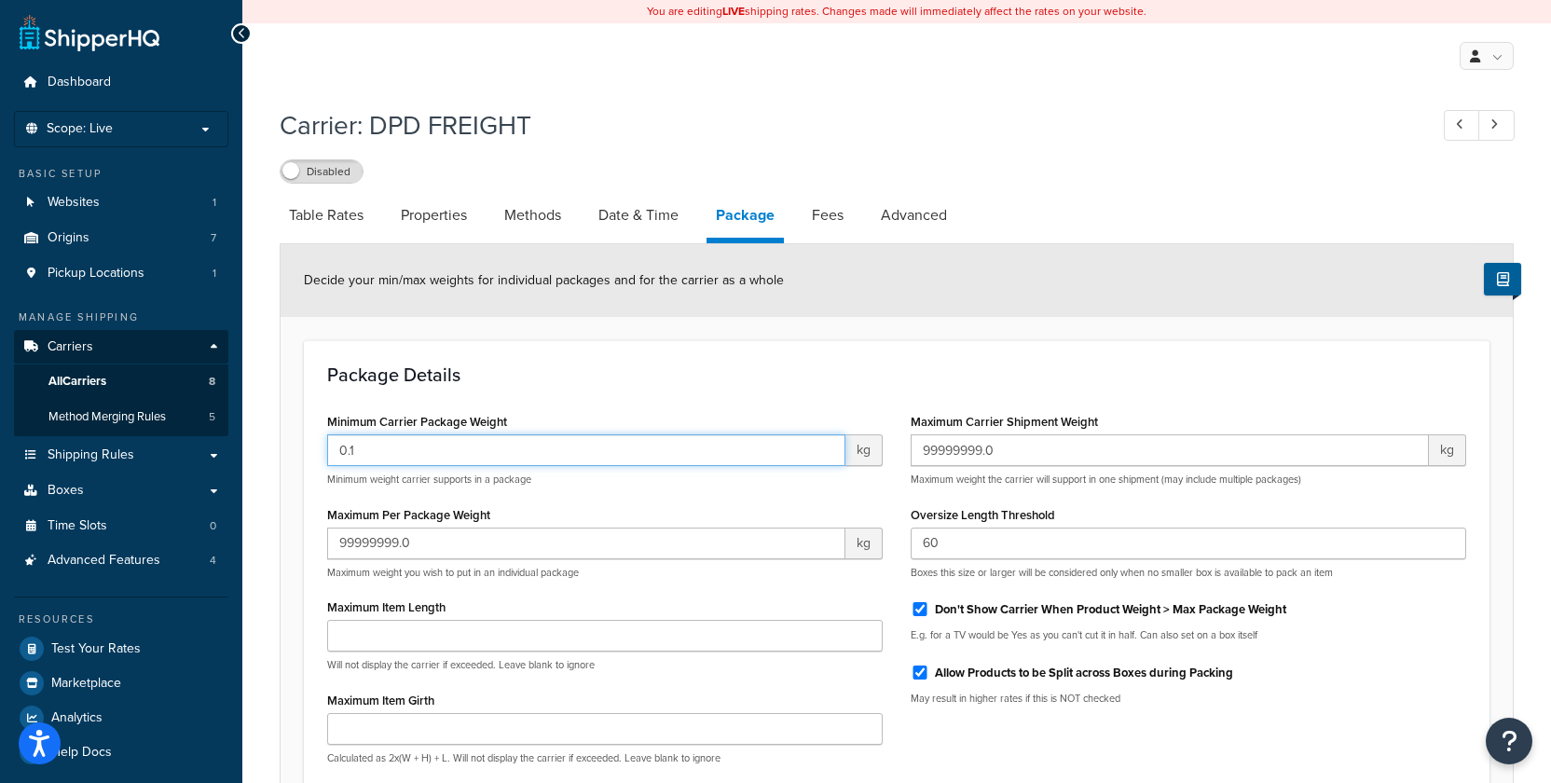
drag, startPoint x: 413, startPoint y: 452, endPoint x: 286, endPoint y: 443, distance: 127.1
click at [288, 443] on form "Decide your min/max weights for individual packages and for the carrier as a wh…" at bounding box center [896, 607] width 1232 height 727
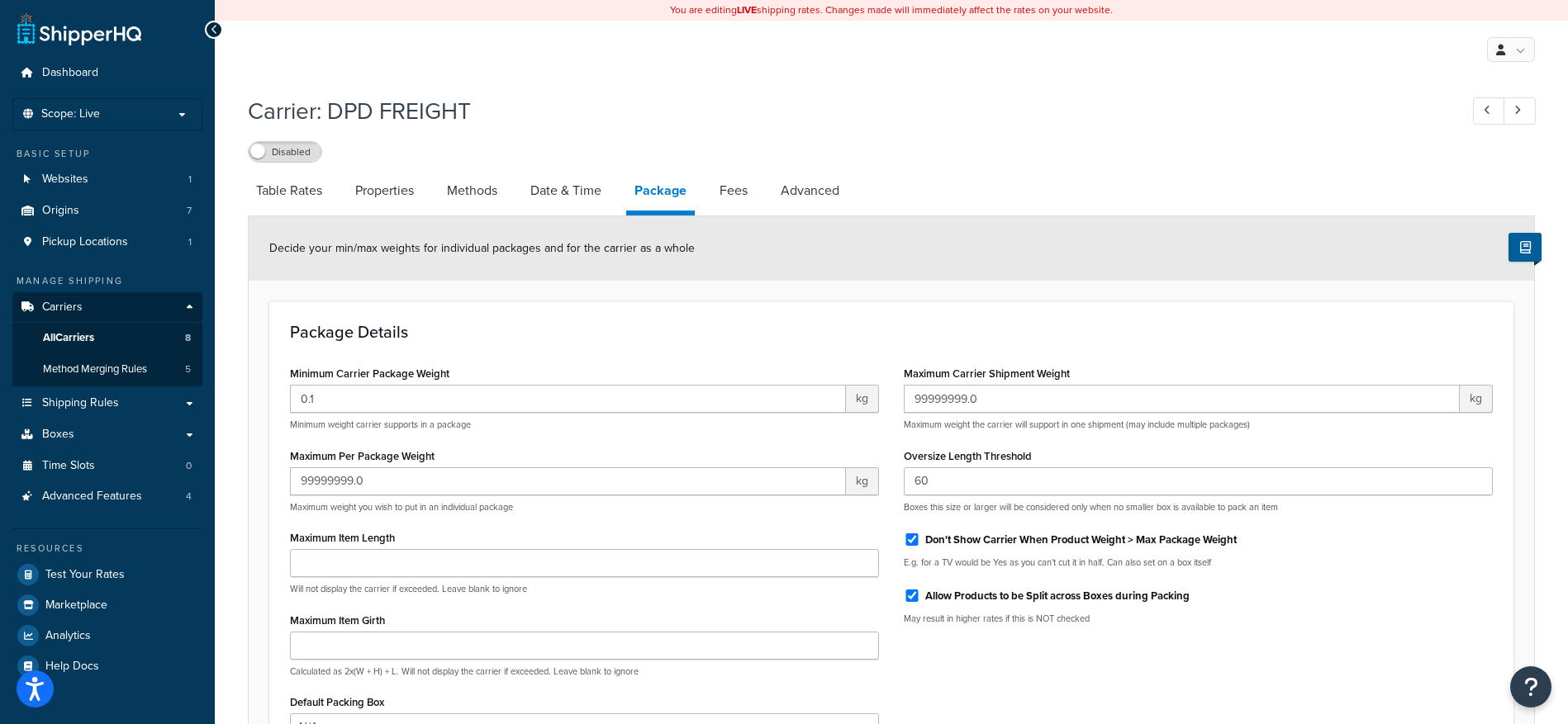
click at [216, 32] on icon at bounding box center [215, 29] width 7 height 12
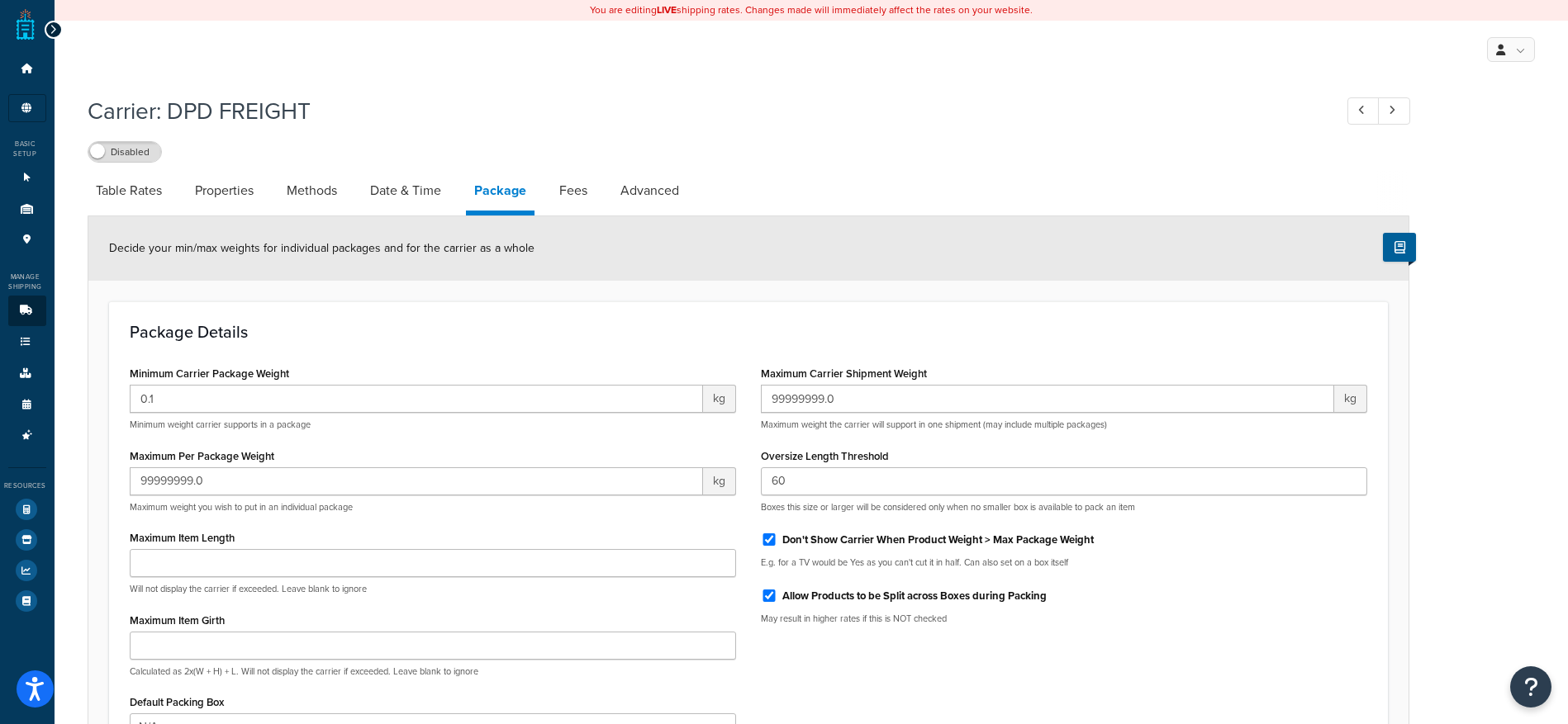
click at [55, 30] on div at bounding box center [53, 29] width 19 height 19
click at [53, 30] on icon at bounding box center [53, 29] width 7 height 12
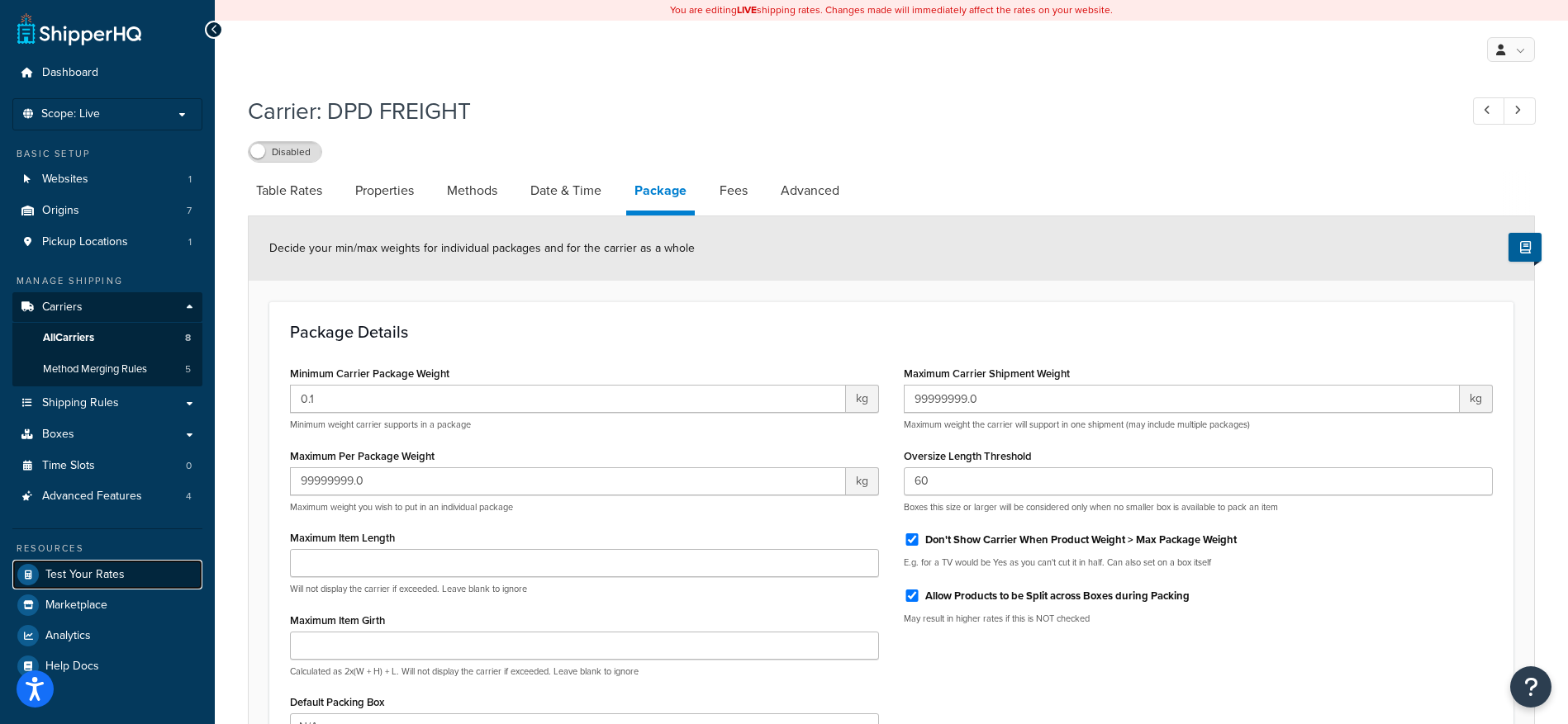
click at [105, 576] on span "Test Your Rates" at bounding box center [84, 575] width 79 height 14
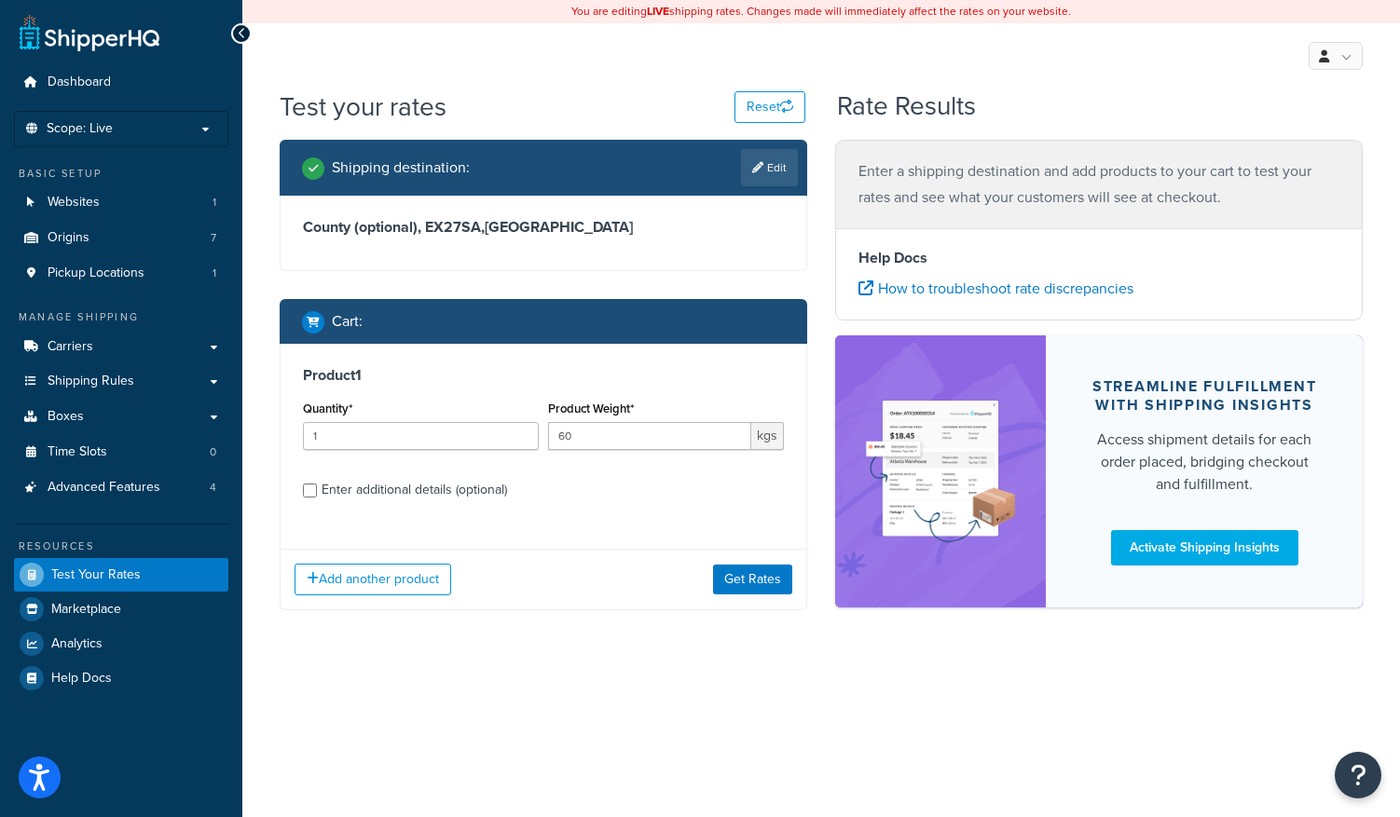
click at [560, 420] on div "Product Weight* 60 kgs" at bounding box center [666, 423] width 236 height 54
drag, startPoint x: 568, startPoint y: 441, endPoint x: 549, endPoint y: 437, distance: 19.9
click at [549, 438] on input "60" at bounding box center [649, 436] width 203 height 28
type input "10"
click at [740, 567] on button "Get Rates" at bounding box center [752, 580] width 79 height 30
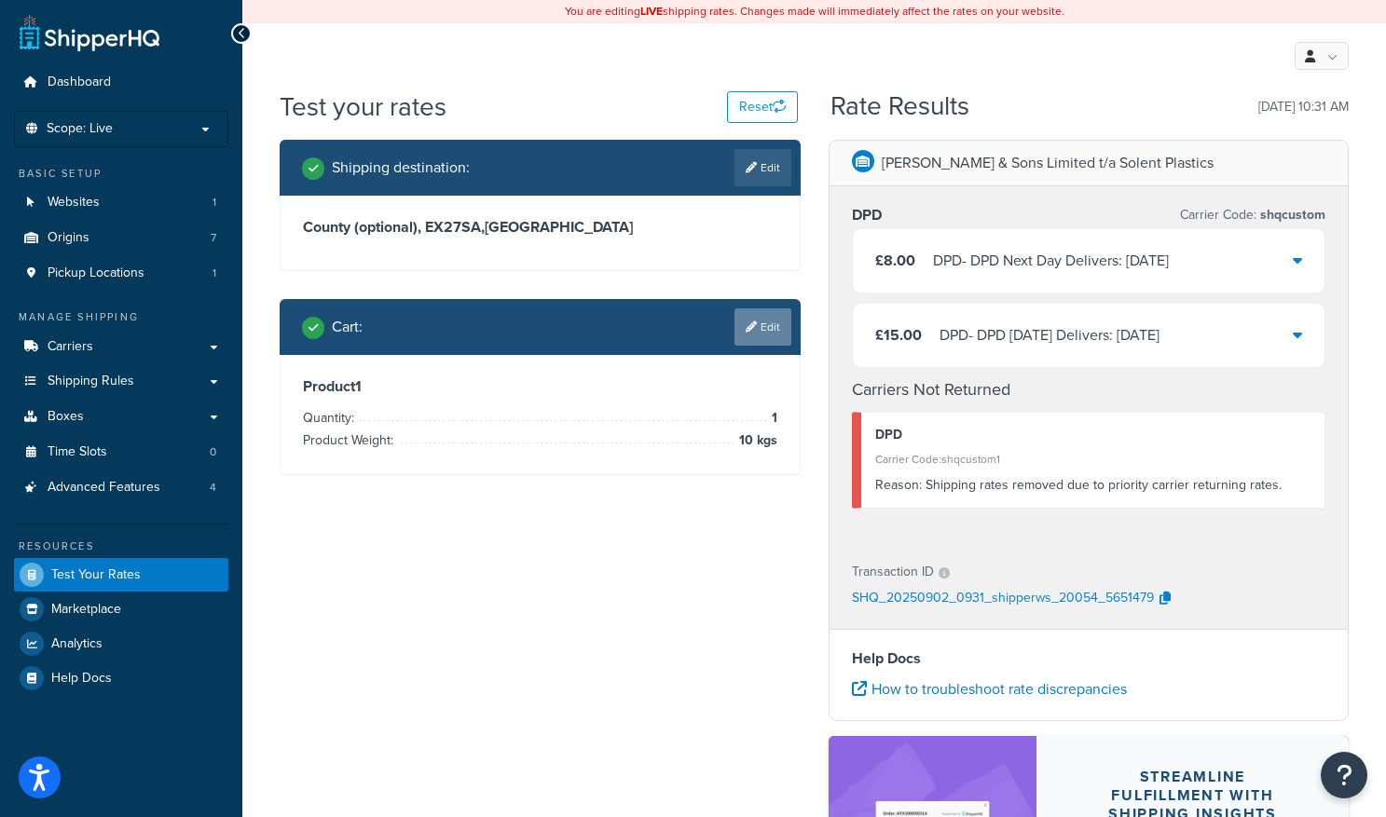
click at [760, 333] on link "Edit" at bounding box center [762, 326] width 57 height 37
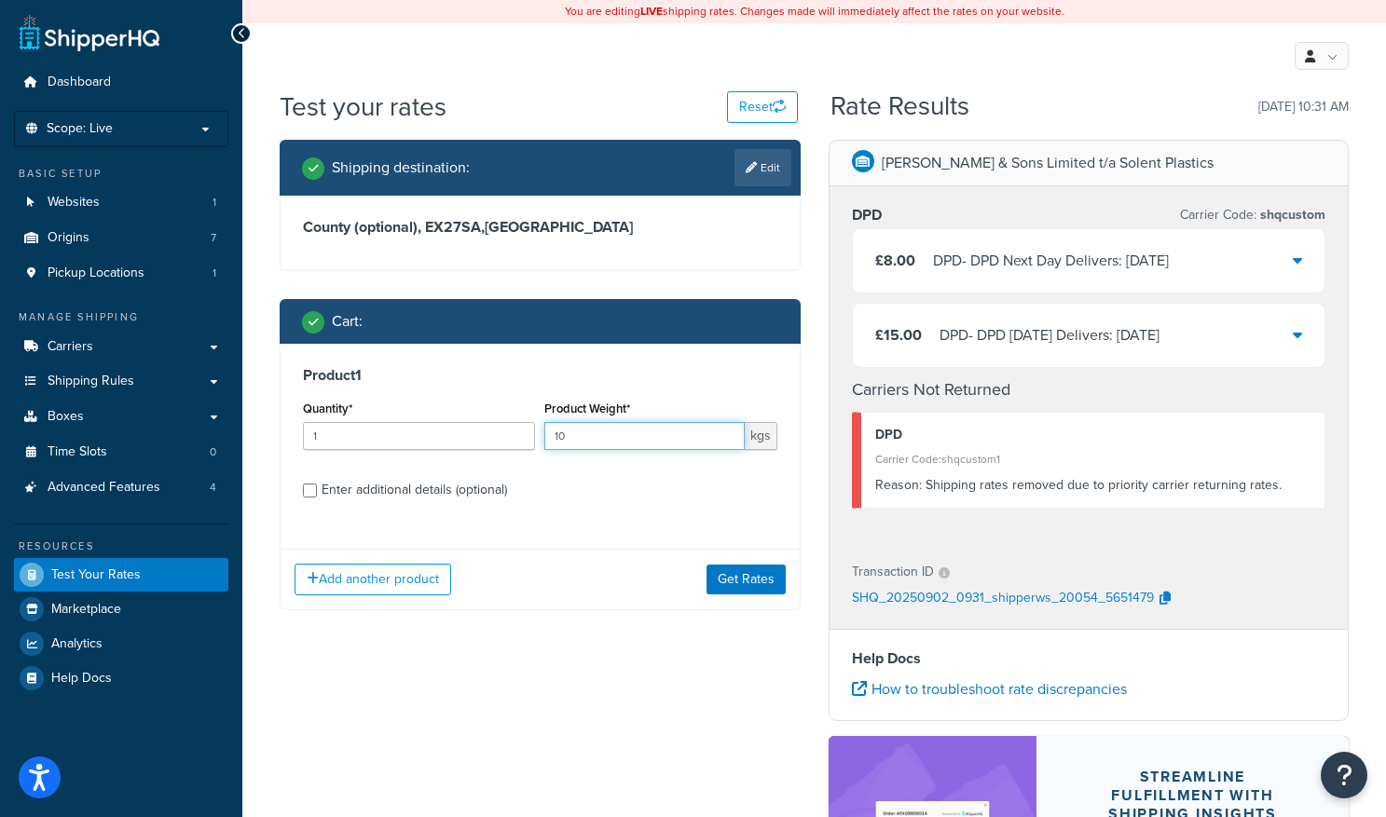
drag, startPoint x: 577, startPoint y: 439, endPoint x: 527, endPoint y: 436, distance: 50.4
click at [527, 437] on div "Quantity* 1 Product Weight* 10 kgs" at bounding box center [540, 430] width 484 height 68
type input "60"
click at [720, 581] on button "Get Rates" at bounding box center [745, 580] width 79 height 30
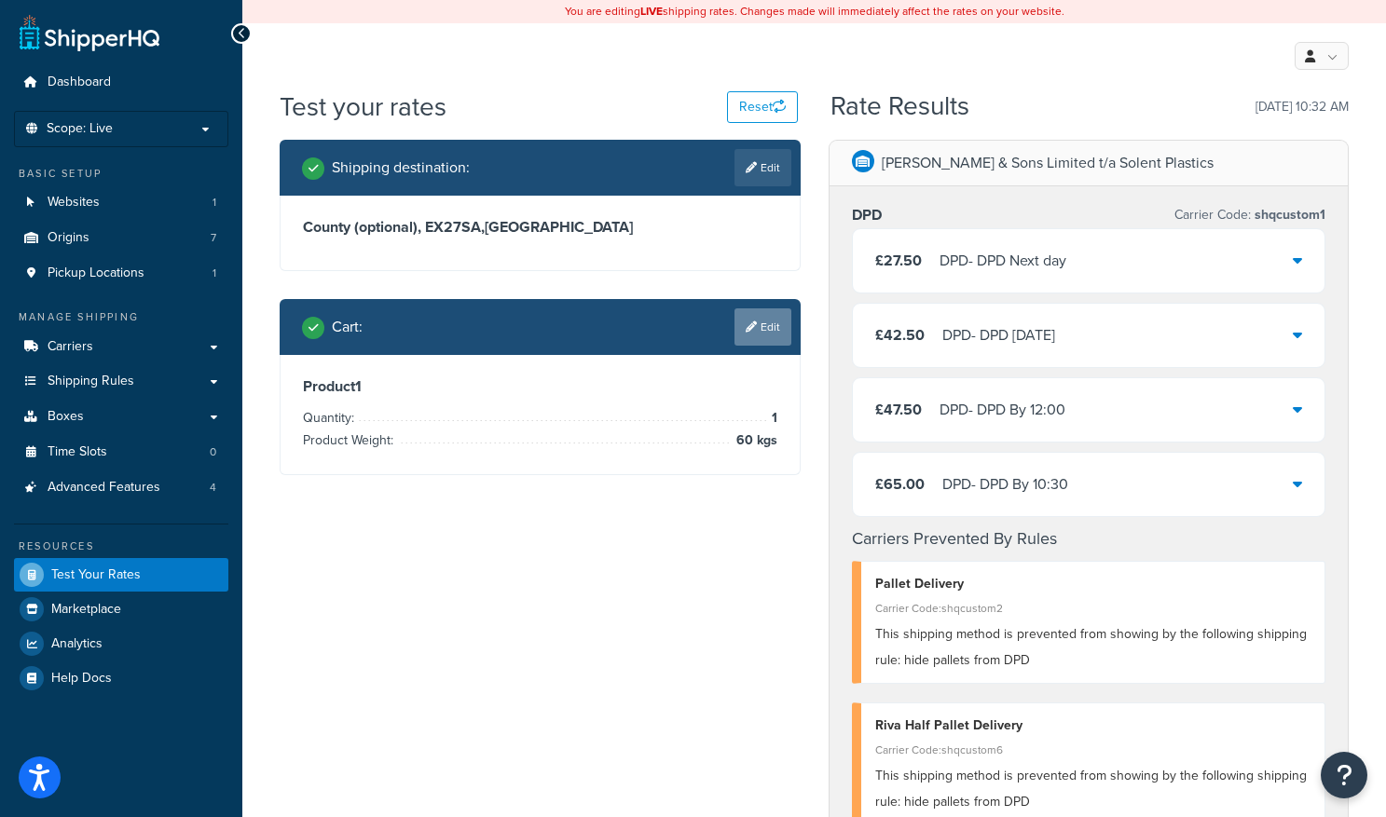
click at [757, 316] on link "Edit" at bounding box center [762, 326] width 57 height 37
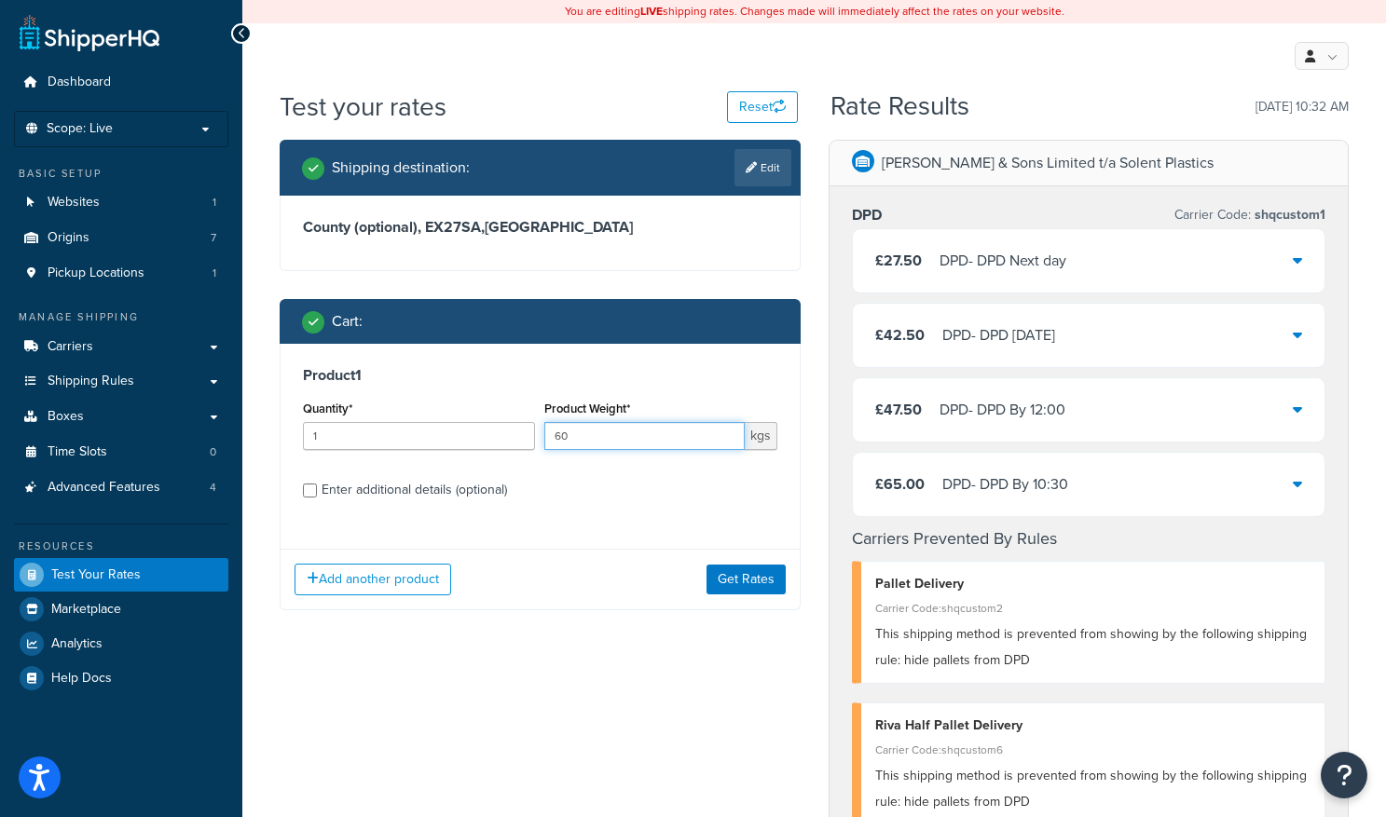
drag, startPoint x: 572, startPoint y: 441, endPoint x: 554, endPoint y: 429, distance: 22.2
click at [543, 432] on div "Product Weight* 60 kgs" at bounding box center [660, 430] width 241 height 68
type input "40"
click at [755, 588] on button "Get Rates" at bounding box center [745, 580] width 79 height 30
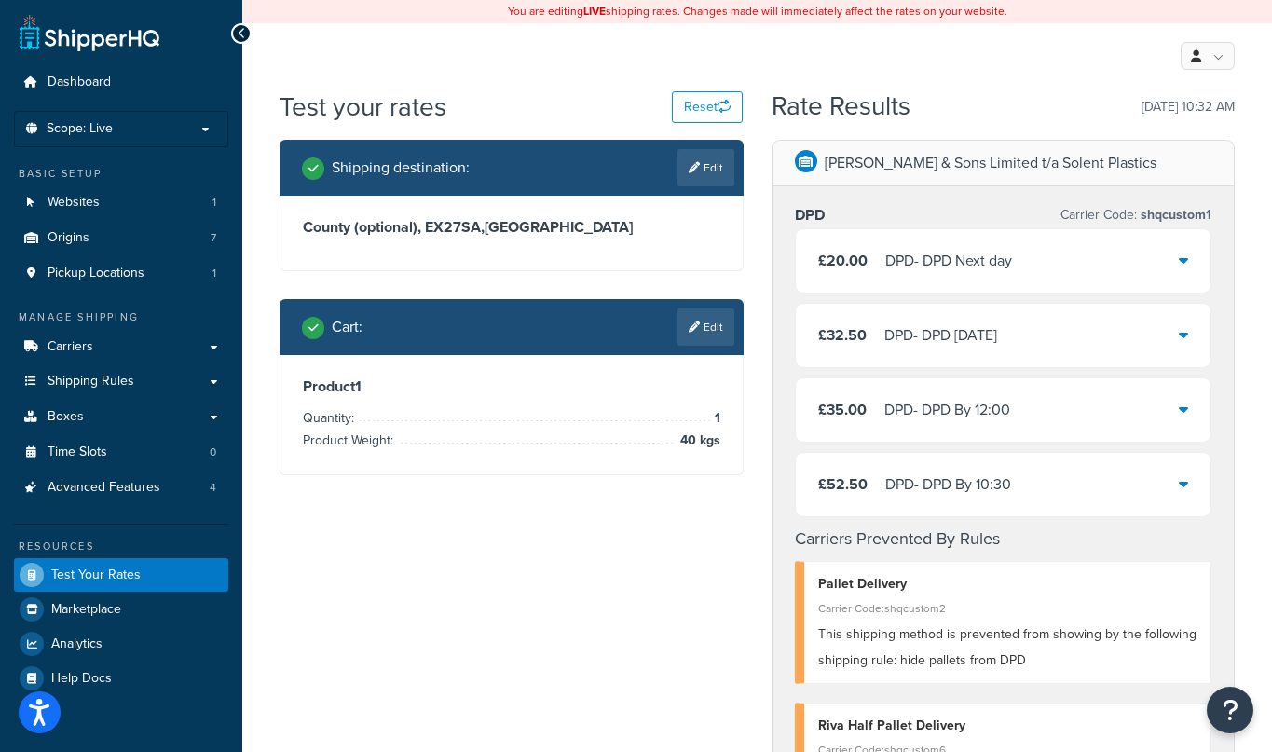
click at [695, 320] on link "Edit" at bounding box center [705, 326] width 57 height 37
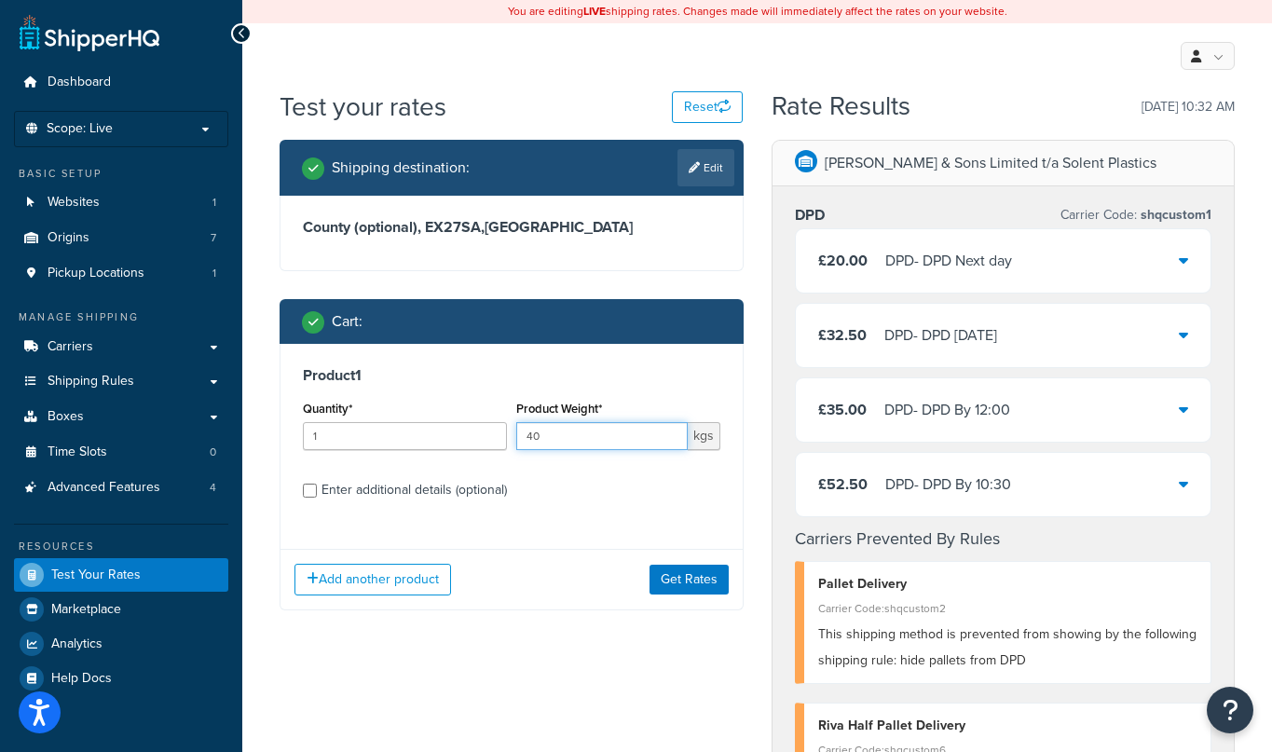
drag, startPoint x: 532, startPoint y: 440, endPoint x: 521, endPoint y: 438, distance: 11.3
click at [522, 438] on input "40" at bounding box center [601, 436] width 171 height 28
type input "80"
click at [673, 586] on button "Get Rates" at bounding box center [689, 580] width 79 height 30
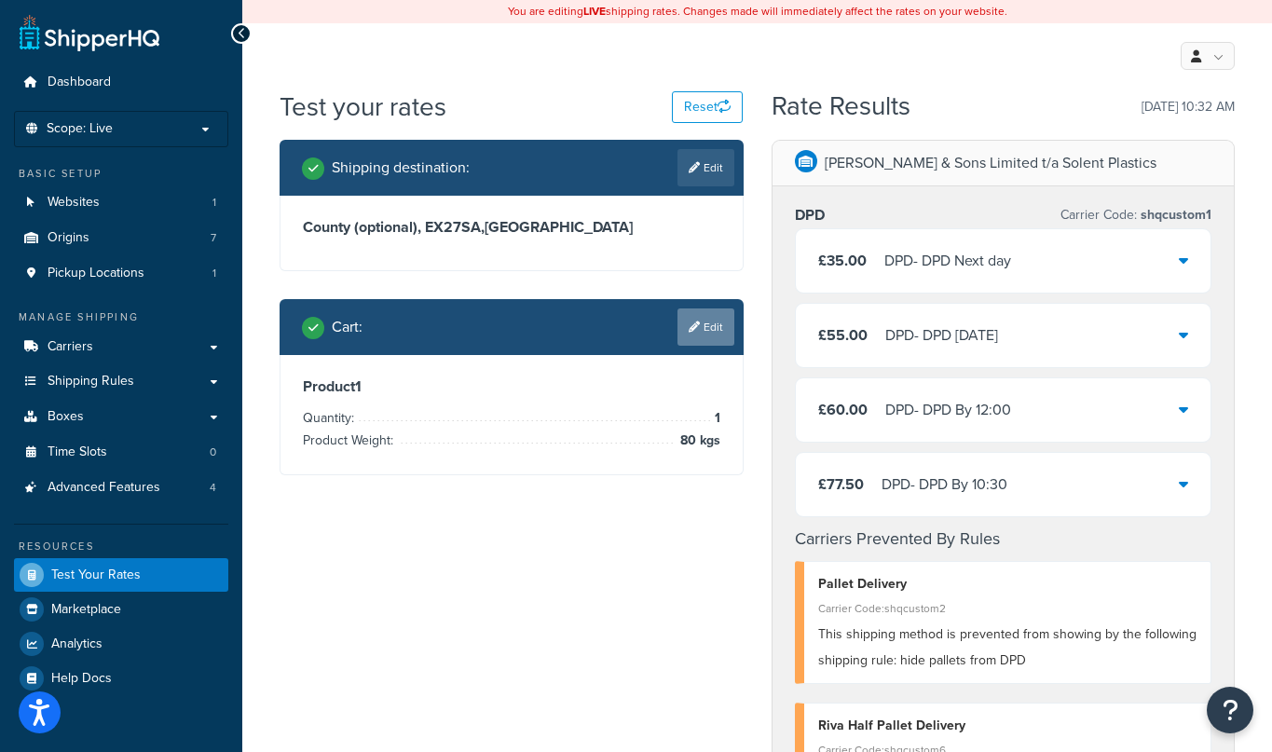
click at [709, 336] on link "Edit" at bounding box center [705, 326] width 57 height 37
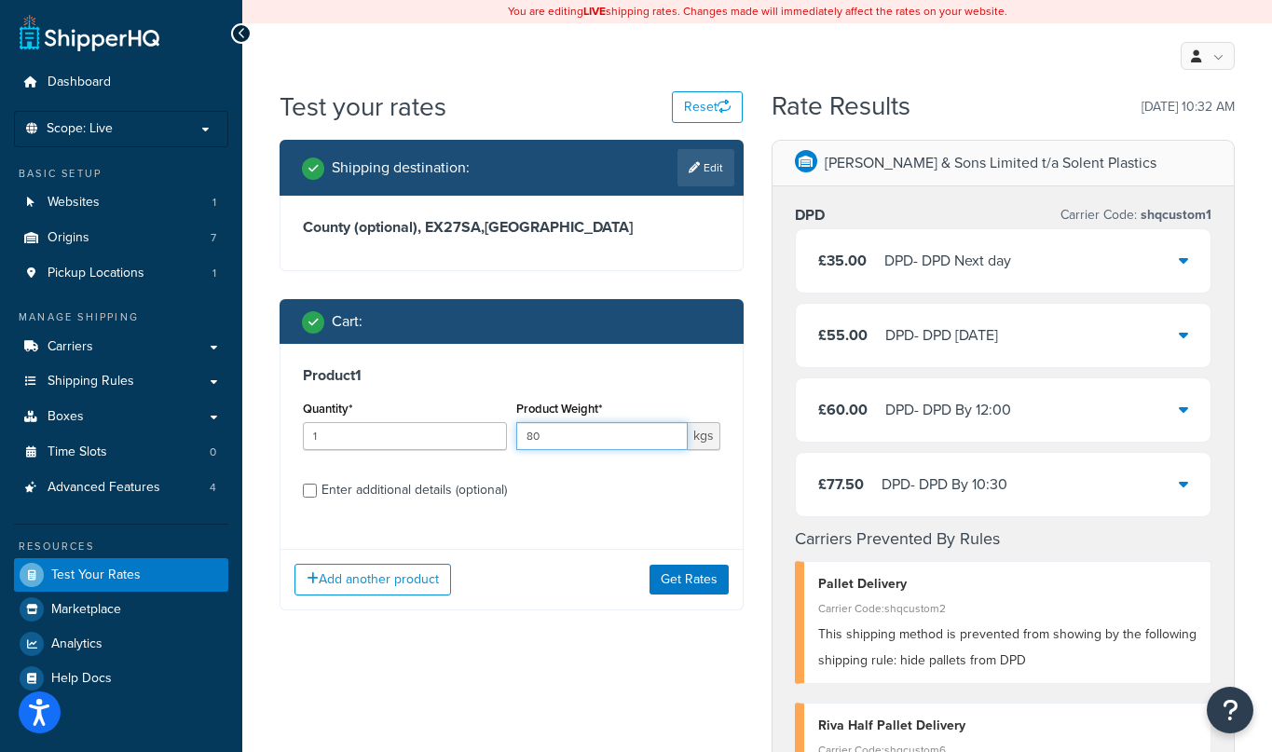
drag, startPoint x: 546, startPoint y: 439, endPoint x: 499, endPoint y: 433, distance: 47.9
click at [498, 434] on div "Quantity* 1 Product Weight* 80 kgs" at bounding box center [511, 430] width 427 height 68
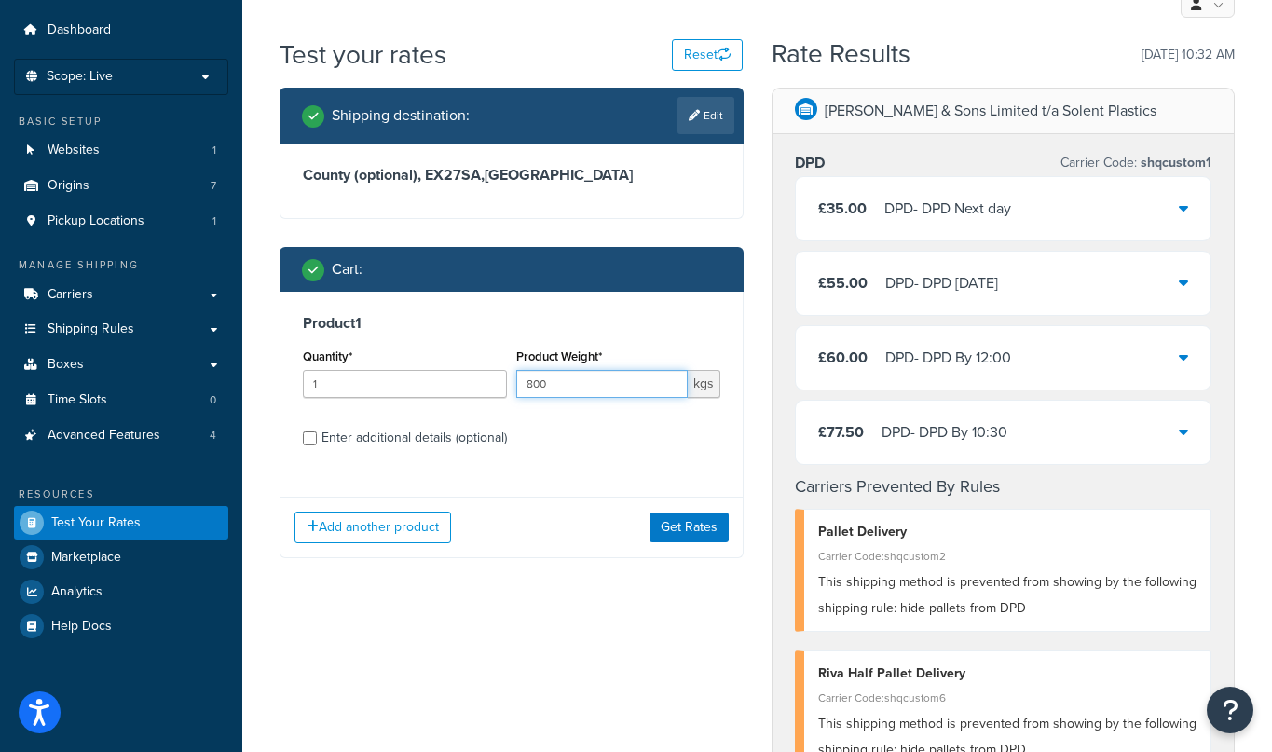
scroll to position [64, 0]
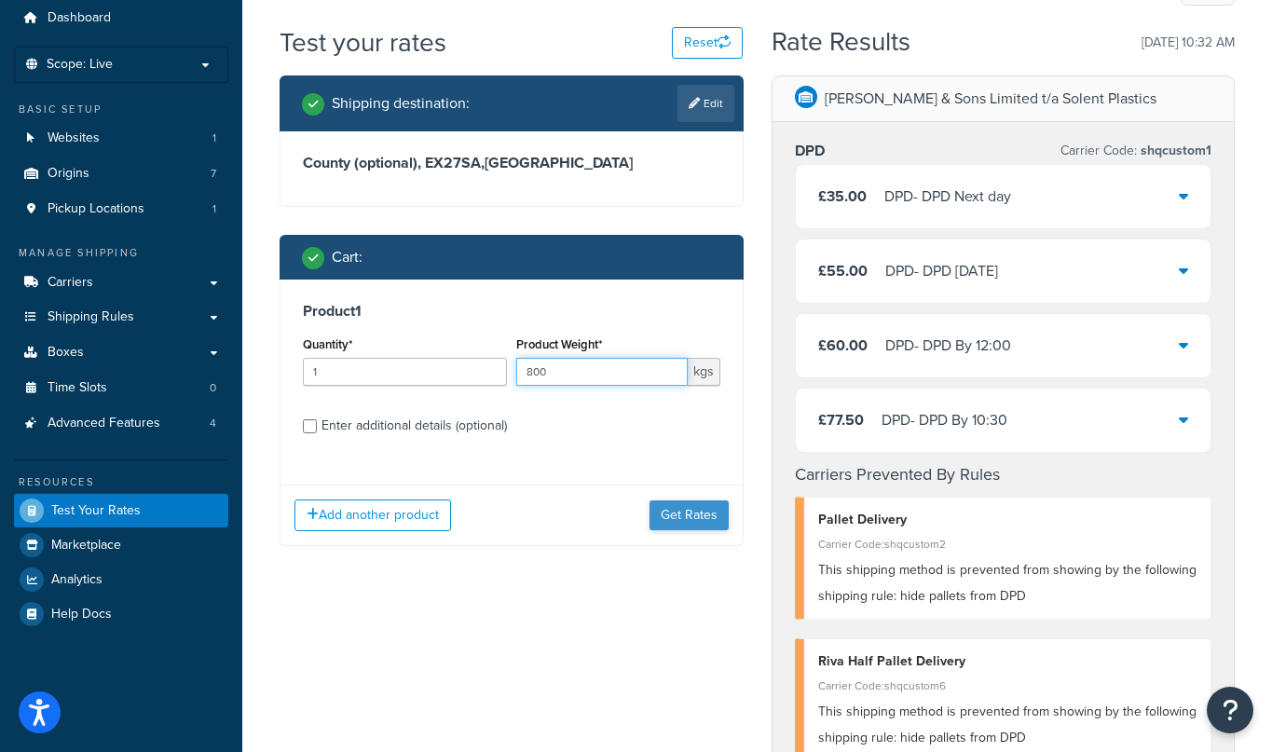
type input "800"
click at [681, 521] on button "Get Rates" at bounding box center [689, 515] width 79 height 30
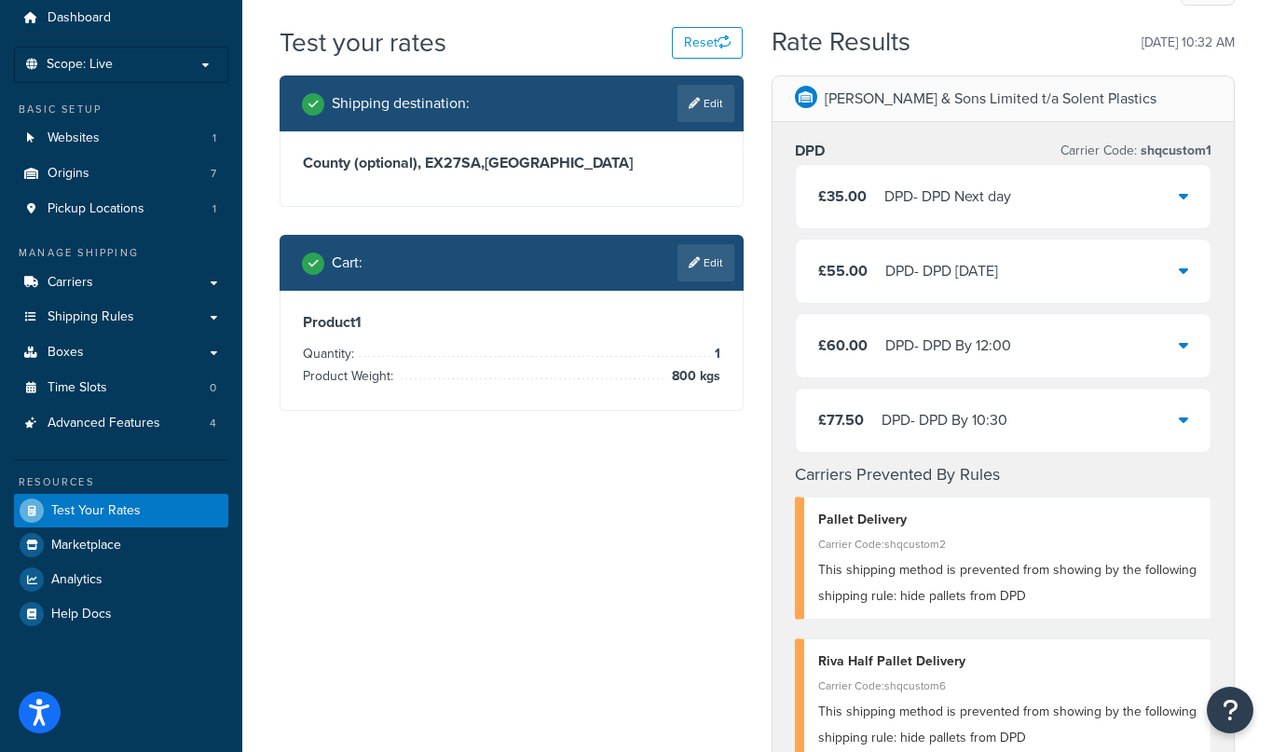
scroll to position [0, 0]
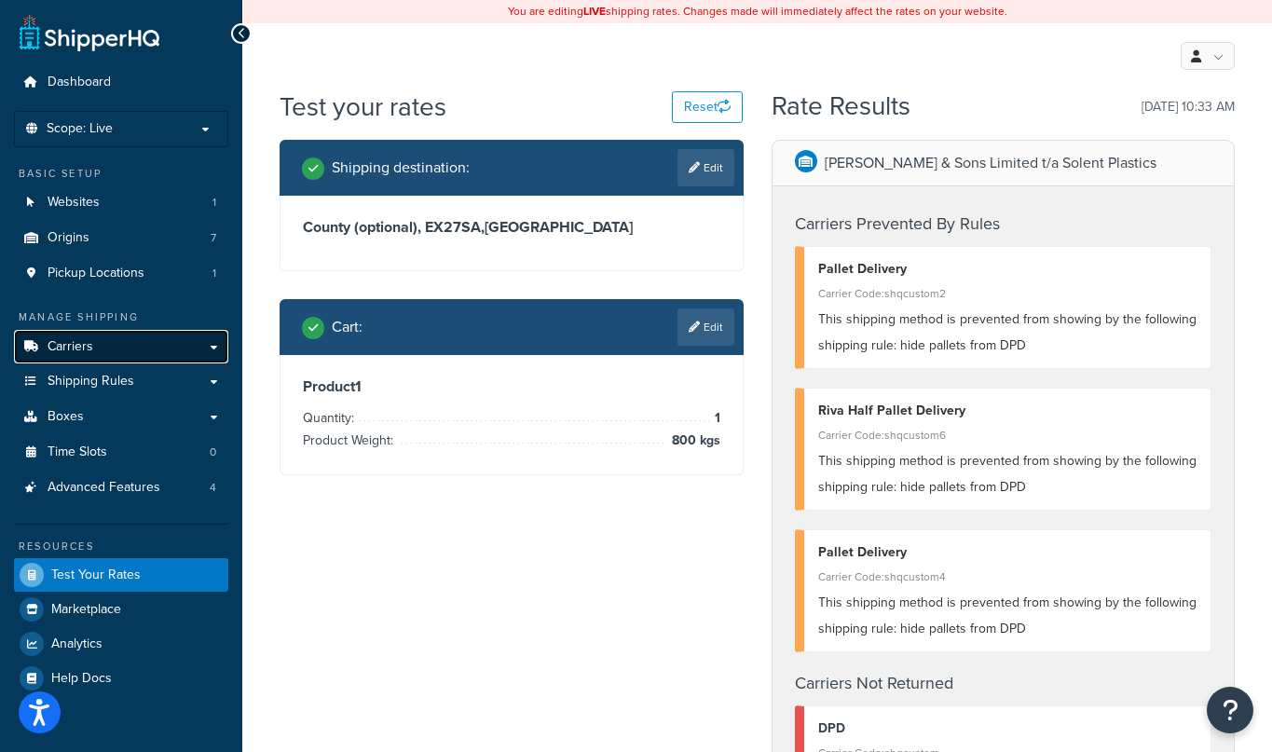
click at [75, 343] on span "Carriers" at bounding box center [71, 347] width 46 height 16
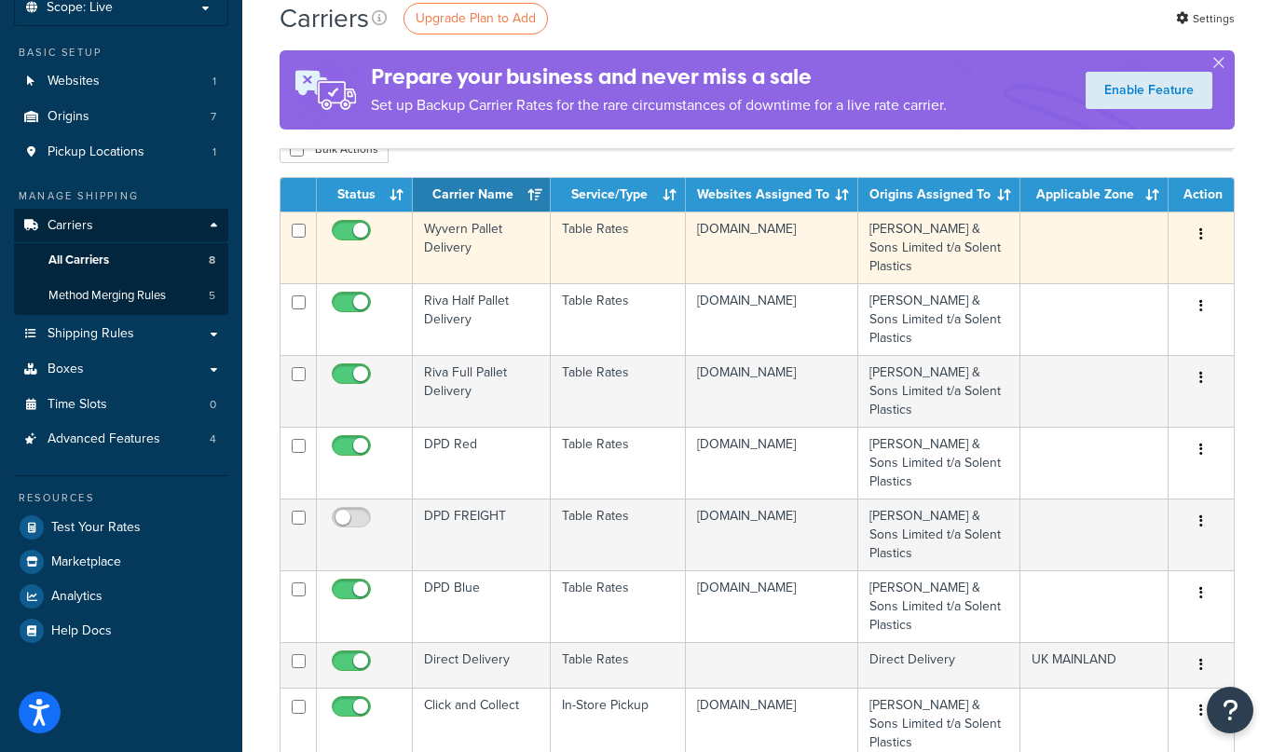
scroll to position [119, 0]
